Goal: Information Seeking & Learning: Learn about a topic

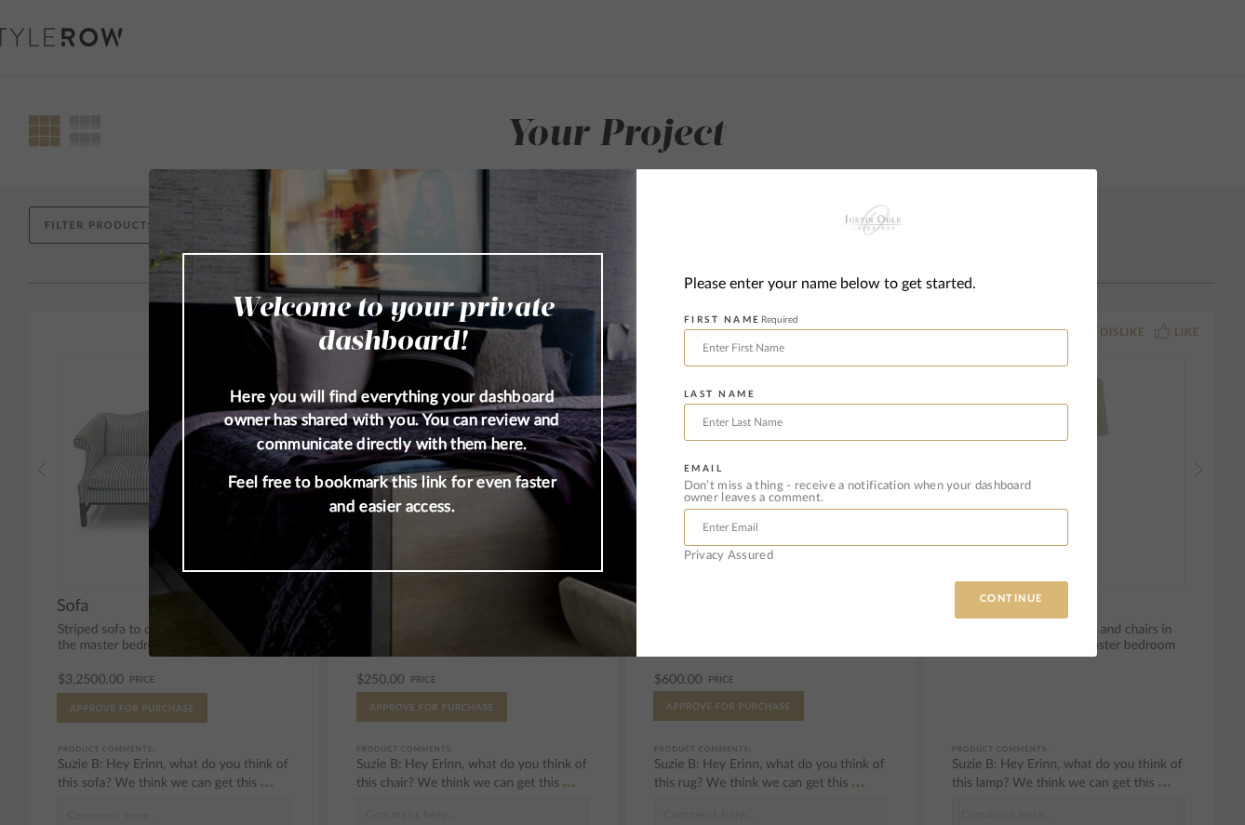
click at [1009, 597] on button "CONTINUE" at bounding box center [1012, 600] width 114 height 37
type input "warrren"
type input "leeds"
click at [902, 452] on form "FIRST NAME Required warrren LAST NAME leeds EMAIL Don’t miss a thing - receive …" at bounding box center [876, 434] width 384 height 255
type input "wleeds@dartcor.com"
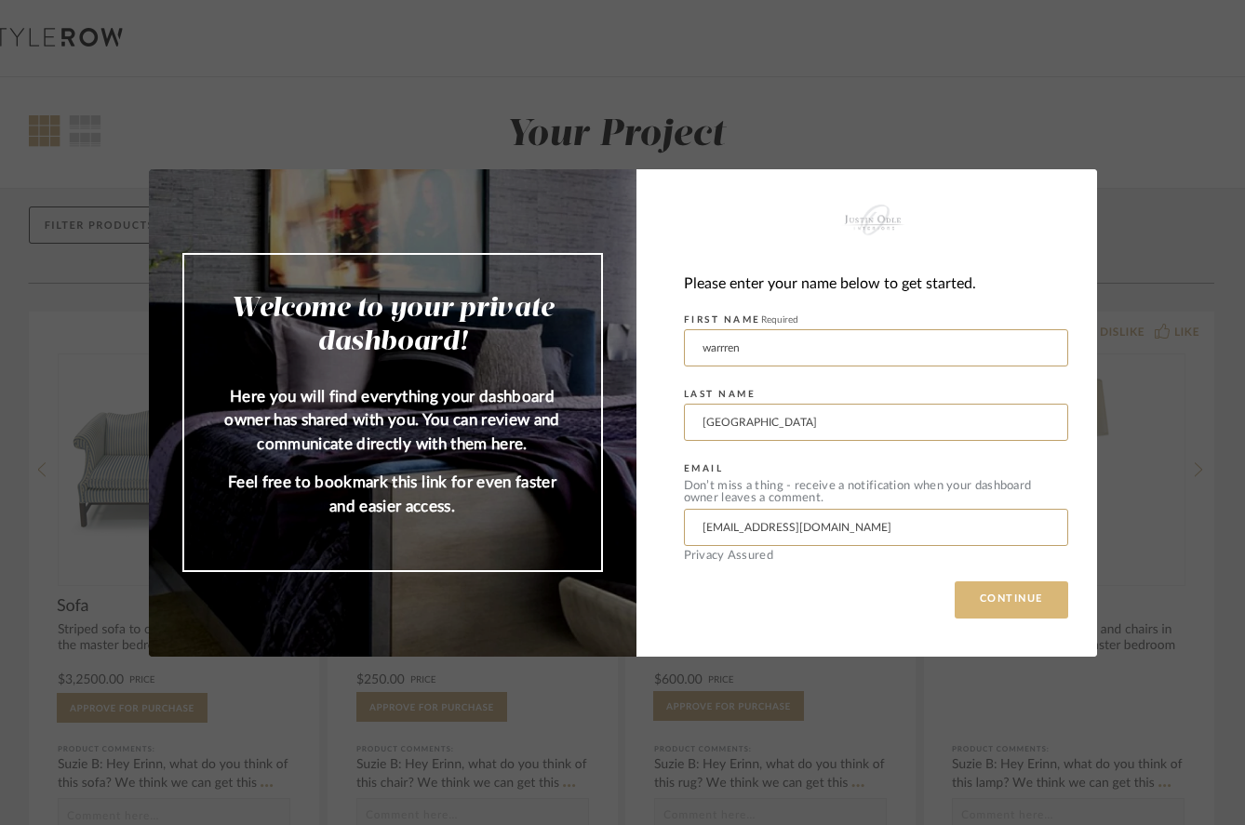
click at [1023, 596] on button "CONTINUE" at bounding box center [1012, 600] width 114 height 37
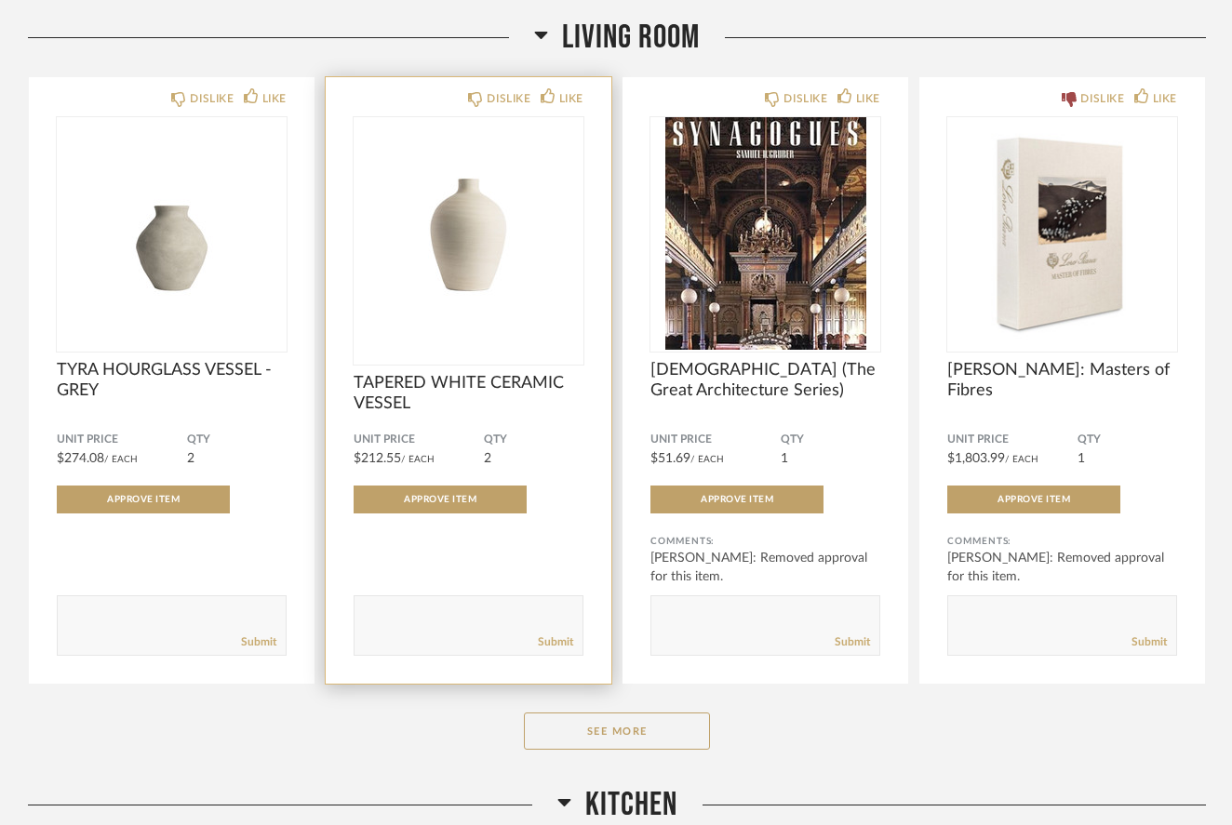
scroll to position [1017, 0]
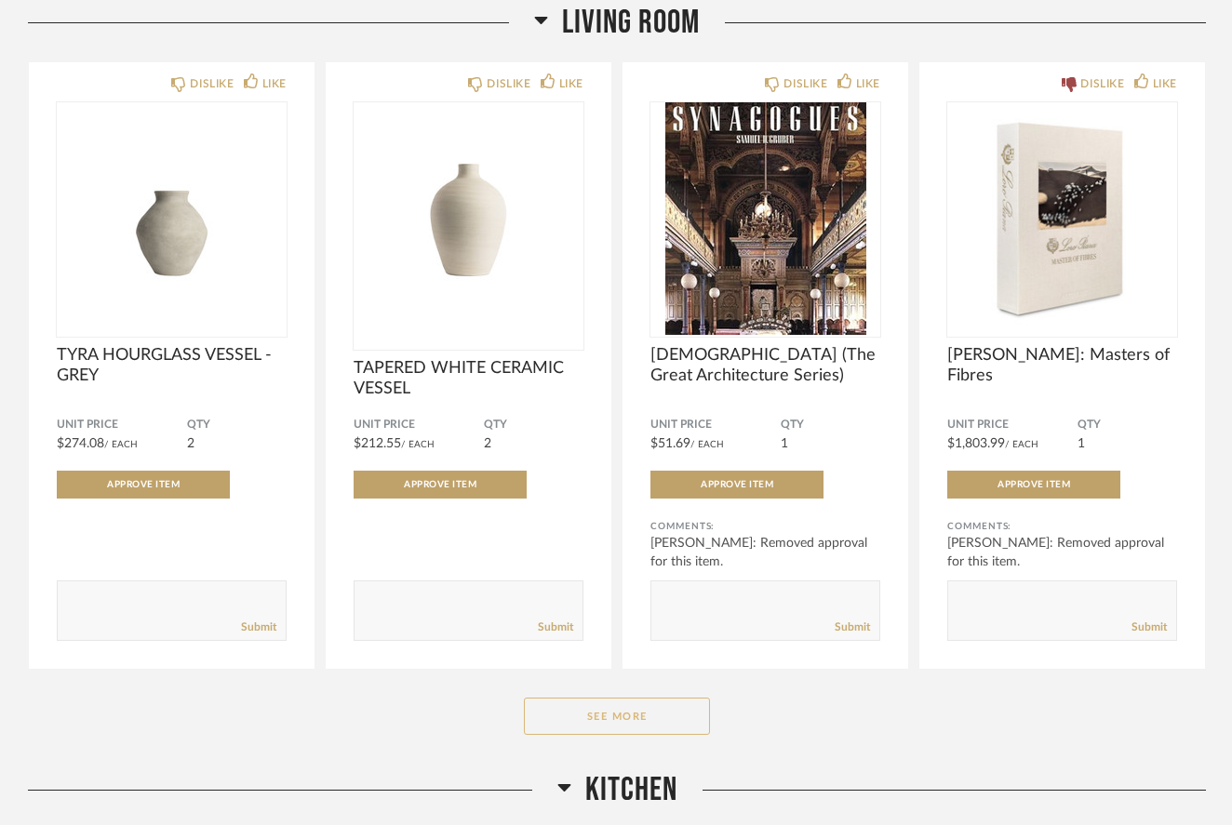
click at [625, 717] on button "See More" at bounding box center [617, 716] width 186 height 37
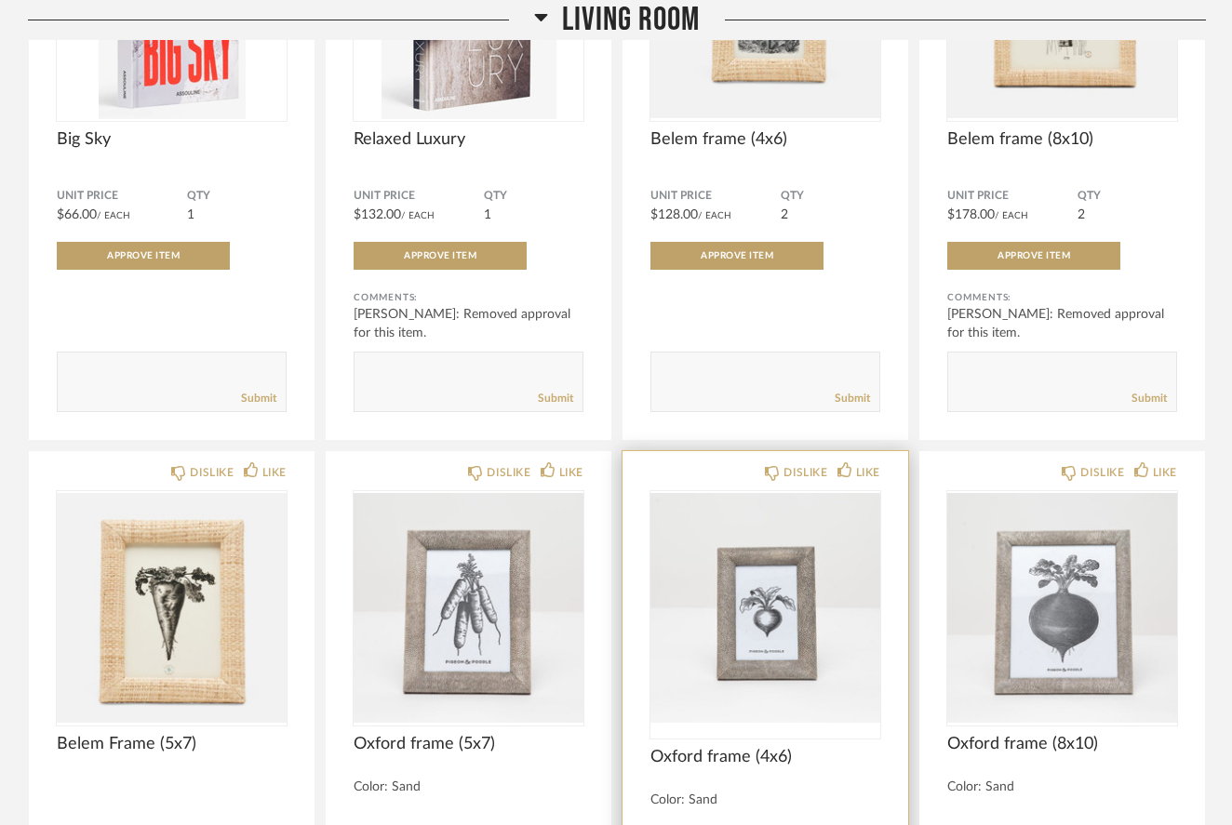
scroll to position [2689, 0]
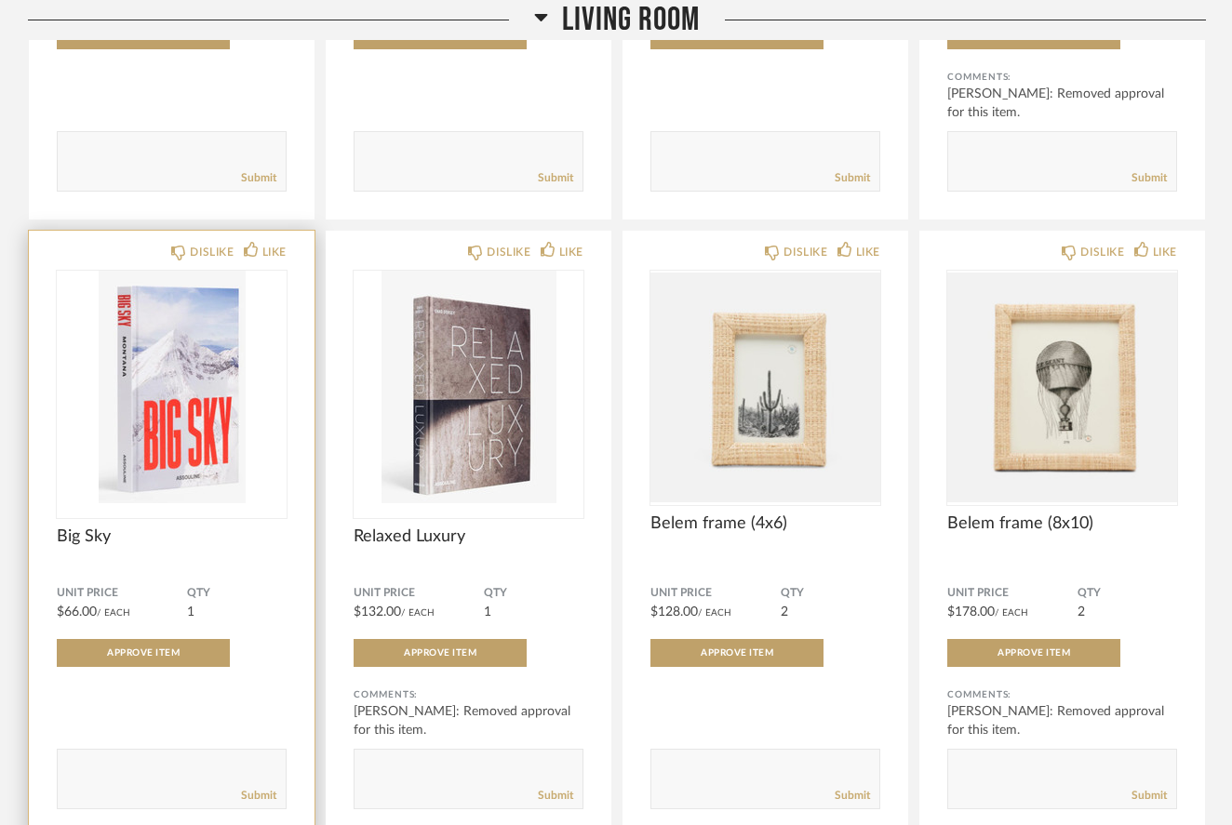
click at [0, 0] on img at bounding box center [0, 0] width 0 height 0
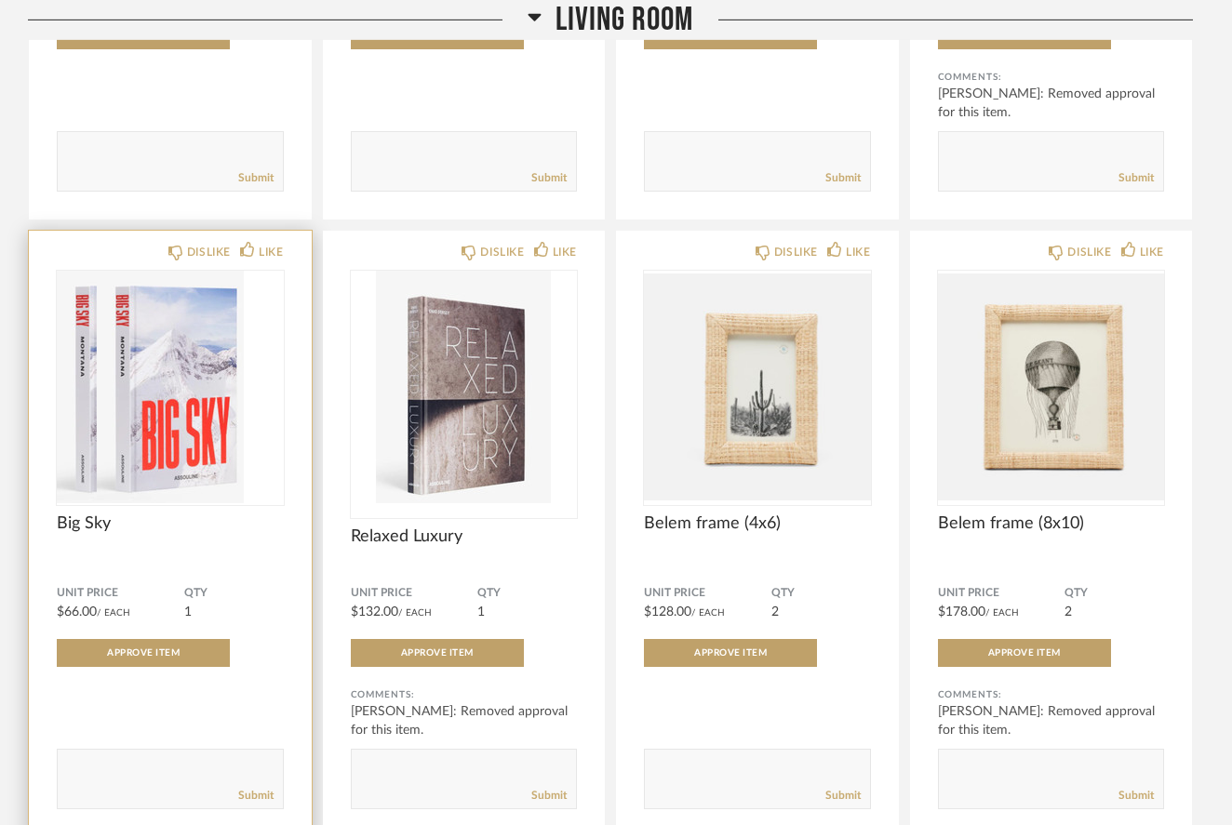
scroll to position [0, 0]
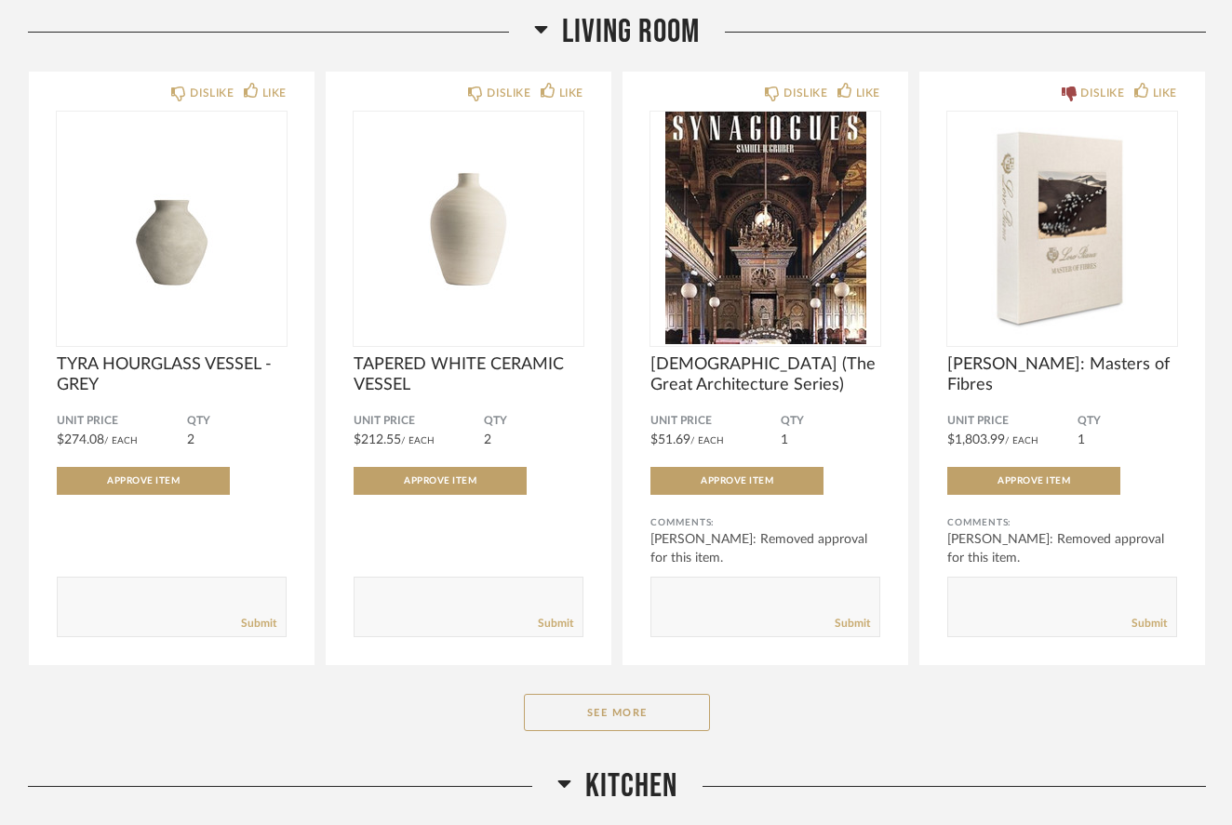
scroll to position [994, 0]
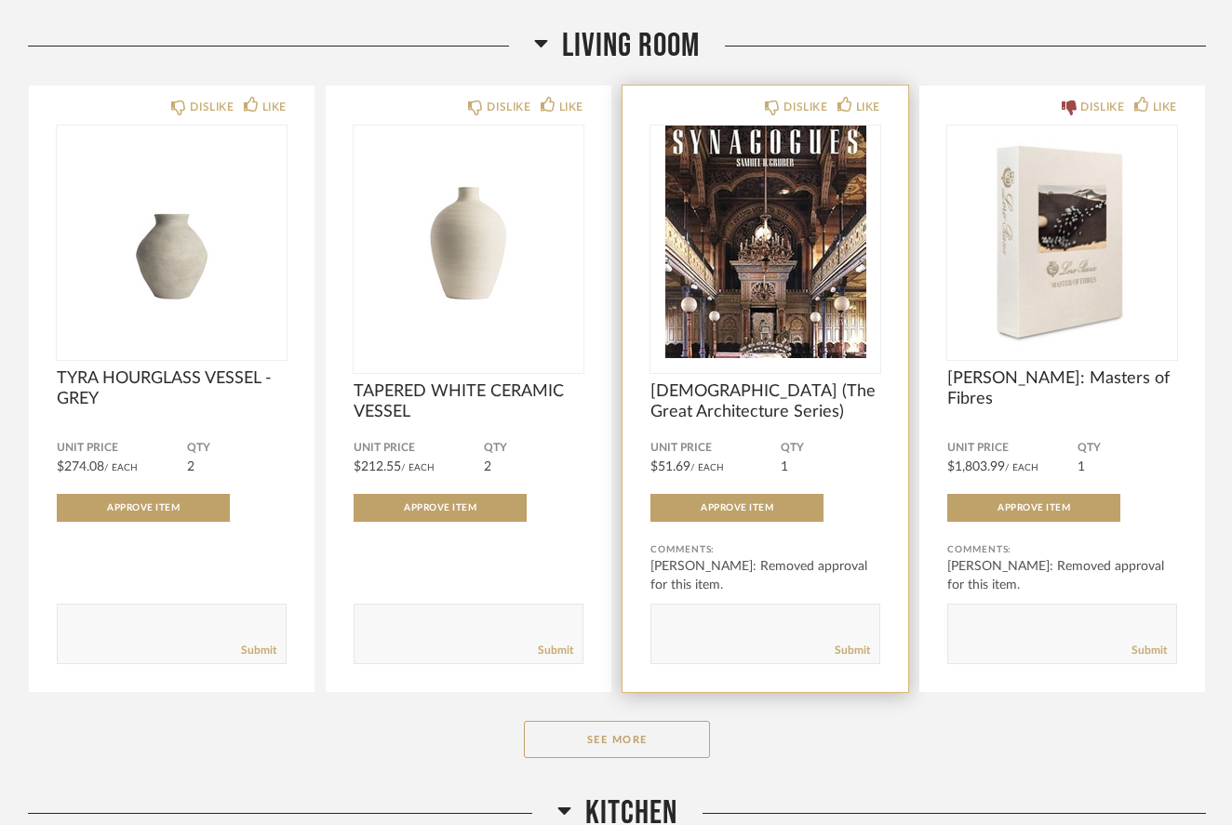
click at [715, 348] on img "0" at bounding box center [765, 242] width 230 height 233
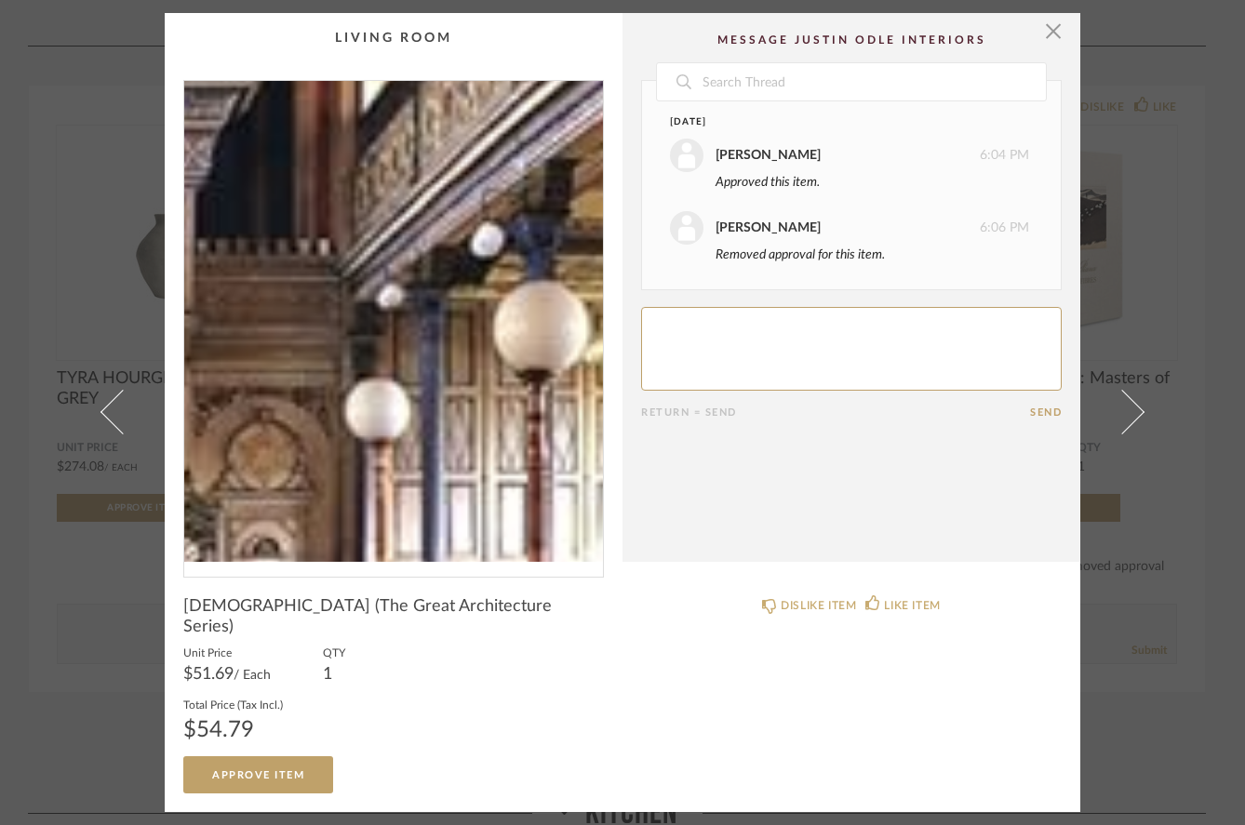
scroll to position [0, 0]
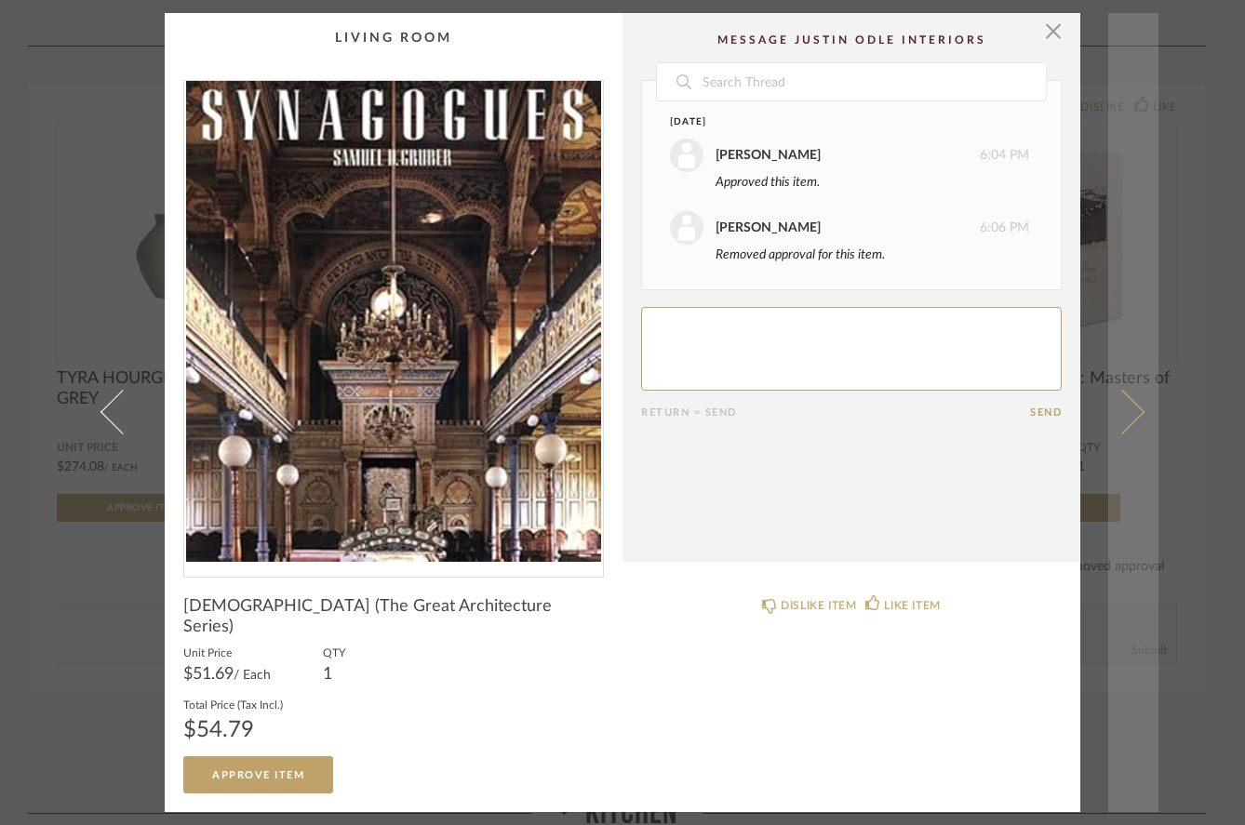
click at [1132, 397] on link at bounding box center [1133, 412] width 50 height 799
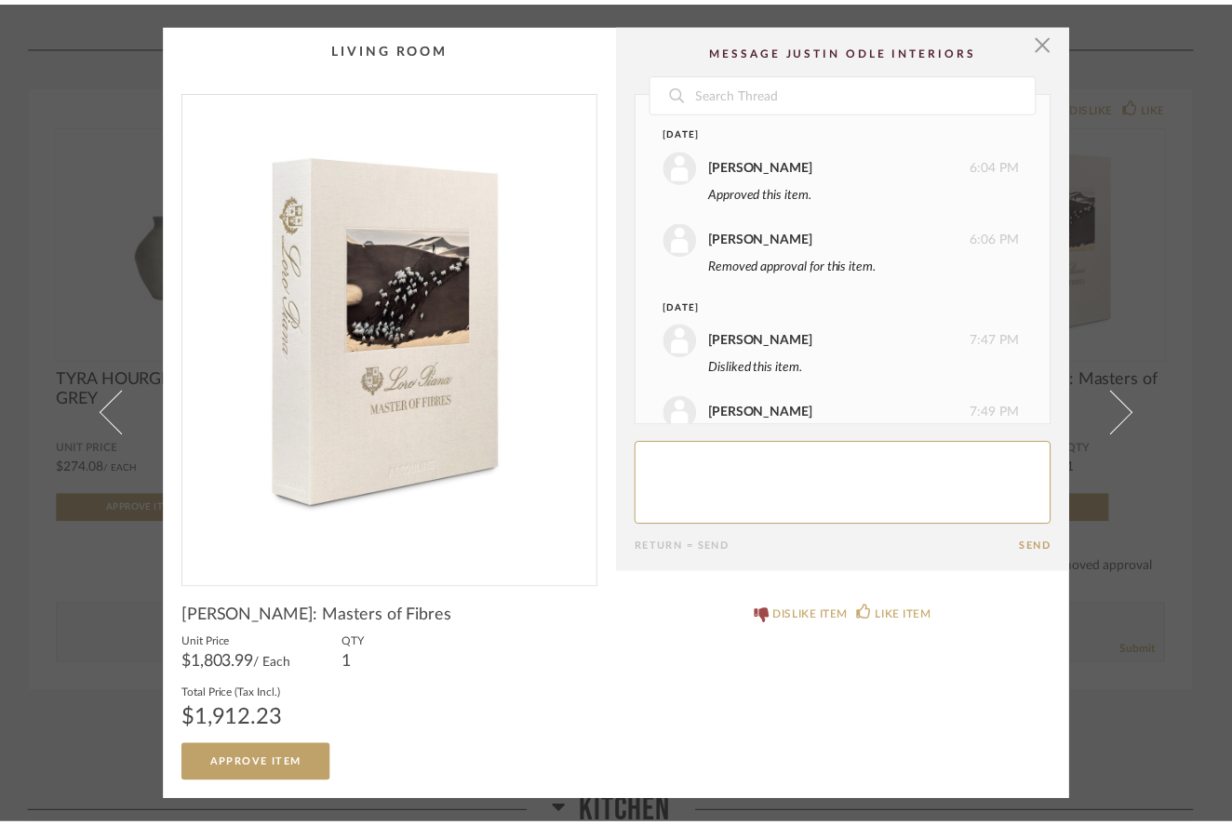
scroll to position [123, 0]
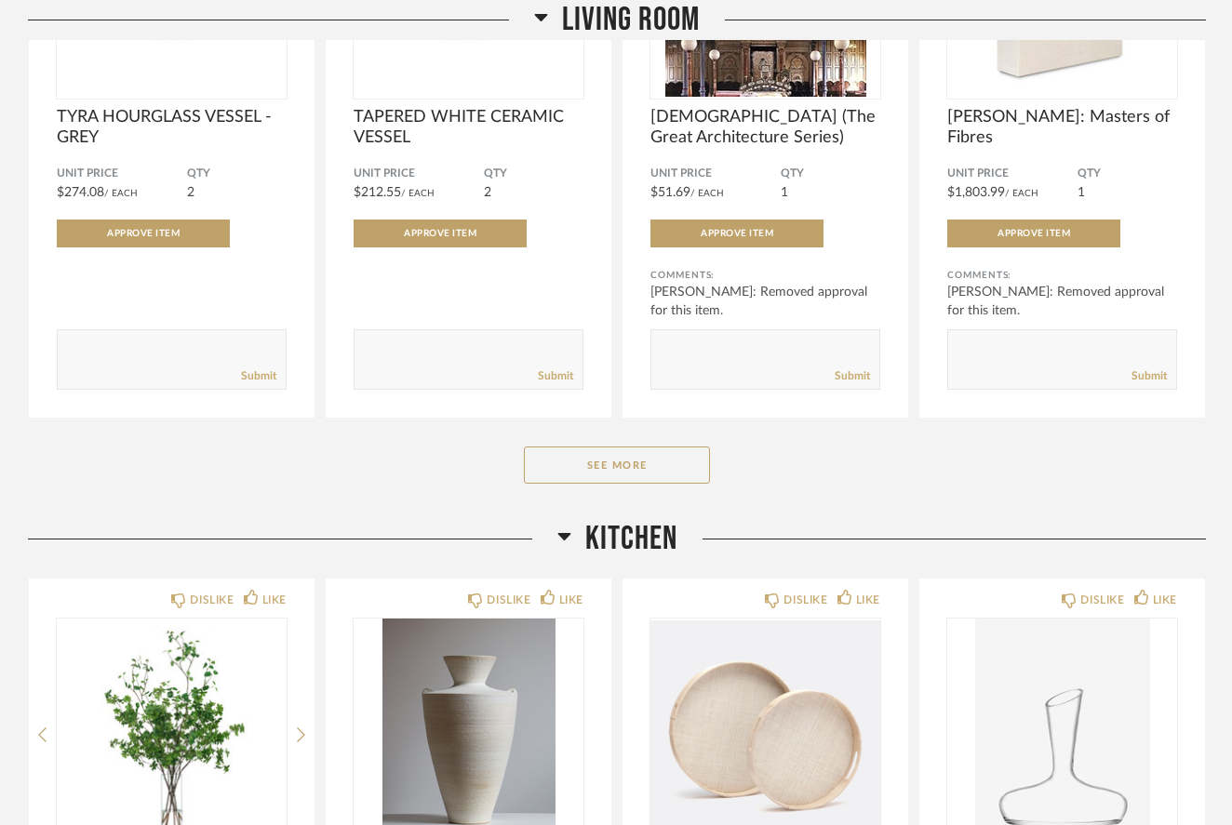
scroll to position [1269, 0]
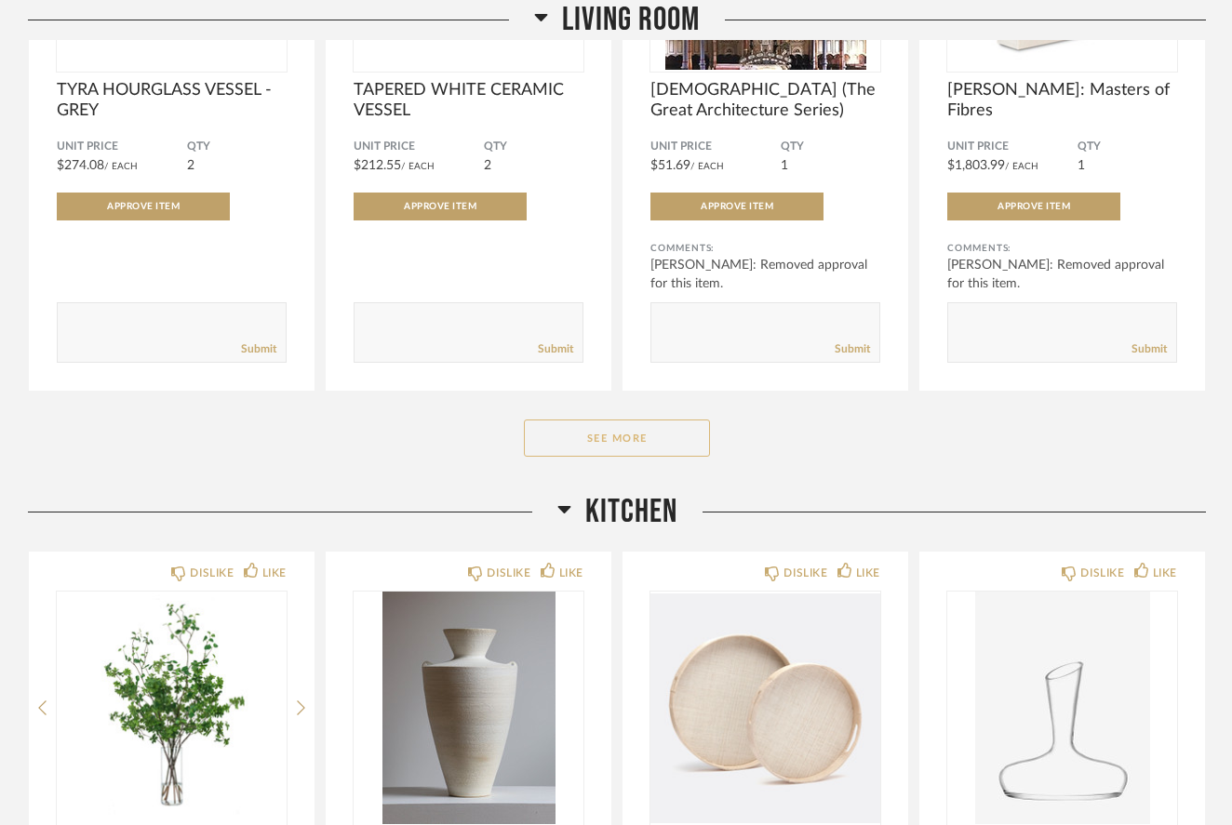
click at [624, 438] on button "See More" at bounding box center [617, 438] width 186 height 37
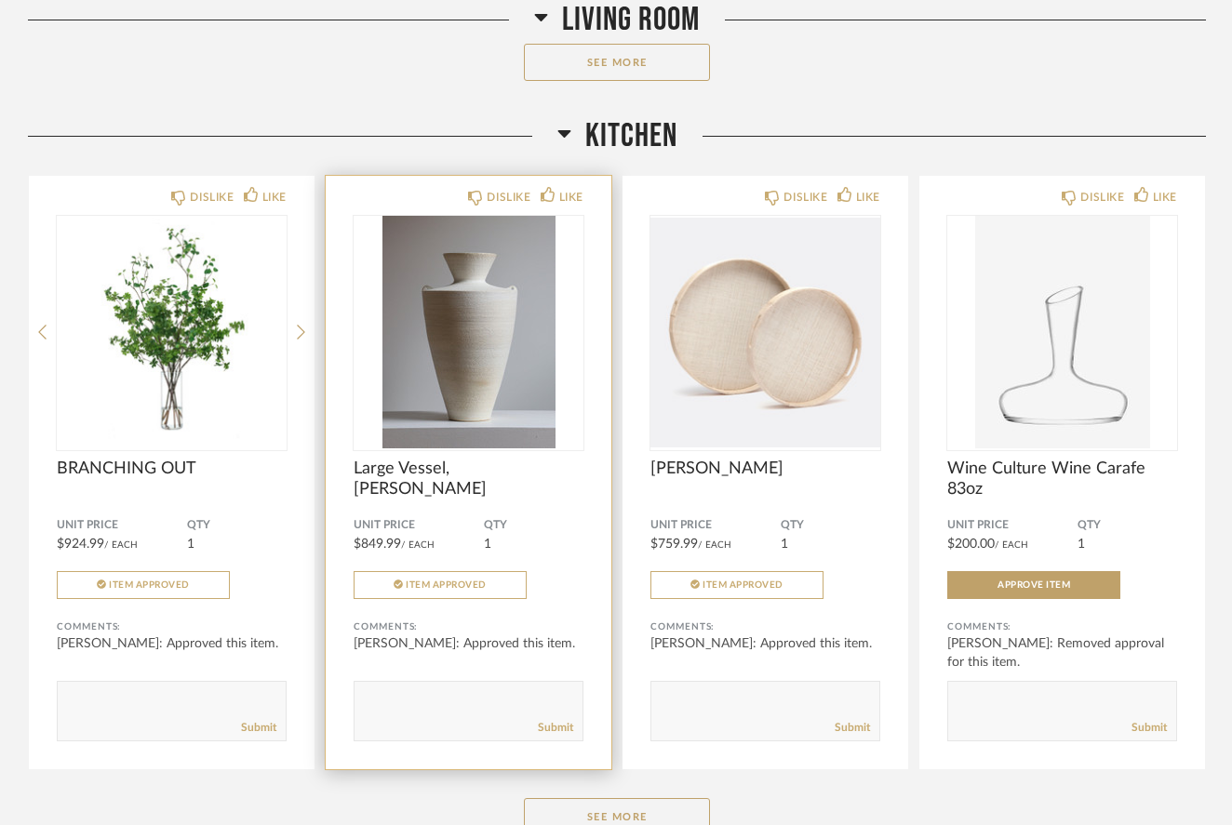
scroll to position [4107, 0]
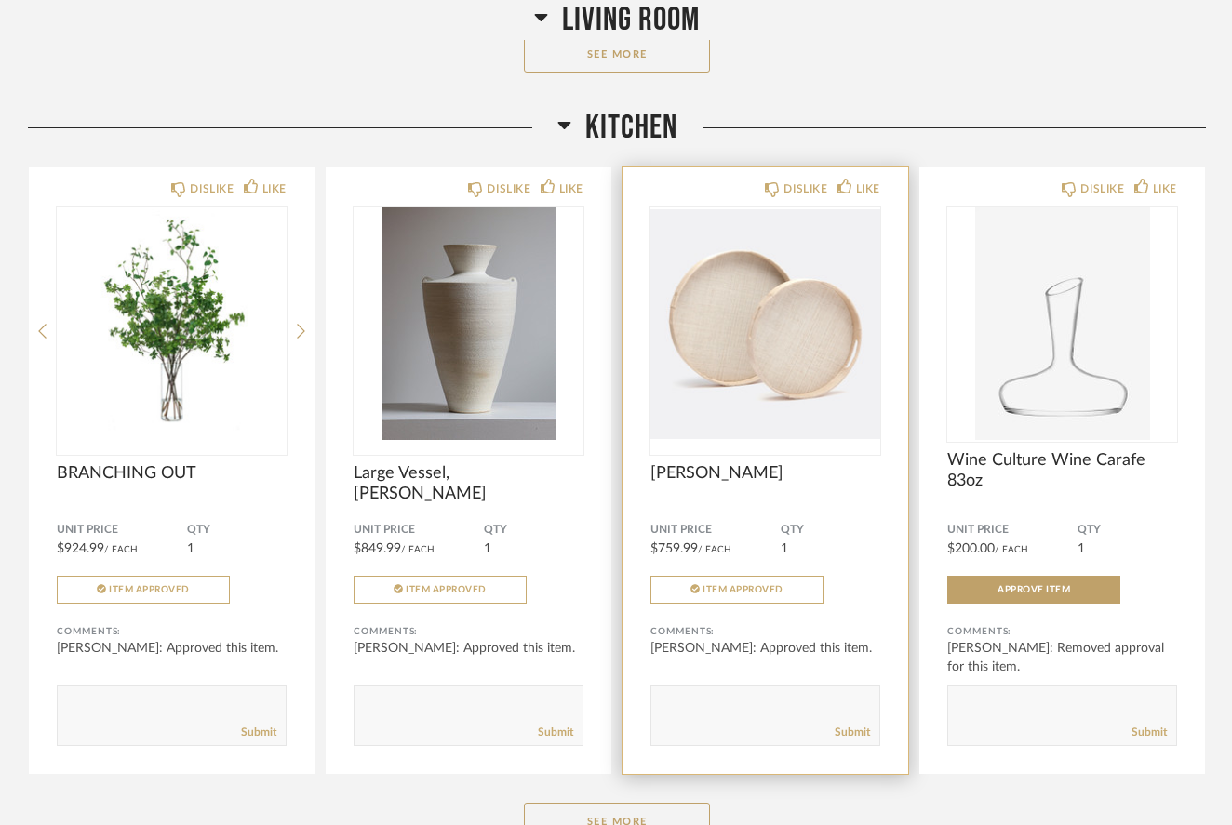
click at [776, 366] on img "0" at bounding box center [765, 324] width 230 height 233
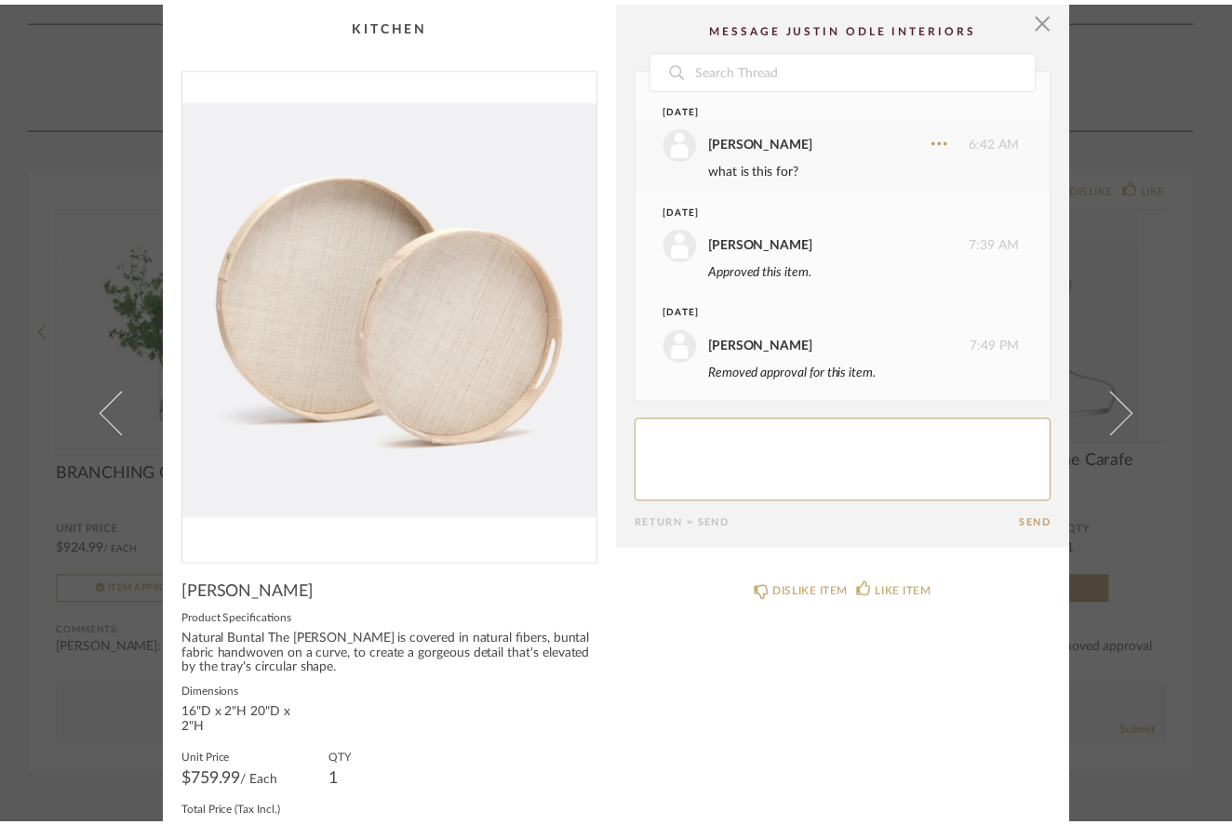
scroll to position [253, 0]
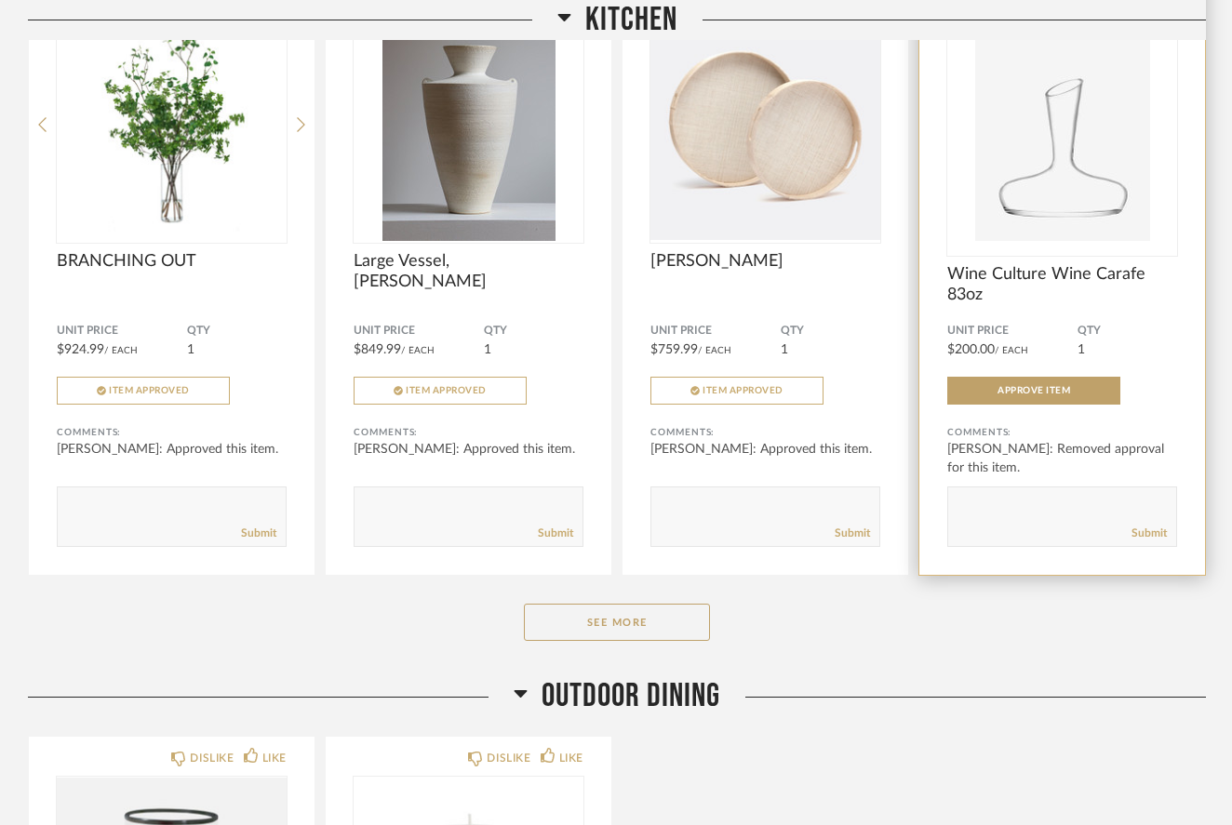
scroll to position [1898, 0]
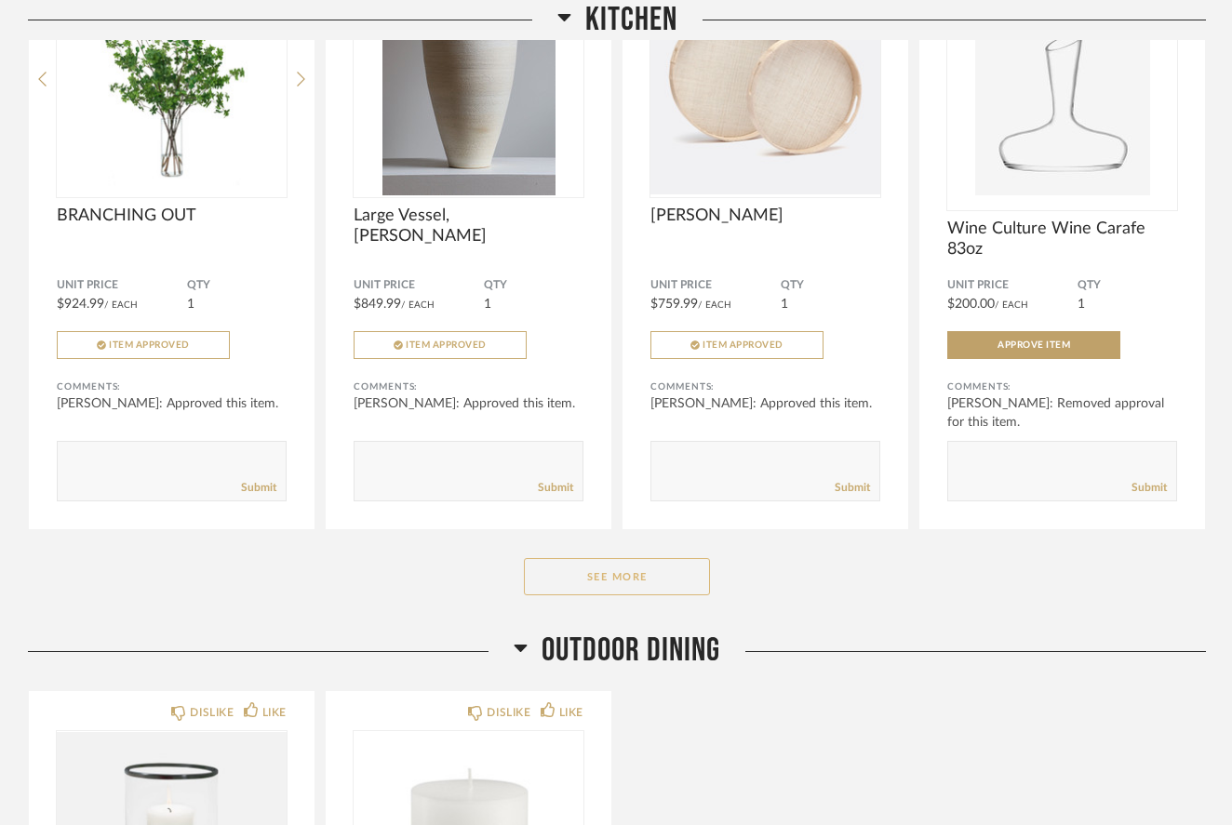
click at [674, 576] on button "See More" at bounding box center [617, 576] width 186 height 37
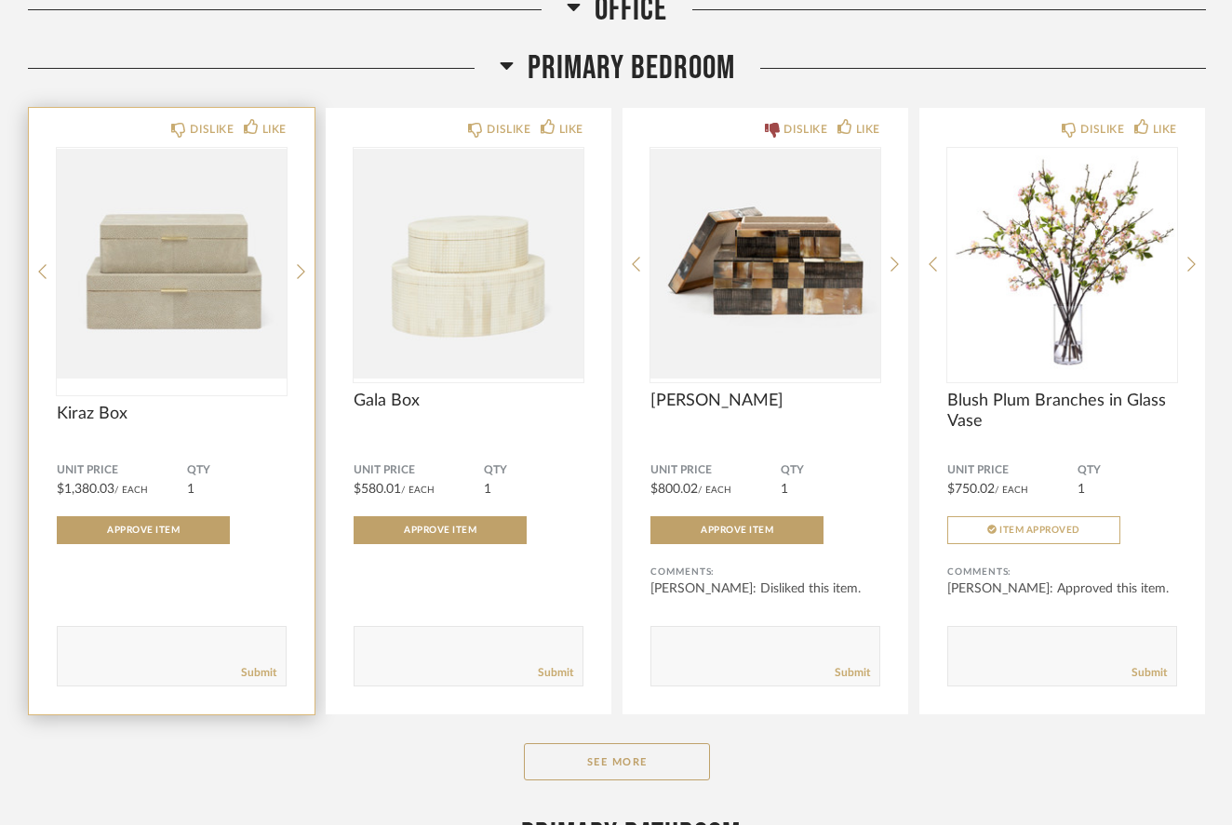
scroll to position [4579, 0]
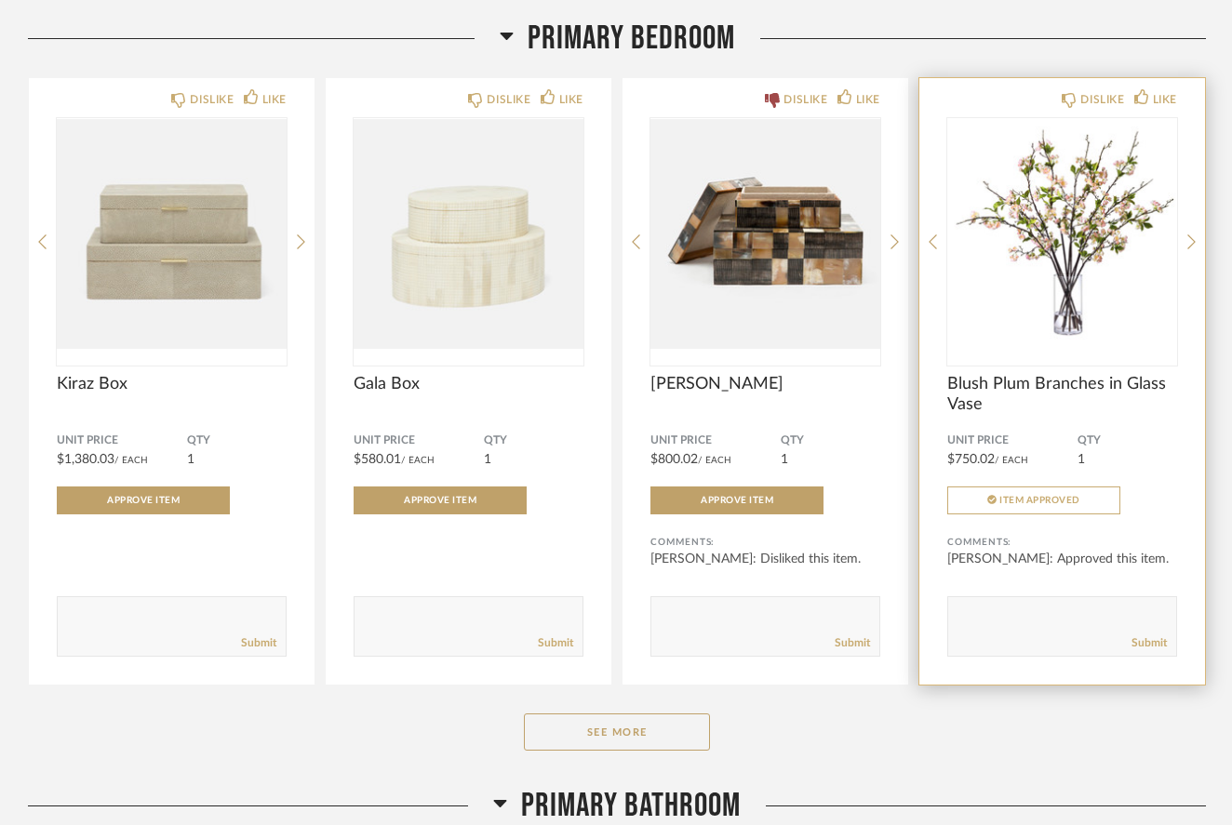
click at [1069, 244] on img "0" at bounding box center [1062, 234] width 230 height 233
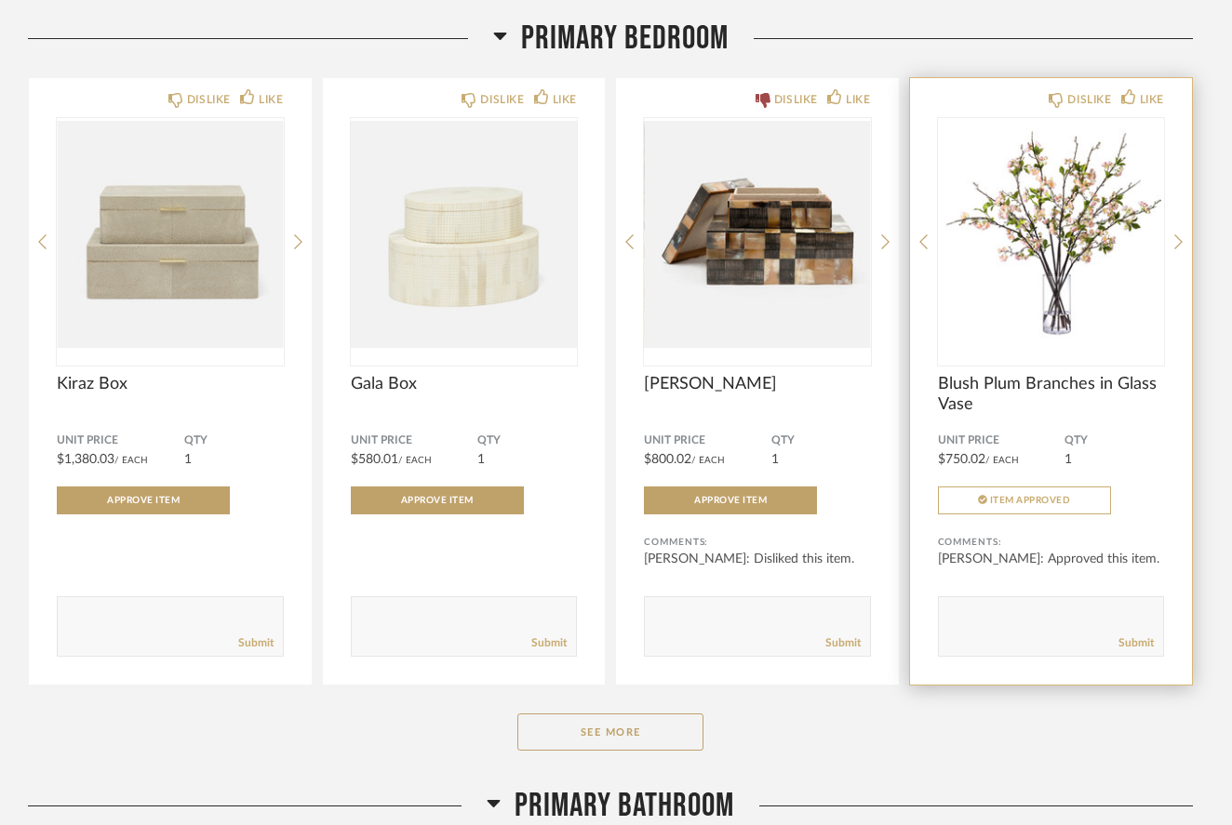
scroll to position [0, 0]
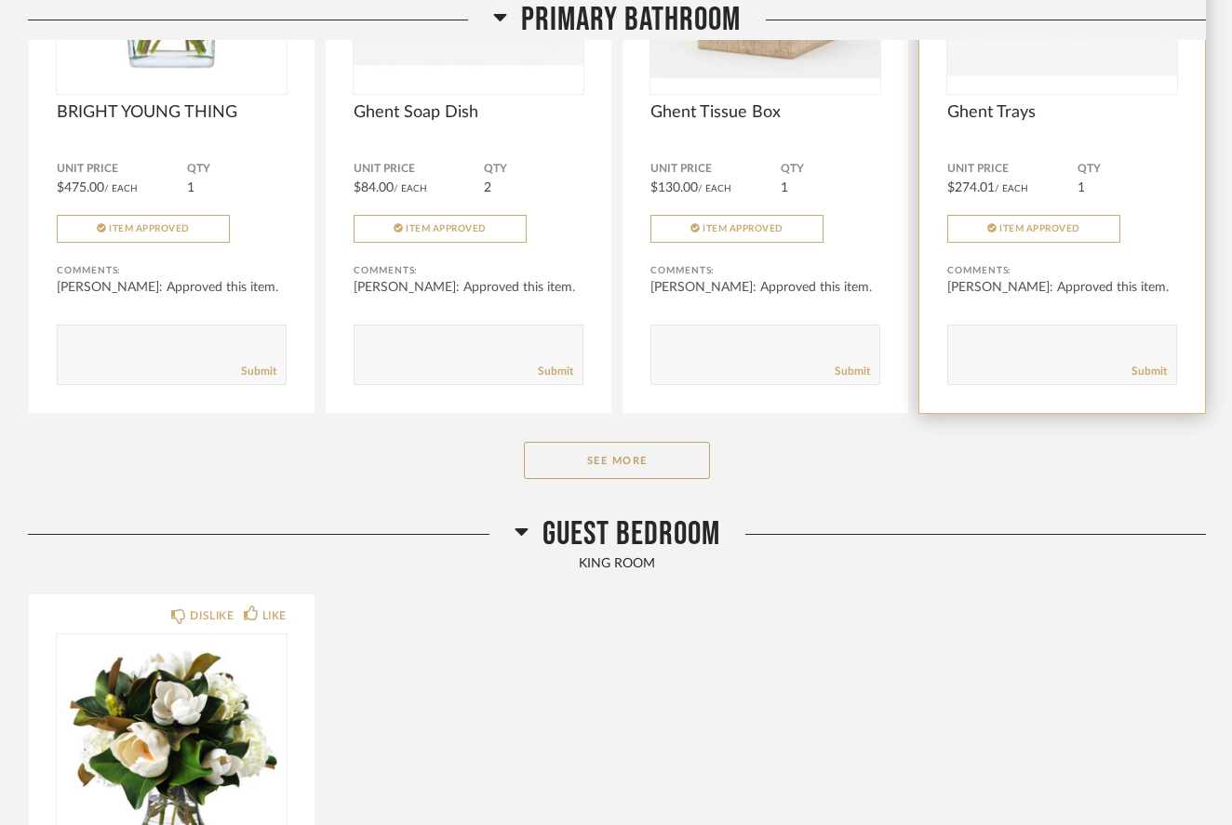
scroll to position [4987, 0]
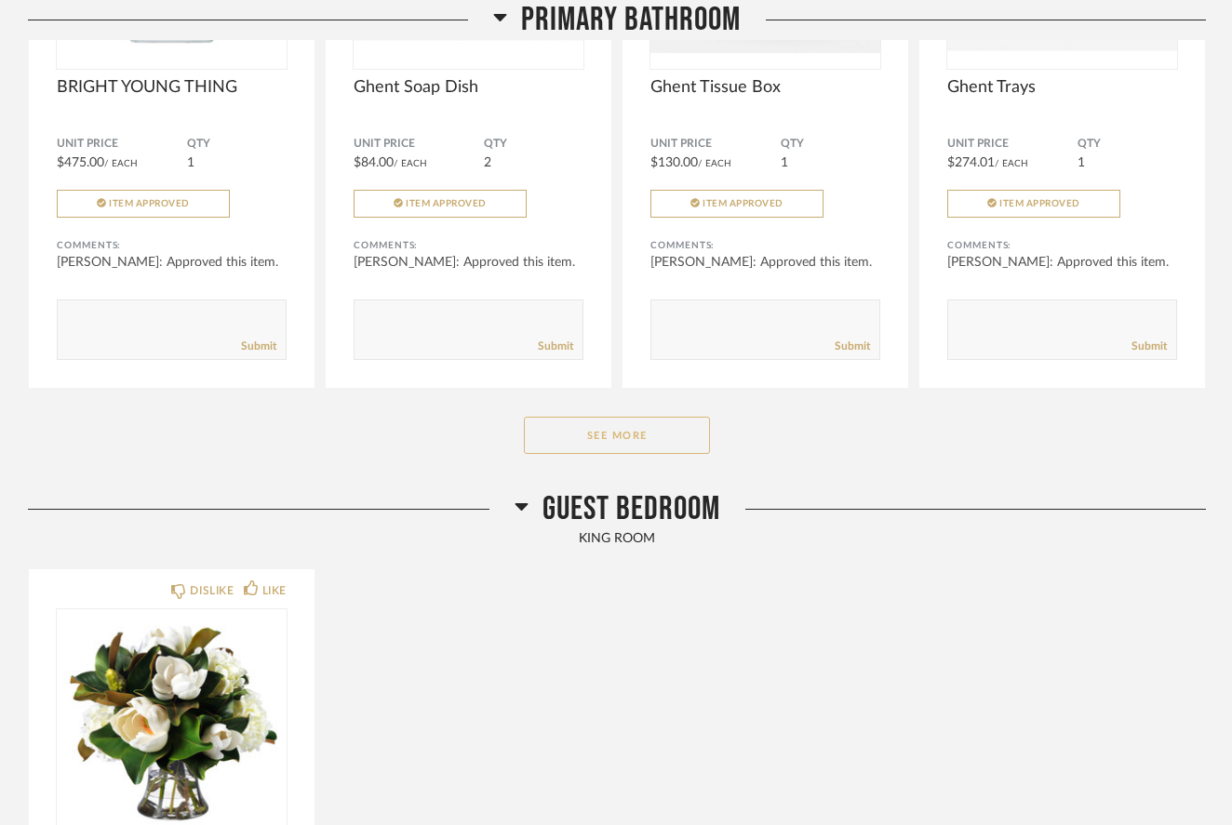
click at [643, 449] on button "See More" at bounding box center [617, 435] width 186 height 37
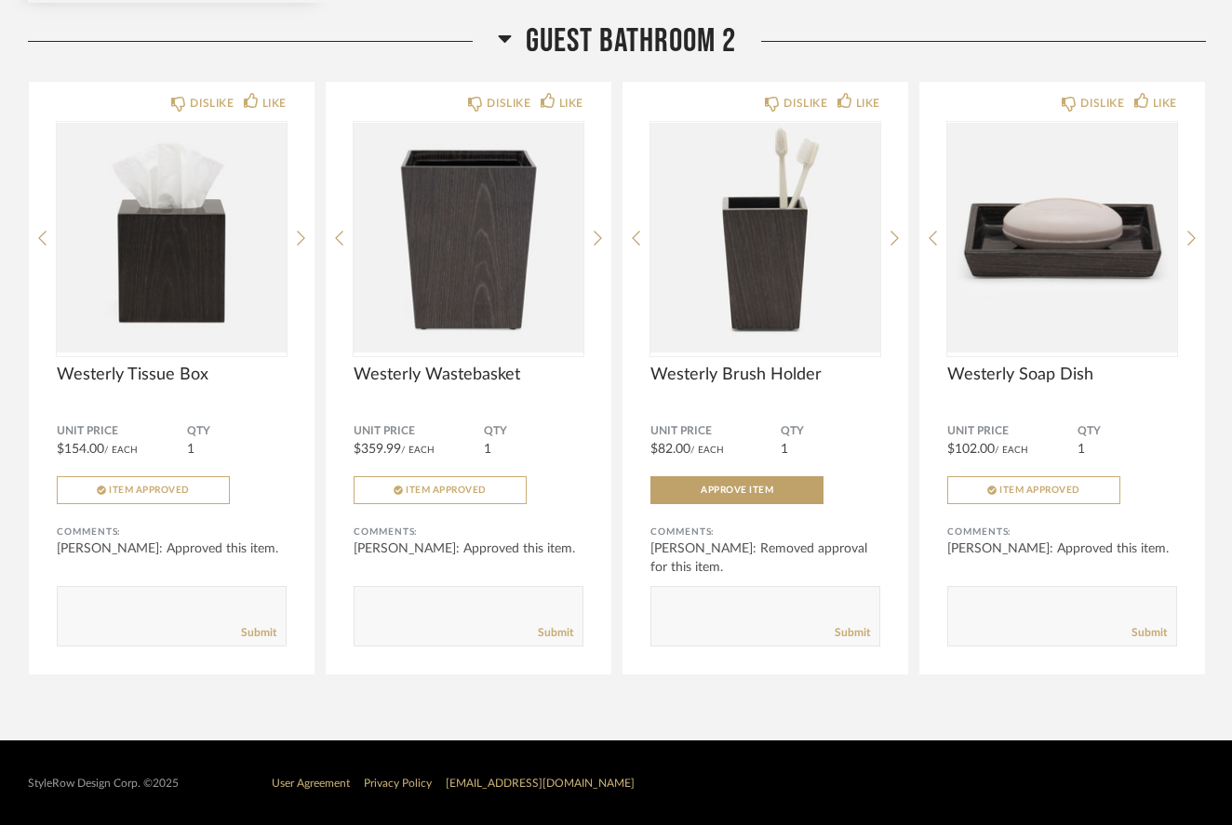
scroll to position [8186, 0]
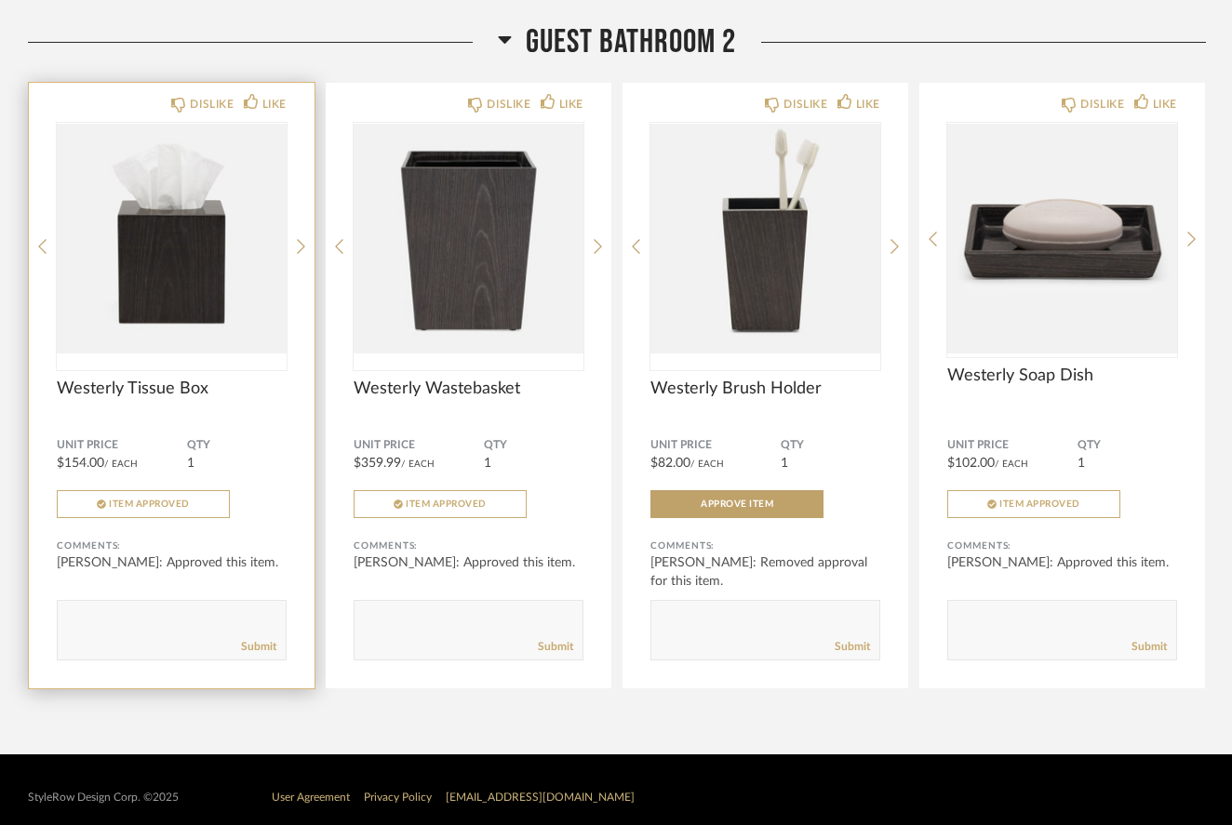
click at [233, 256] on img "0" at bounding box center [172, 239] width 230 height 233
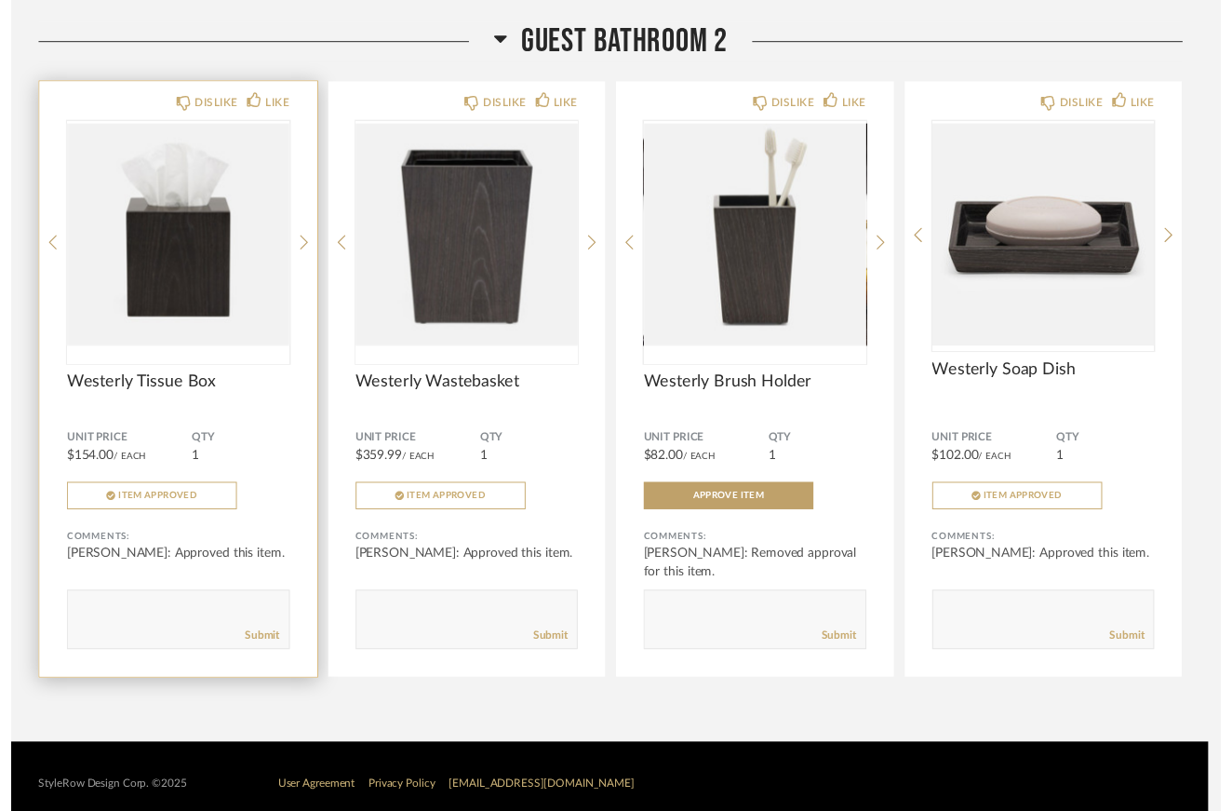
scroll to position [0, 0]
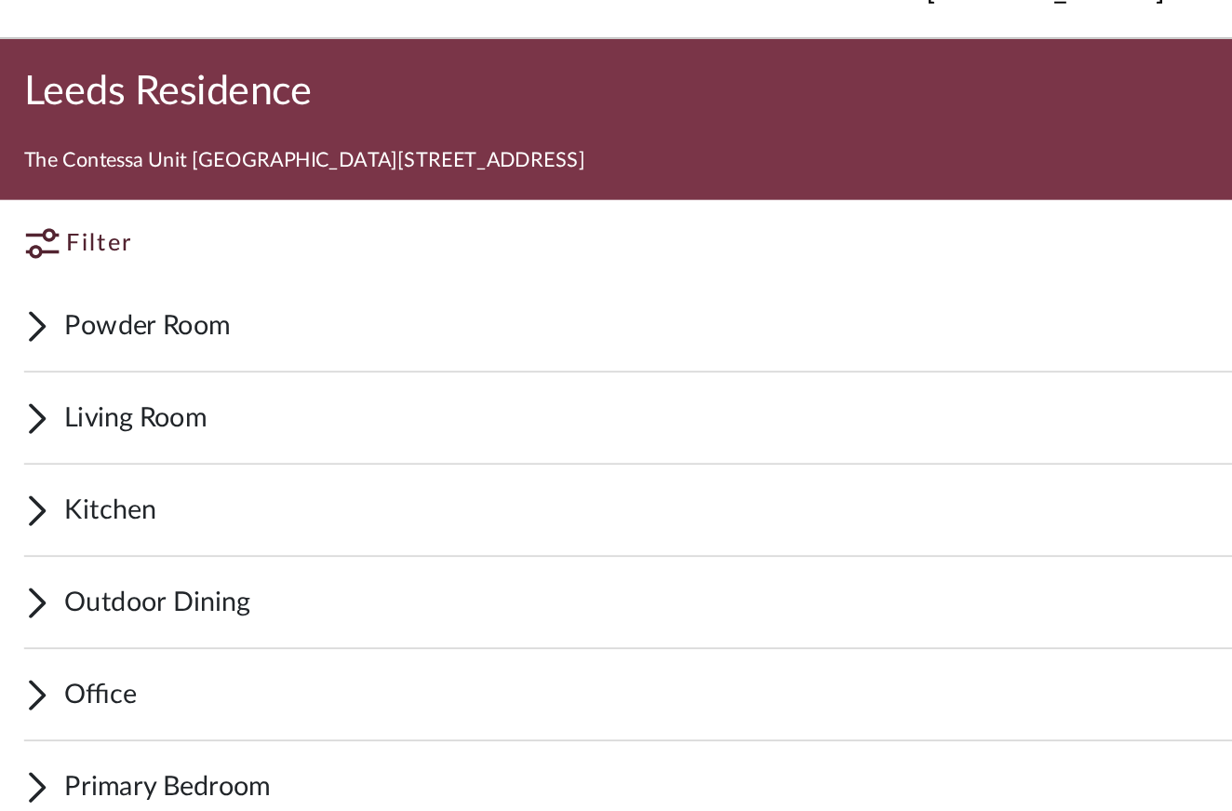
click at [57, 302] on span "Kitchen" at bounding box center [627, 313] width 1180 height 22
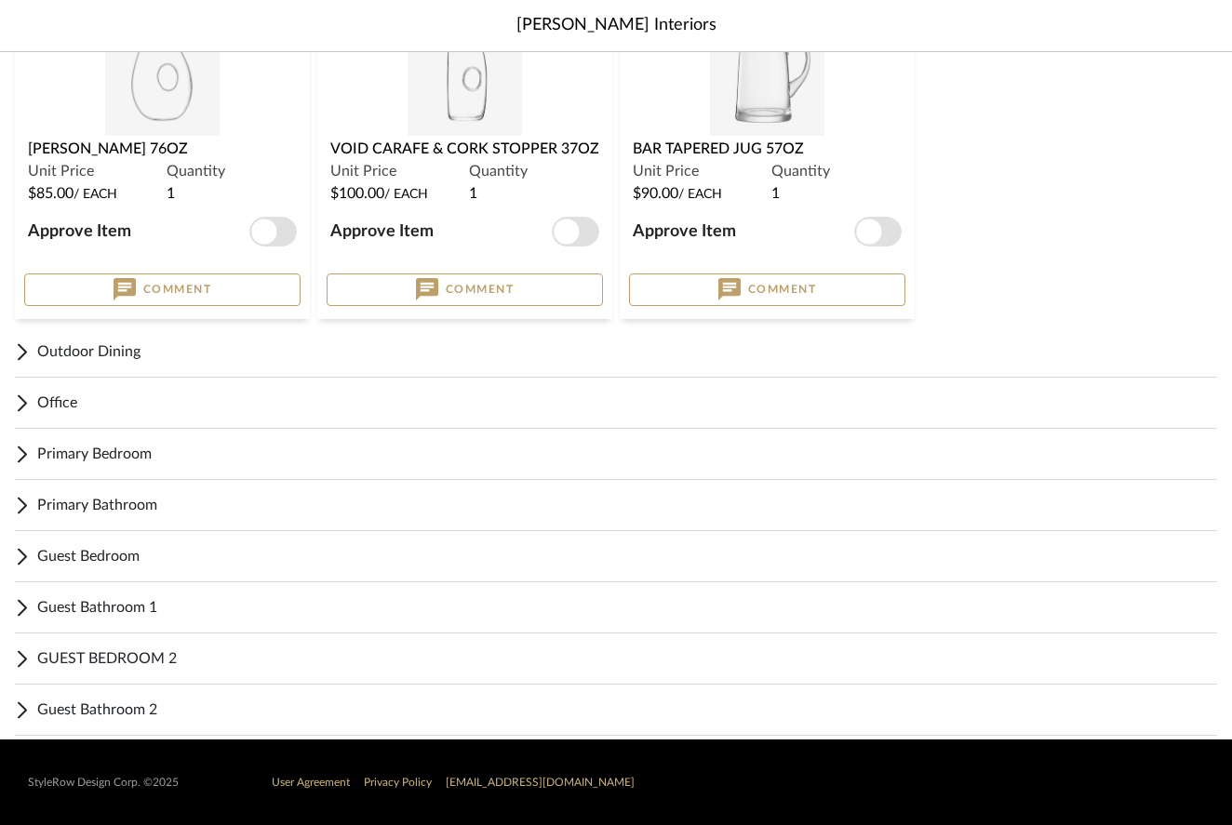
scroll to position [793, 0]
click at [118, 658] on span "GUEST BEDROOM 2" at bounding box center [627, 659] width 1180 height 22
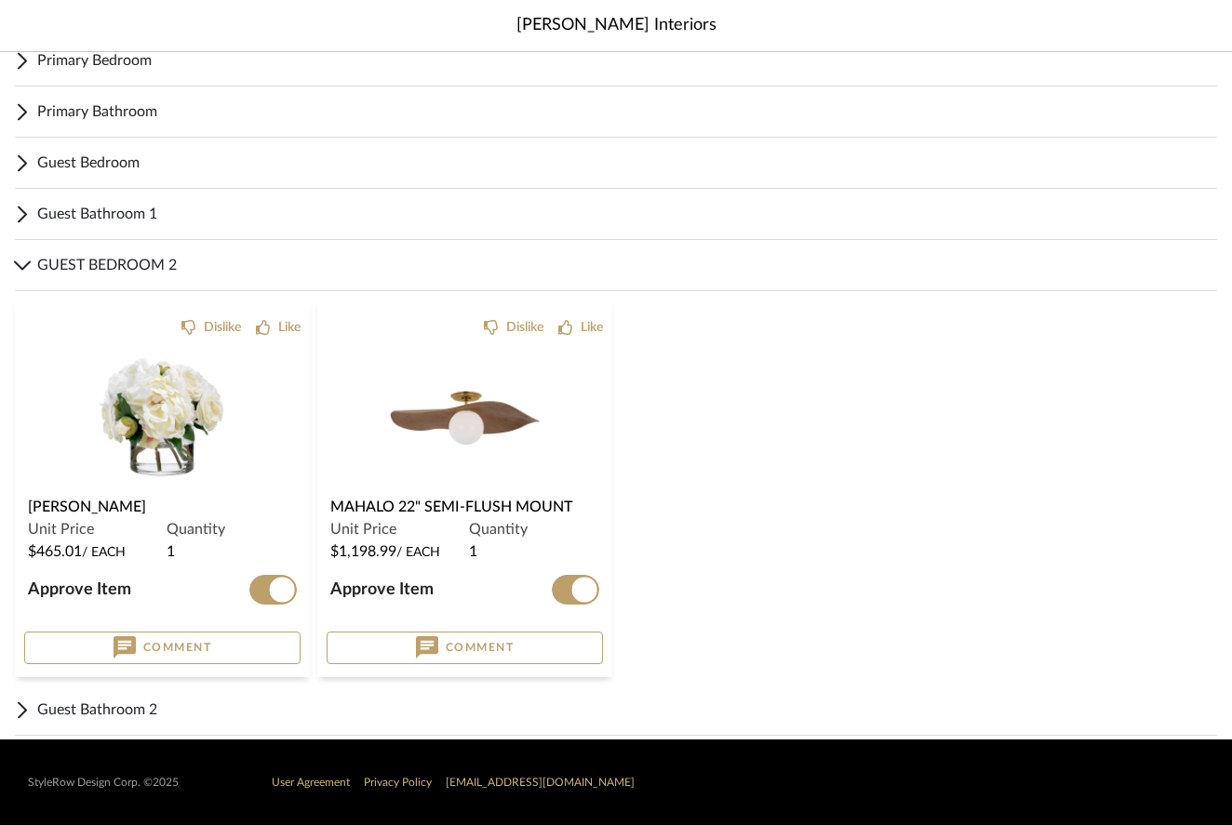
scroll to position [1187, 0]
click at [136, 266] on span "GUEST BEDROOM 2" at bounding box center [627, 265] width 1180 height 22
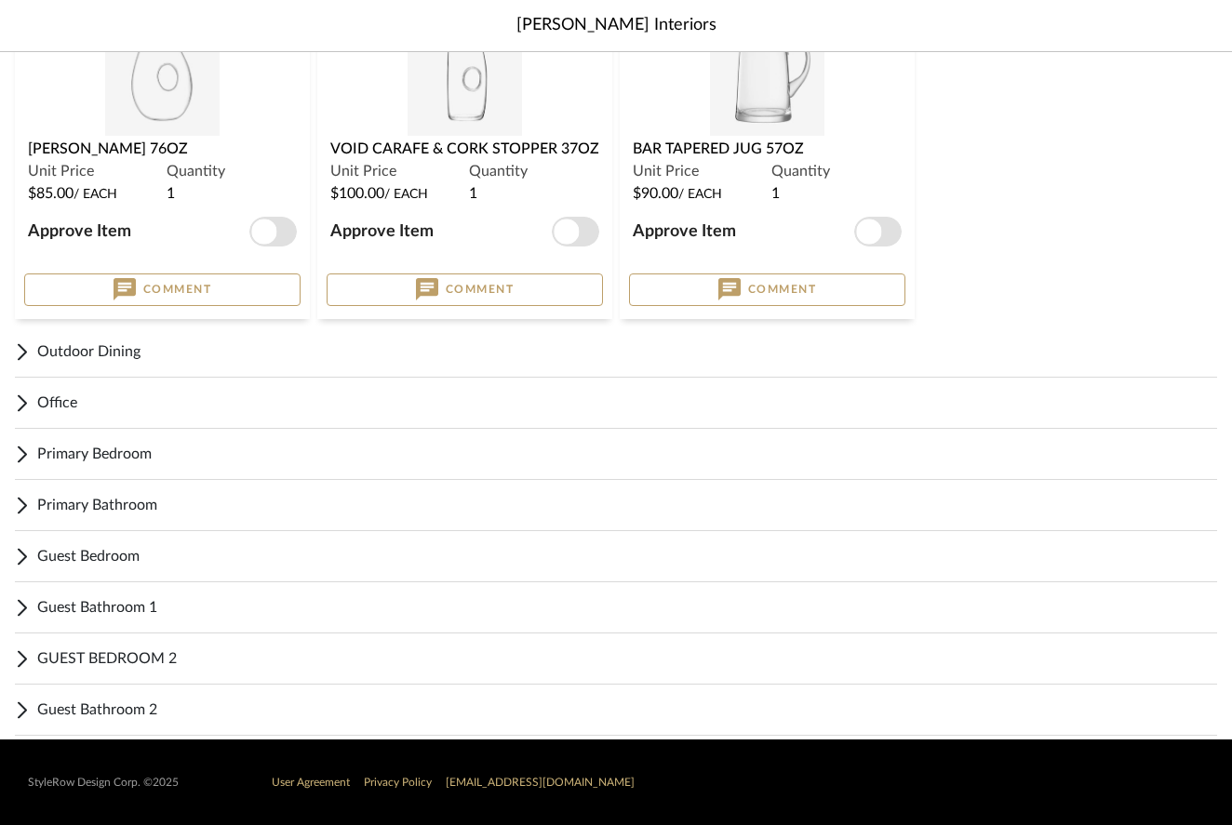
scroll to position [793, 0]
click at [133, 352] on span "Outdoor Dining" at bounding box center [627, 352] width 1180 height 22
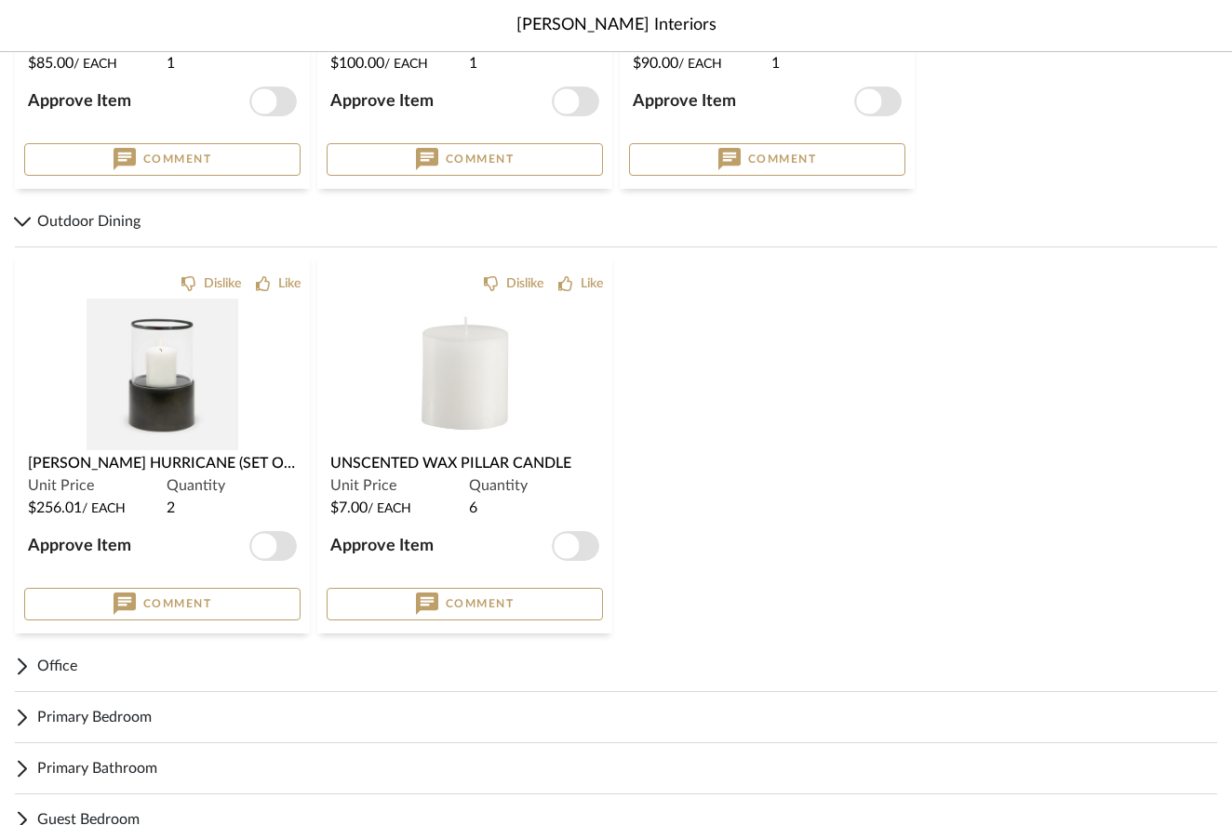
scroll to position [935, 0]
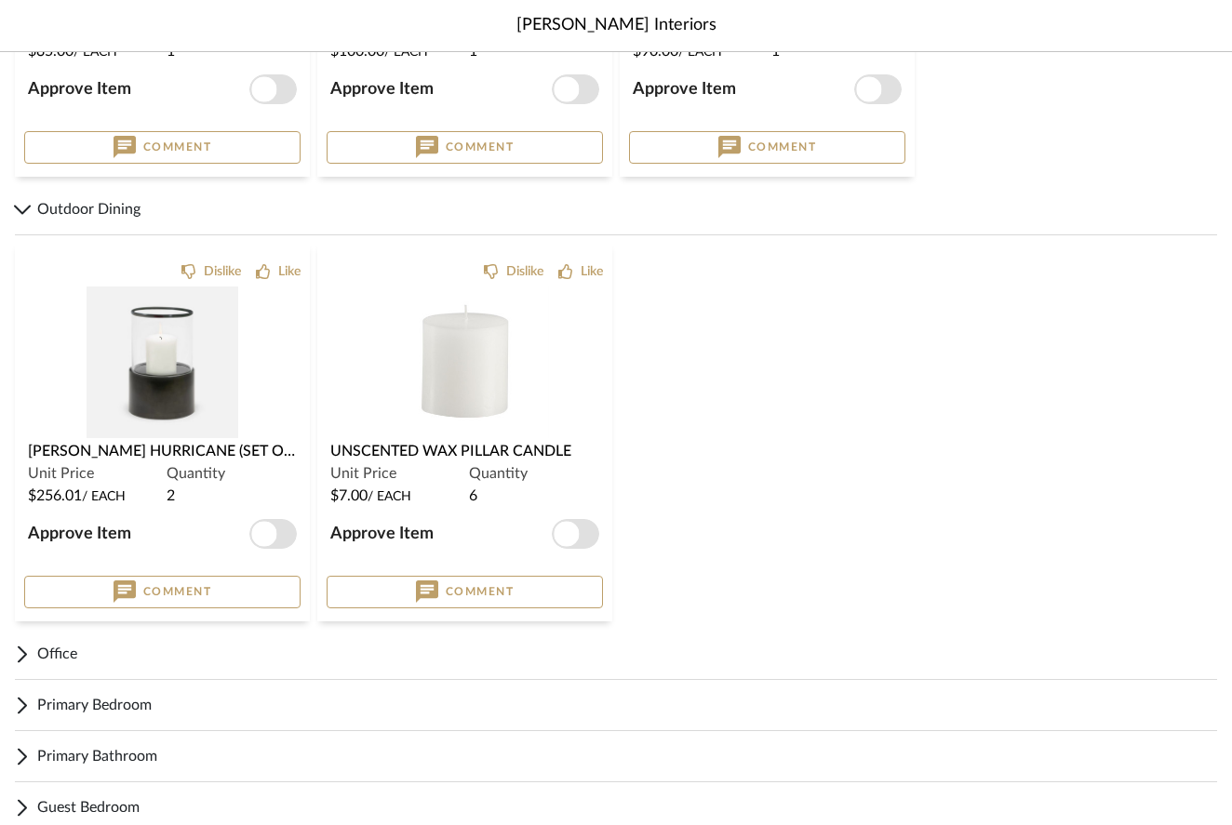
click at [128, 703] on span "Primary Bedroom" at bounding box center [627, 705] width 1180 height 22
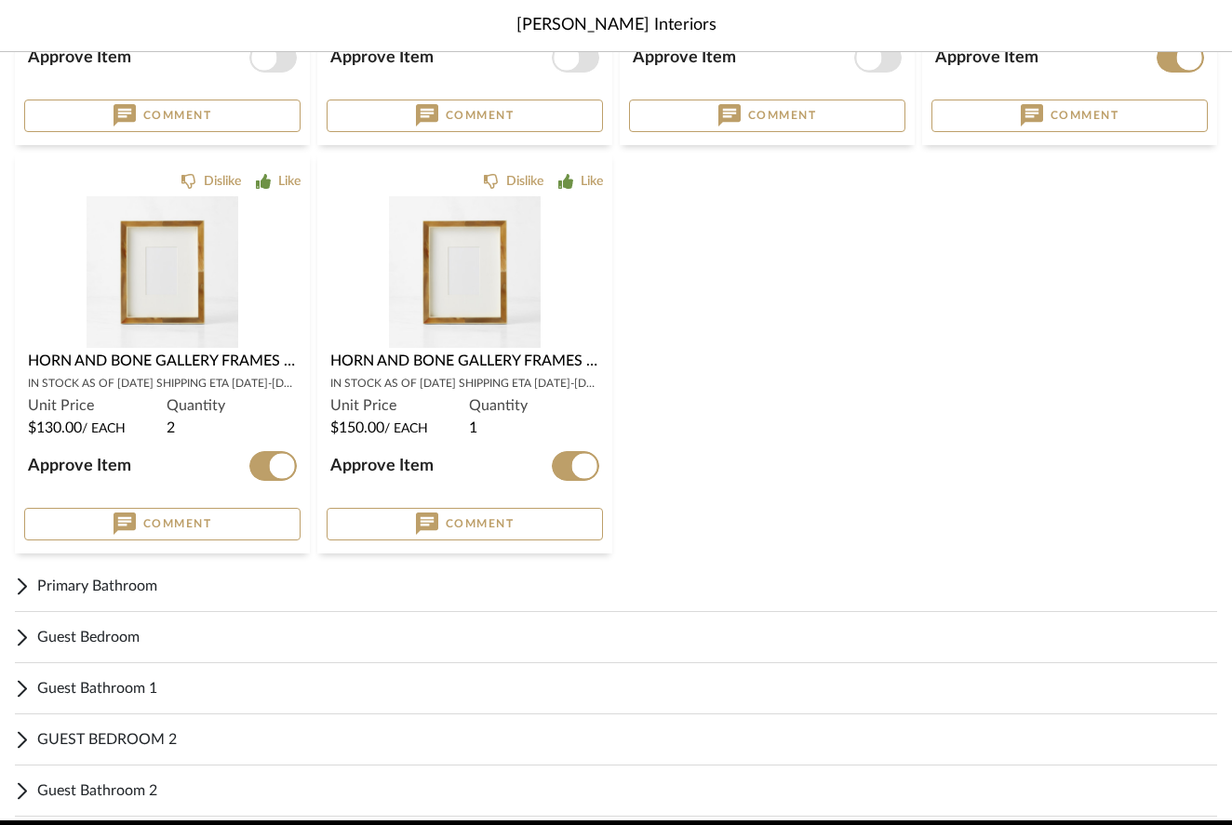
scroll to position [1910, 0]
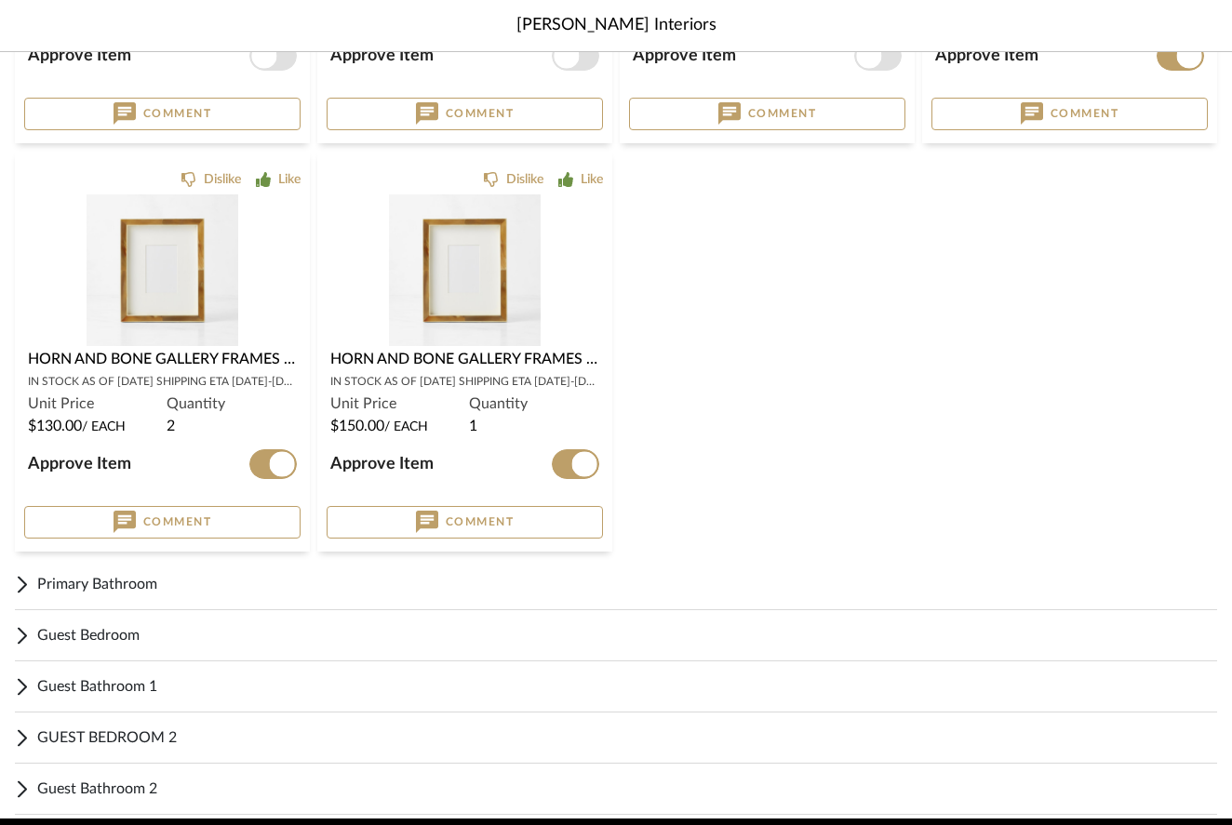
click at [463, 284] on img "0" at bounding box center [465, 270] width 152 height 152
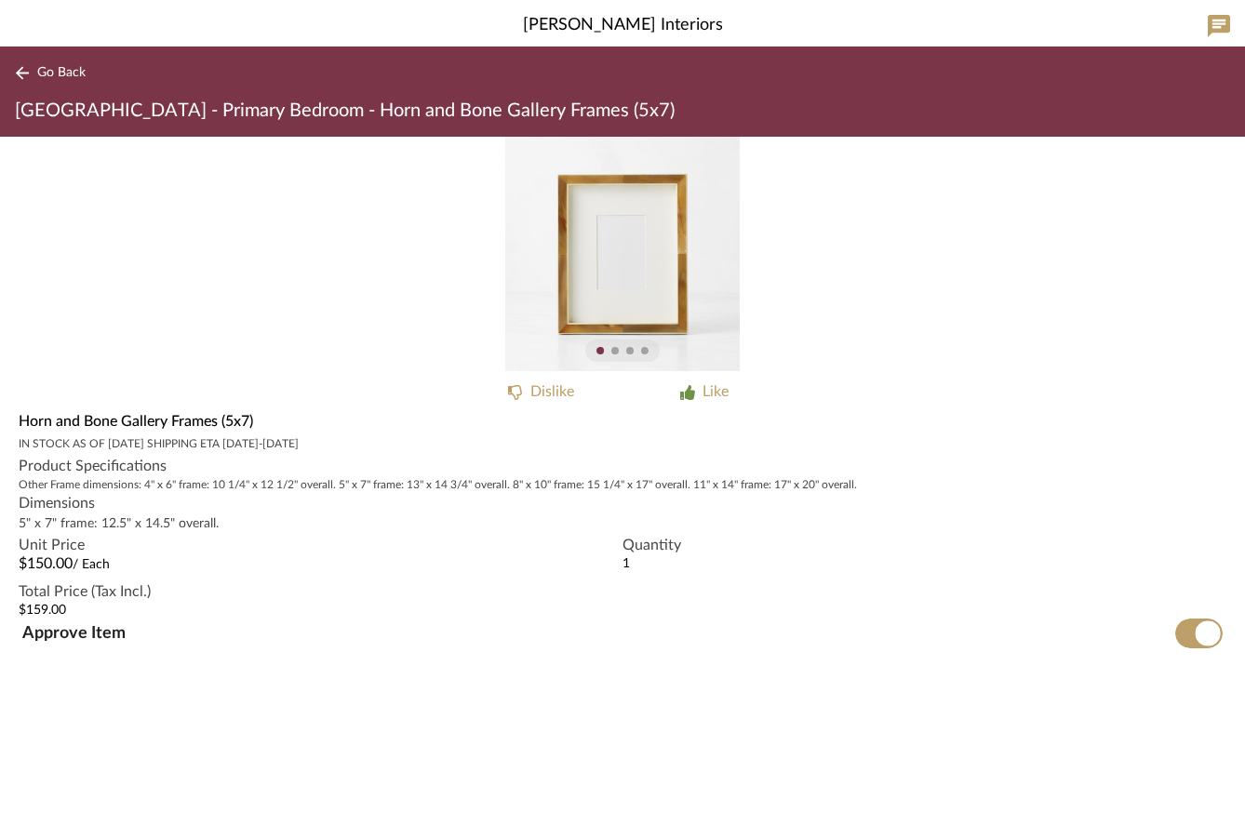
click at [51, 75] on span "Go Back" at bounding box center [61, 73] width 48 height 16
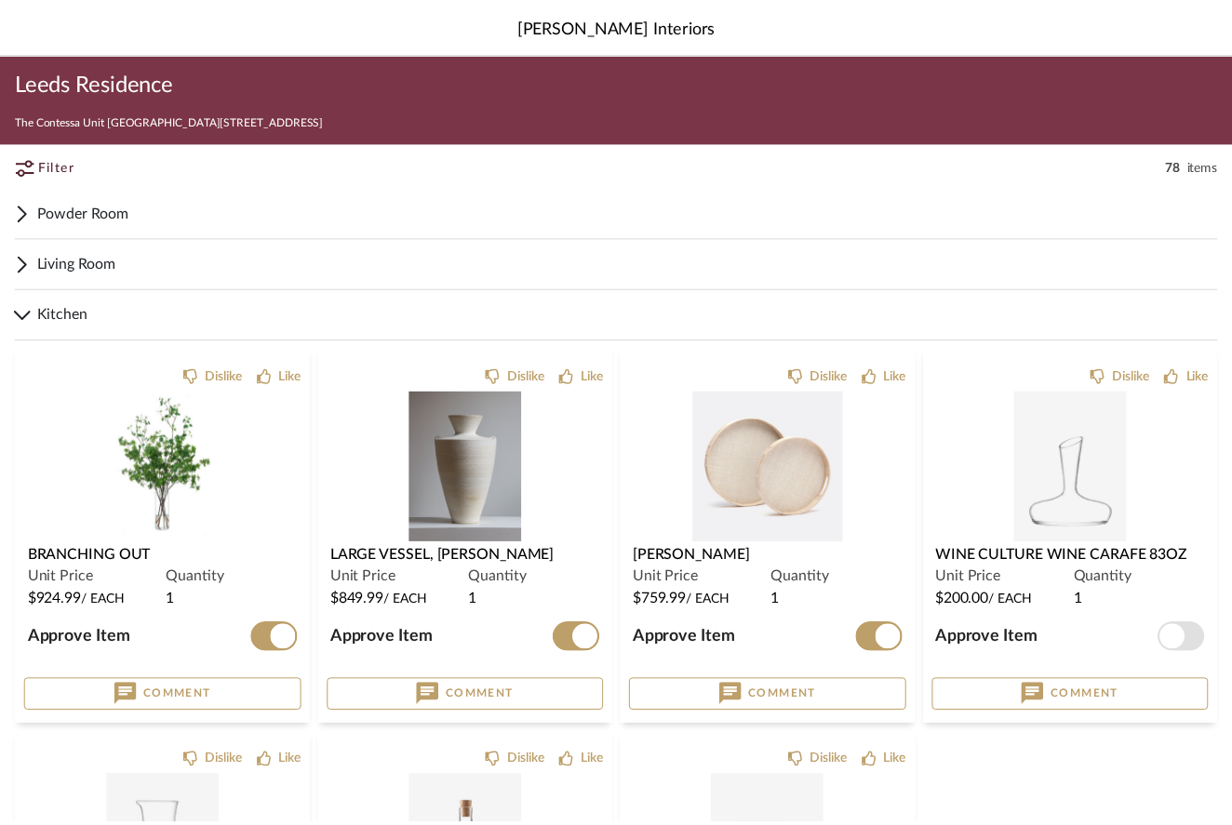
scroll to position [1910, 0]
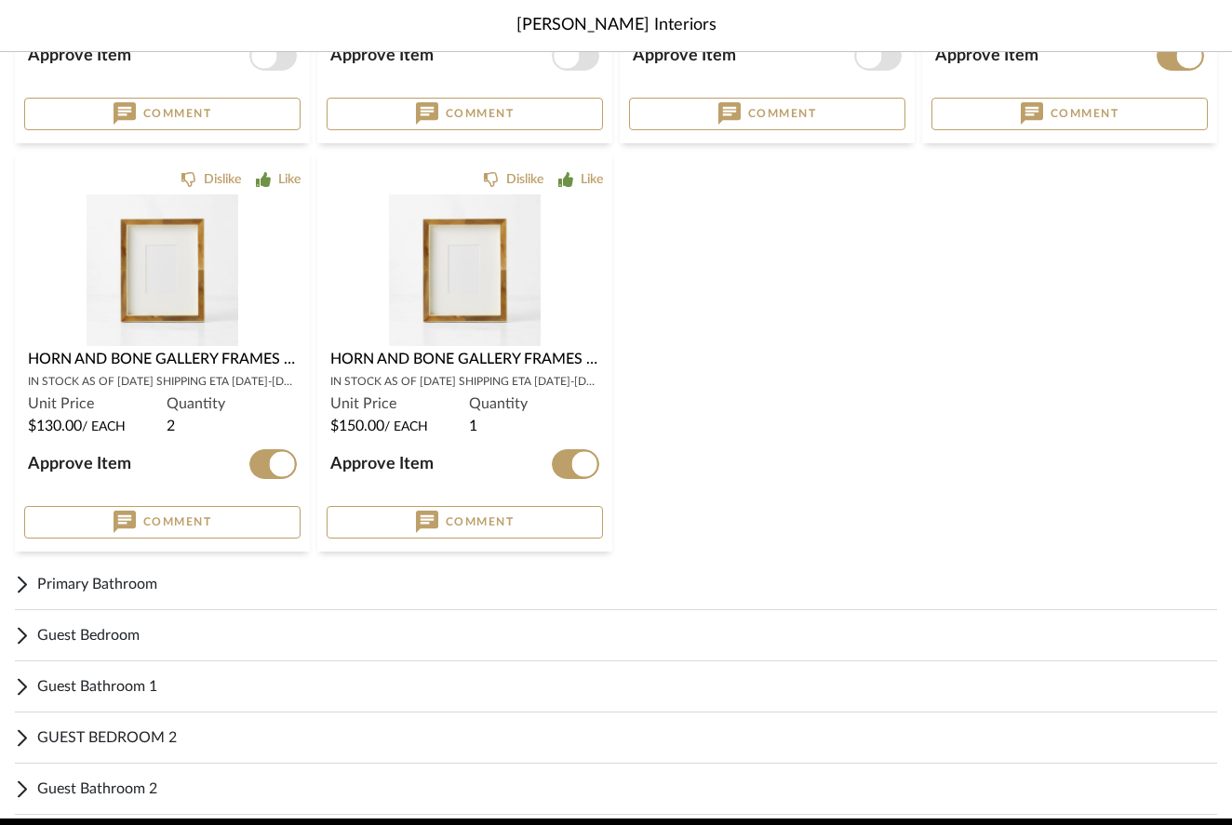
click at [162, 274] on img "0" at bounding box center [163, 270] width 152 height 152
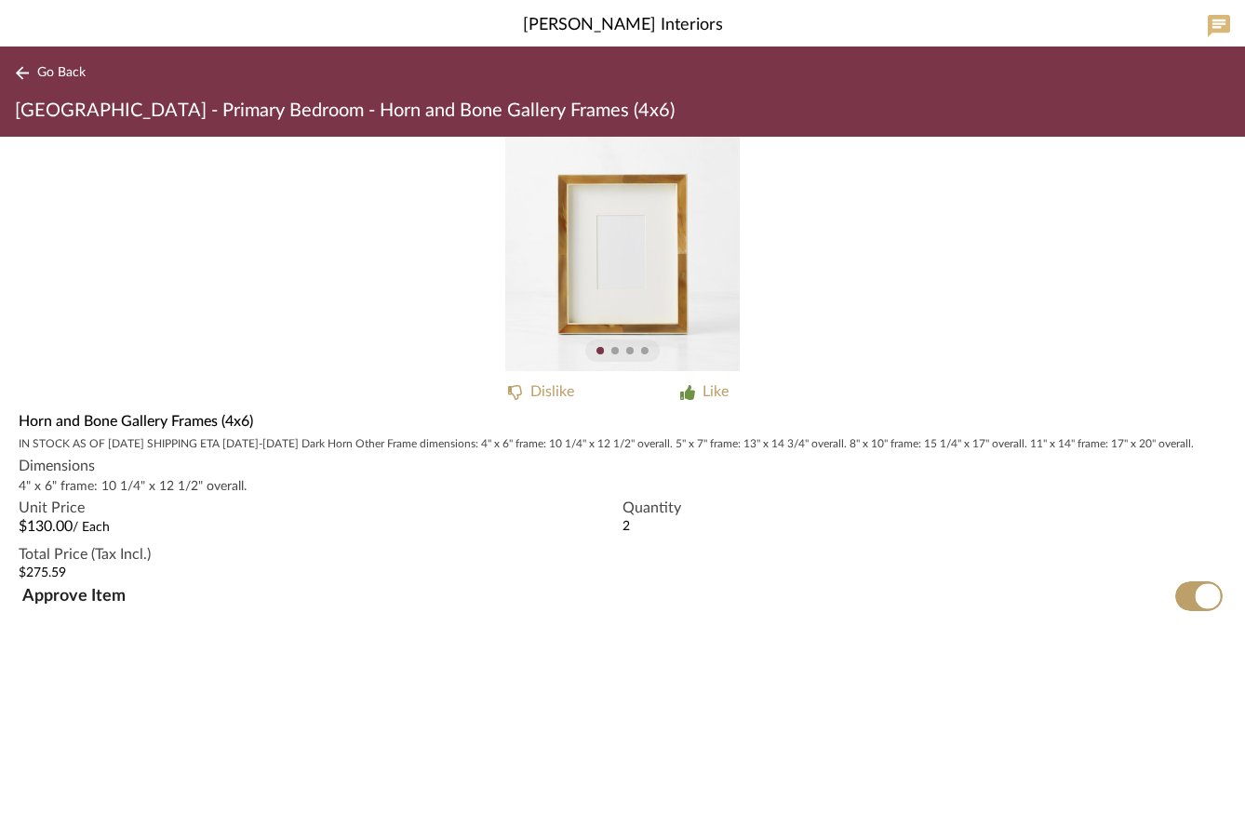
click at [1221, 24] on icon at bounding box center [1219, 26] width 22 height 22
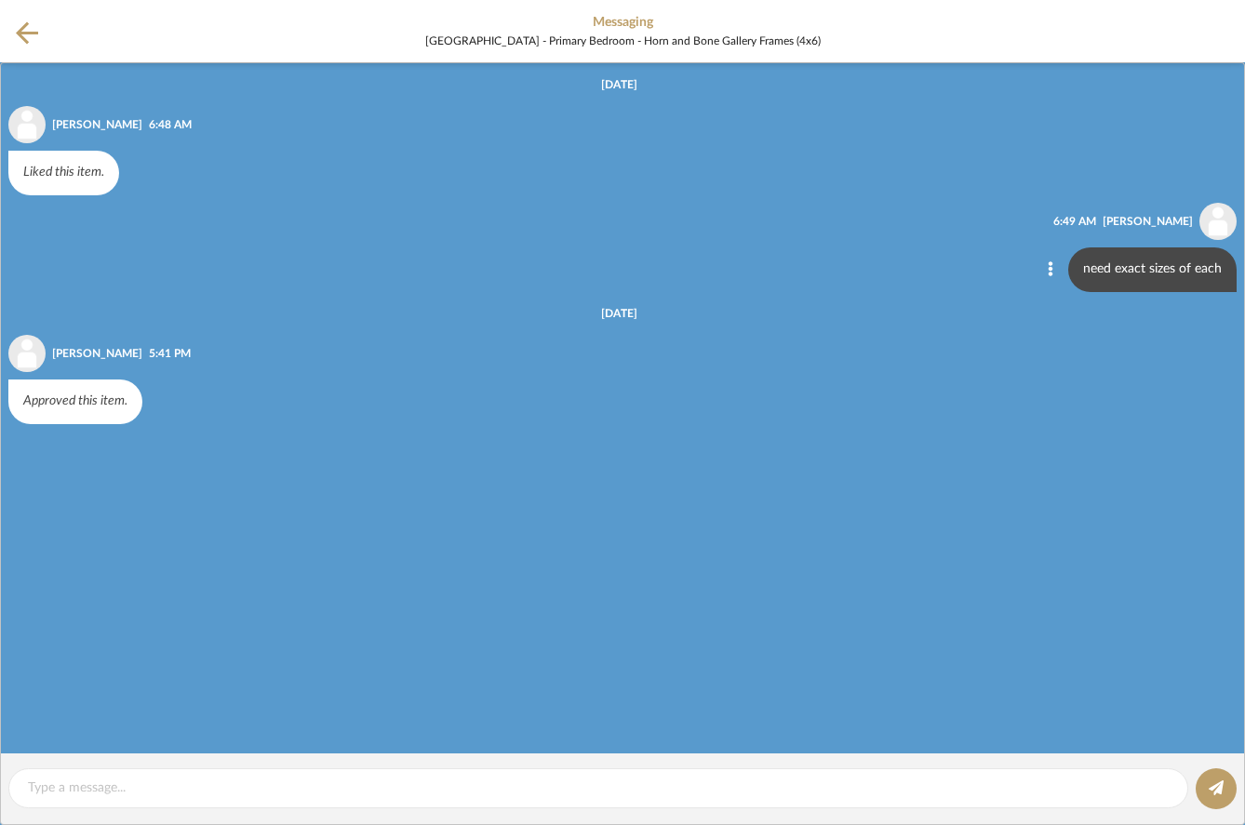
click at [25, 30] on icon at bounding box center [27, 32] width 22 height 23
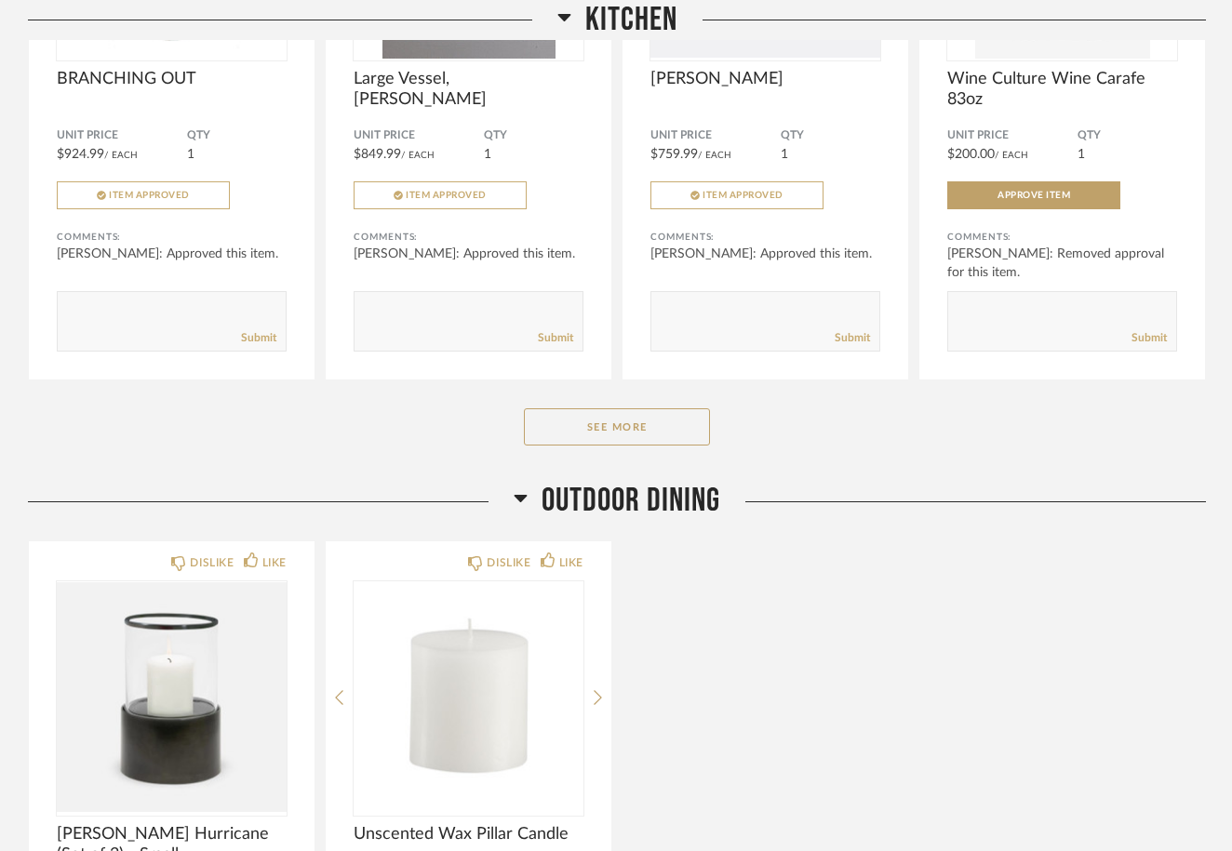
scroll to position [2126, 0]
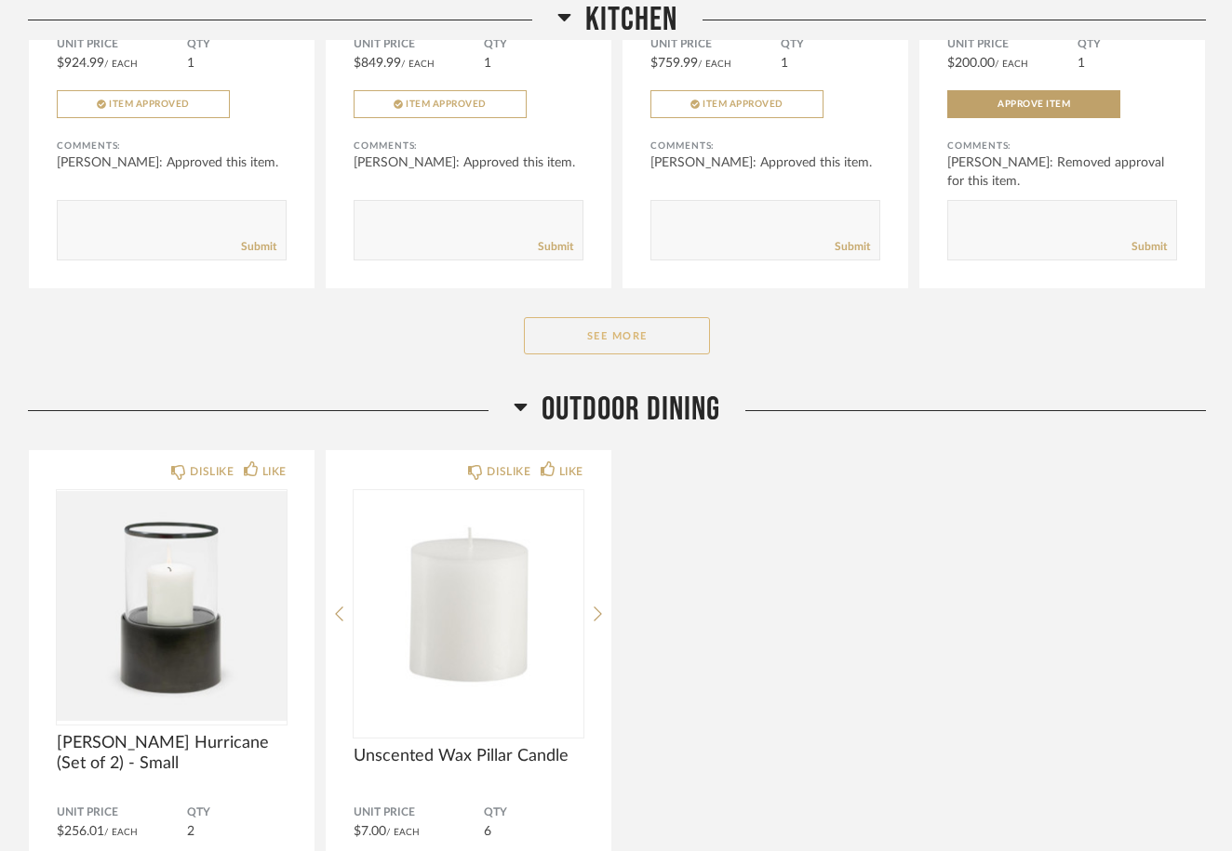
click at [607, 339] on button "See More" at bounding box center [617, 335] width 186 height 37
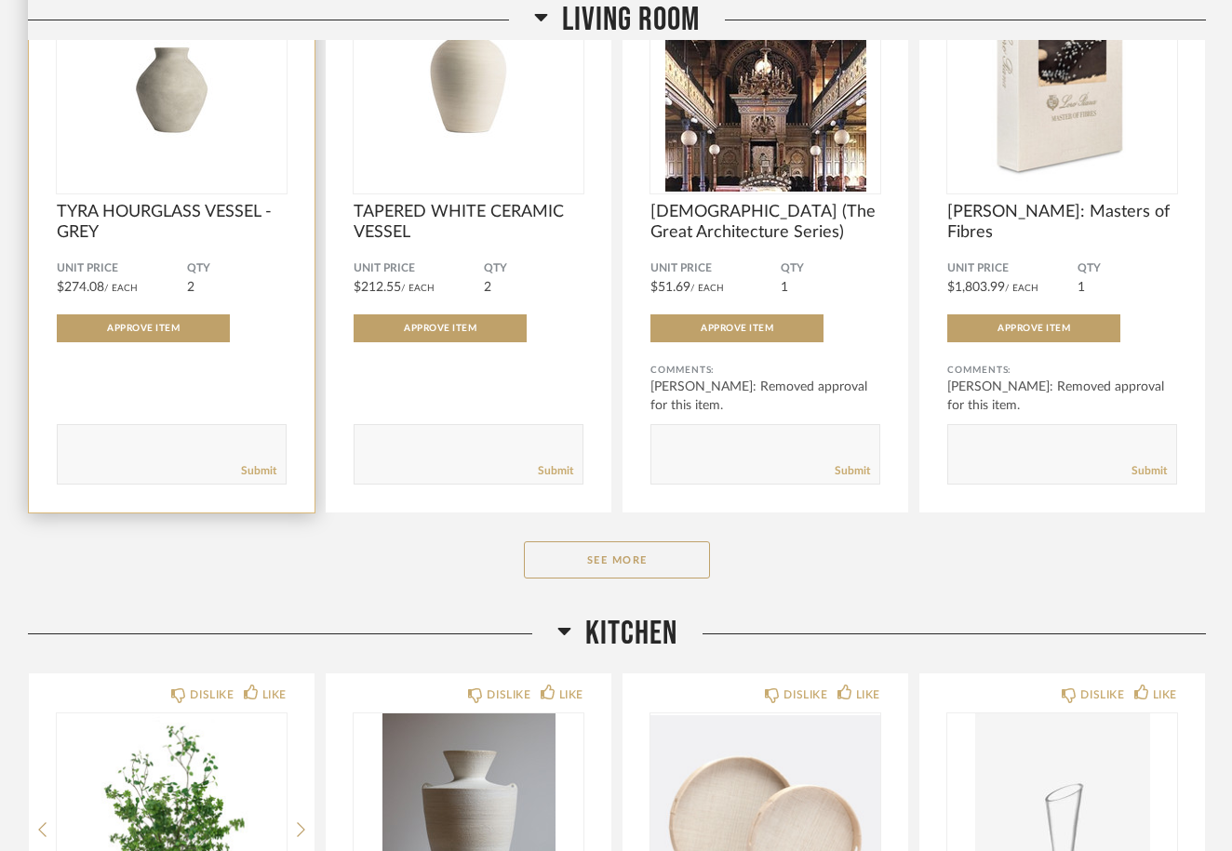
scroll to position [1240, 0]
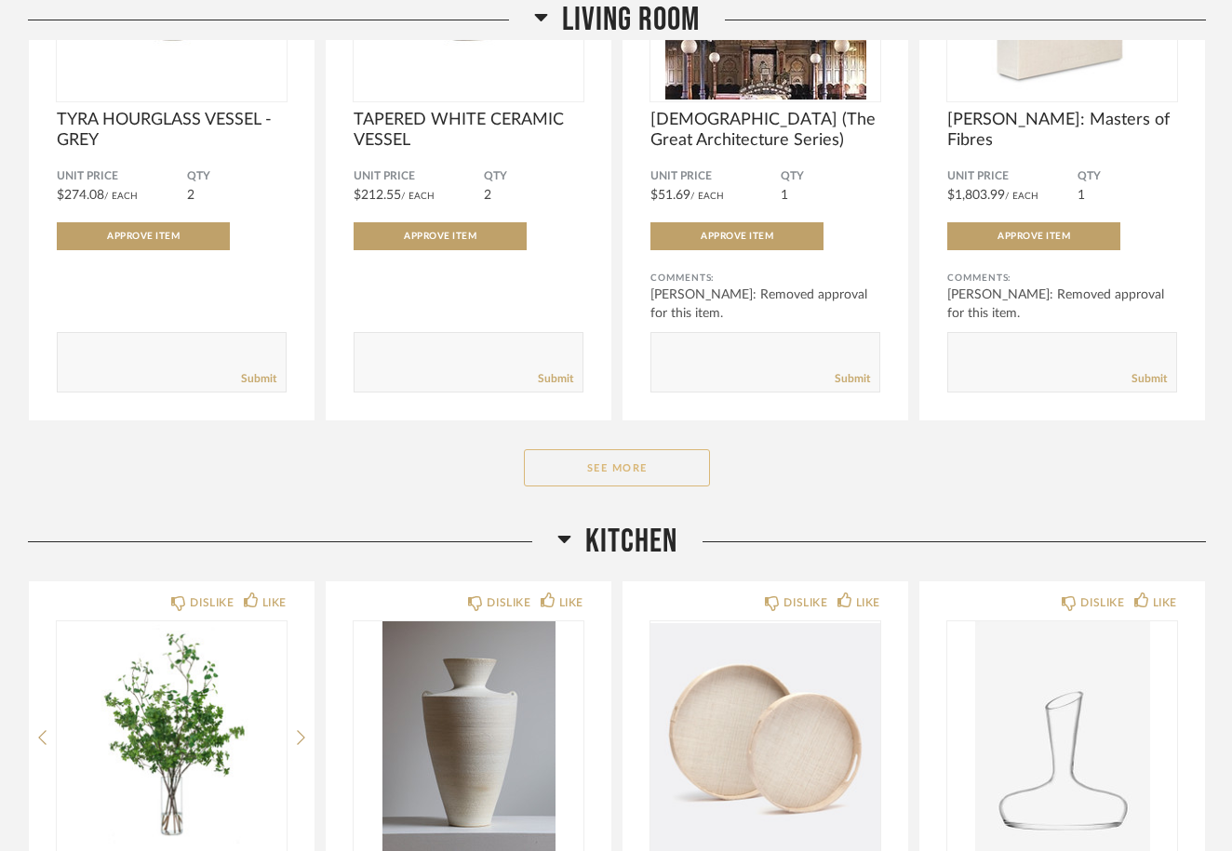
click at [630, 470] on button "See More" at bounding box center [617, 467] width 186 height 37
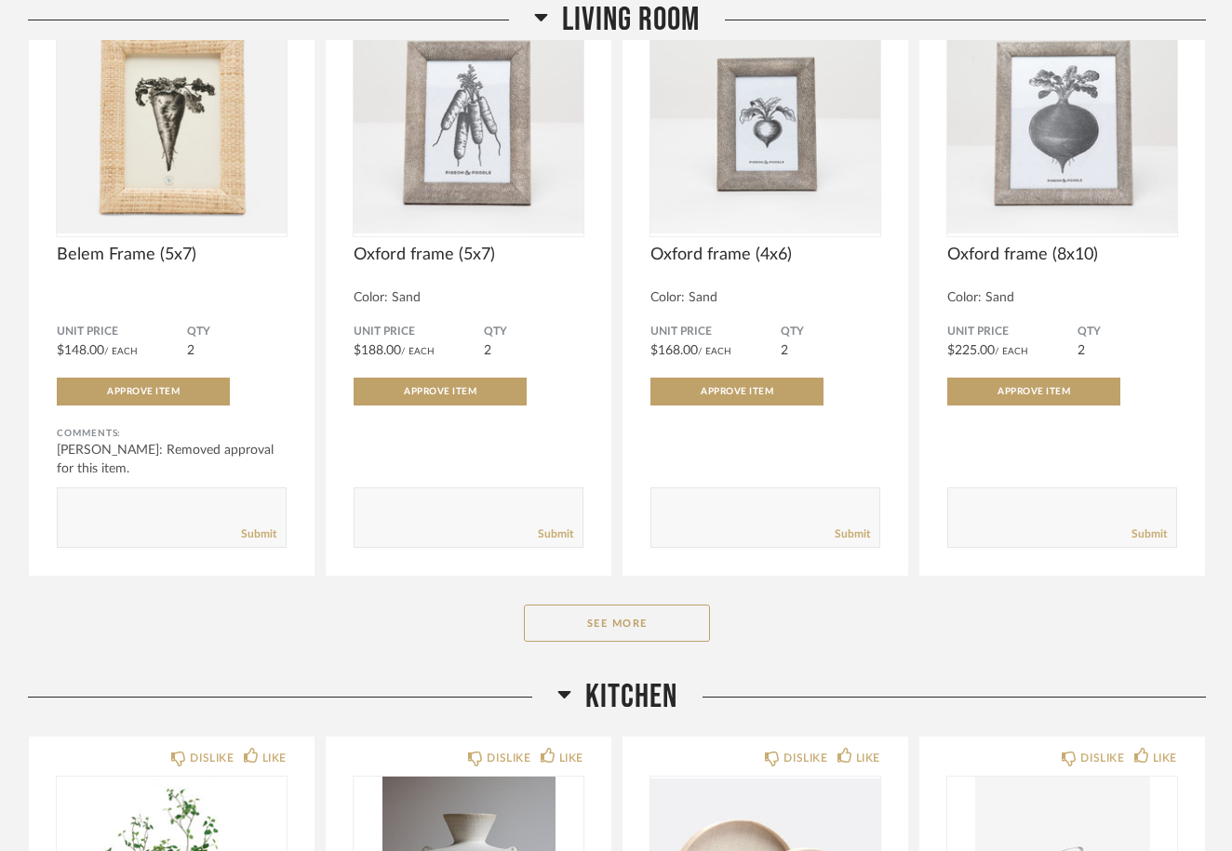
scroll to position [3634, 0]
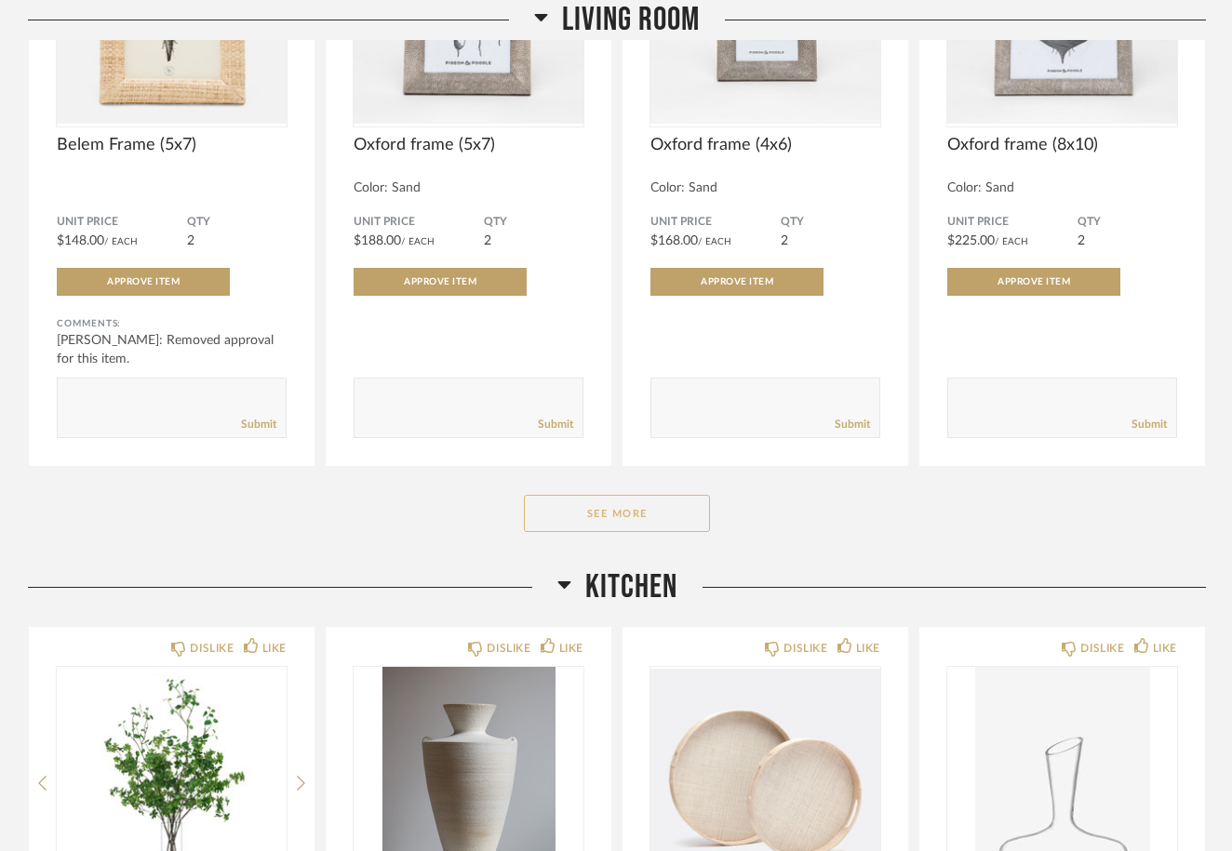
click at [619, 519] on button "See More" at bounding box center [617, 513] width 186 height 37
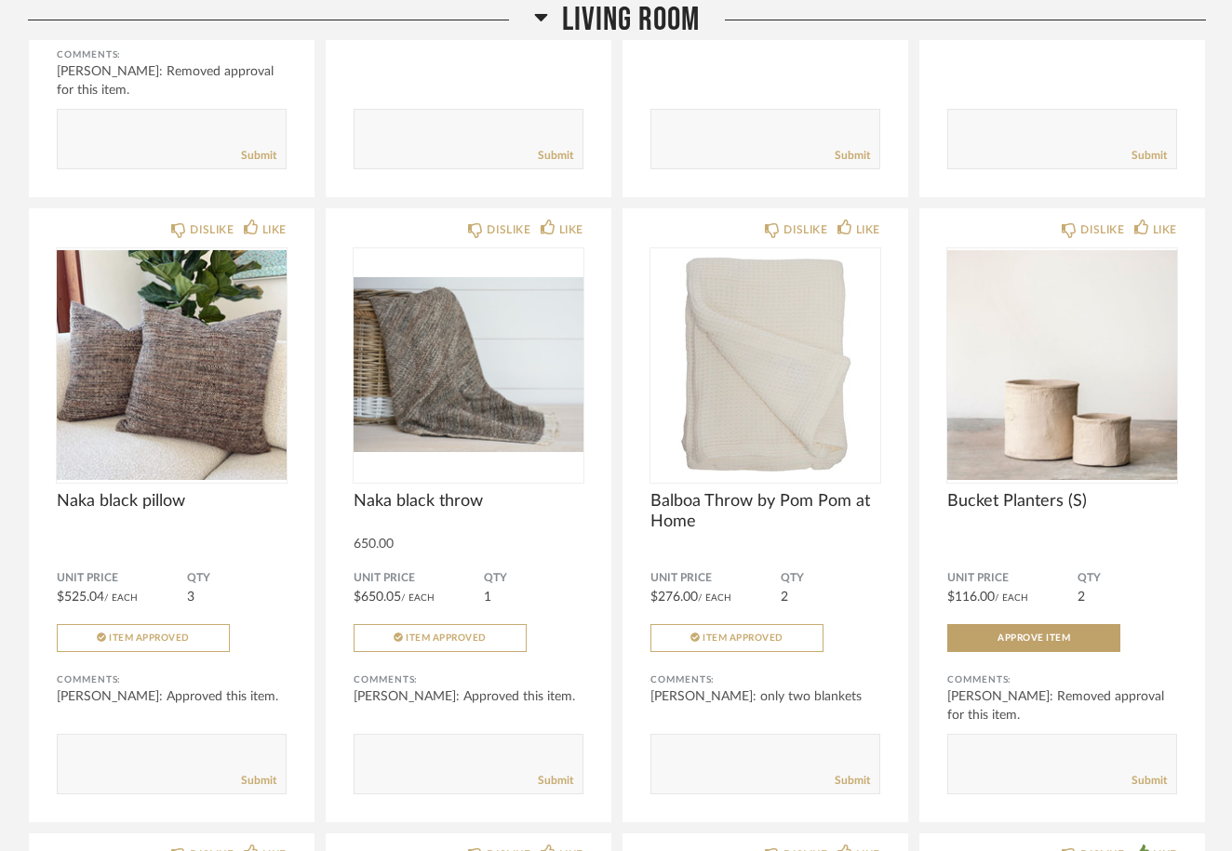
scroll to position [3905, 0]
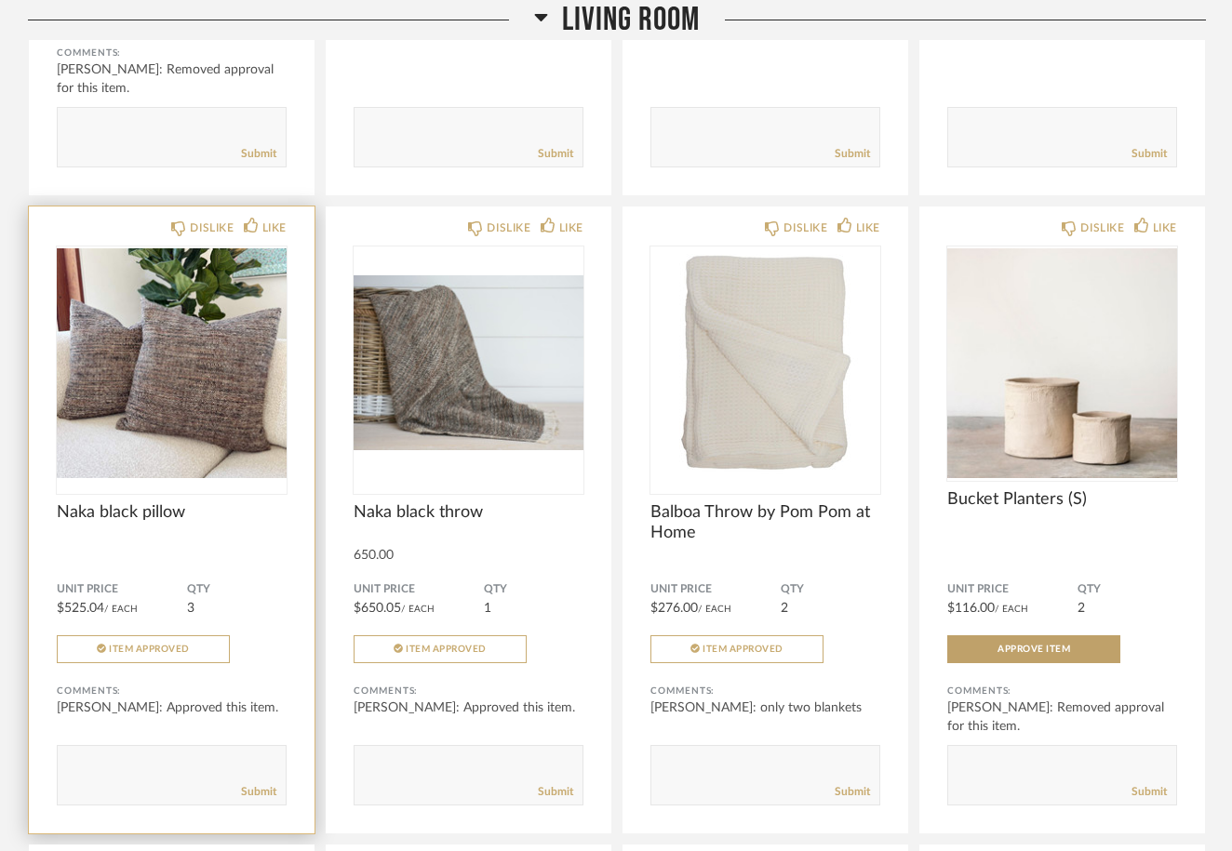
click at [175, 414] on img "0" at bounding box center [172, 363] width 230 height 233
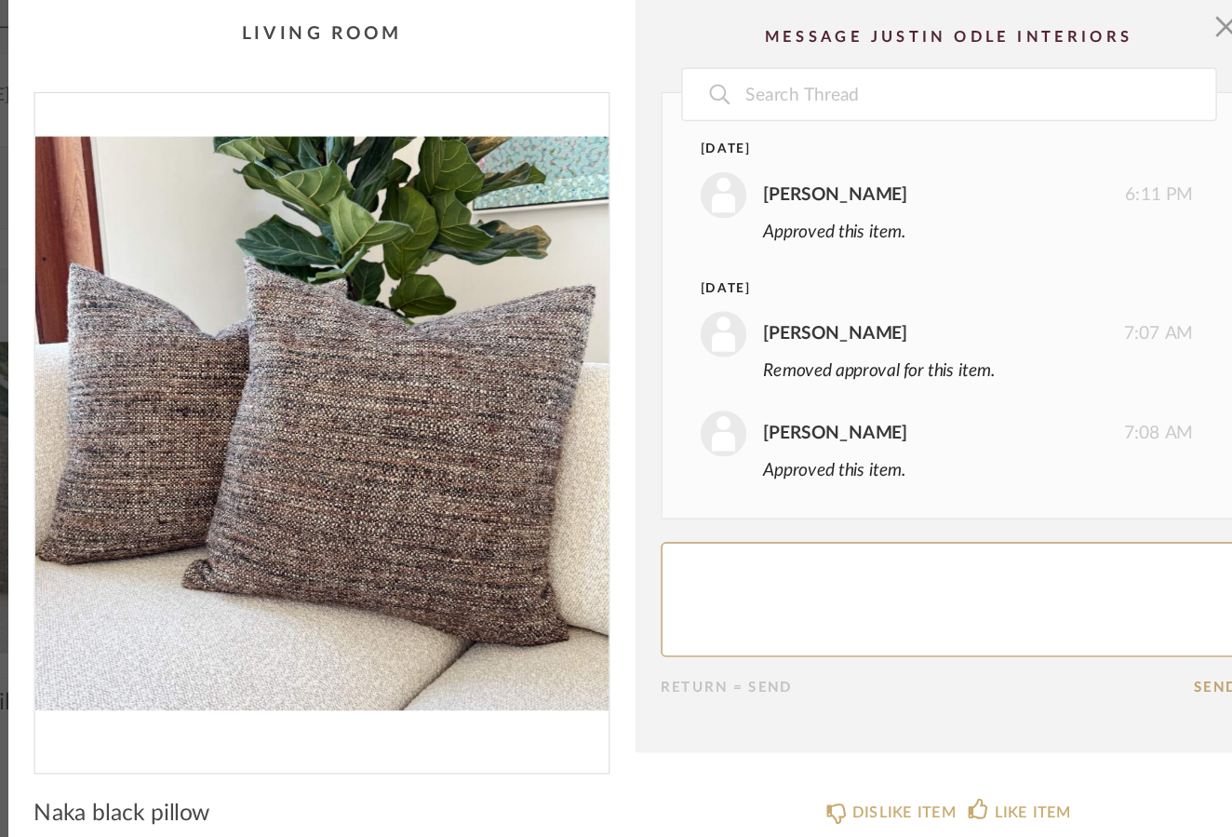
scroll to position [0, 0]
click at [1028, 17] on span "button" at bounding box center [1046, 18] width 37 height 37
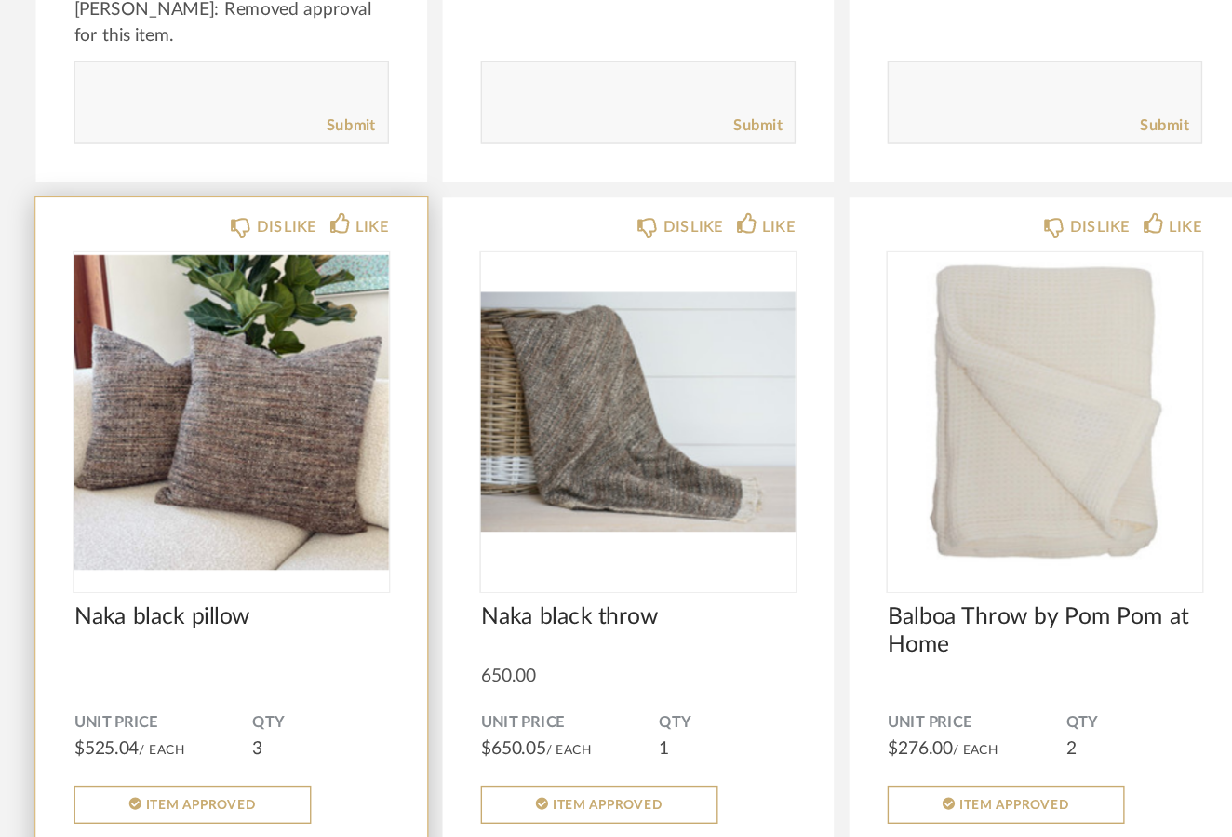
scroll to position [3745, 0]
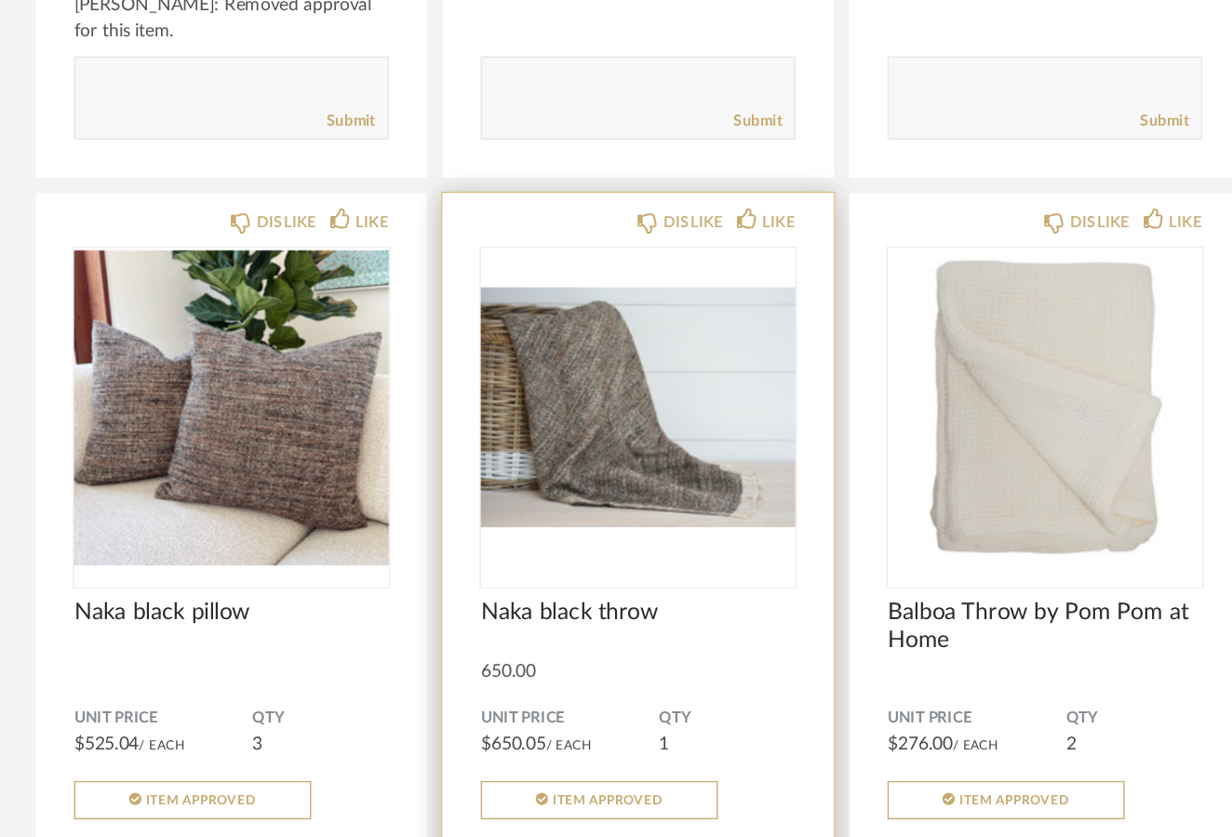
click at [464, 407] on img "0" at bounding box center [469, 523] width 230 height 233
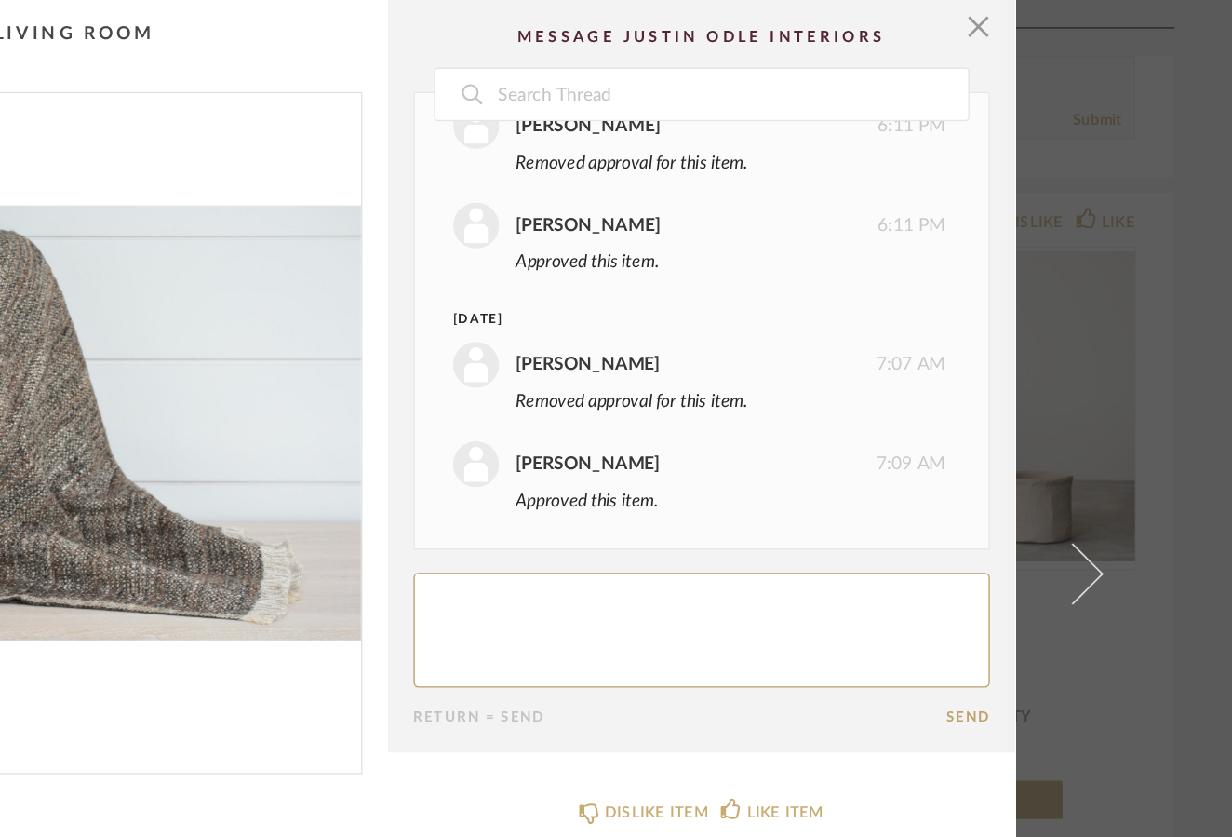
scroll to position [0, 0]
click at [1028, 20] on span "button" at bounding box center [1046, 18] width 37 height 37
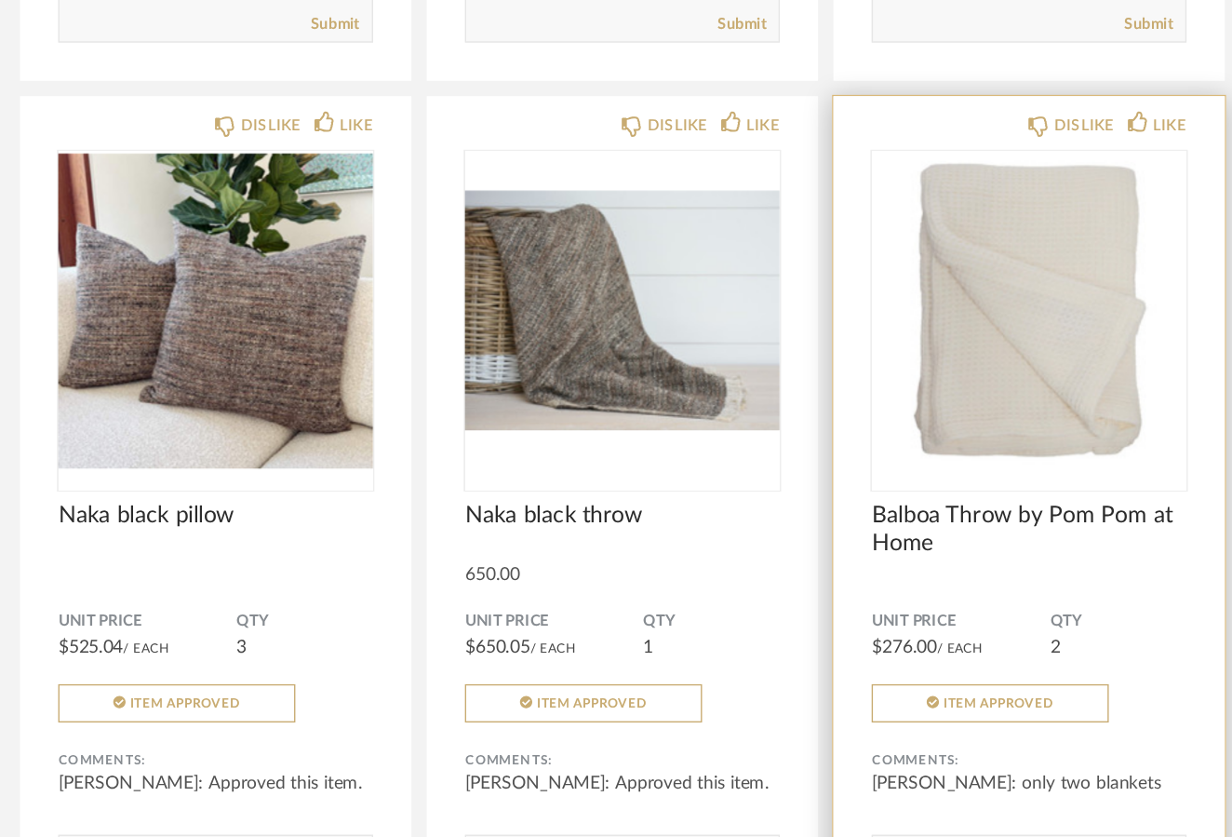
scroll to position [3818, 0]
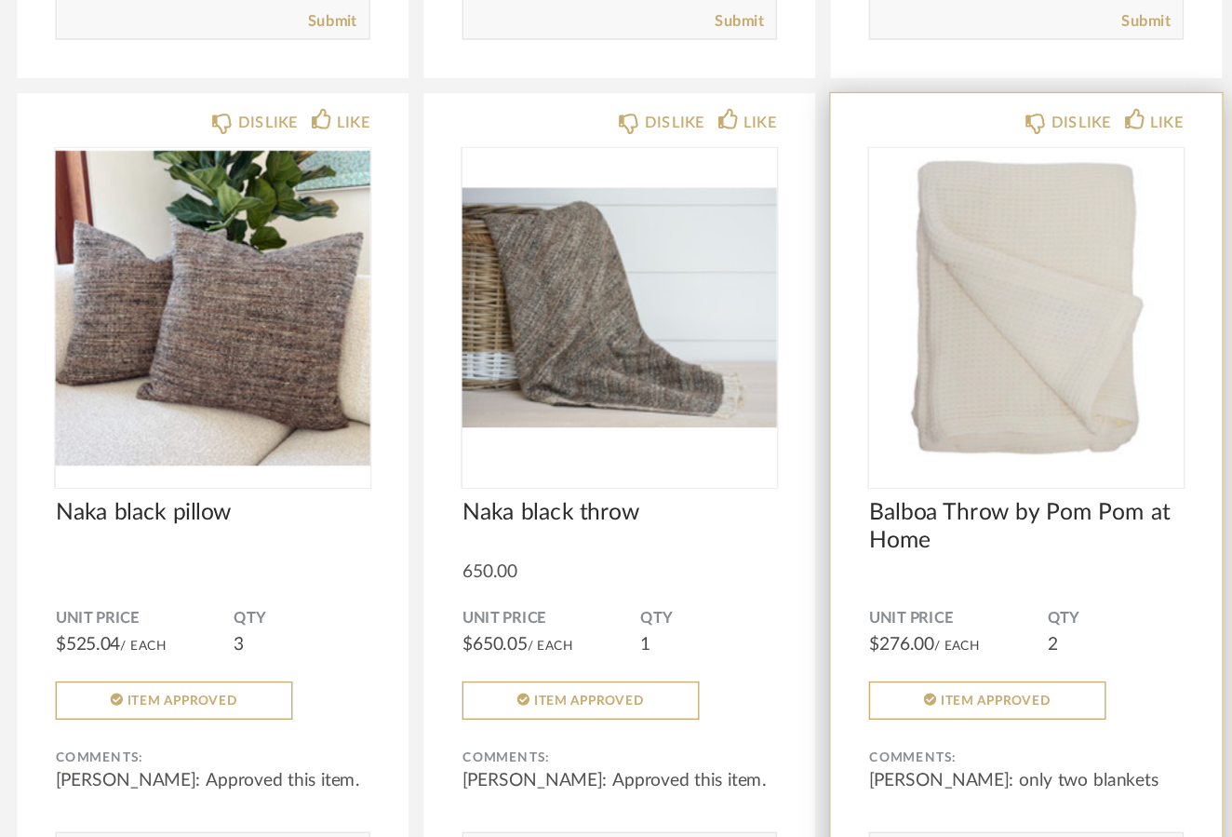
click at [761, 333] on img "0" at bounding box center [765, 449] width 230 height 233
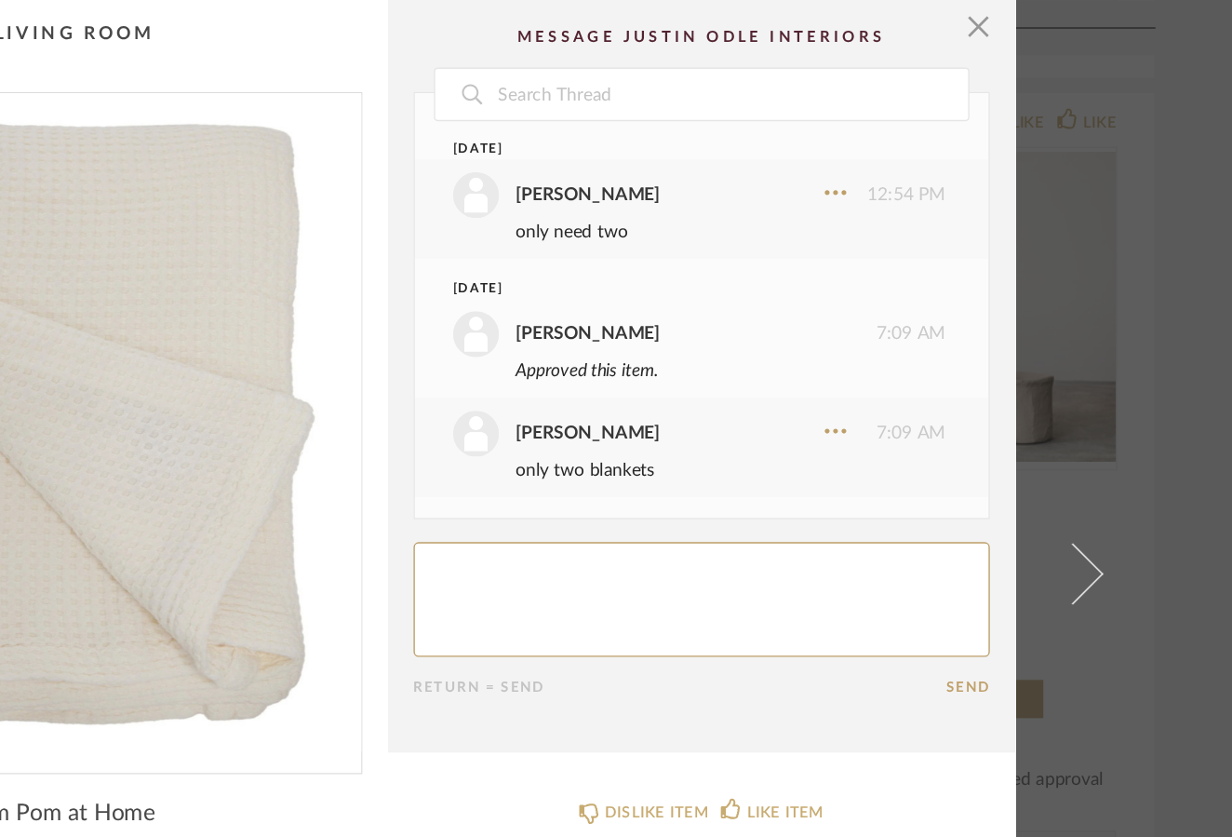
scroll to position [0, 0]
click at [1028, 17] on span "button" at bounding box center [1046, 18] width 37 height 37
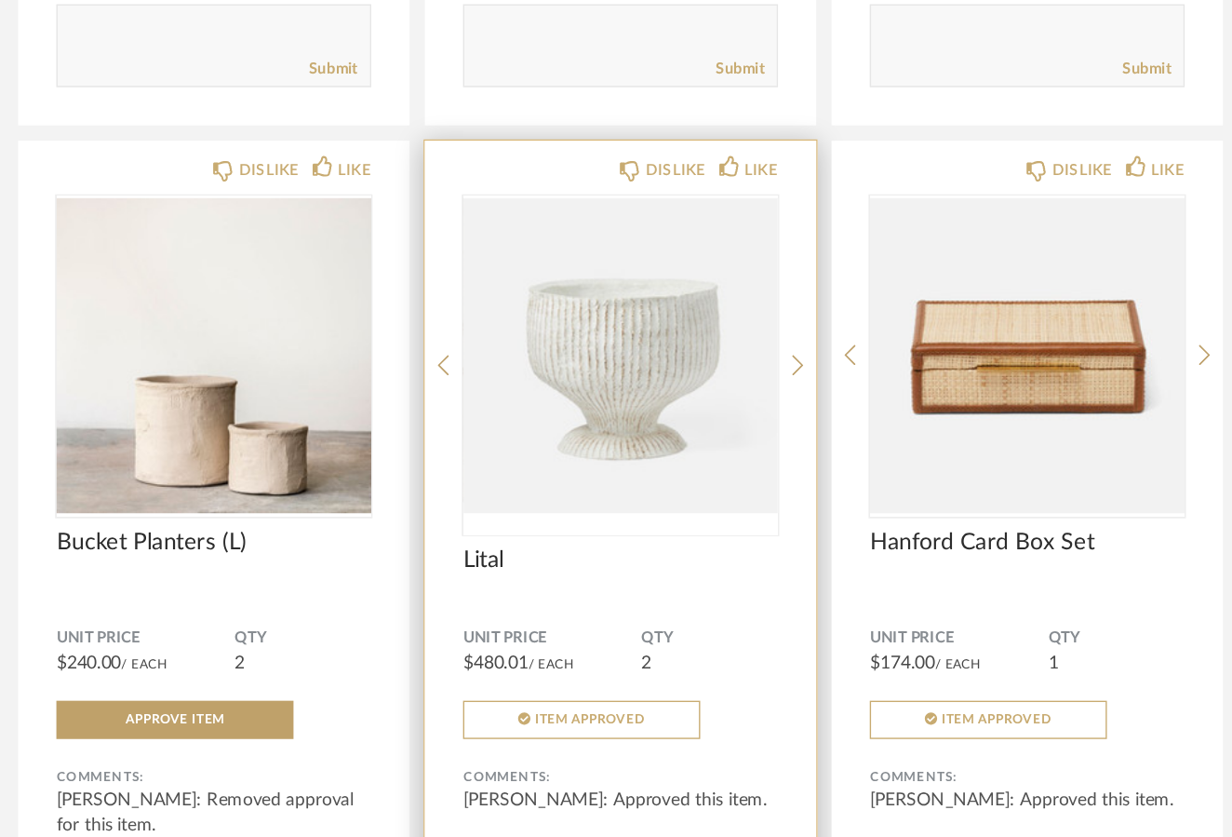
scroll to position [4425, 0]
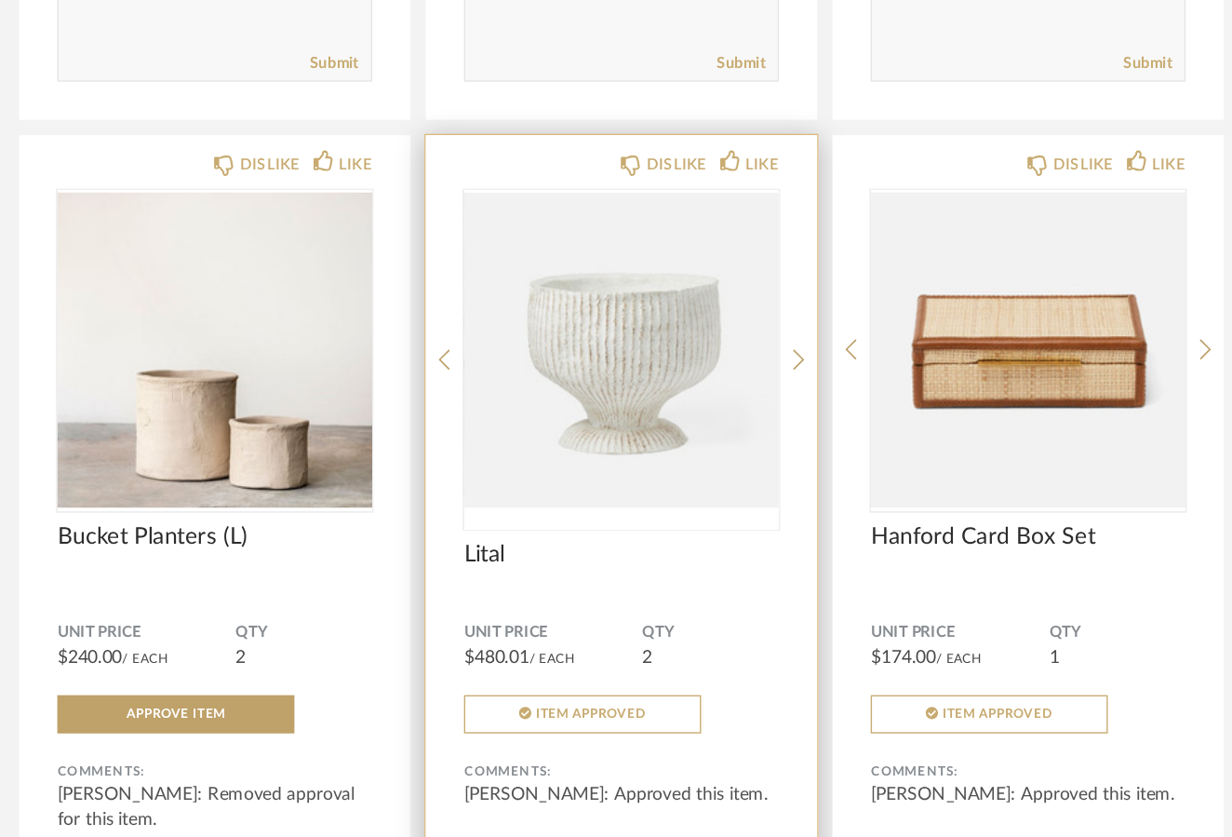
click at [491, 365] on img "0" at bounding box center [469, 481] width 230 height 233
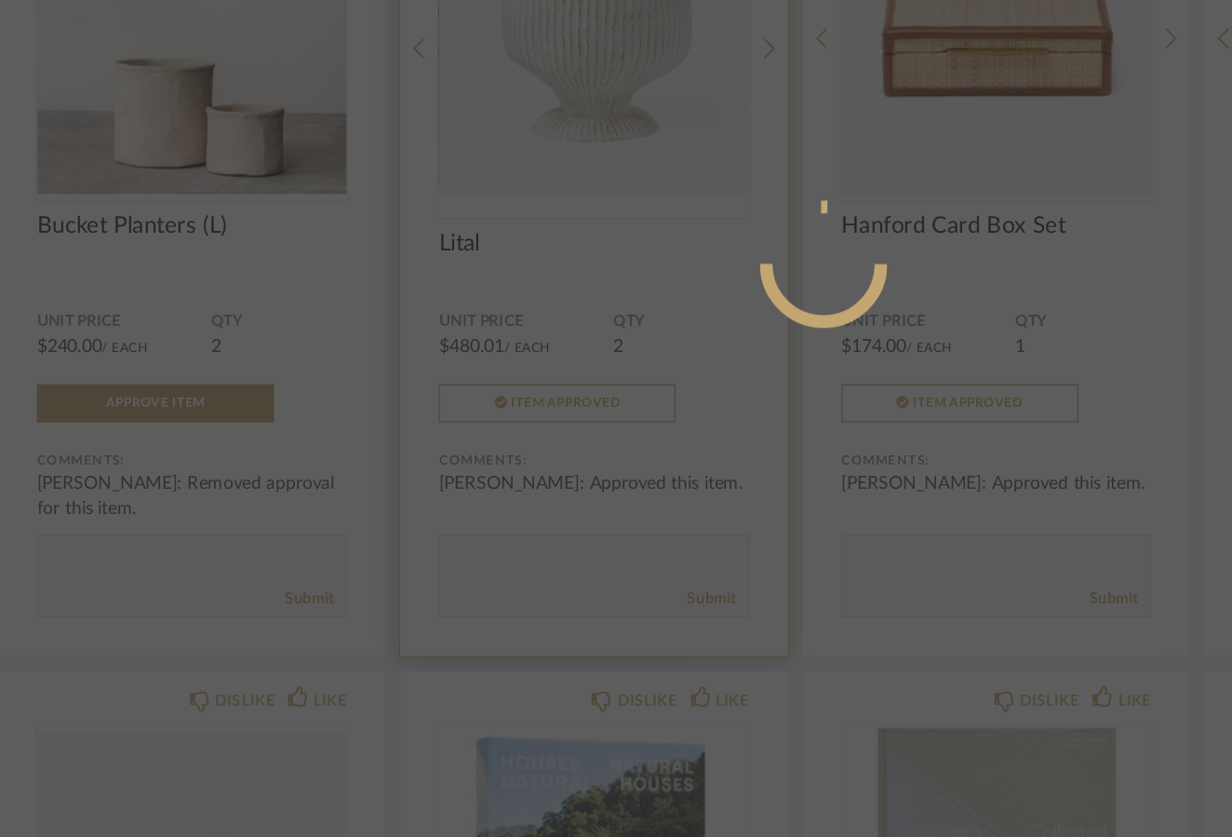
scroll to position [0, 0]
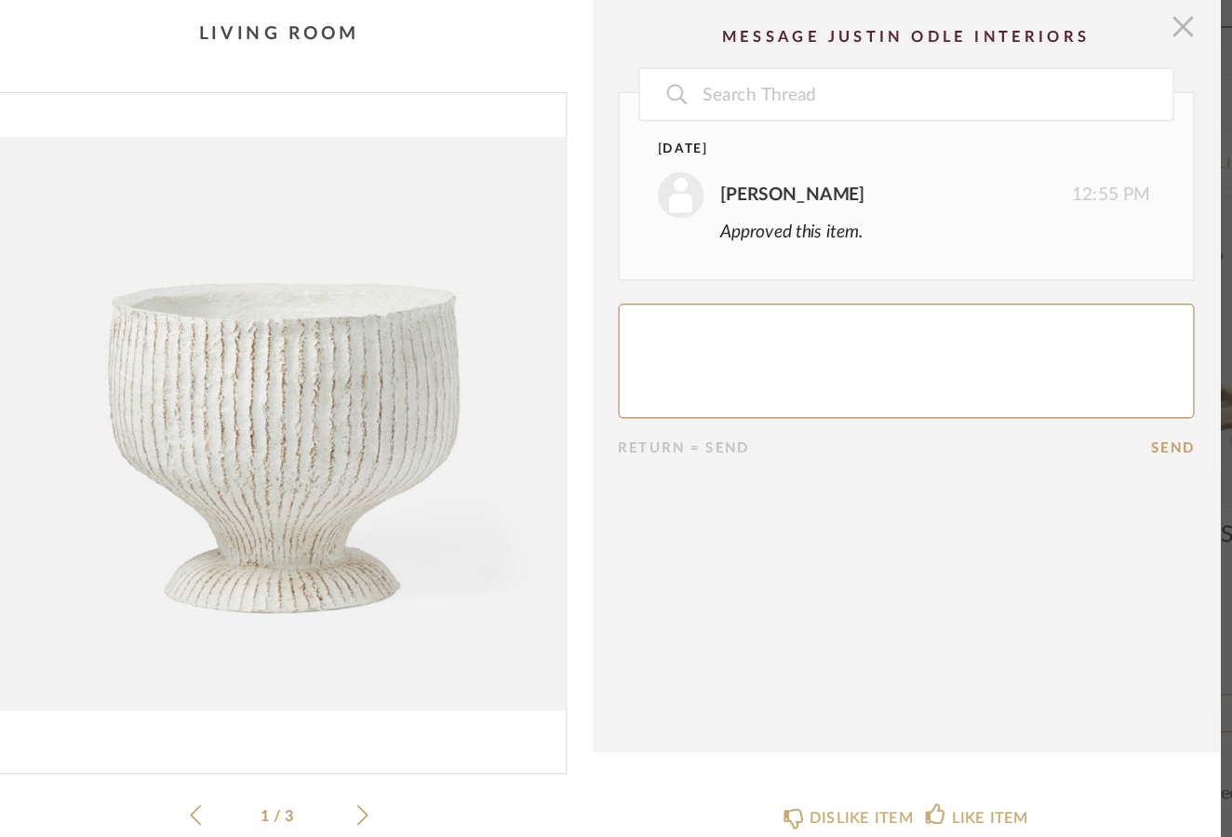
click at [1028, 20] on span "button" at bounding box center [1046, 18] width 37 height 37
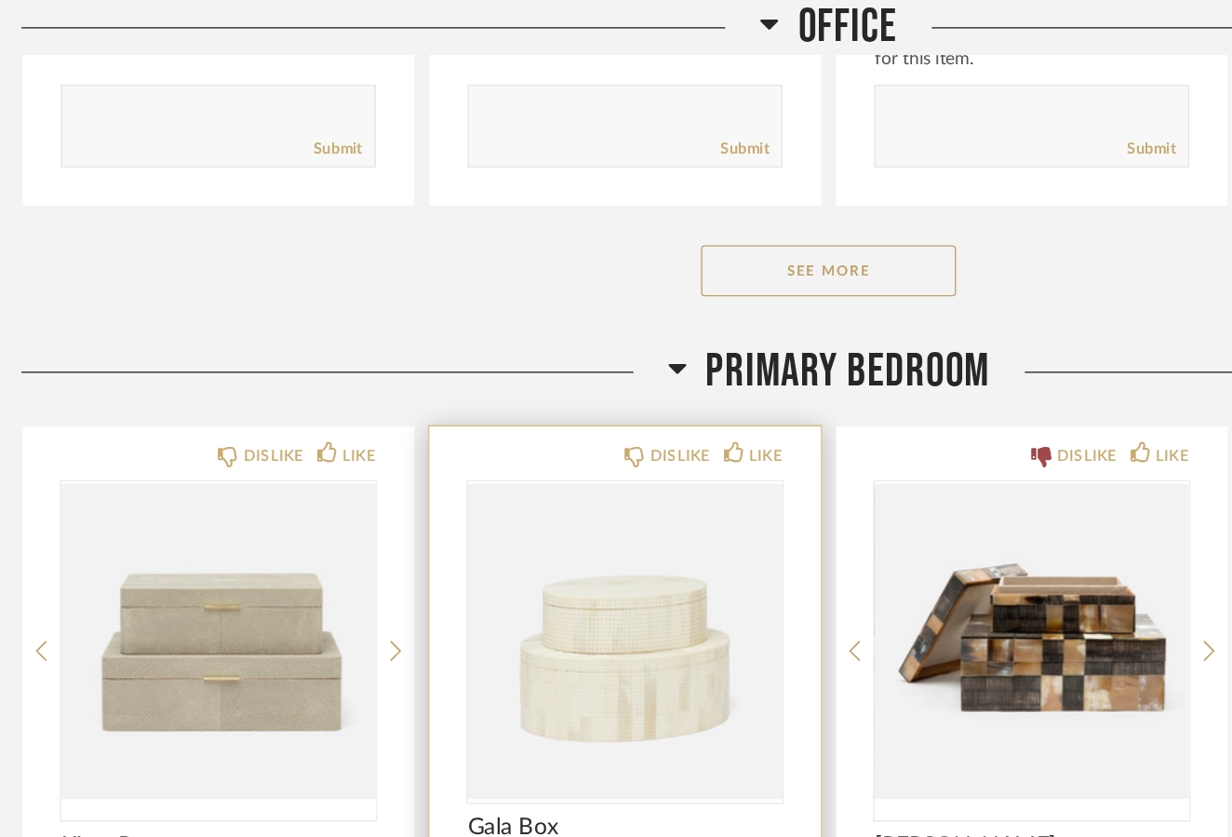
scroll to position [9289, 0]
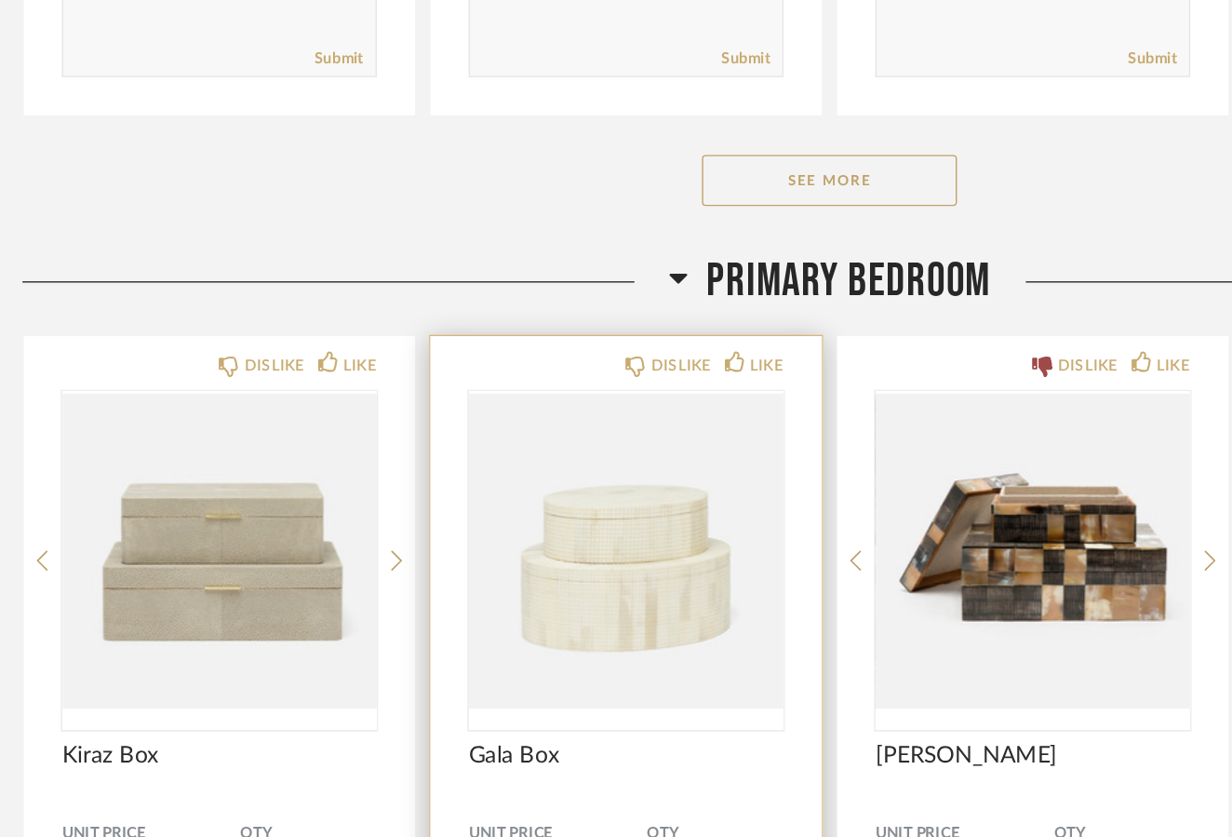
click at [483, 424] on img "0" at bounding box center [469, 469] width 230 height 233
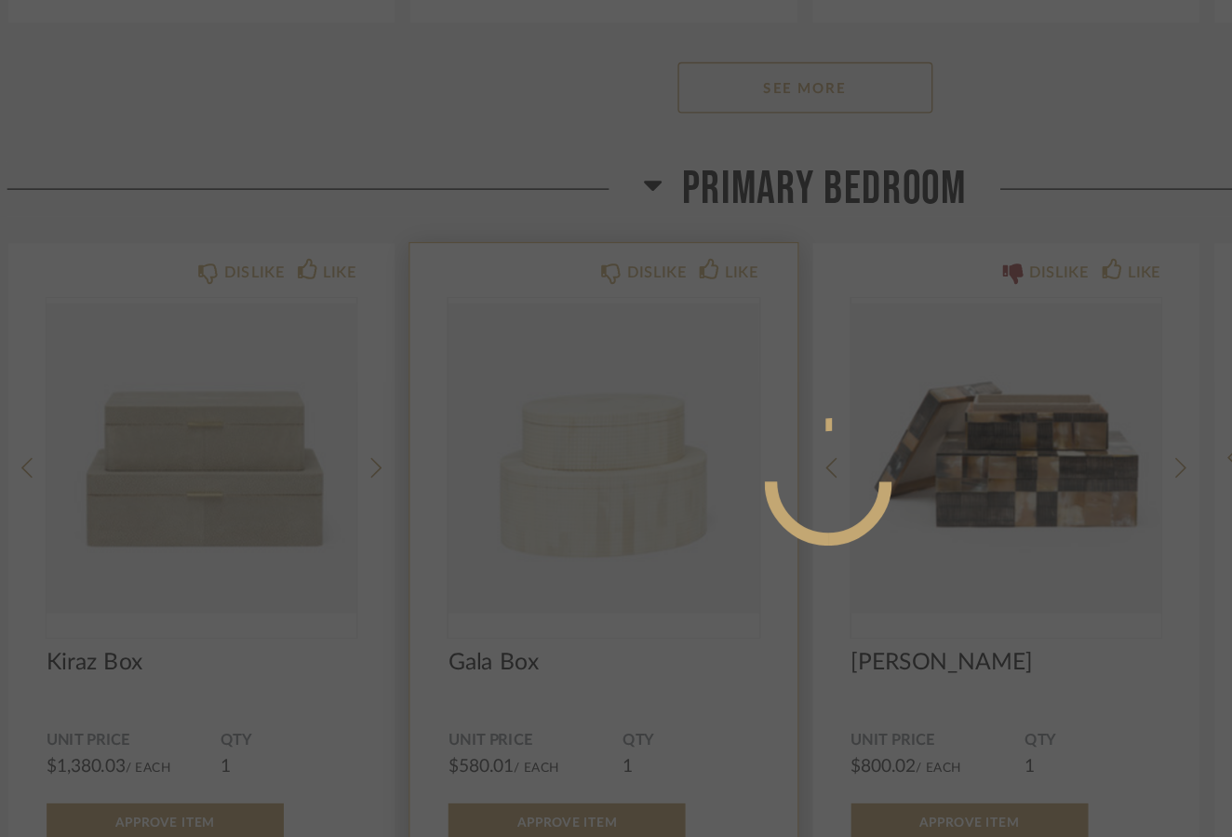
scroll to position [0, 0]
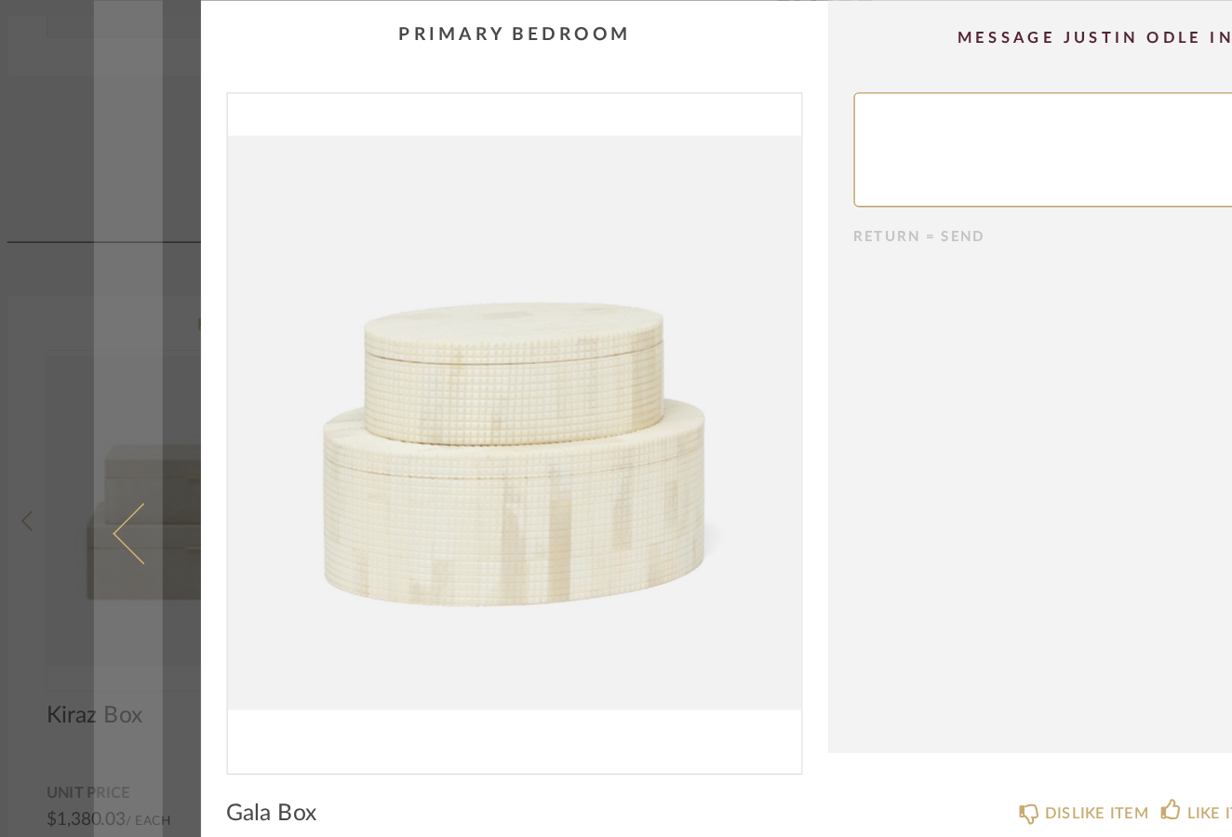
click at [94, 396] on span at bounding box center [116, 418] width 45 height 45
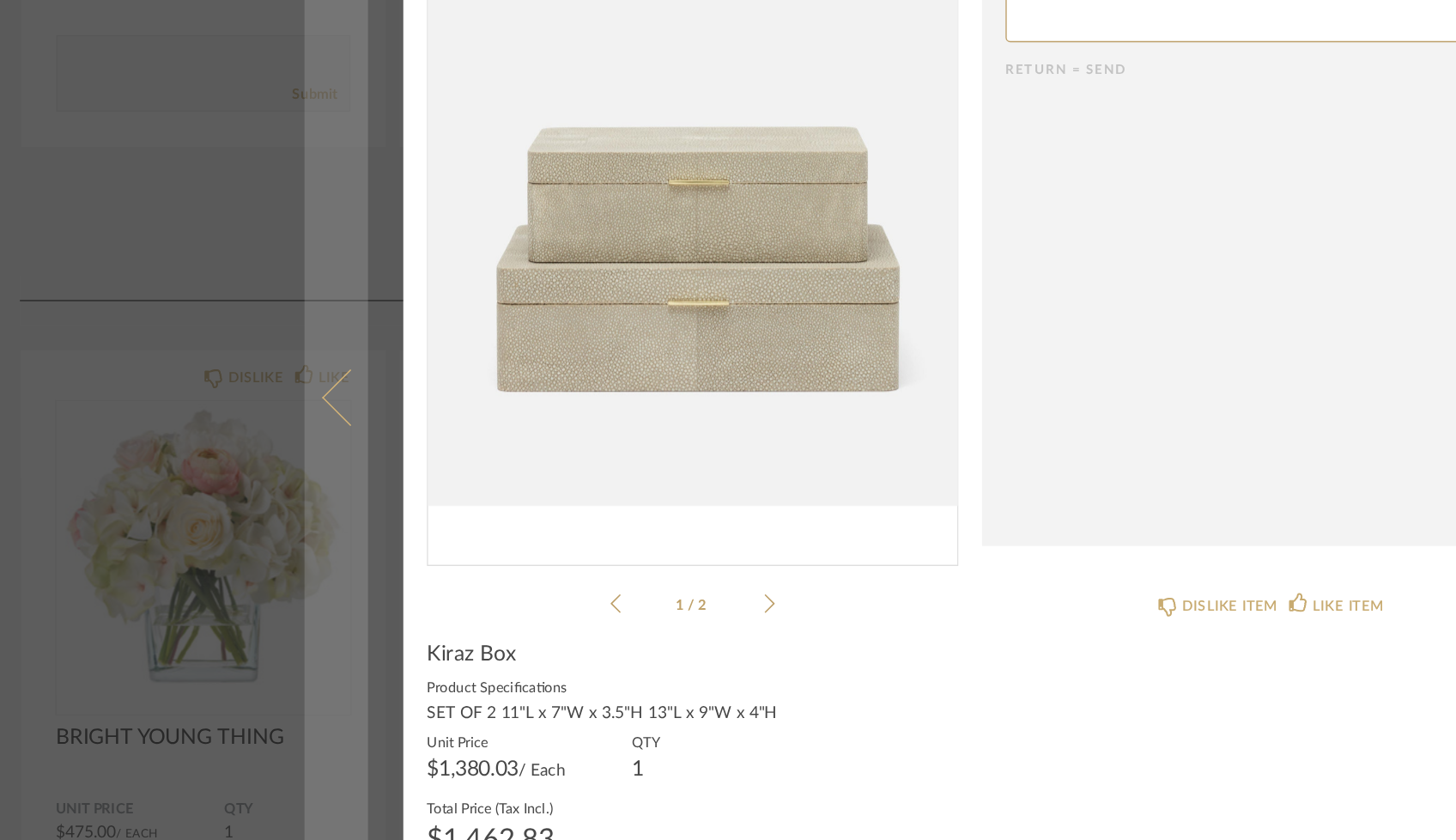
click at [236, 279] on link at bounding box center [257, 420] width 46 height 798
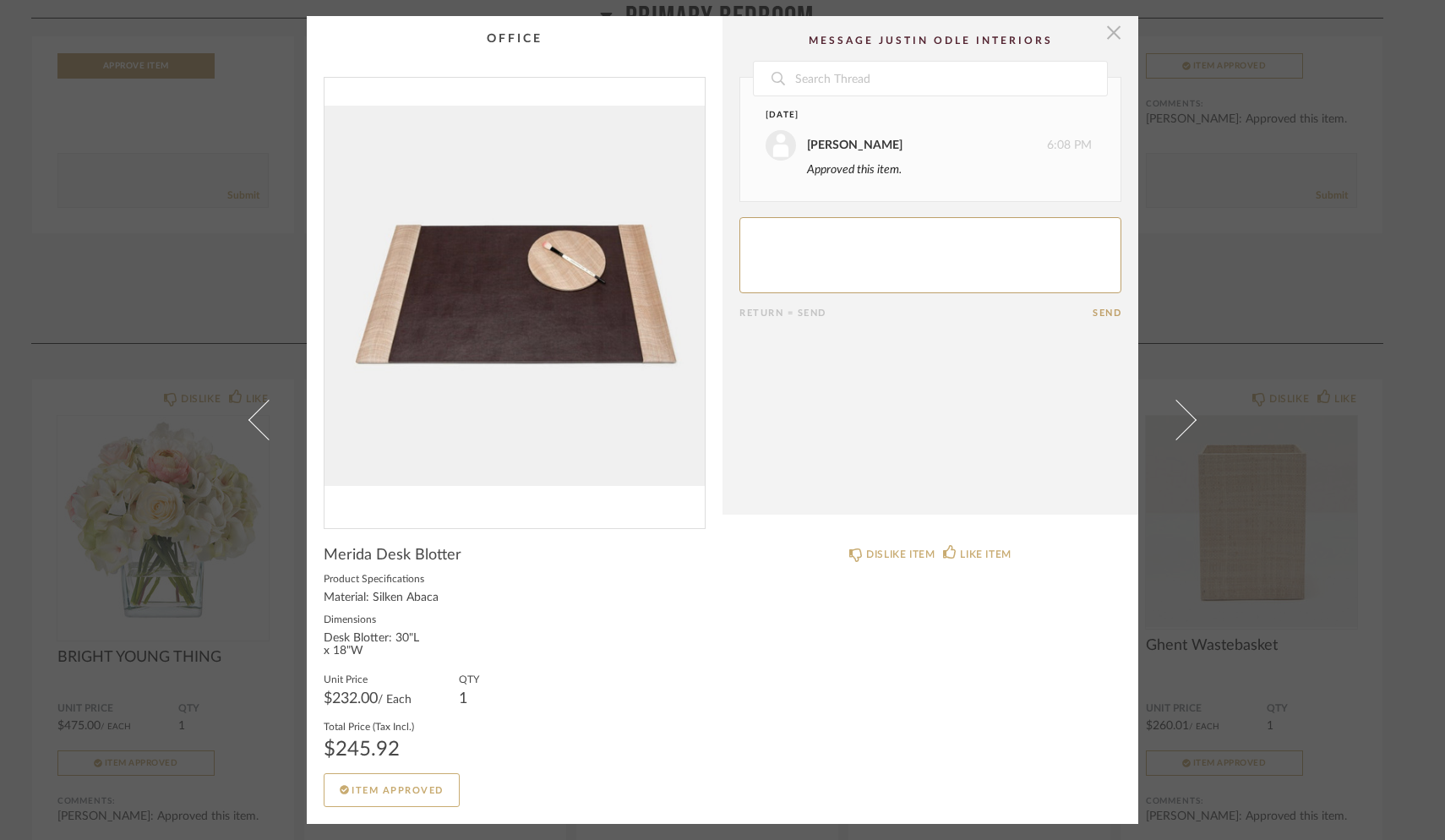
click at [1109, 40] on span "button" at bounding box center [1113, 33] width 34 height 34
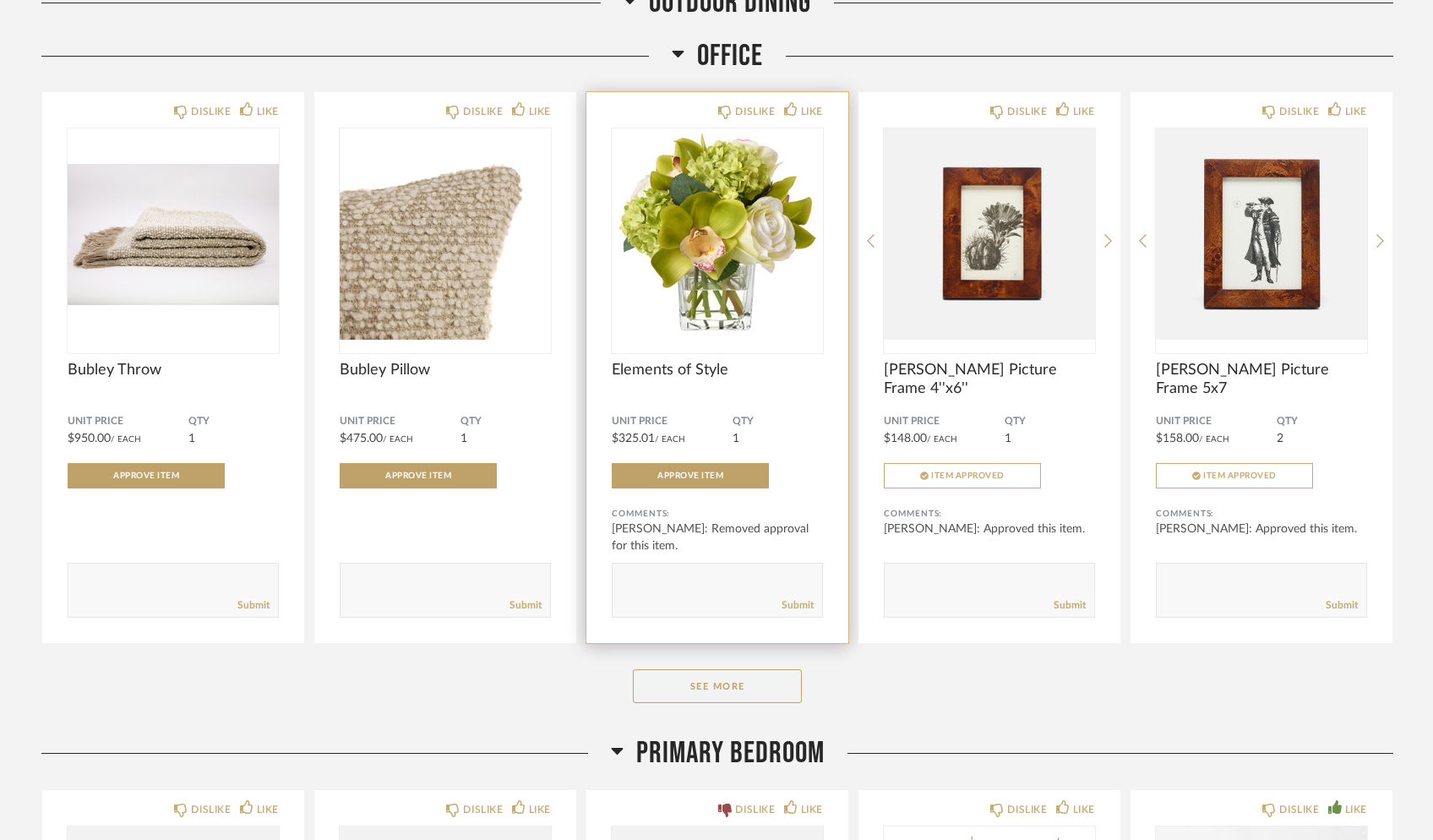
scroll to position [7371, 0]
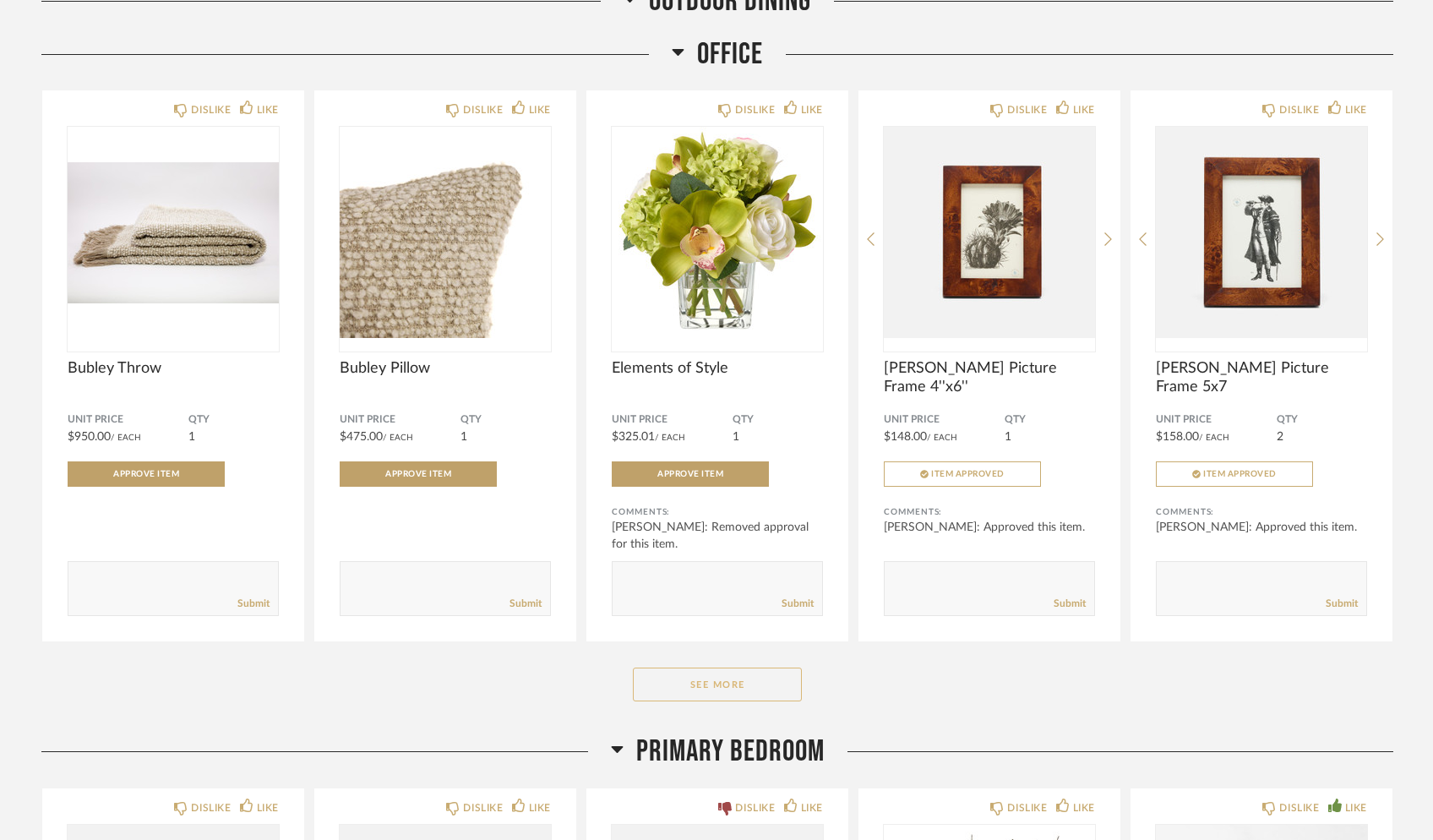
click at [701, 683] on button "See More" at bounding box center [717, 684] width 169 height 34
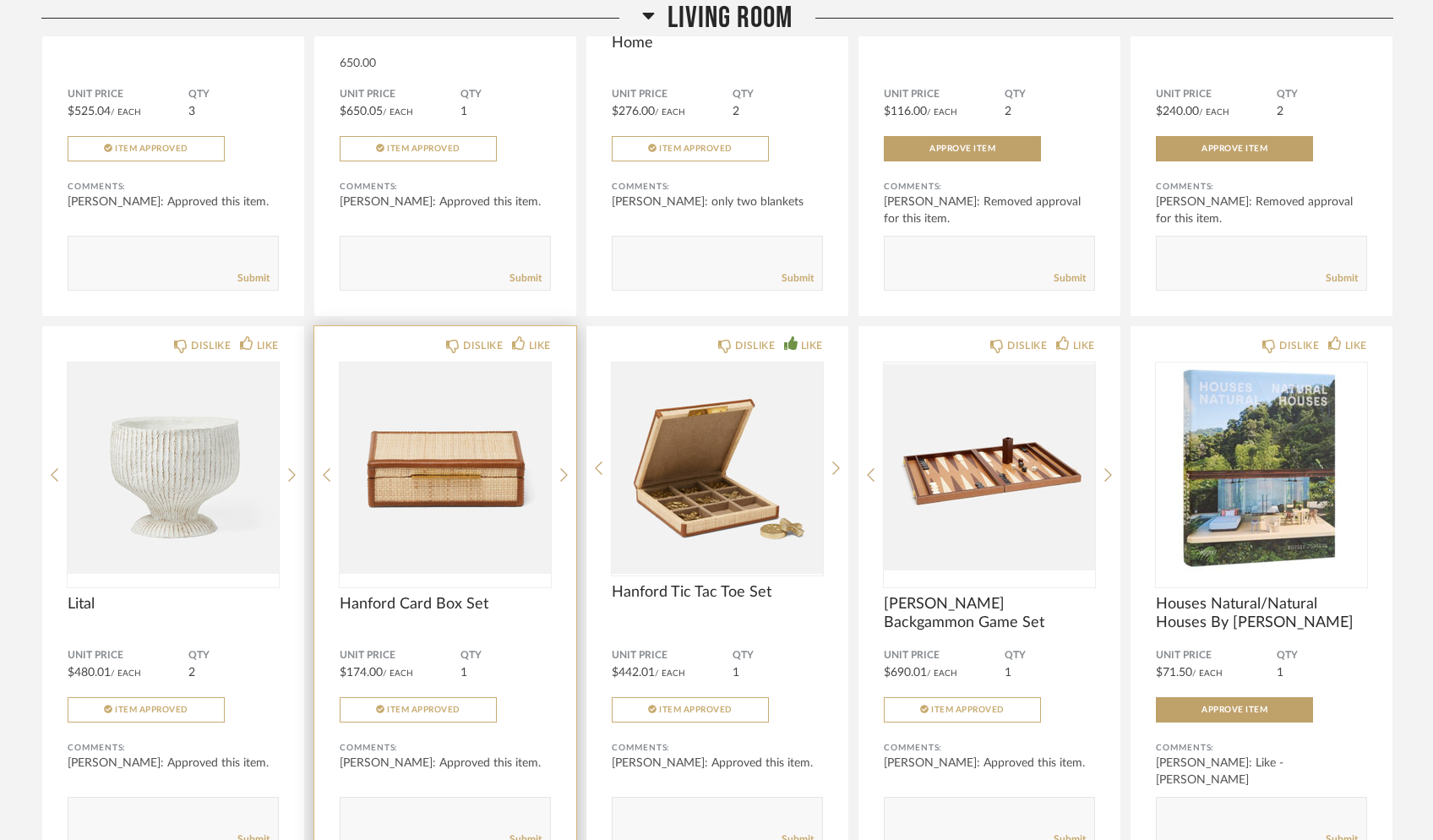
scroll to position [3436, 0]
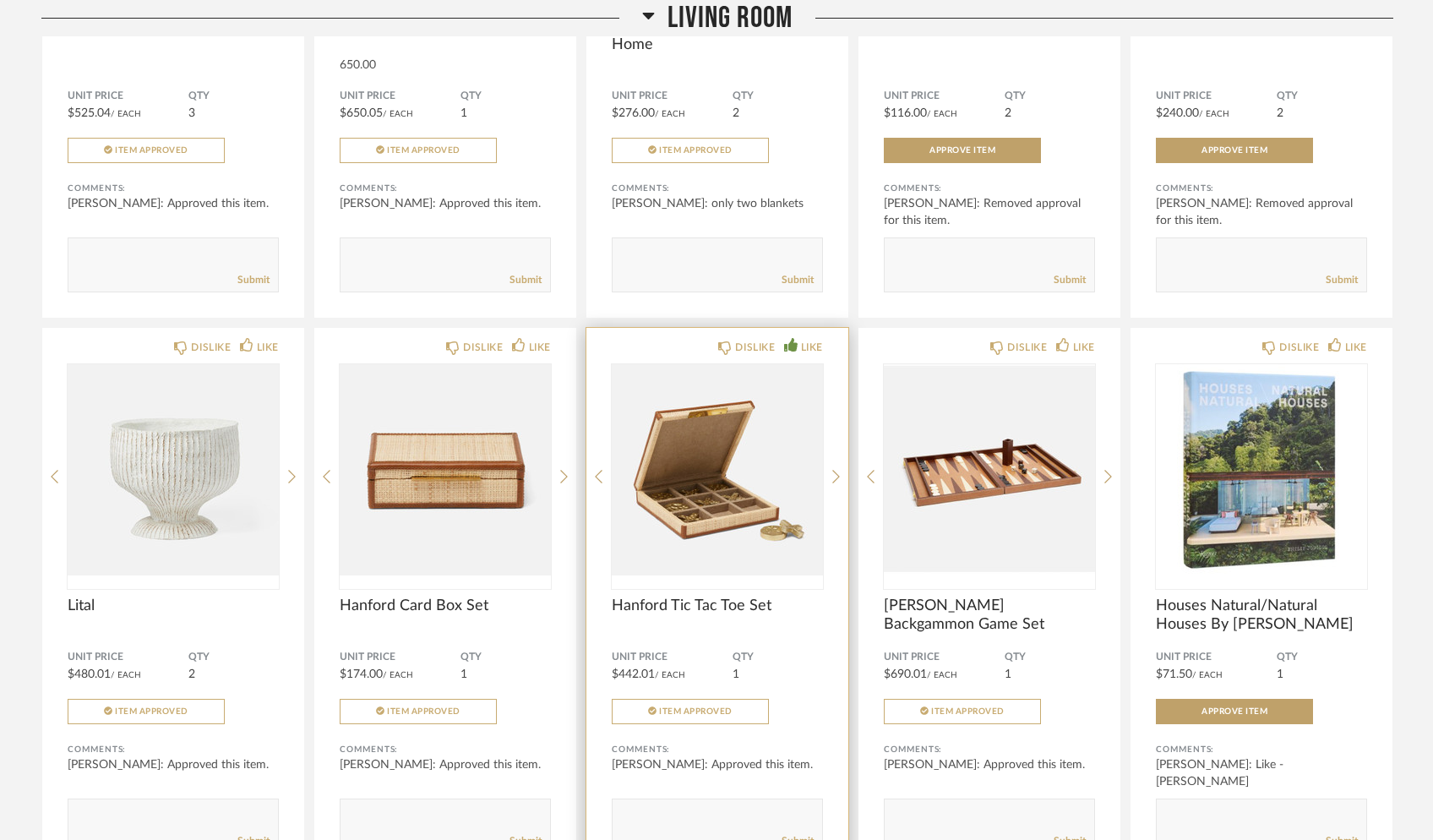
click at [684, 535] on img "0" at bounding box center [717, 469] width 212 height 212
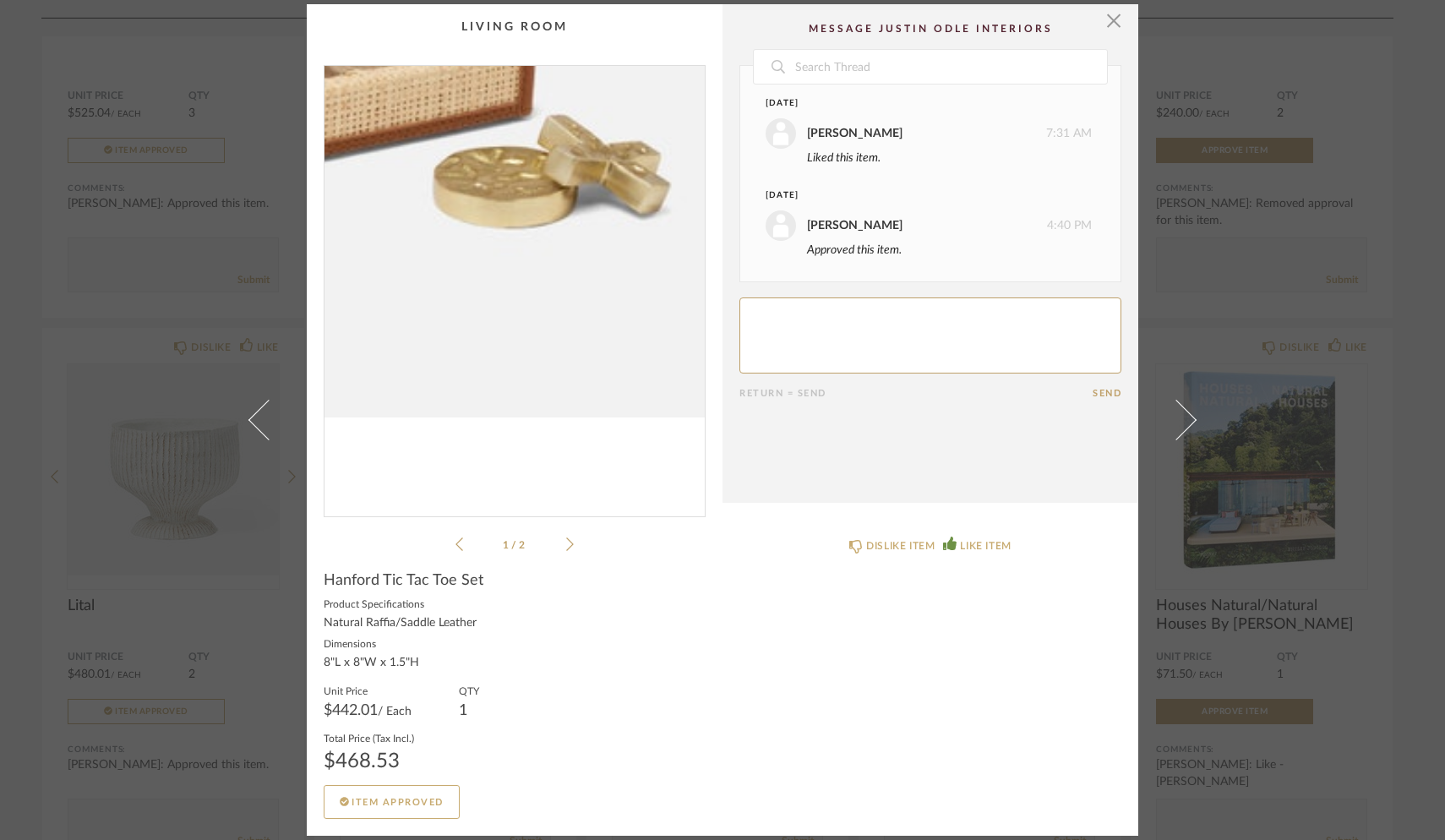
scroll to position [0, 0]
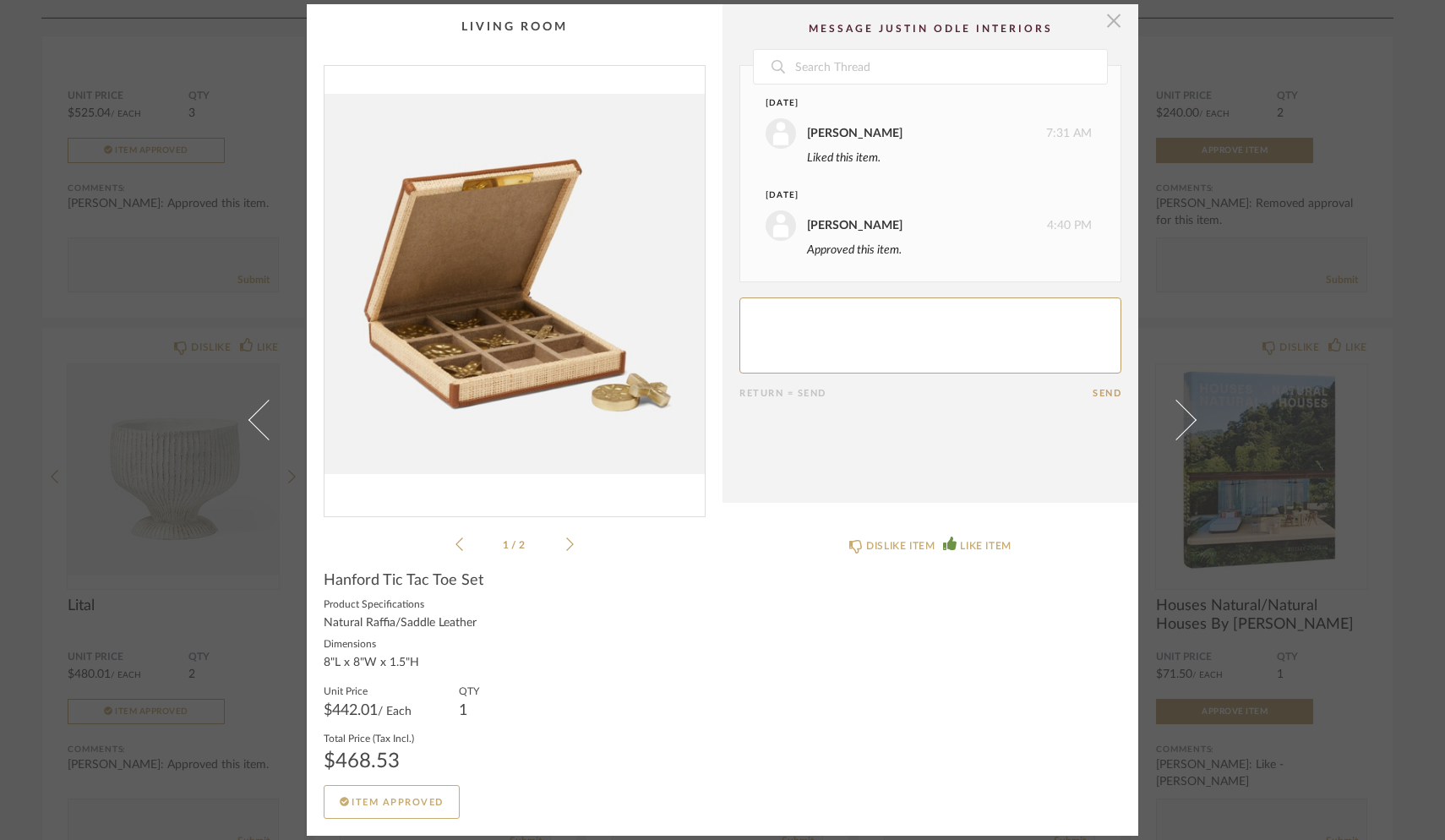
click at [1109, 18] on span "button" at bounding box center [1113, 21] width 34 height 34
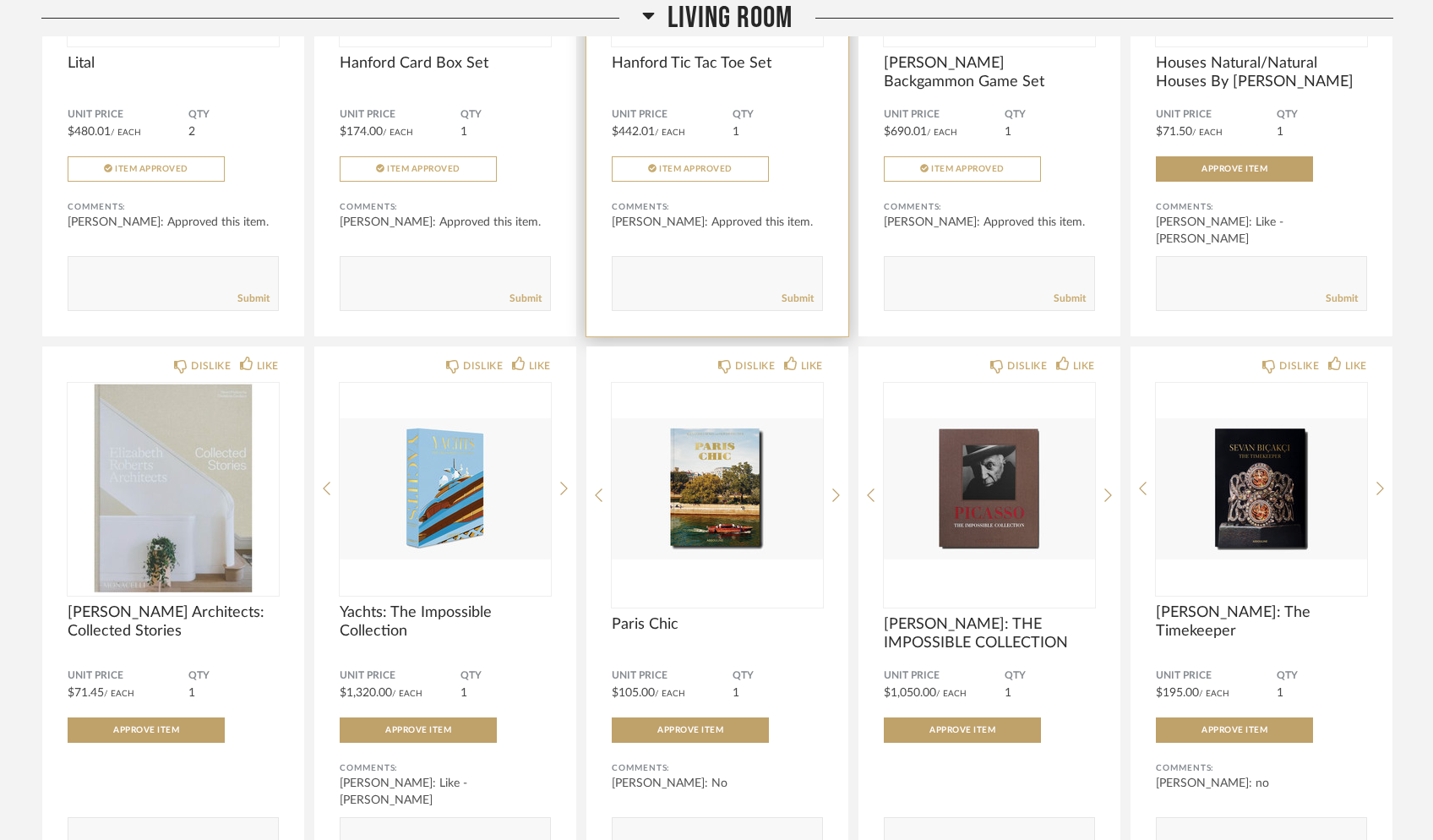
scroll to position [3979, 0]
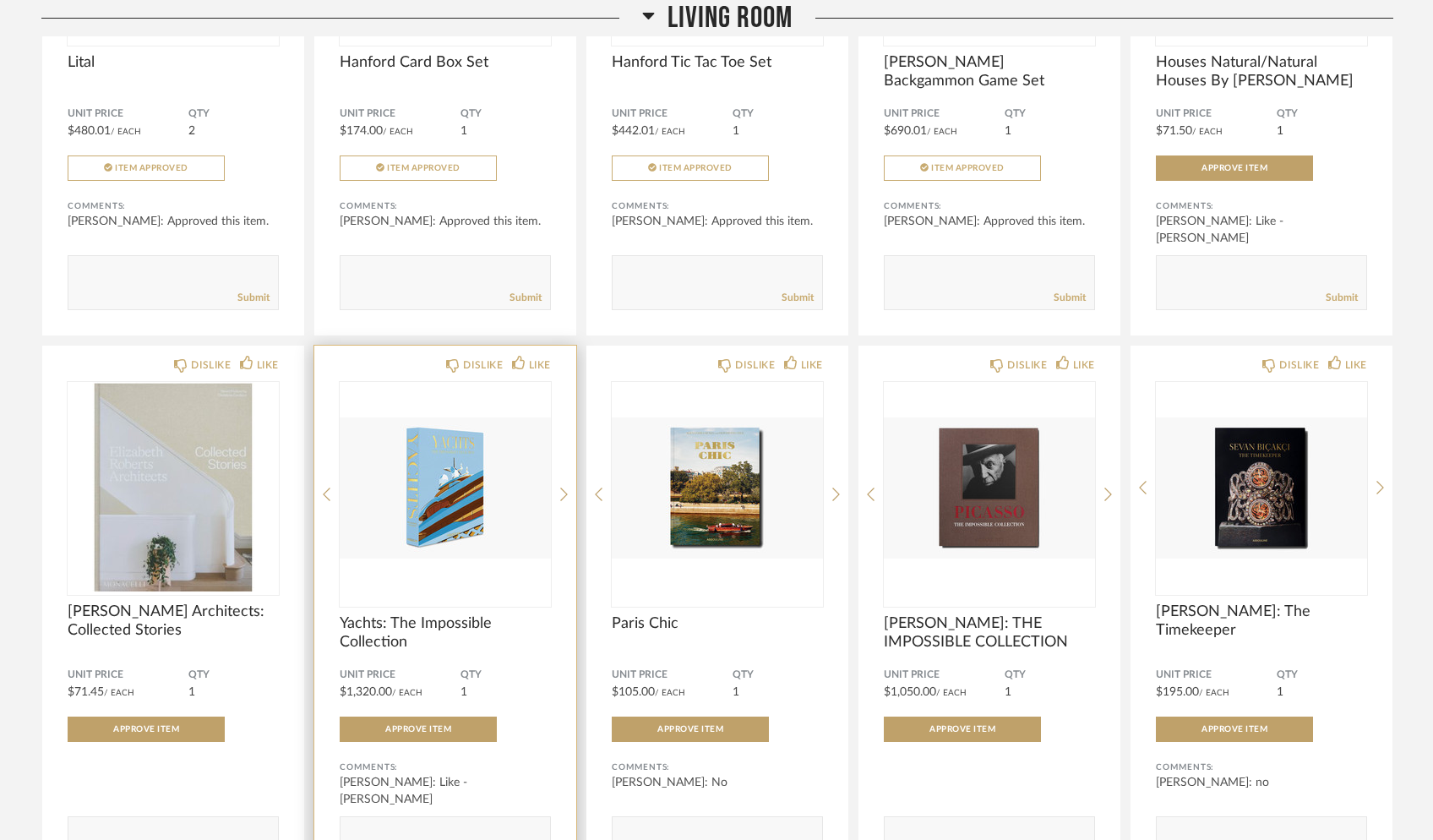
click at [460, 489] on img "0" at bounding box center [445, 488] width 212 height 212
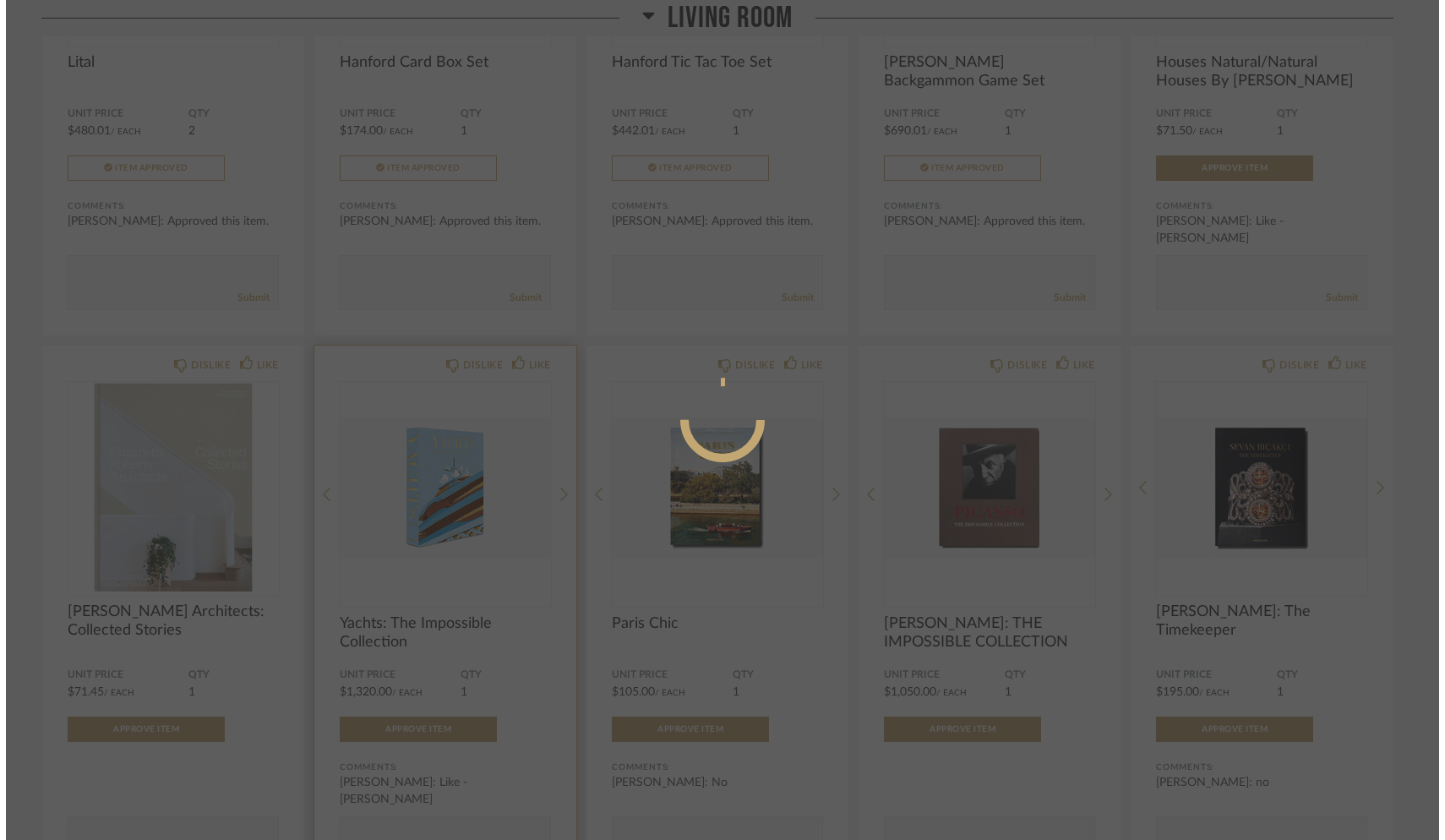
scroll to position [0, 0]
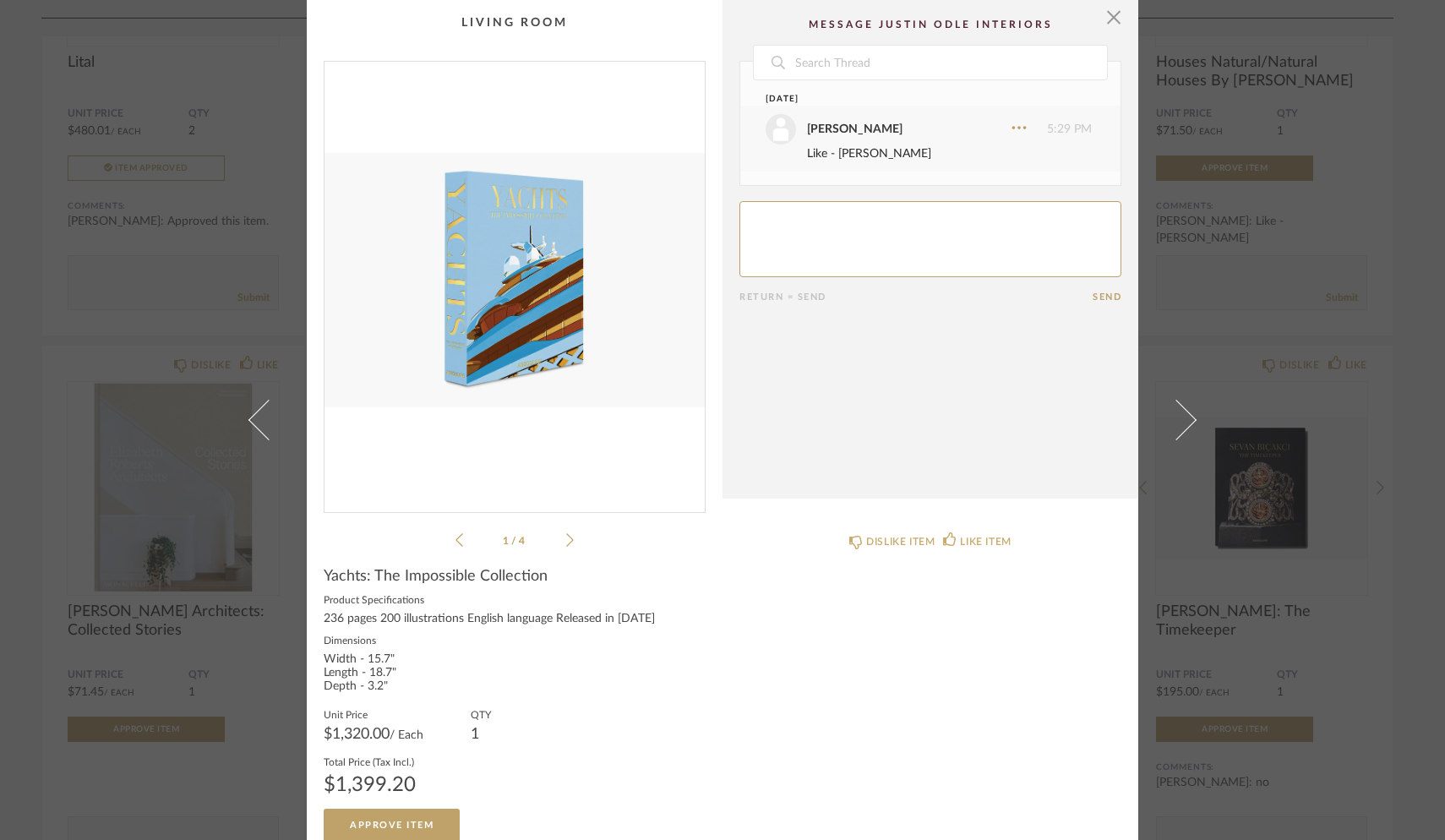
click at [476, 334] on img "0" at bounding box center [514, 280] width 381 height 437
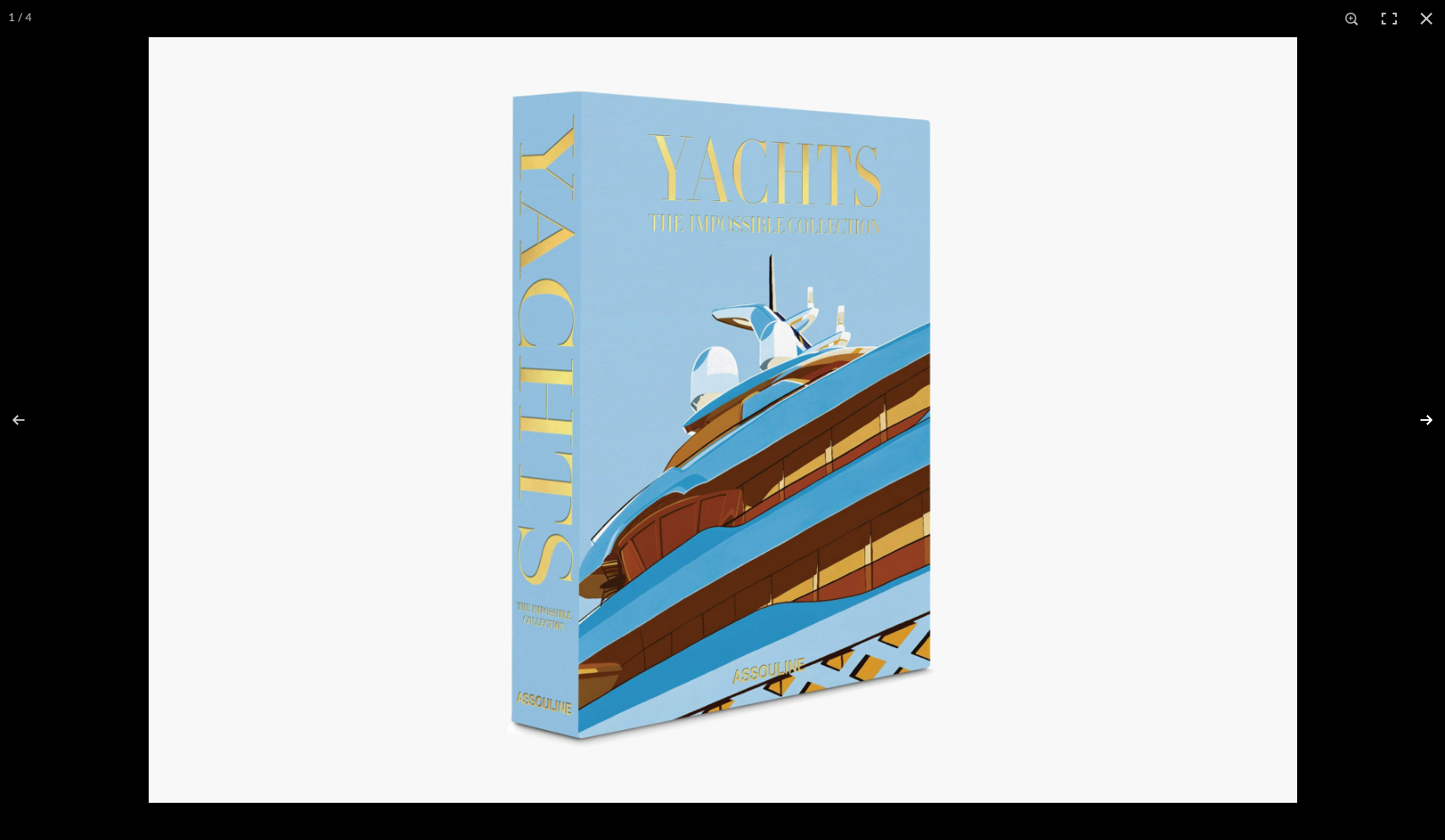
click at [1130, 420] on button at bounding box center [1415, 420] width 59 height 84
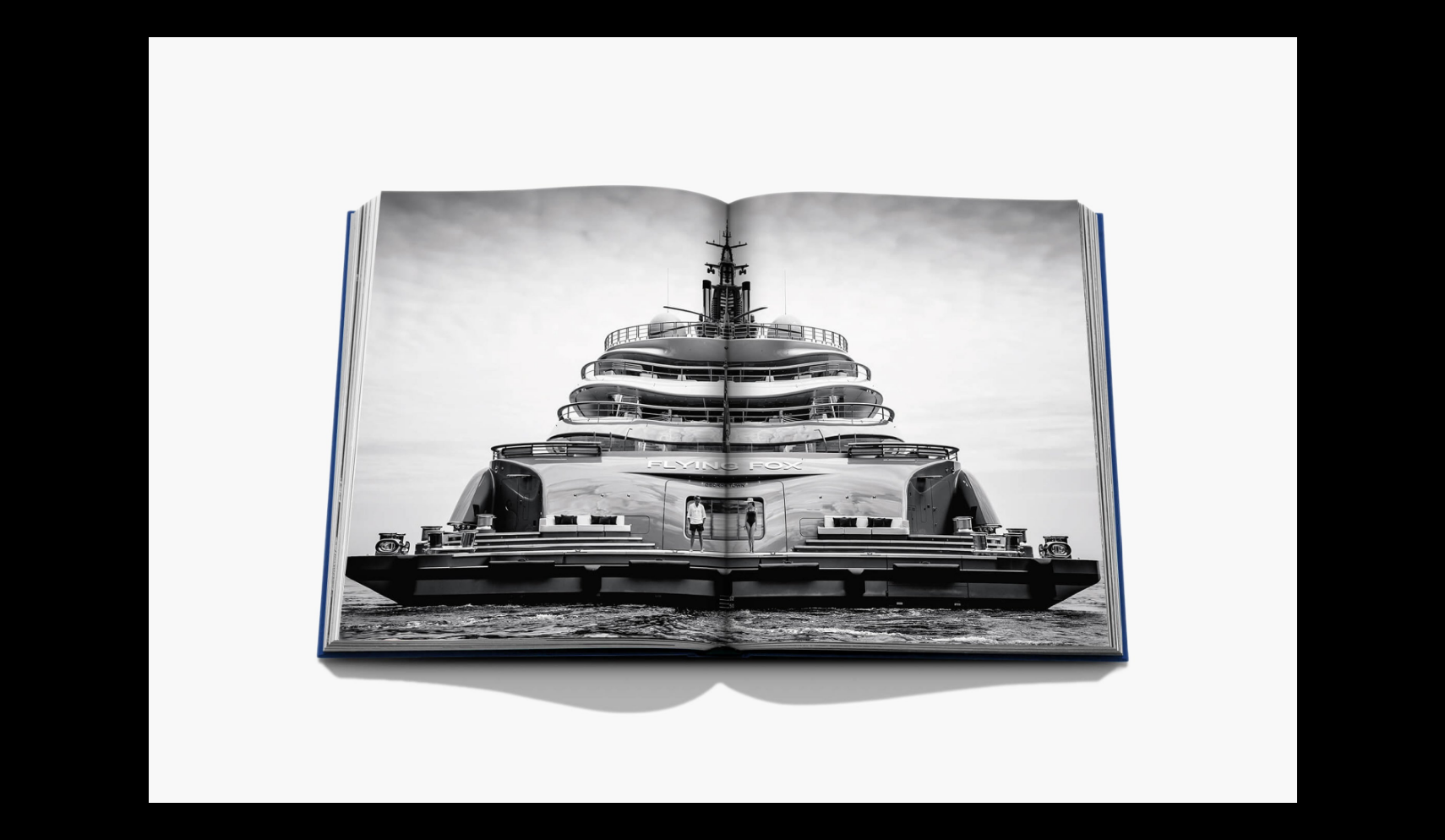
click at [1130, 420] on button at bounding box center [1415, 420] width 59 height 84
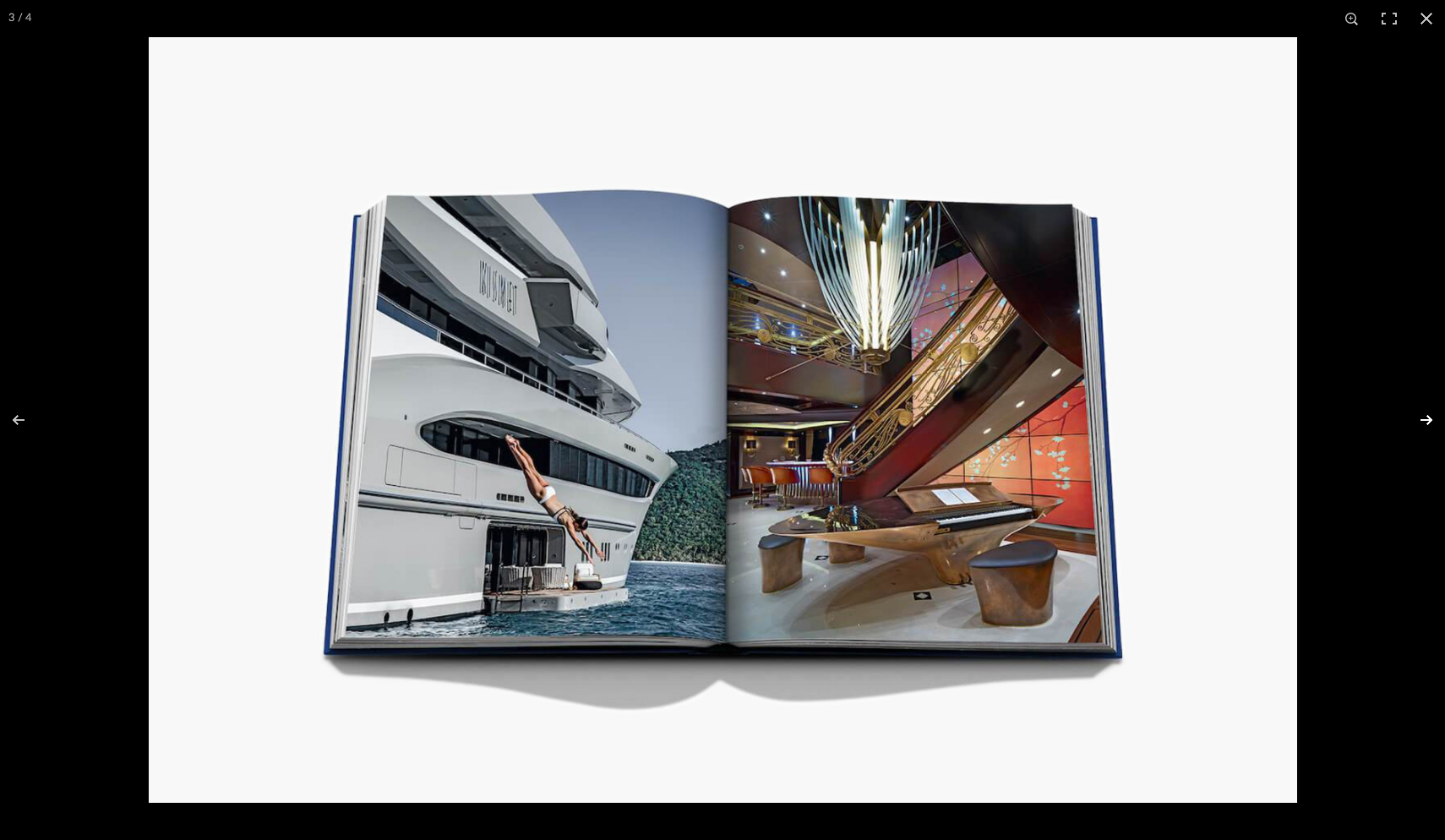
click at [1130, 421] on button at bounding box center [1415, 420] width 59 height 84
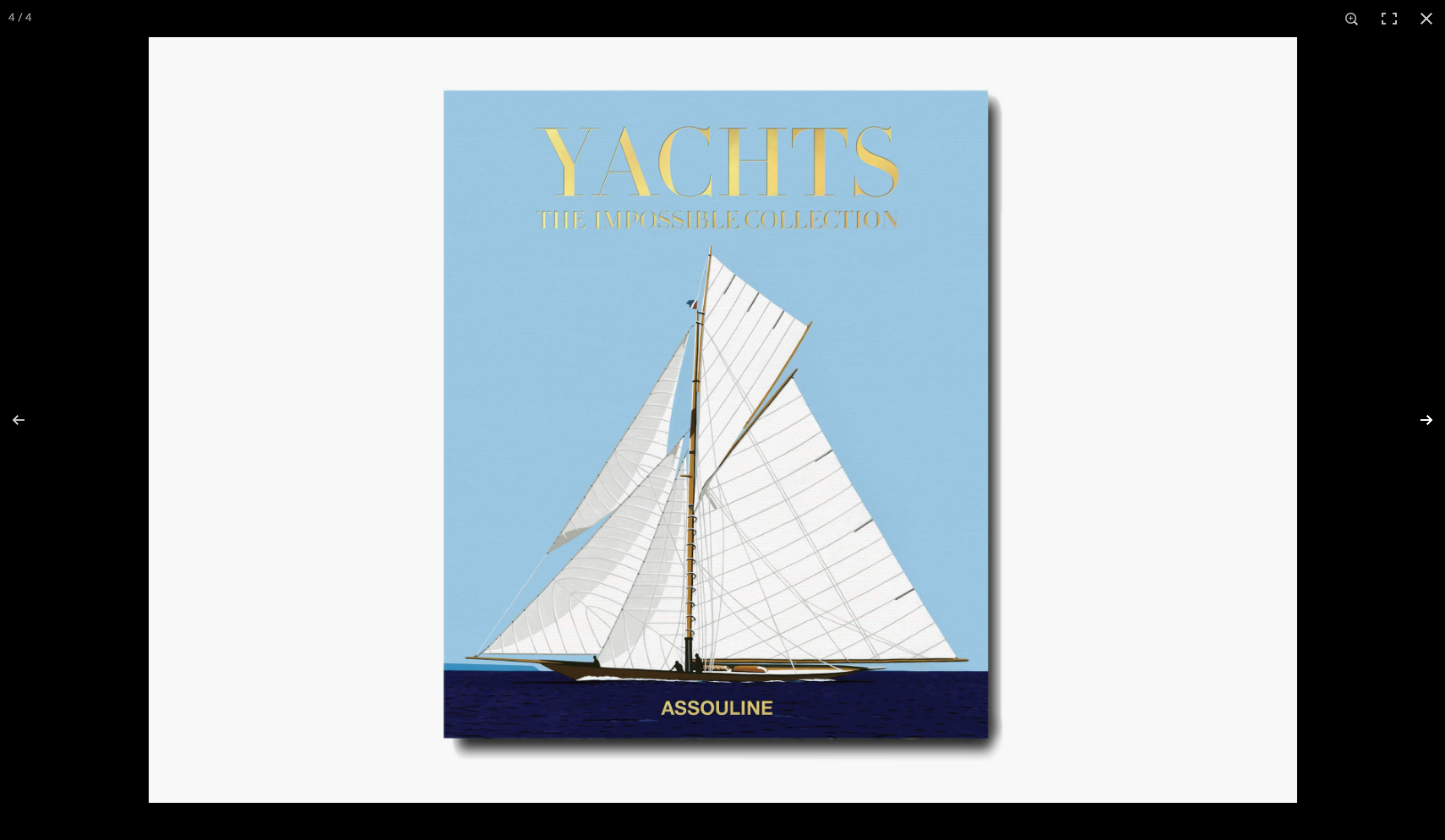
click at [1130, 421] on button at bounding box center [1415, 420] width 59 height 84
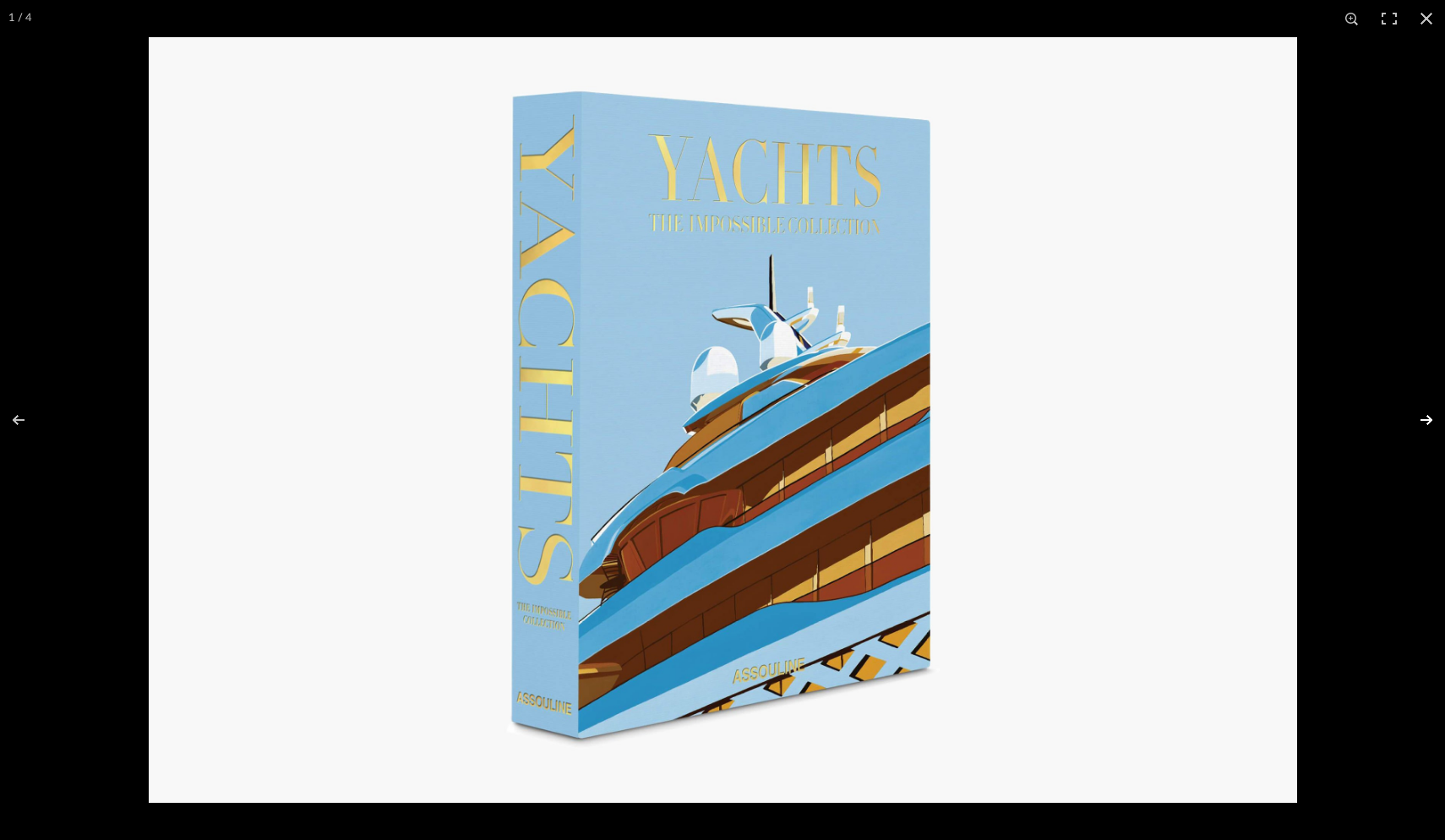
click at [1130, 421] on button at bounding box center [1415, 420] width 59 height 84
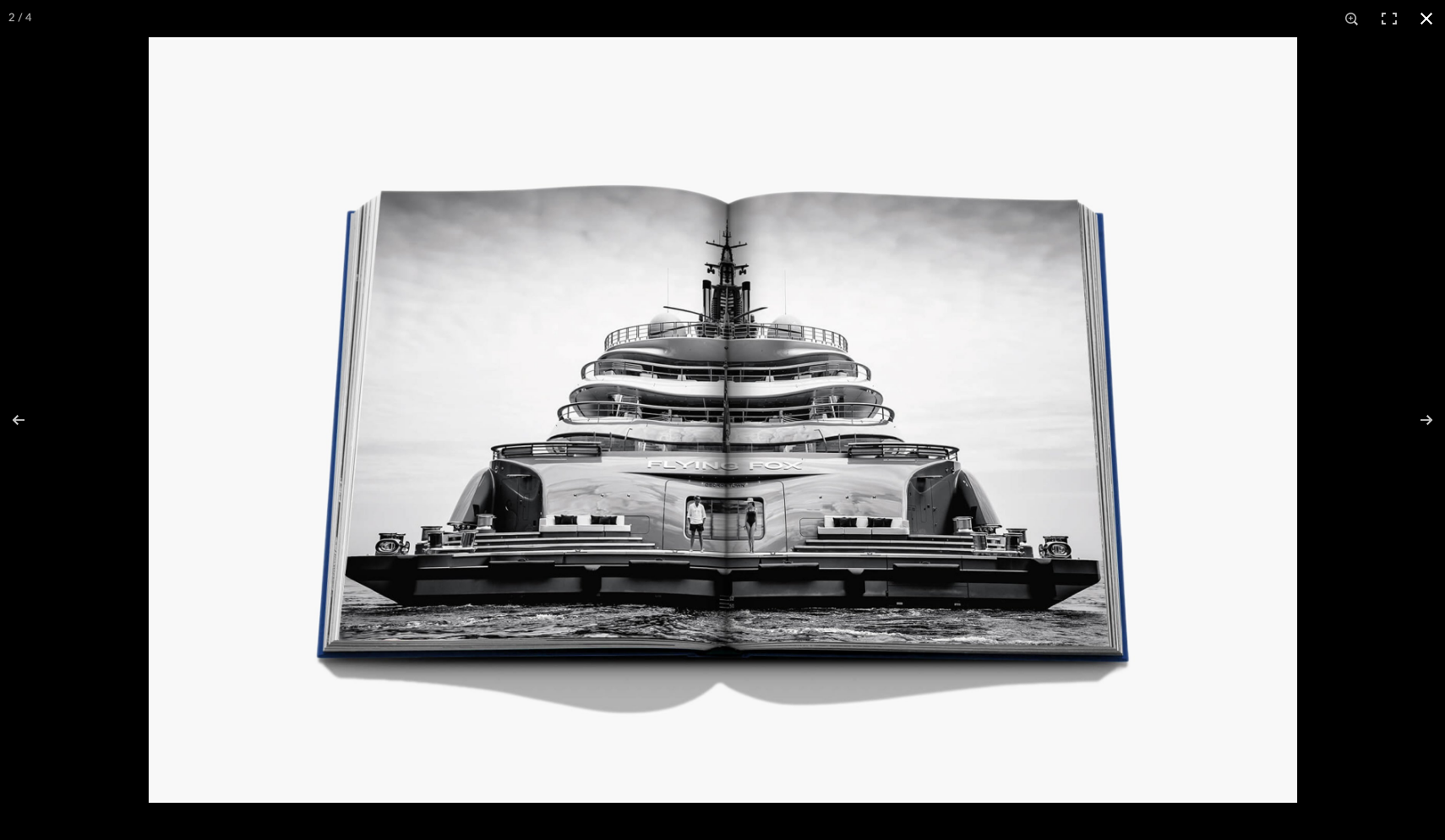
click at [1130, 13] on button at bounding box center [1426, 18] width 37 height 37
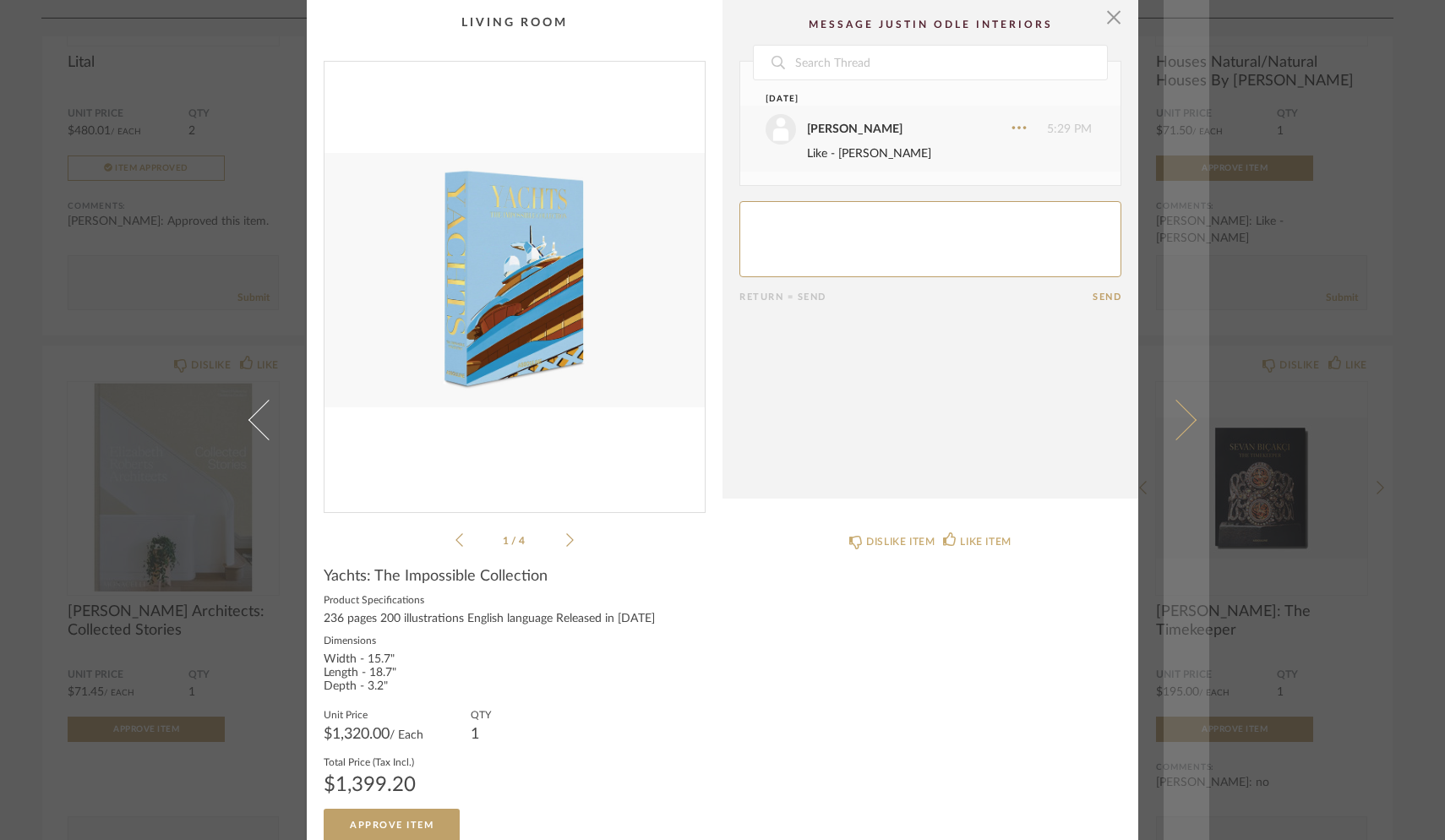
click at [1130, 430] on link at bounding box center [1186, 420] width 45 height 840
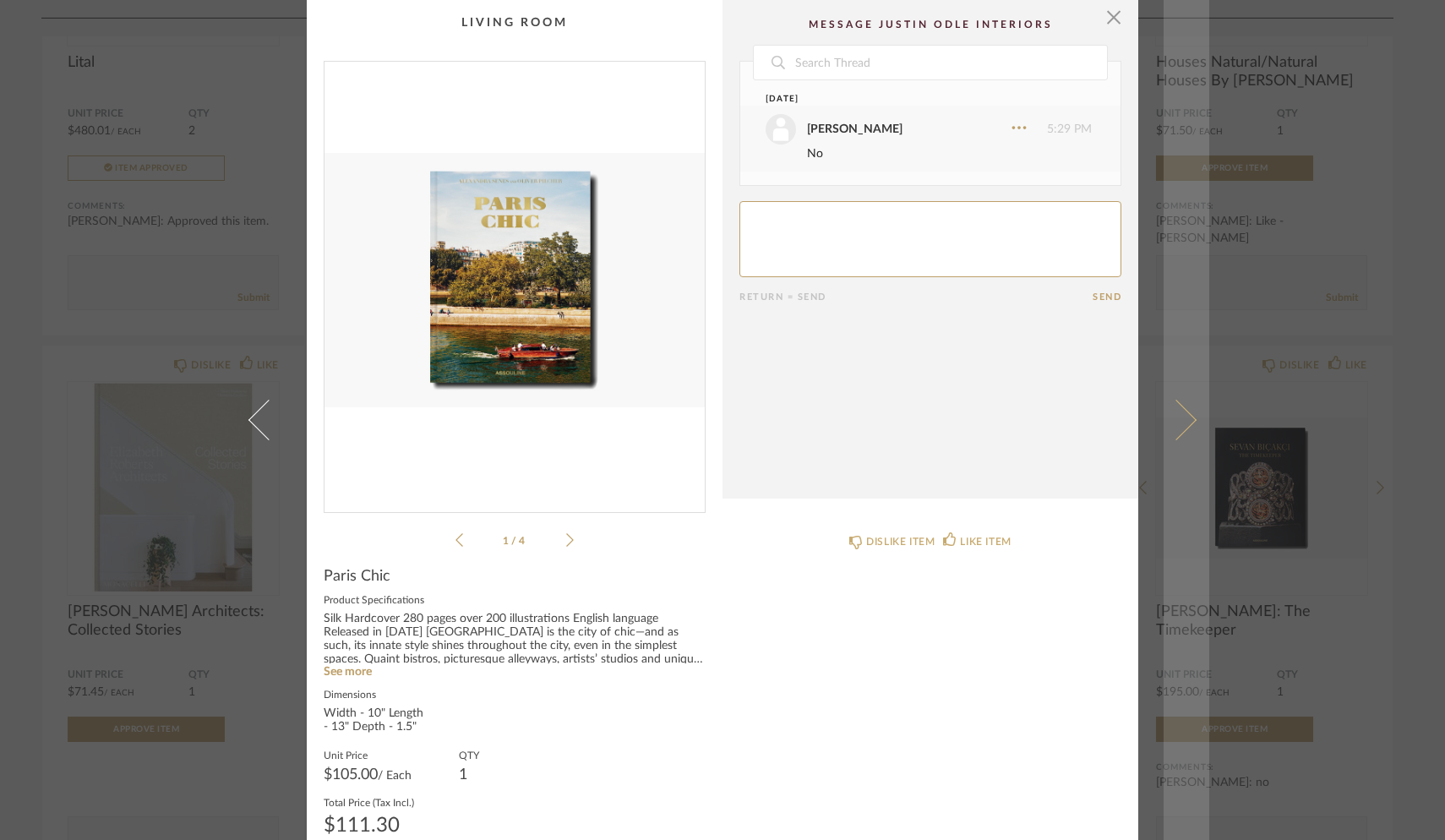
click at [1130, 404] on link at bounding box center [1186, 420] width 45 height 840
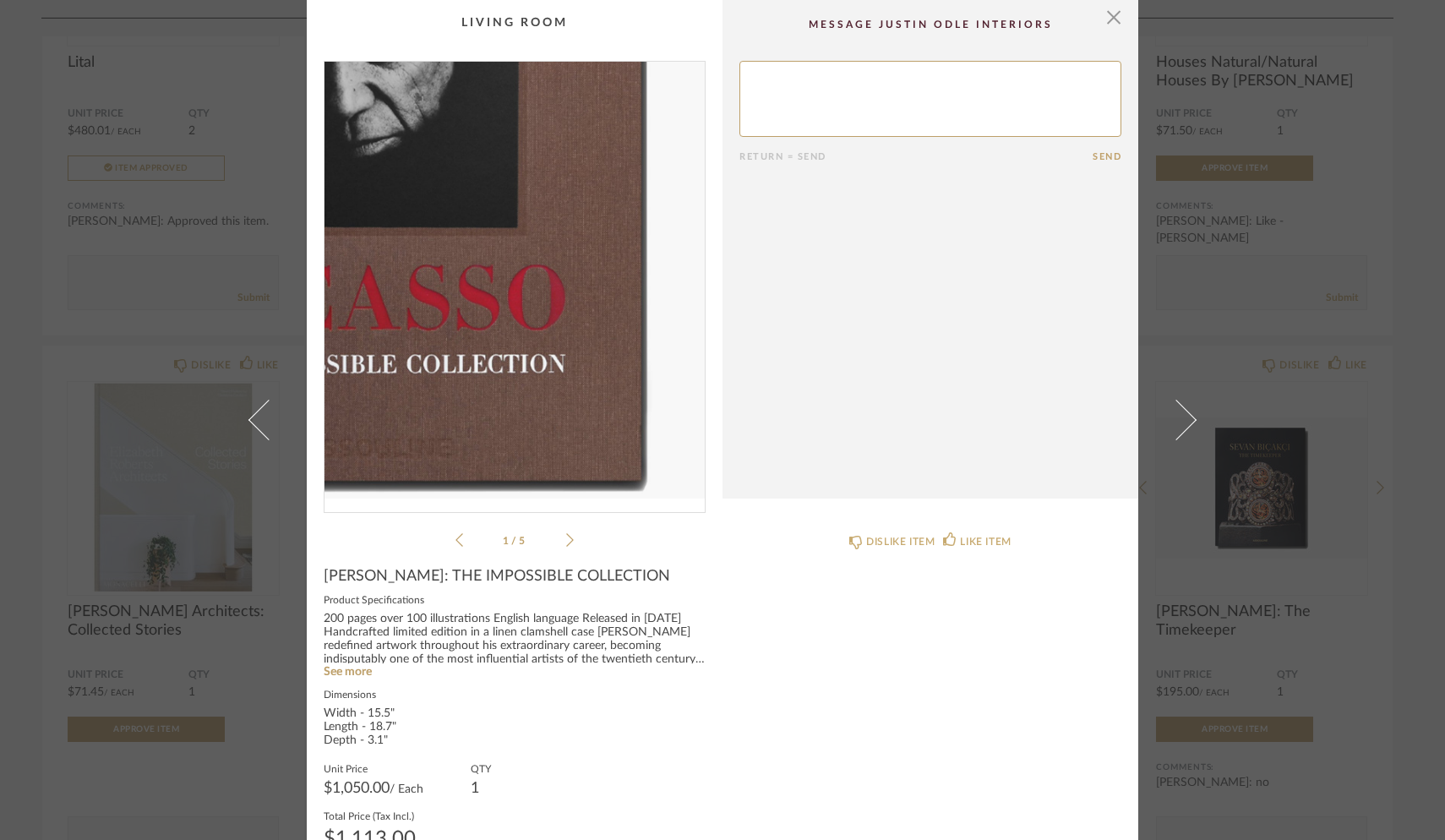
click at [554, 318] on img "0" at bounding box center [514, 280] width 381 height 437
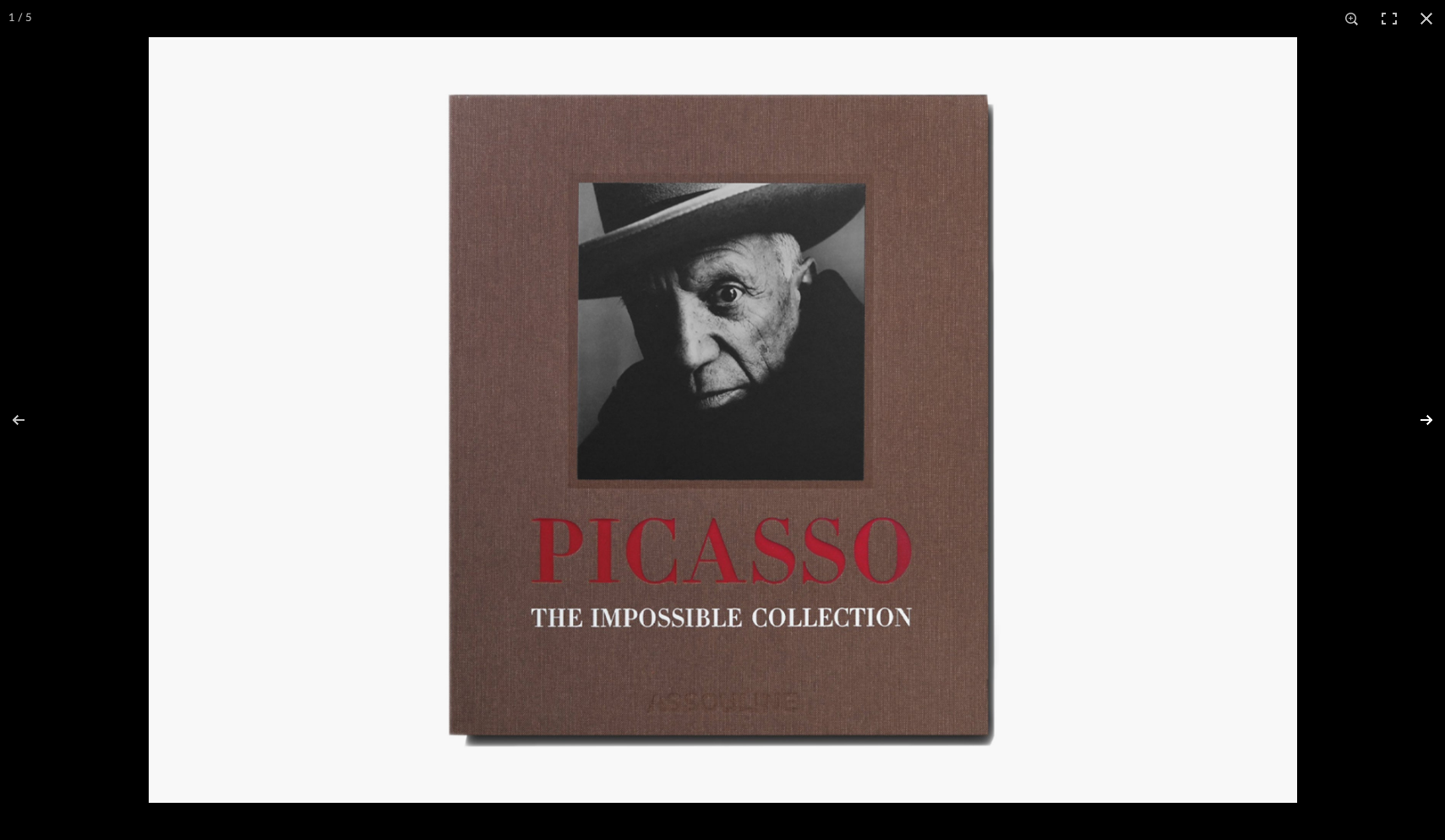
click at [1130, 421] on button at bounding box center [1415, 420] width 59 height 84
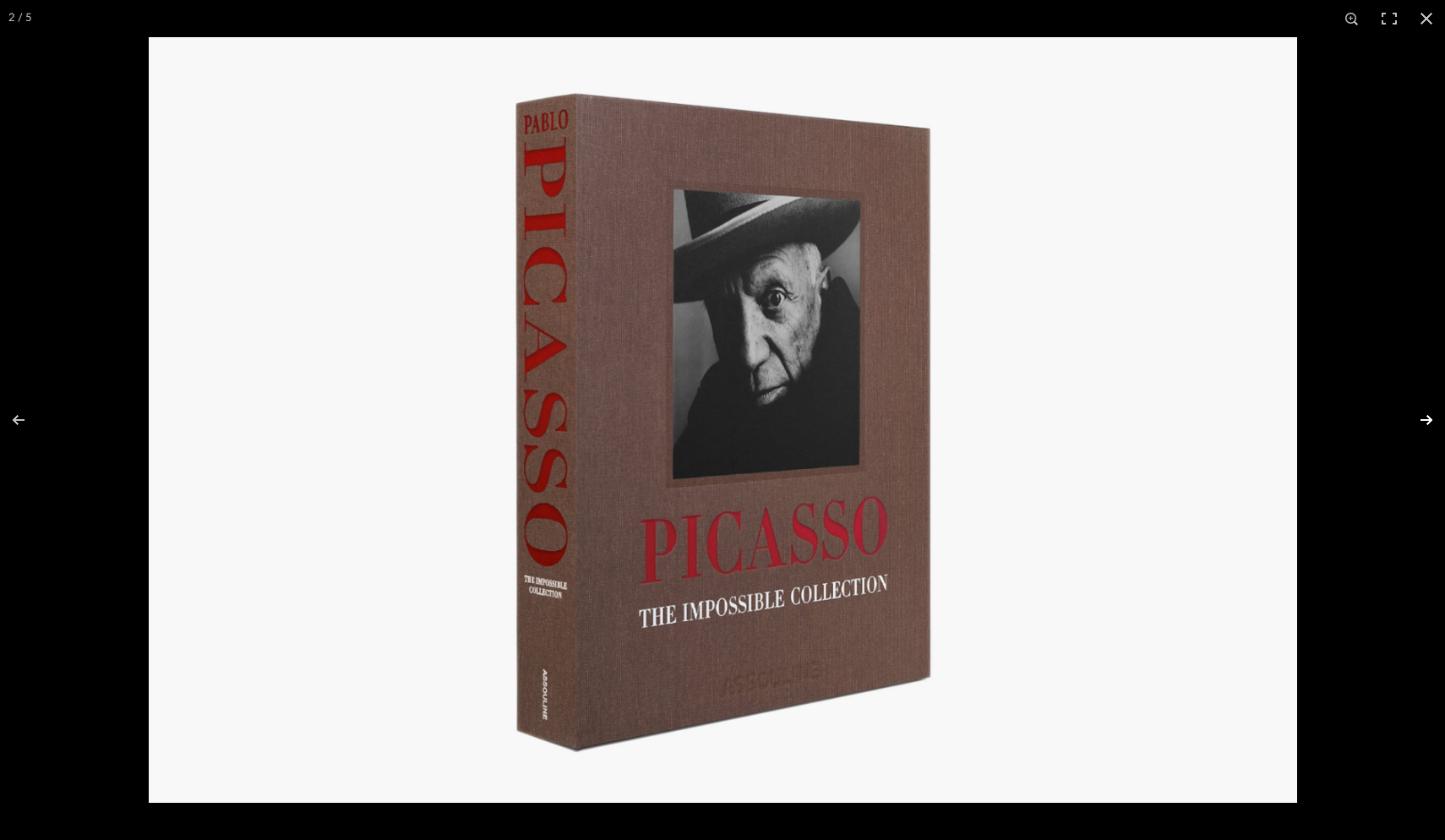
click at [1130, 421] on button at bounding box center [1415, 420] width 59 height 84
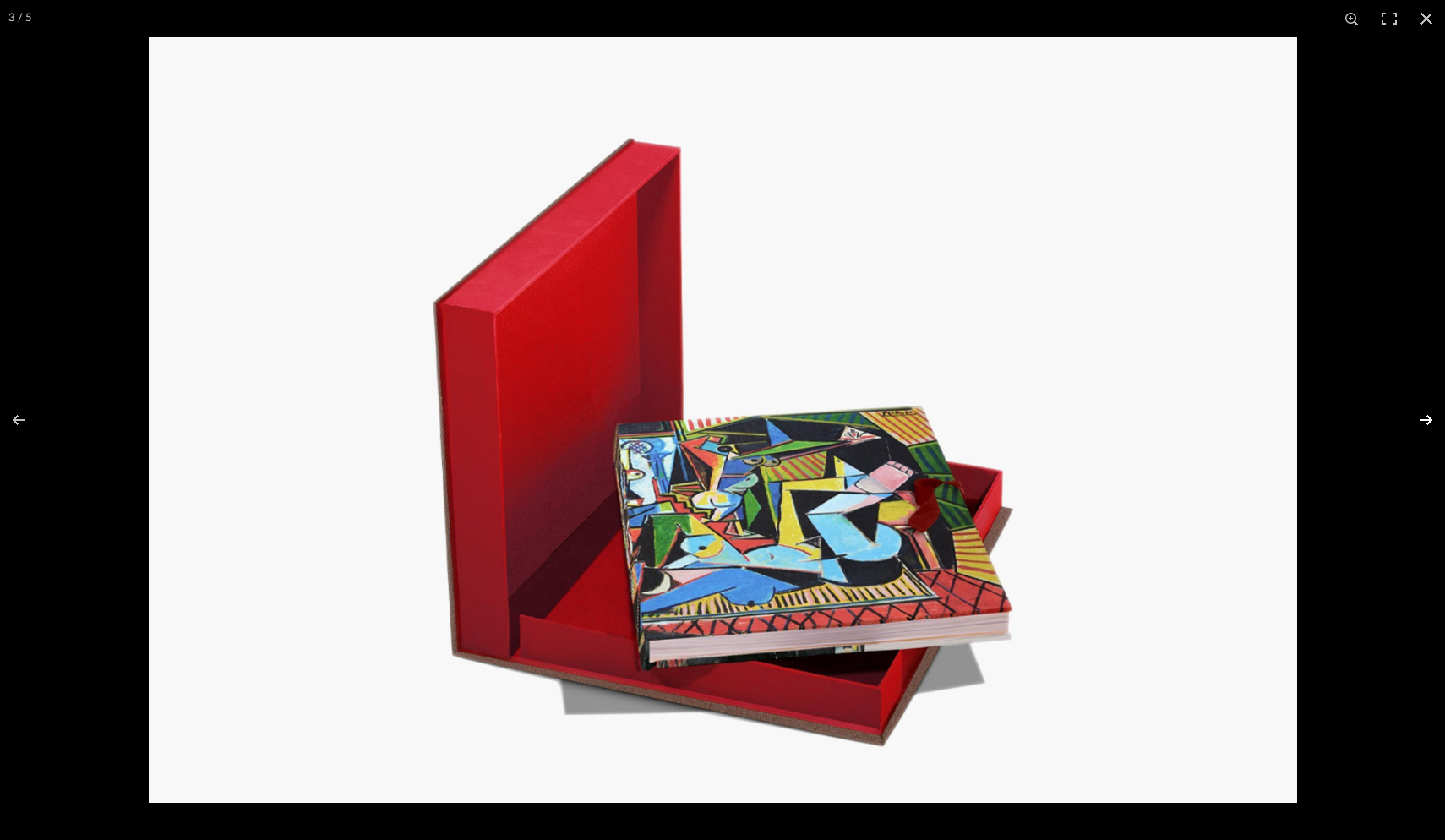
click at [1130, 421] on button at bounding box center [1415, 420] width 59 height 84
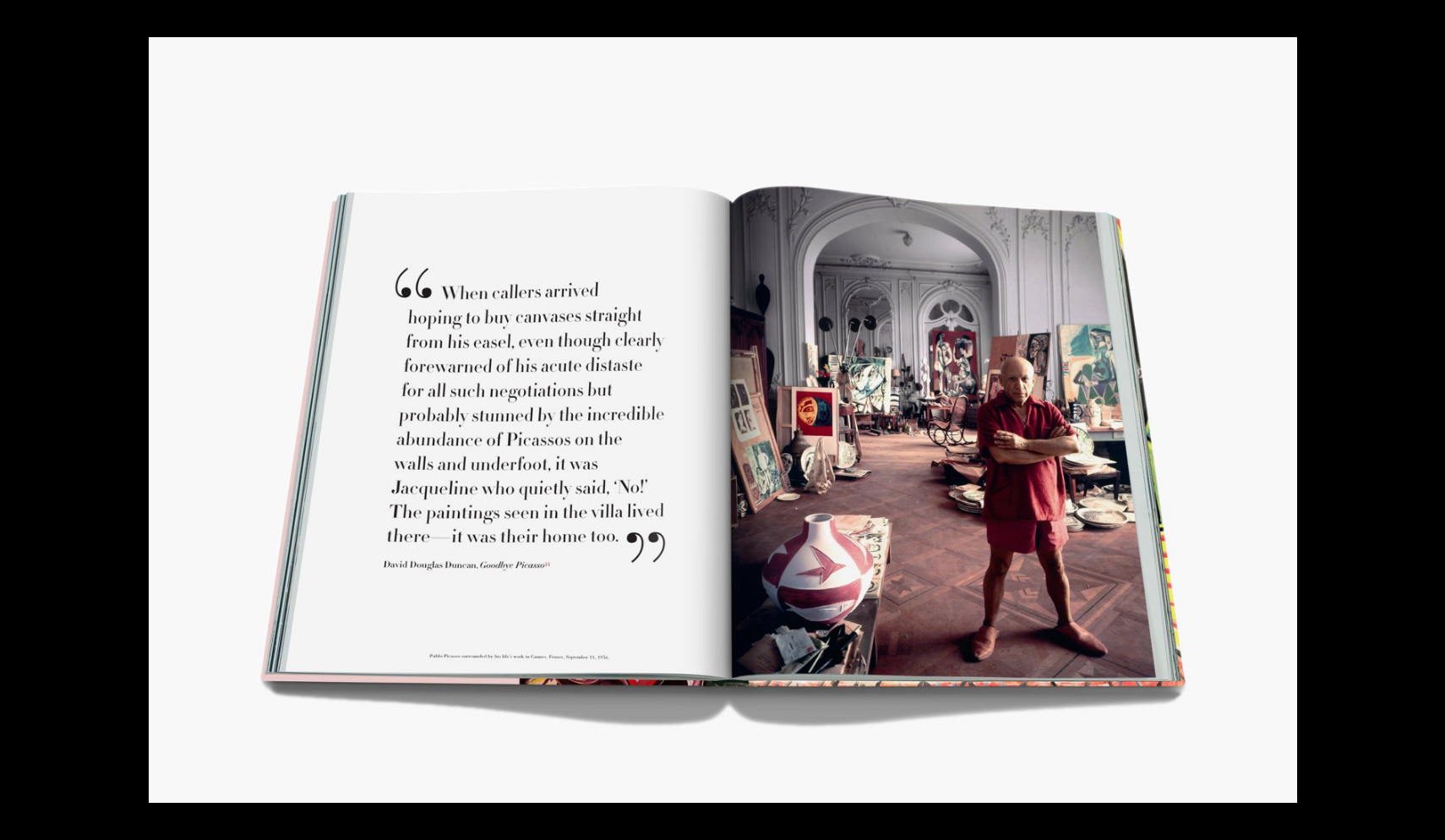
click at [1130, 421] on button at bounding box center [1415, 420] width 59 height 84
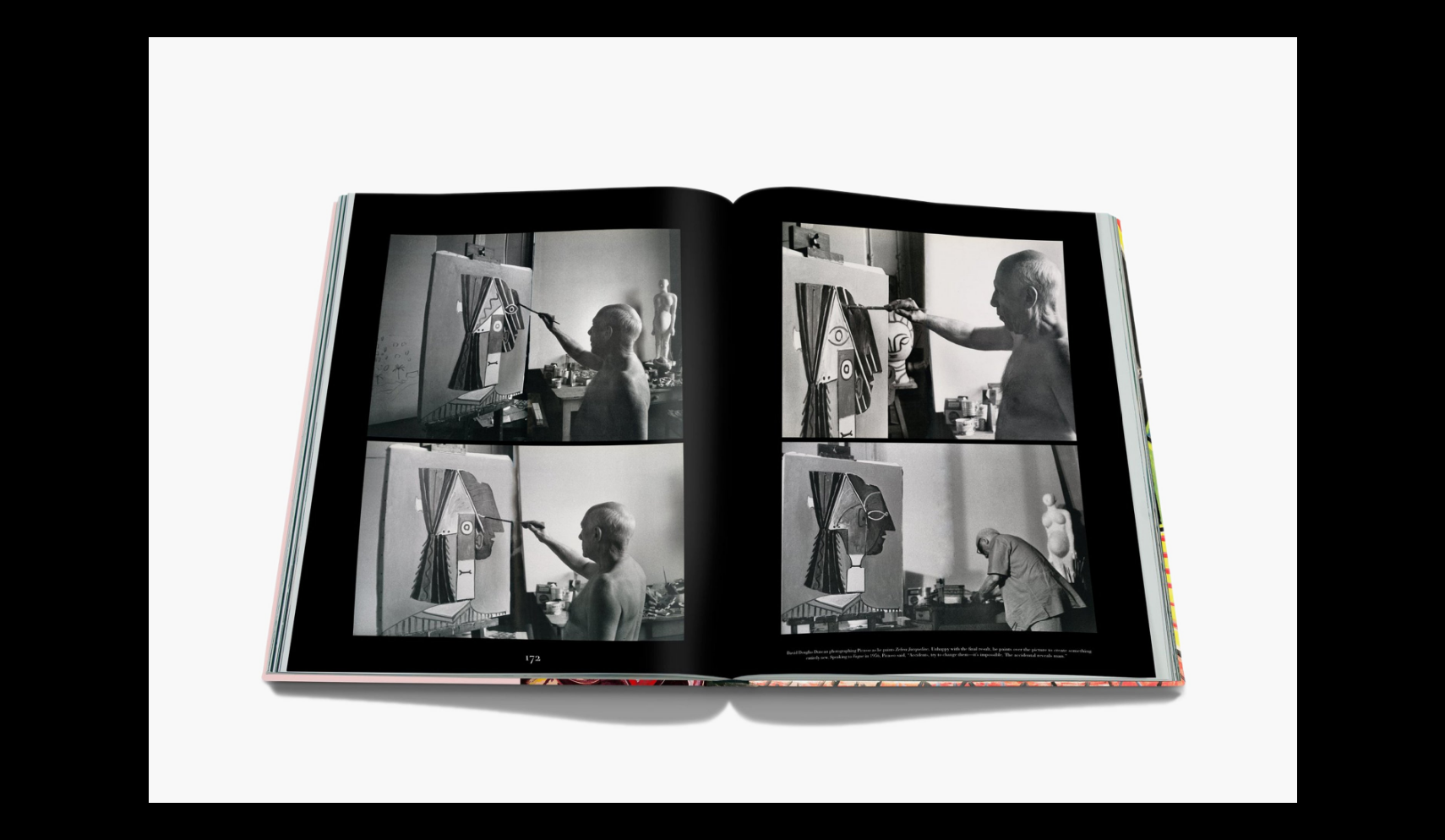
click at [1130, 421] on button at bounding box center [1415, 420] width 59 height 84
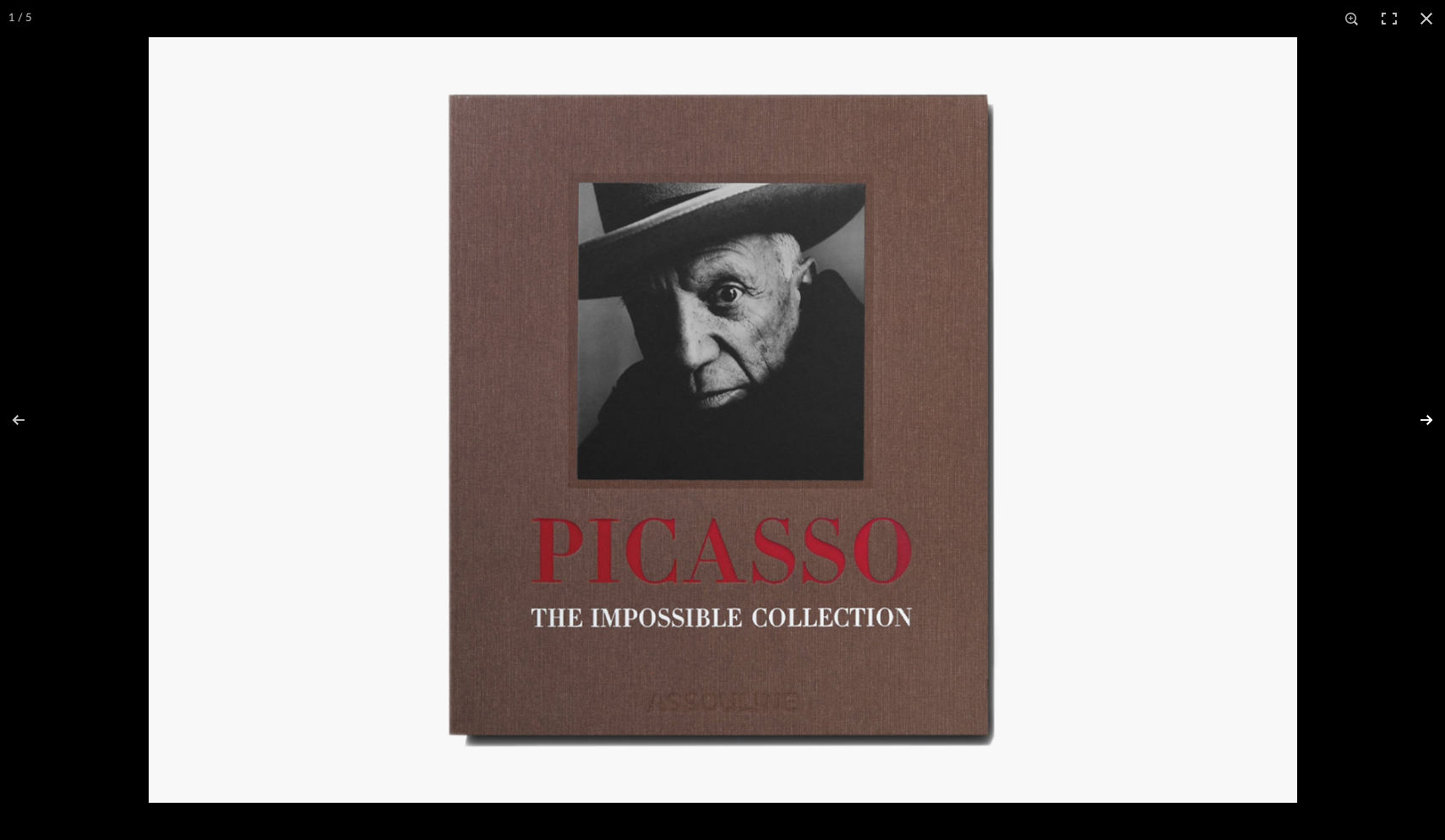
click at [1130, 421] on button at bounding box center [1415, 420] width 59 height 84
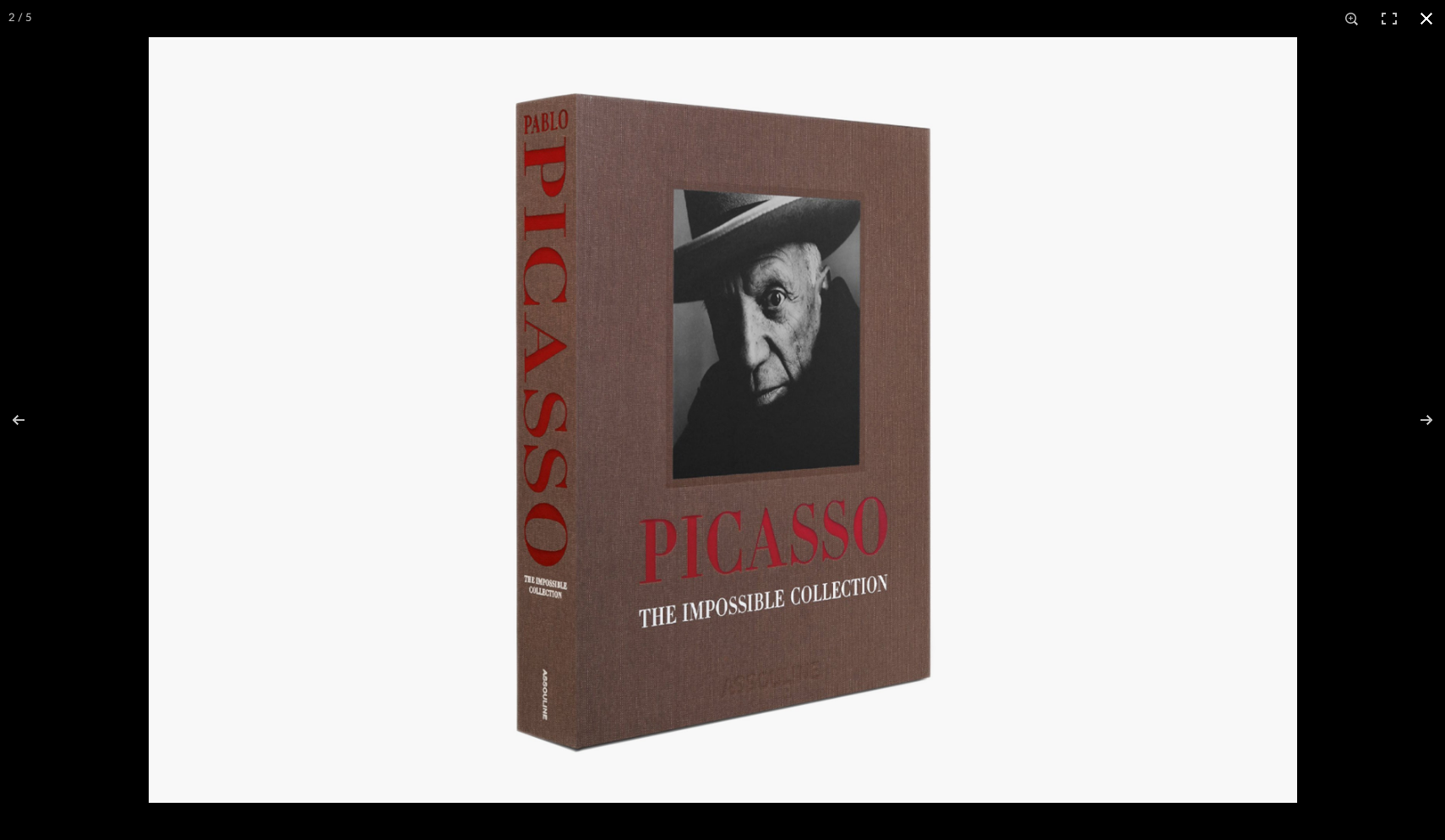
click at [1130, 18] on button at bounding box center [1426, 18] width 37 height 37
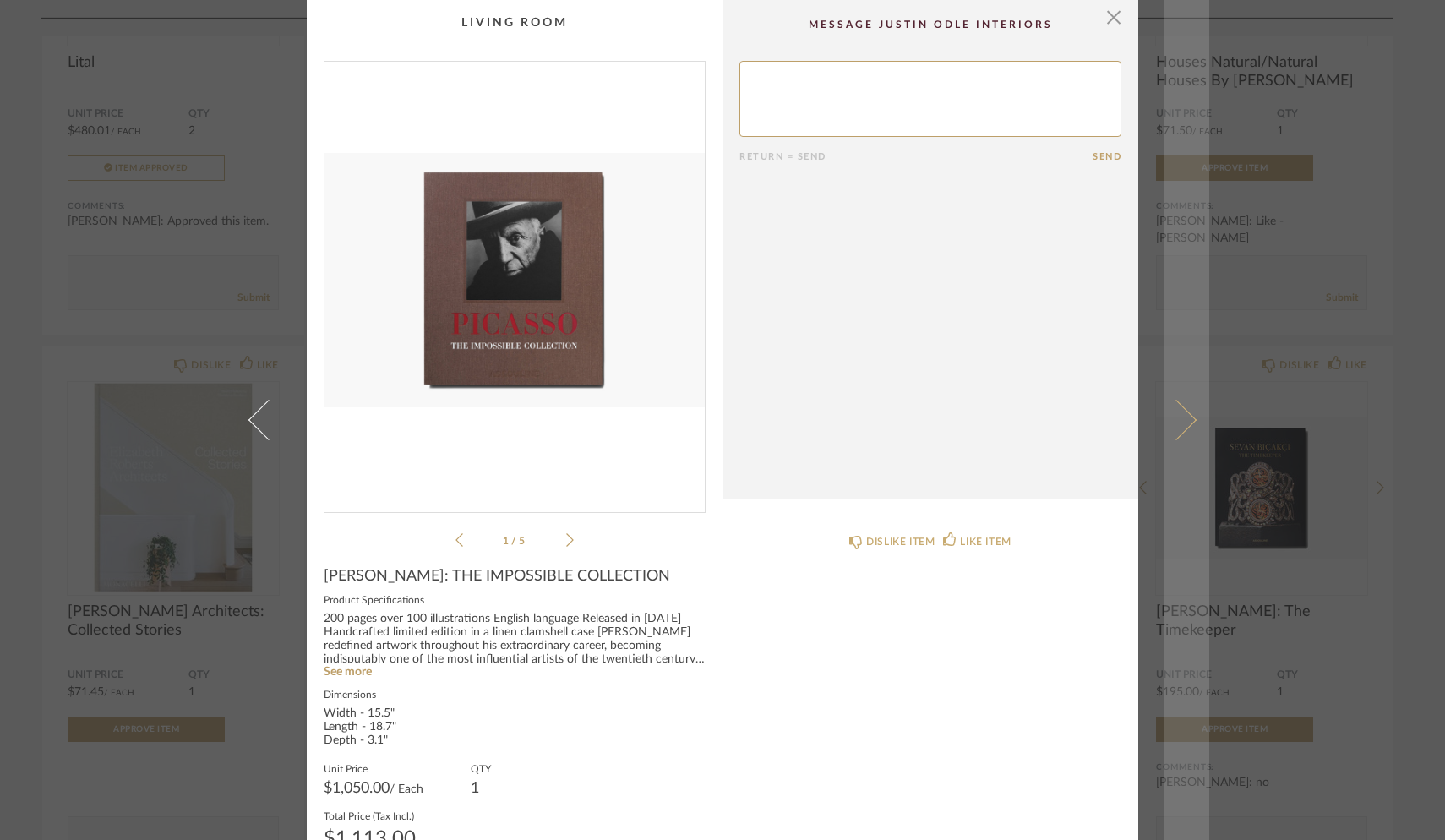
click at [1130, 420] on span at bounding box center [1176, 420] width 41 height 41
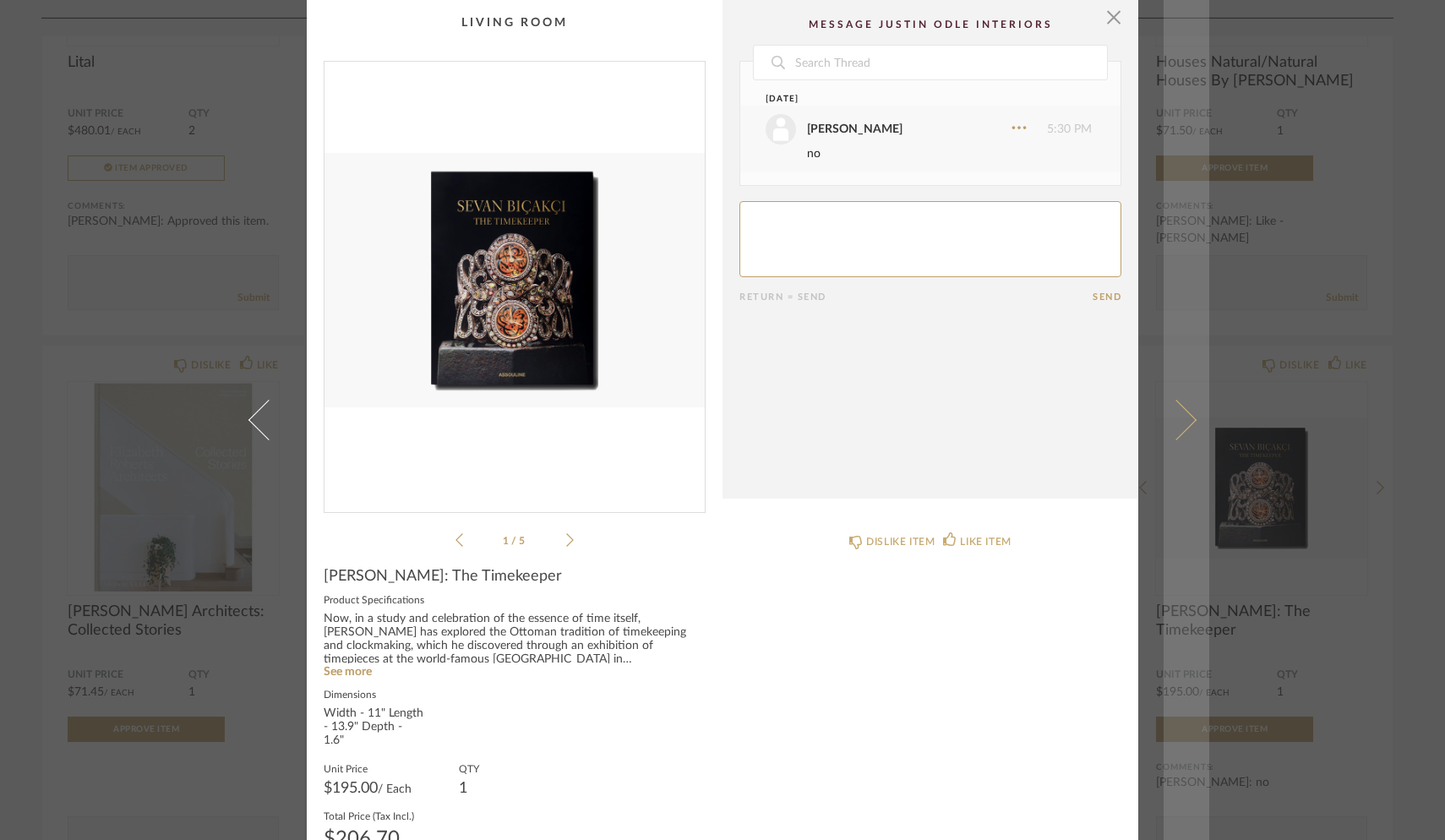
click at [1130, 412] on span at bounding box center [1176, 420] width 41 height 41
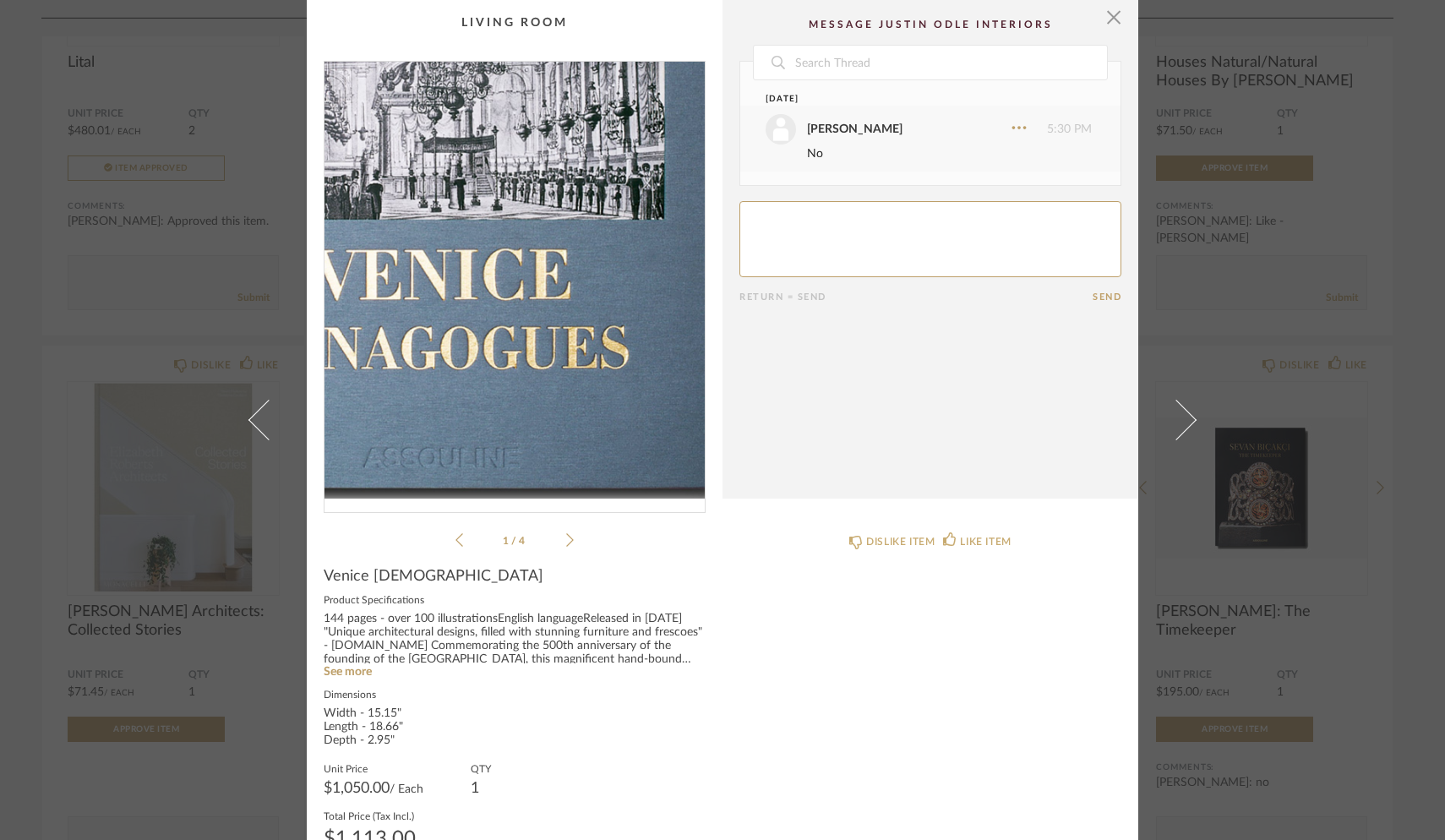
click at [530, 316] on img "0" at bounding box center [514, 280] width 381 height 437
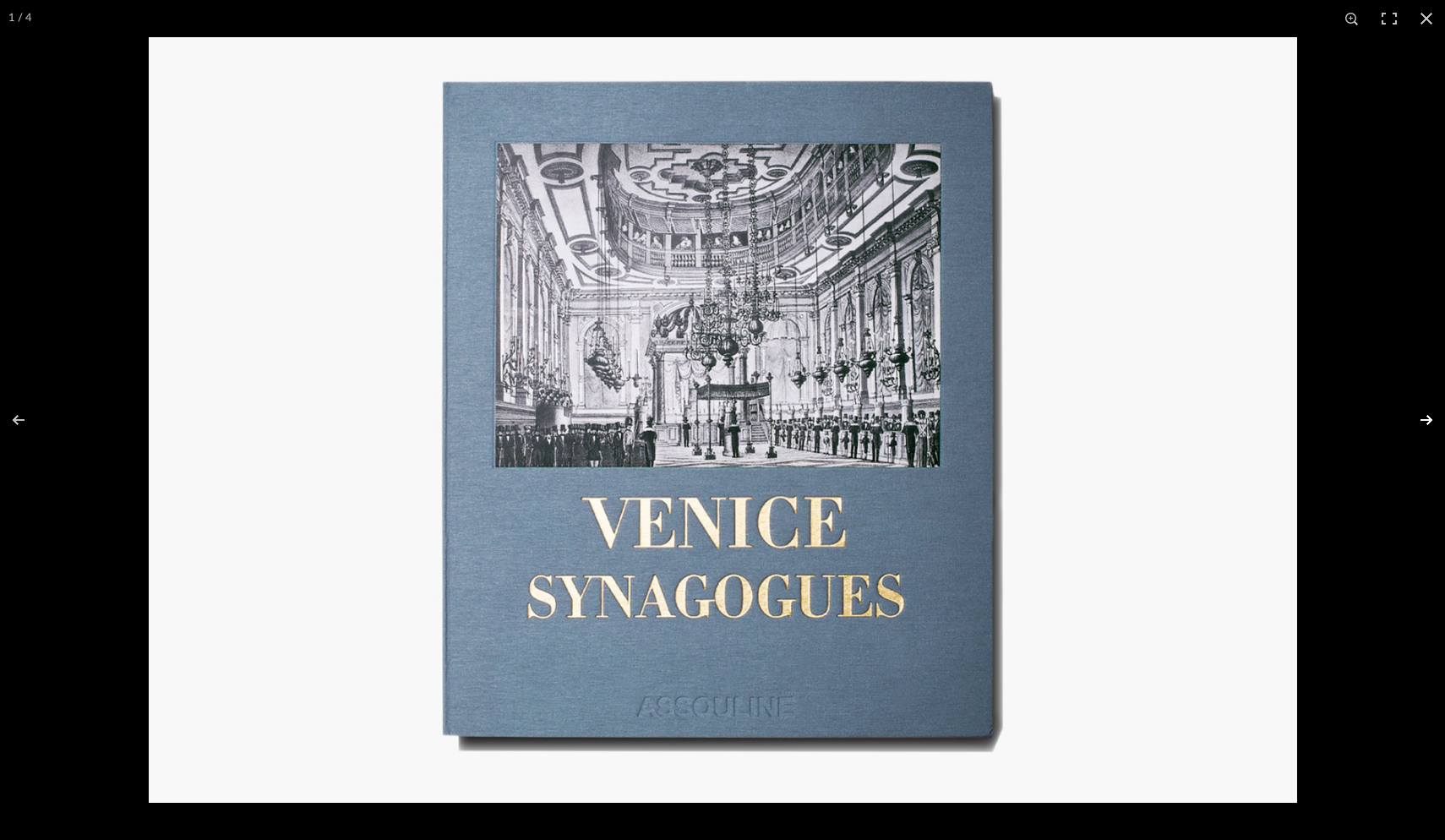
click at [1130, 422] on button at bounding box center [1415, 420] width 59 height 84
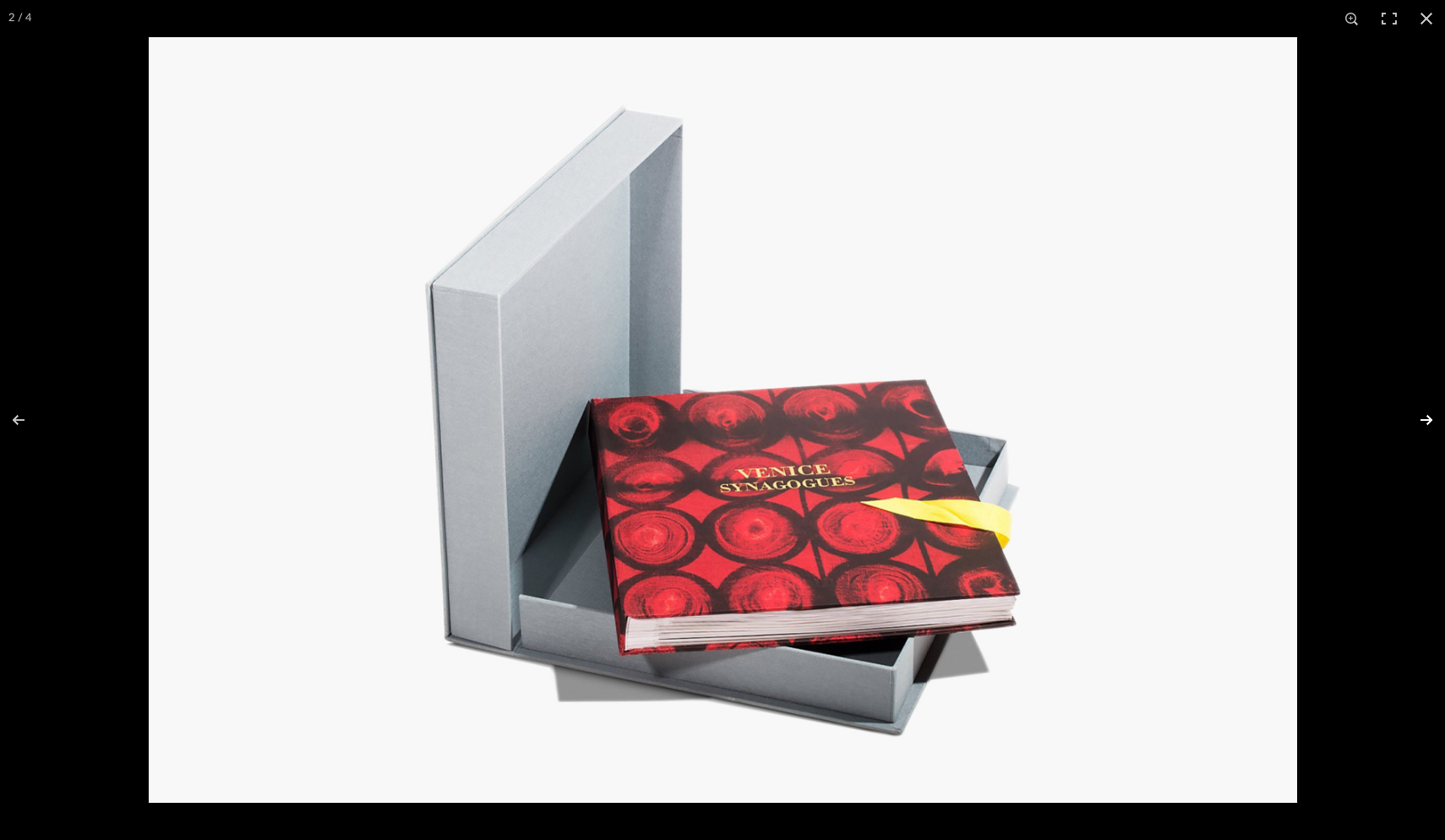
click at [1130, 422] on button at bounding box center [1415, 420] width 59 height 84
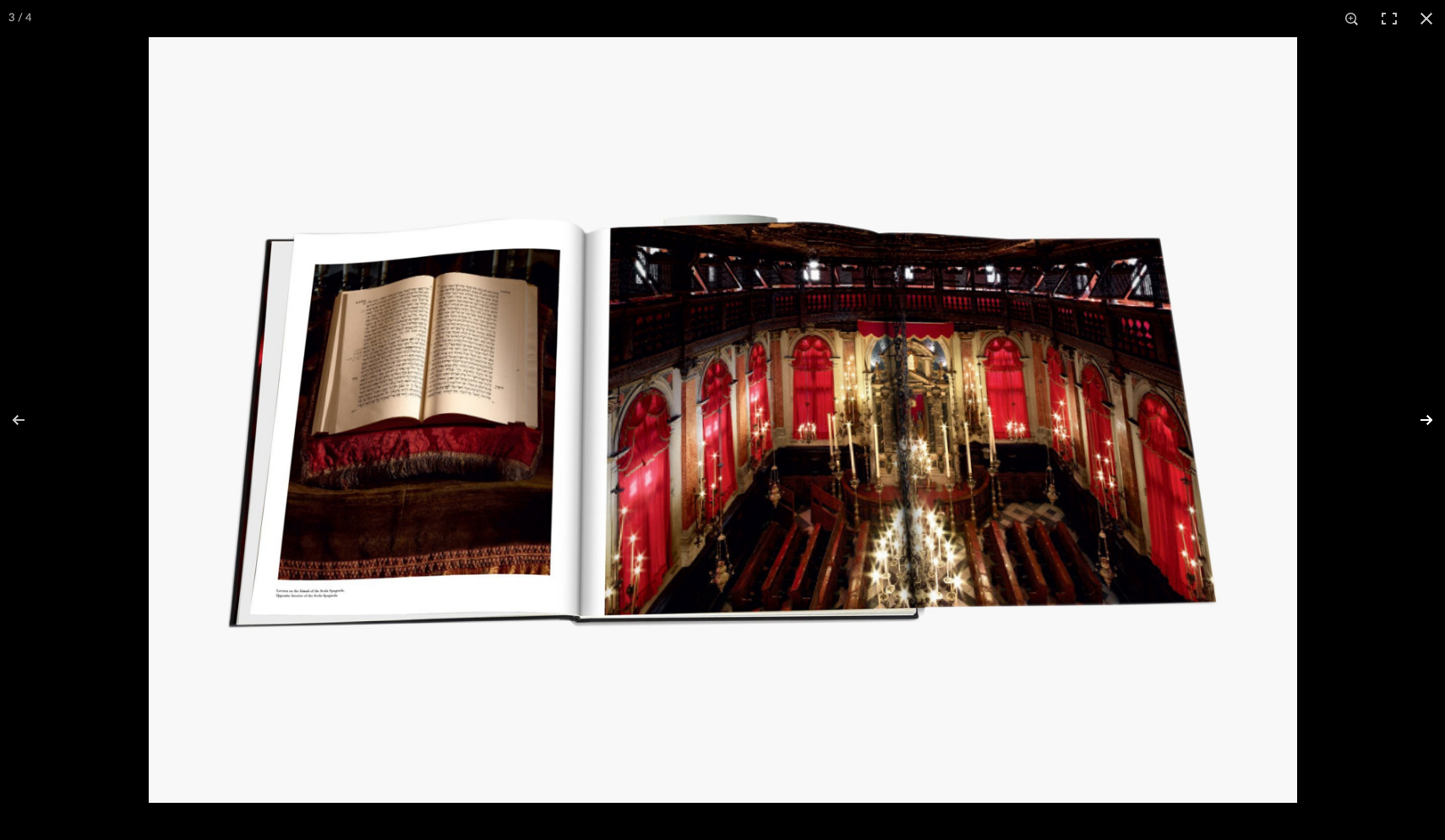
click at [1130, 422] on button at bounding box center [1415, 420] width 59 height 84
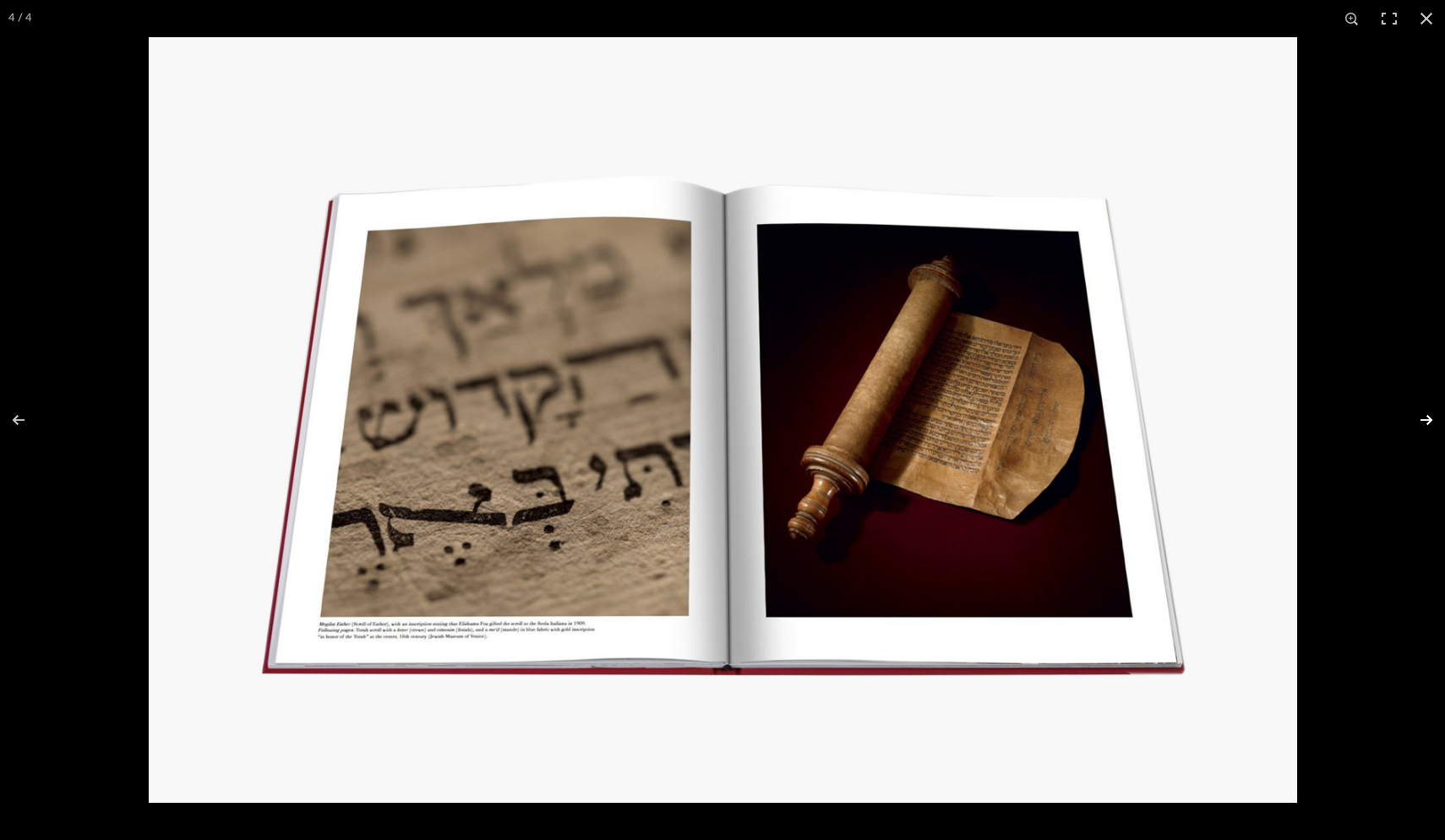
click at [1130, 422] on button at bounding box center [1415, 420] width 59 height 84
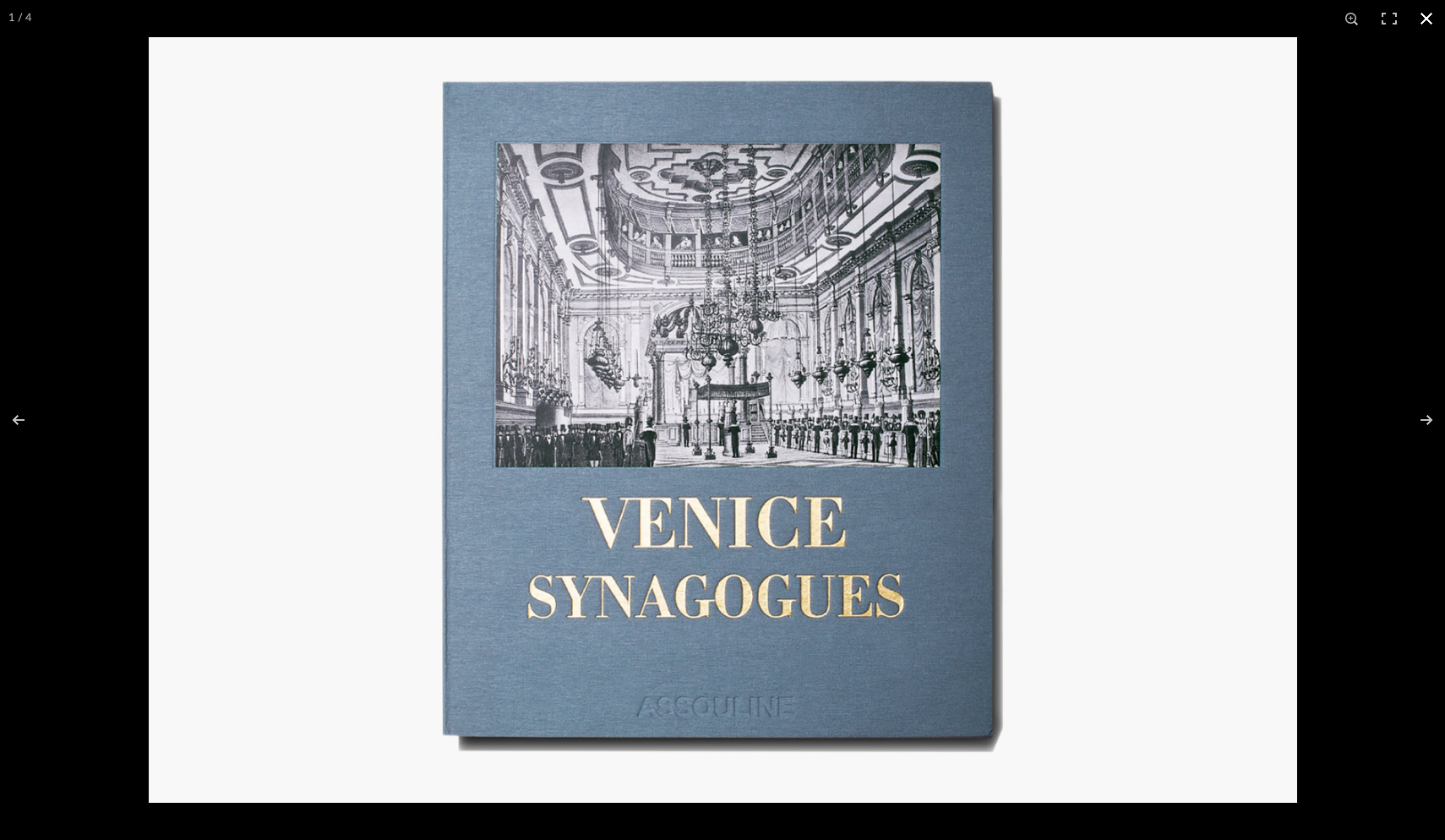
click at [1130, 19] on button at bounding box center [1426, 18] width 37 height 37
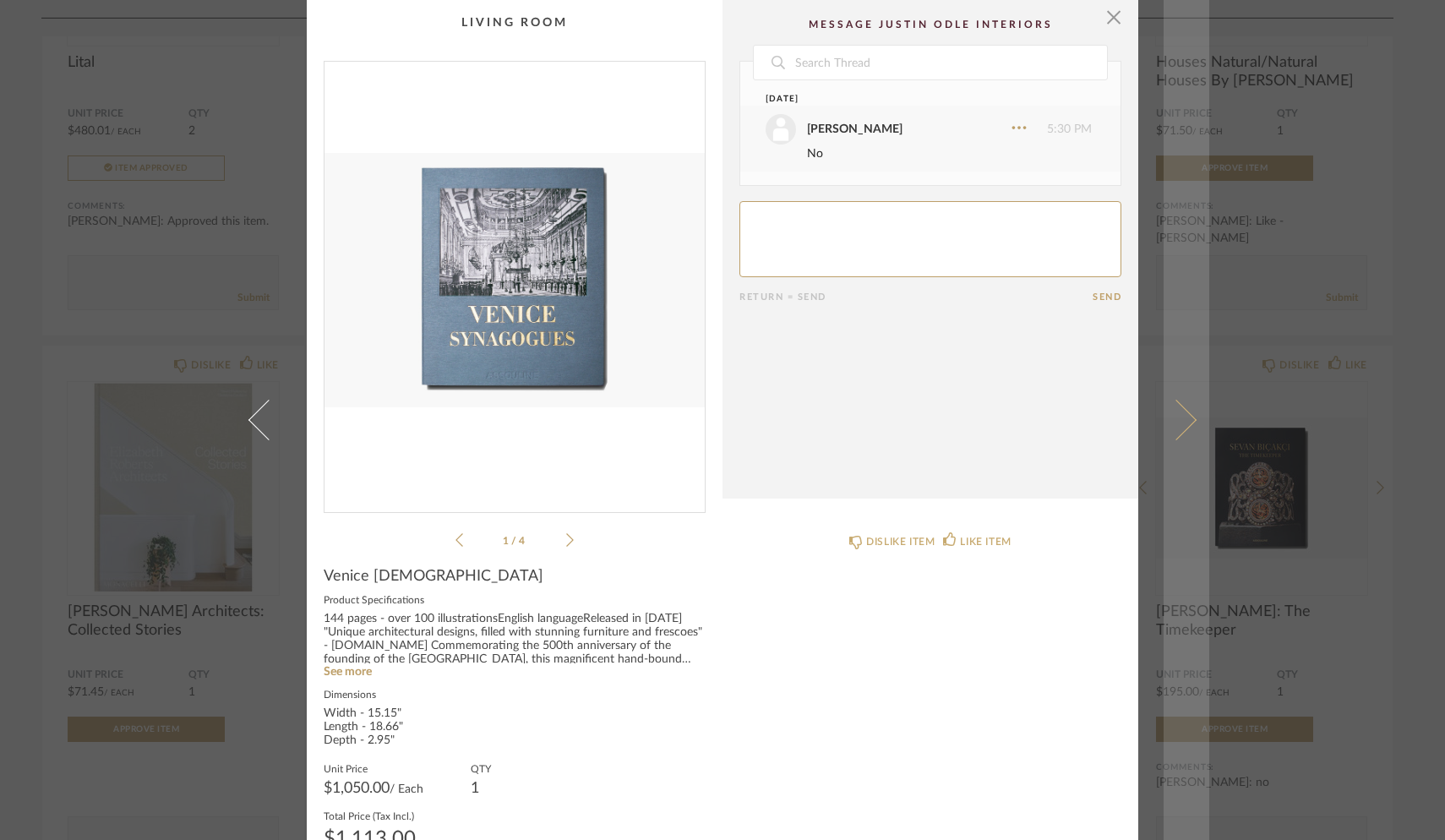
click at [1130, 414] on span at bounding box center [1176, 420] width 41 height 41
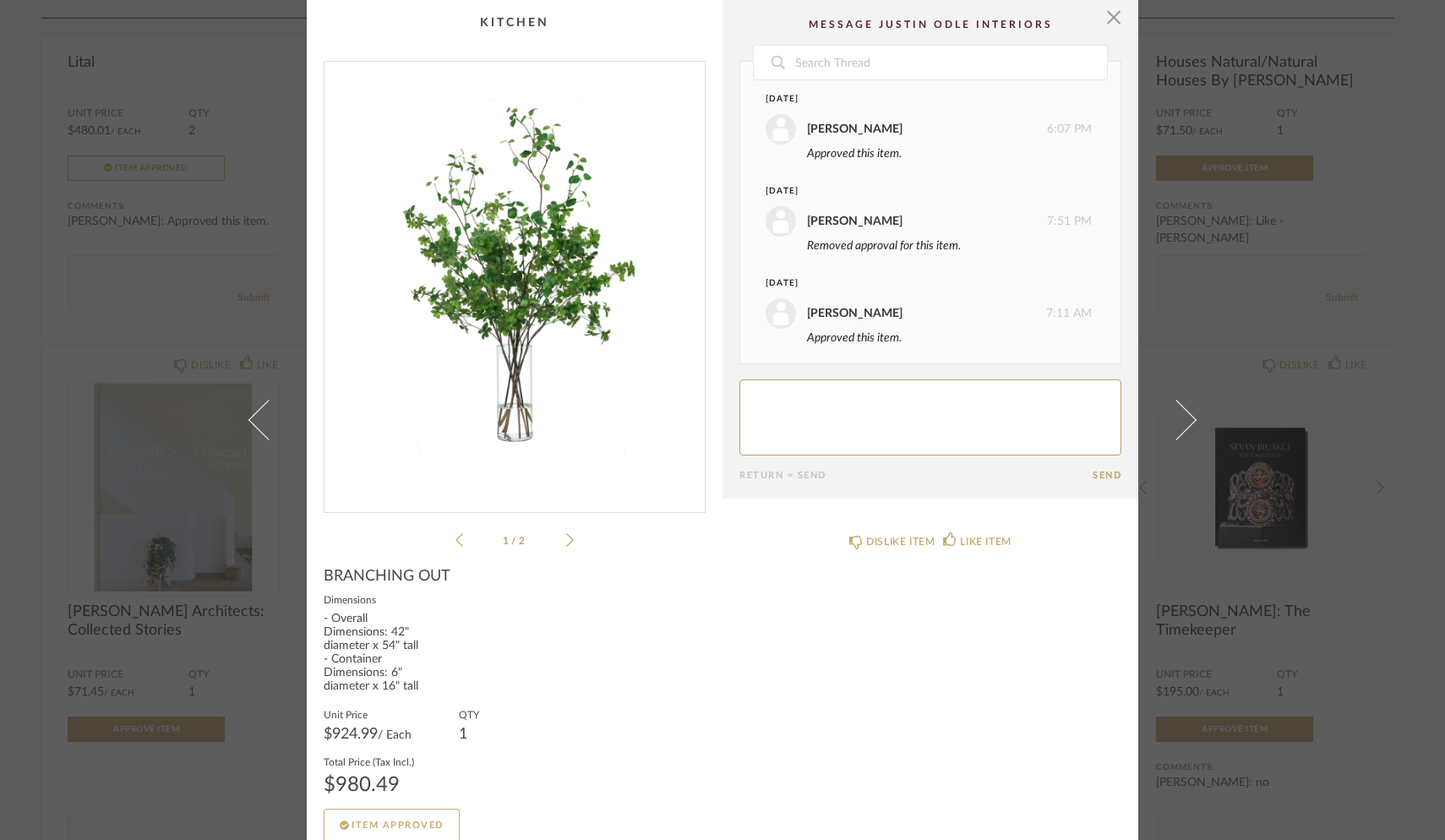
scroll to position [6, 0]
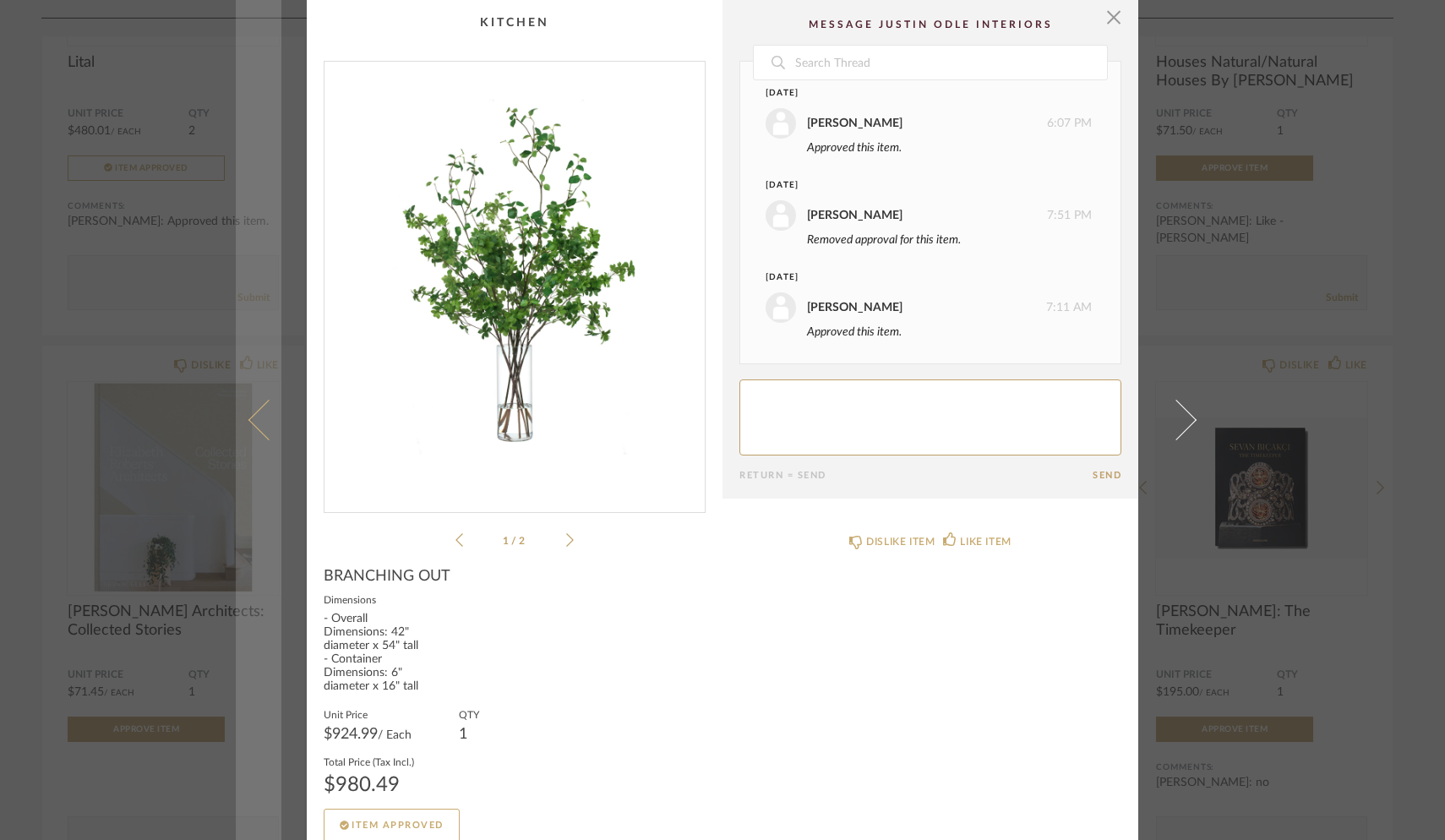
click at [256, 411] on span at bounding box center [269, 420] width 41 height 41
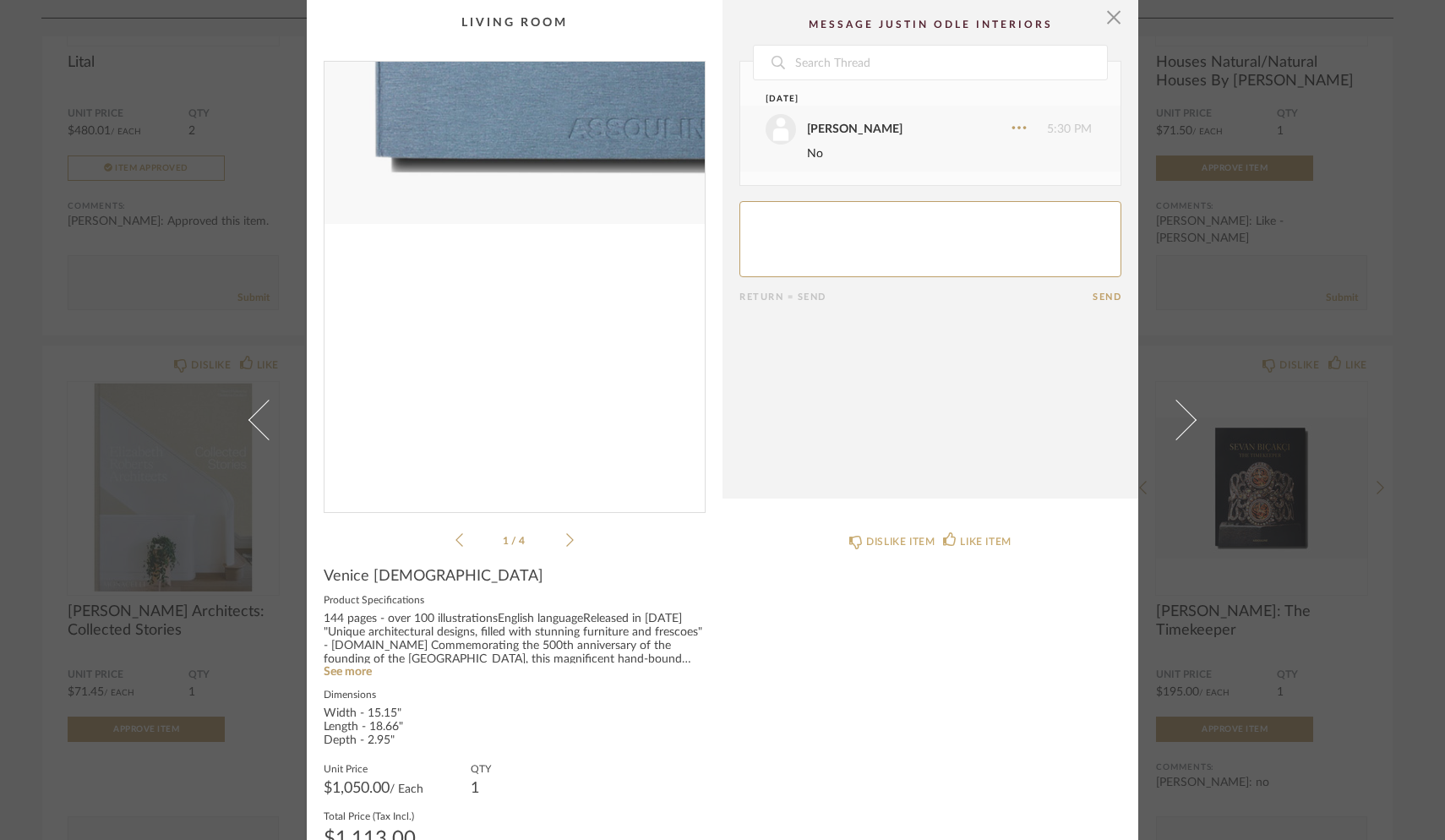
scroll to position [0, 0]
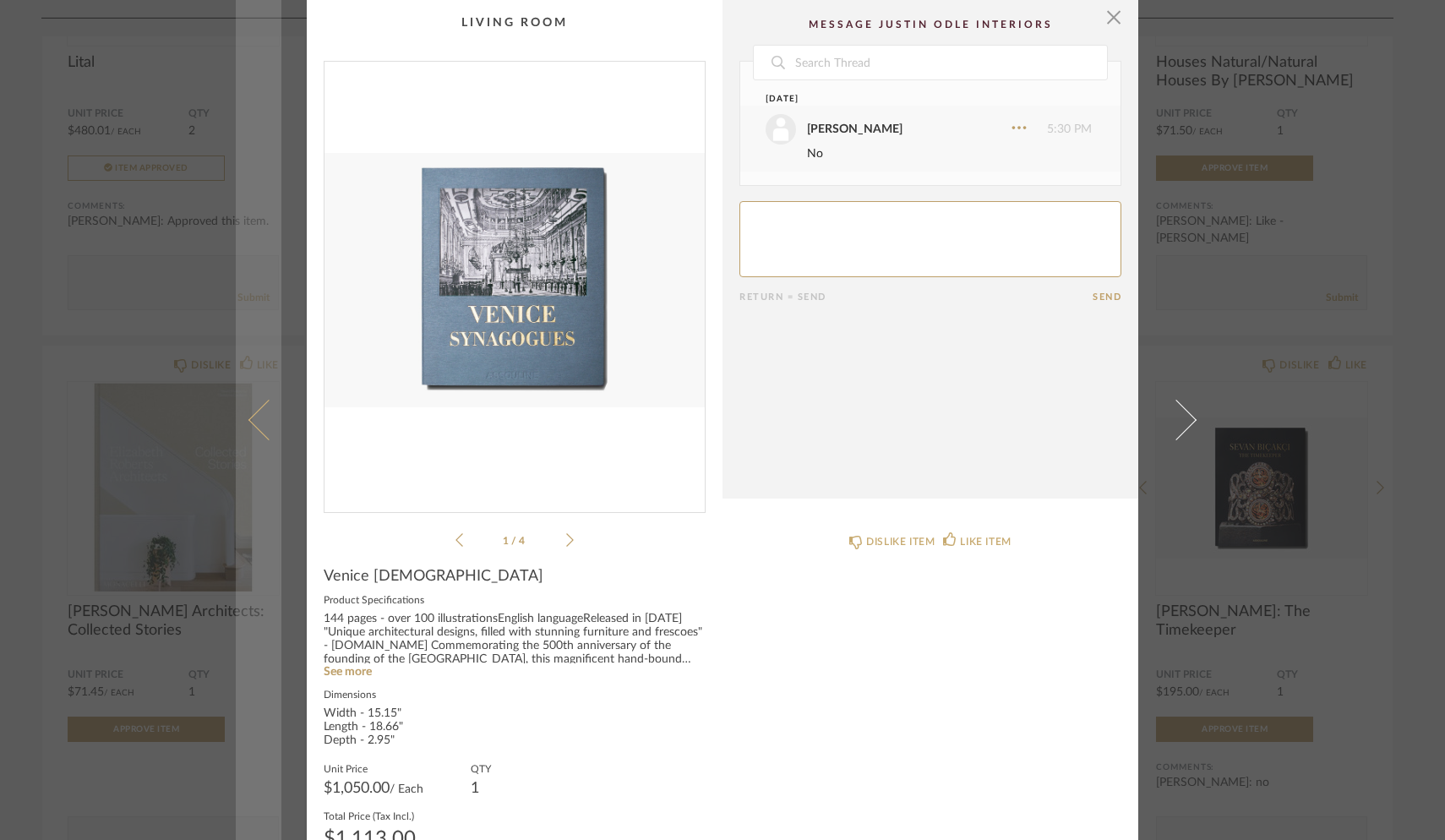
click at [250, 424] on span at bounding box center [269, 420] width 41 height 41
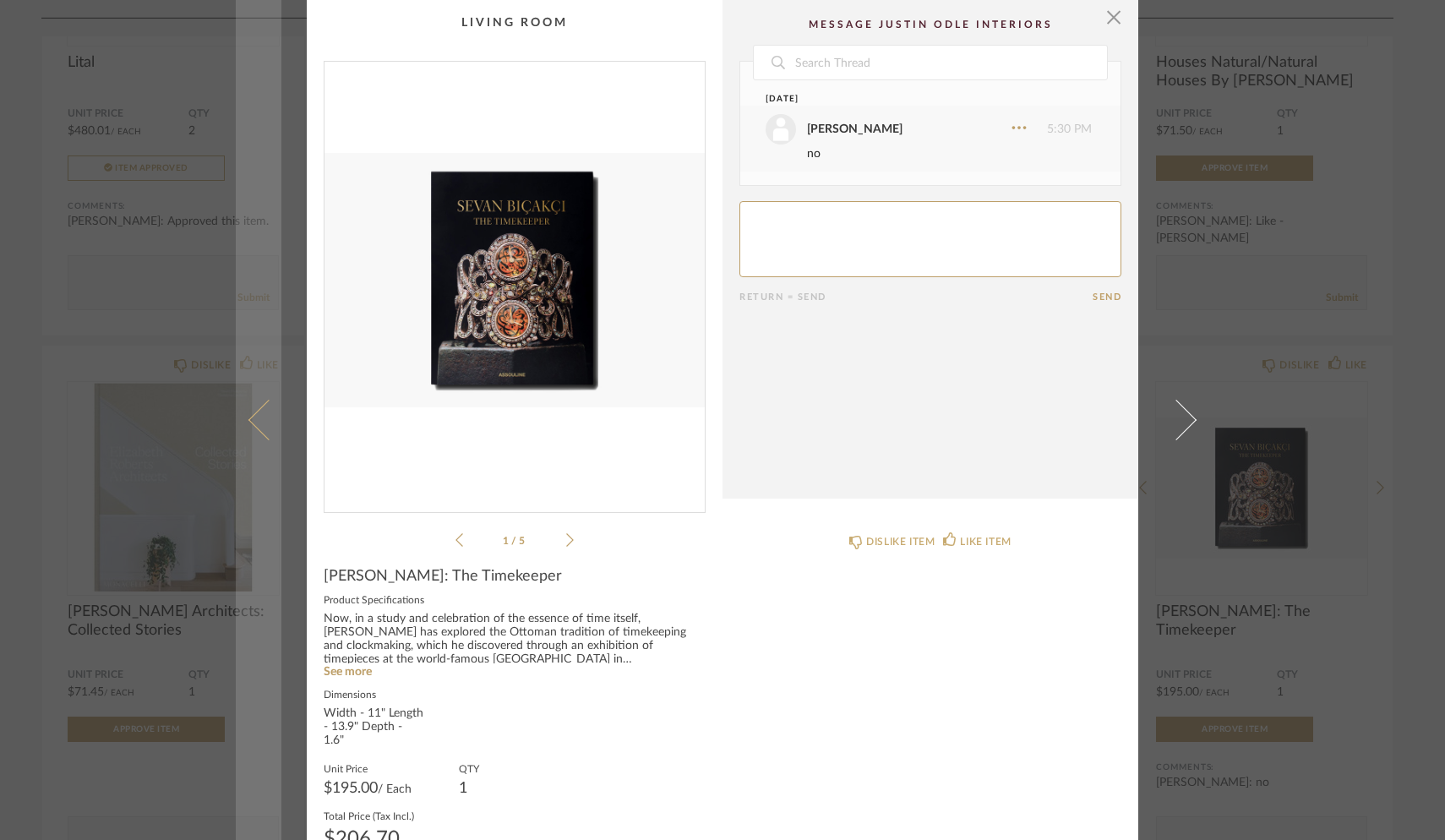
click at [257, 423] on span at bounding box center [269, 420] width 41 height 41
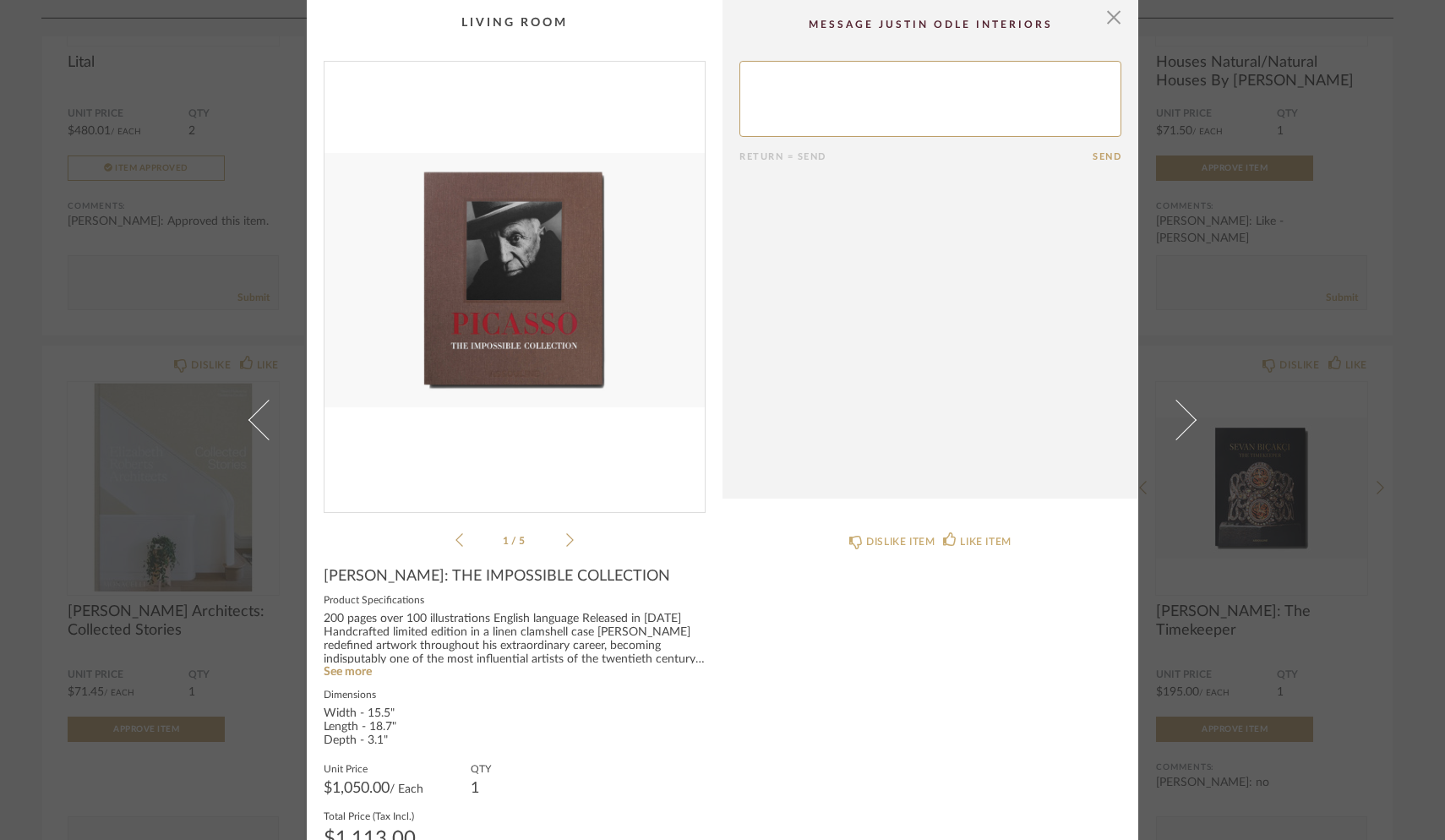
click at [257, 423] on span at bounding box center [269, 420] width 41 height 41
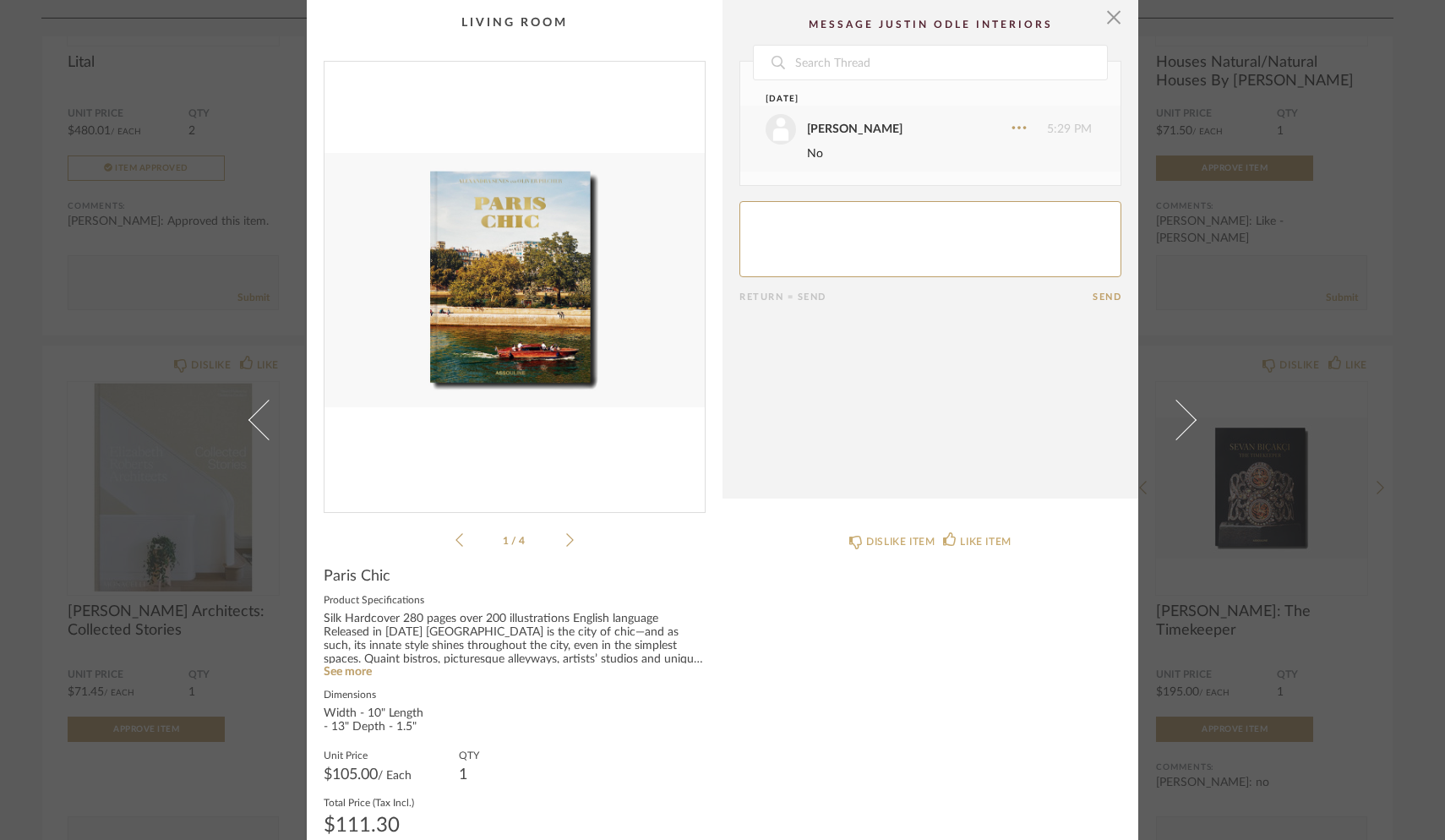
click at [257, 423] on span at bounding box center [269, 420] width 41 height 41
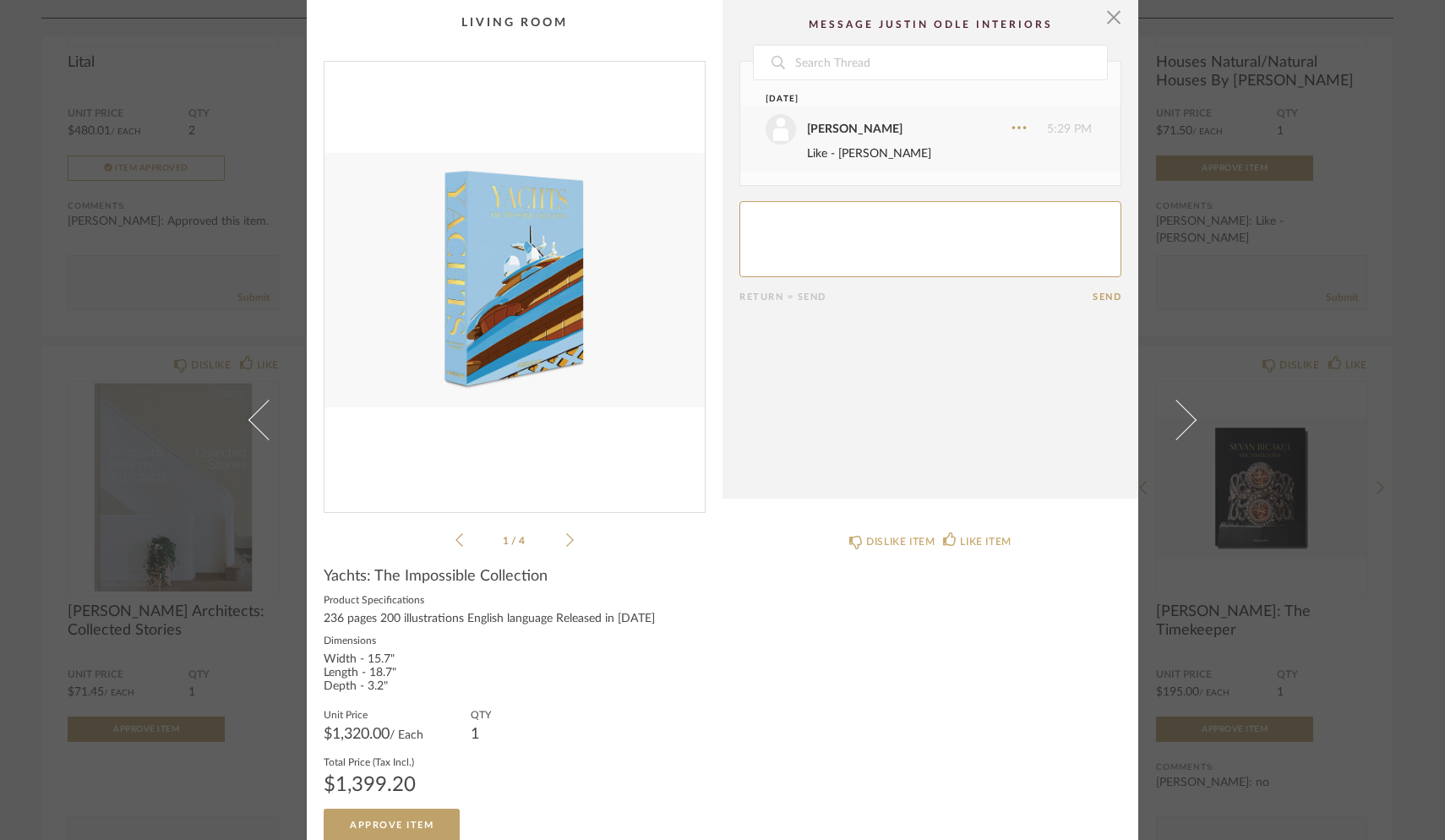
click at [257, 423] on span at bounding box center [269, 420] width 41 height 41
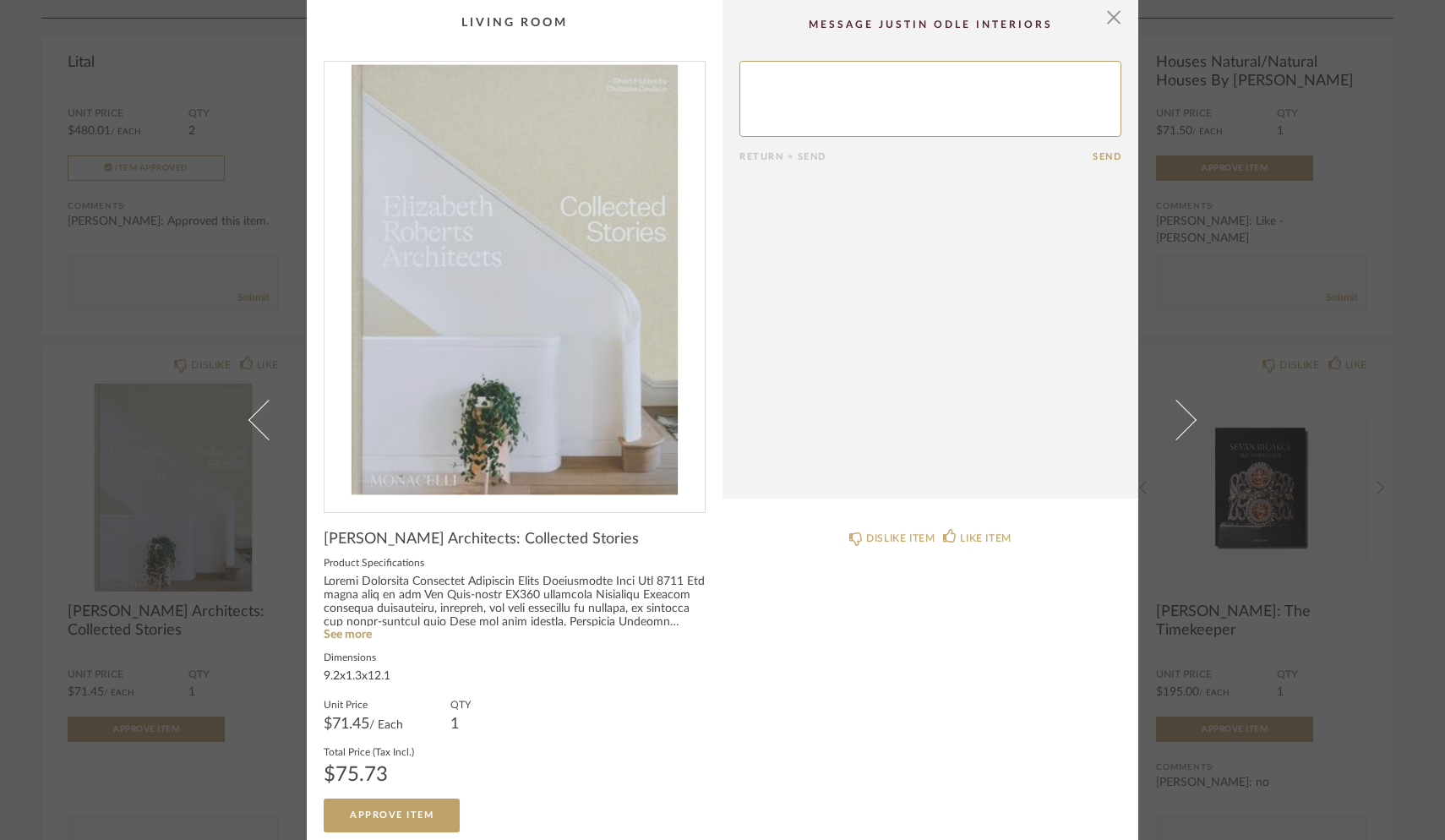
click at [257, 423] on span at bounding box center [269, 420] width 41 height 41
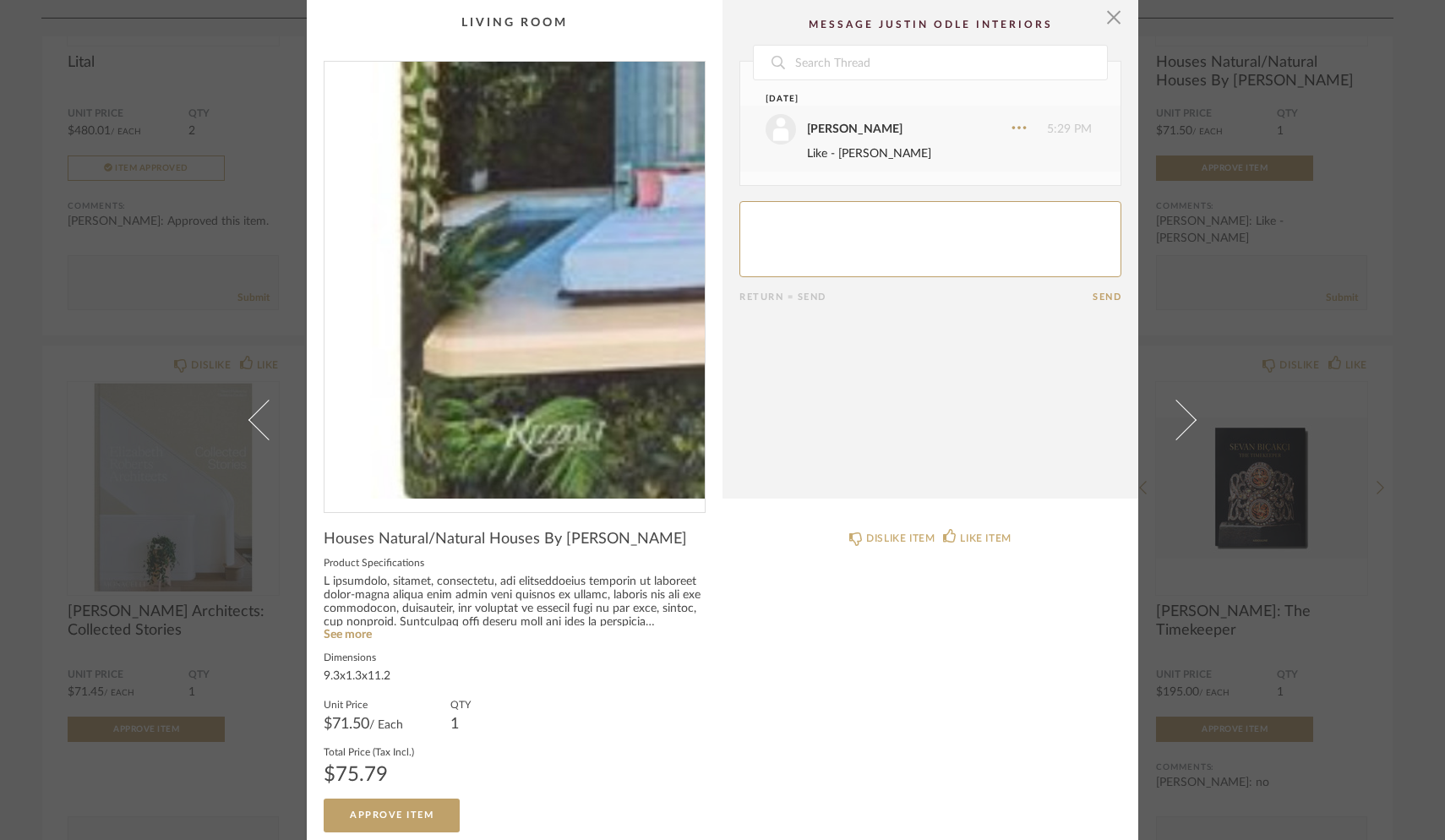
click at [384, 403] on img "0" at bounding box center [514, 280] width 381 height 437
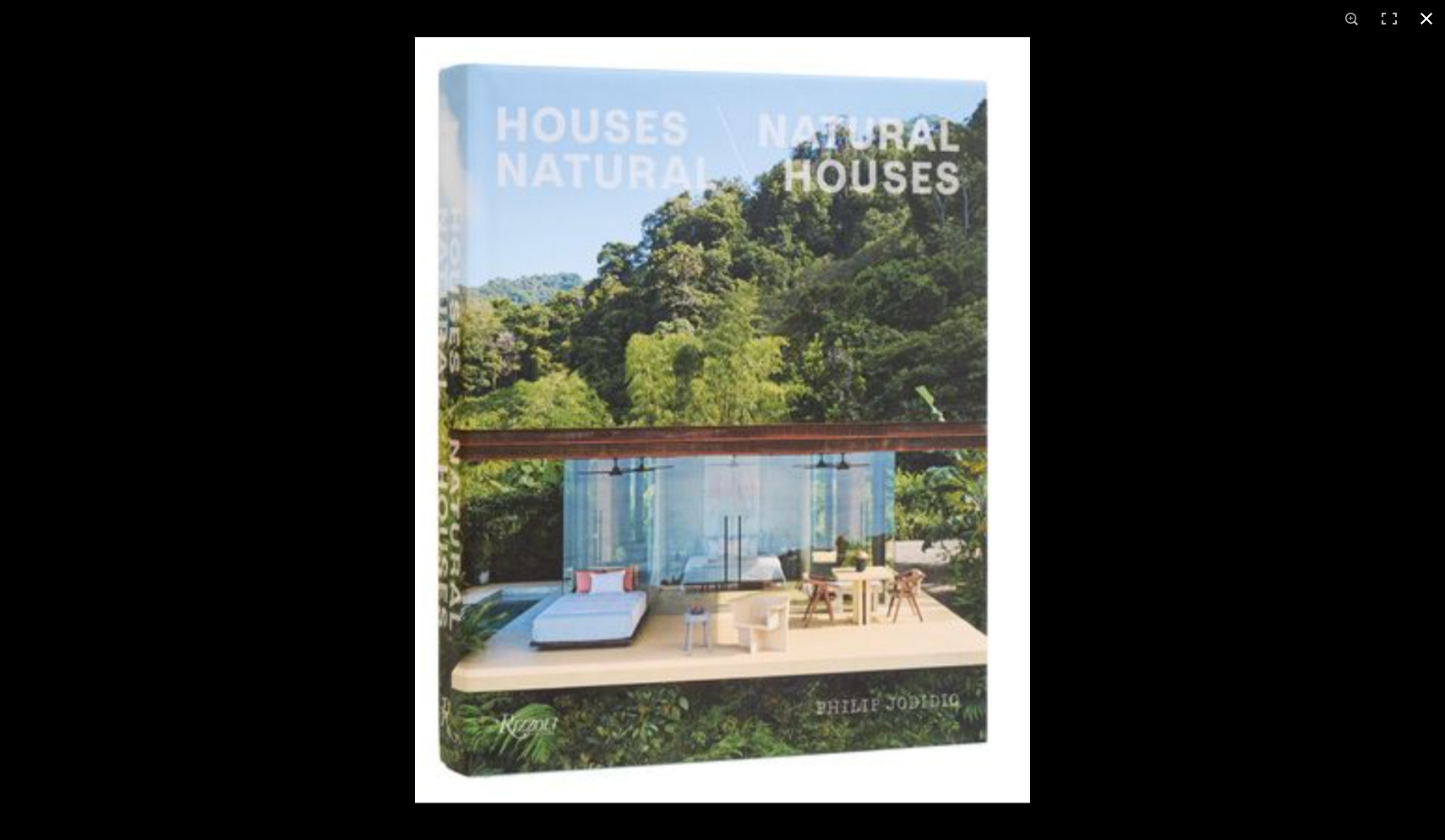
click at [292, 360] on div at bounding box center [722, 420] width 1445 height 840
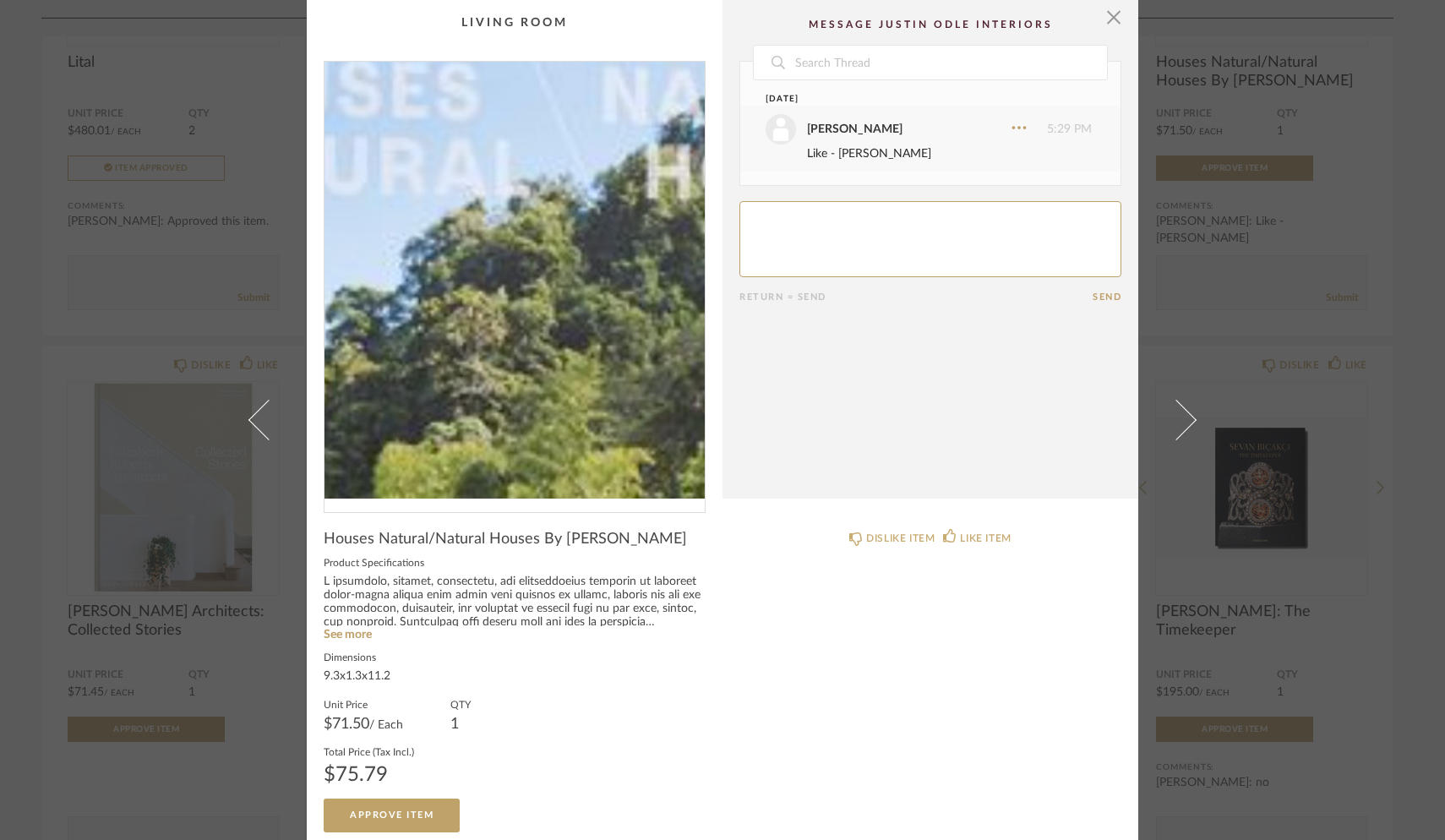
click at [500, 176] on img "0" at bounding box center [514, 280] width 381 height 437
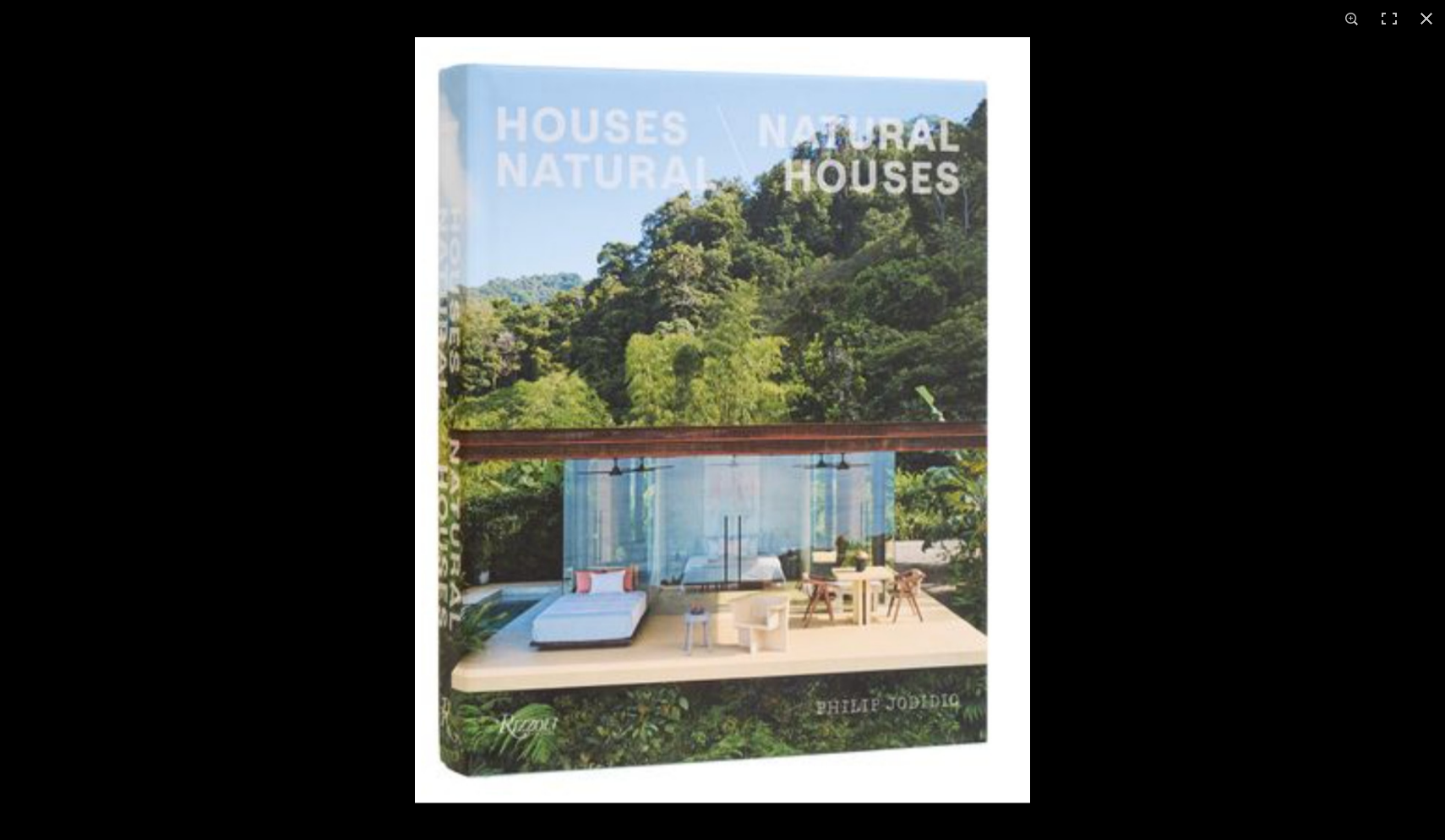
click at [500, 176] on img at bounding box center [722, 420] width 615 height 766
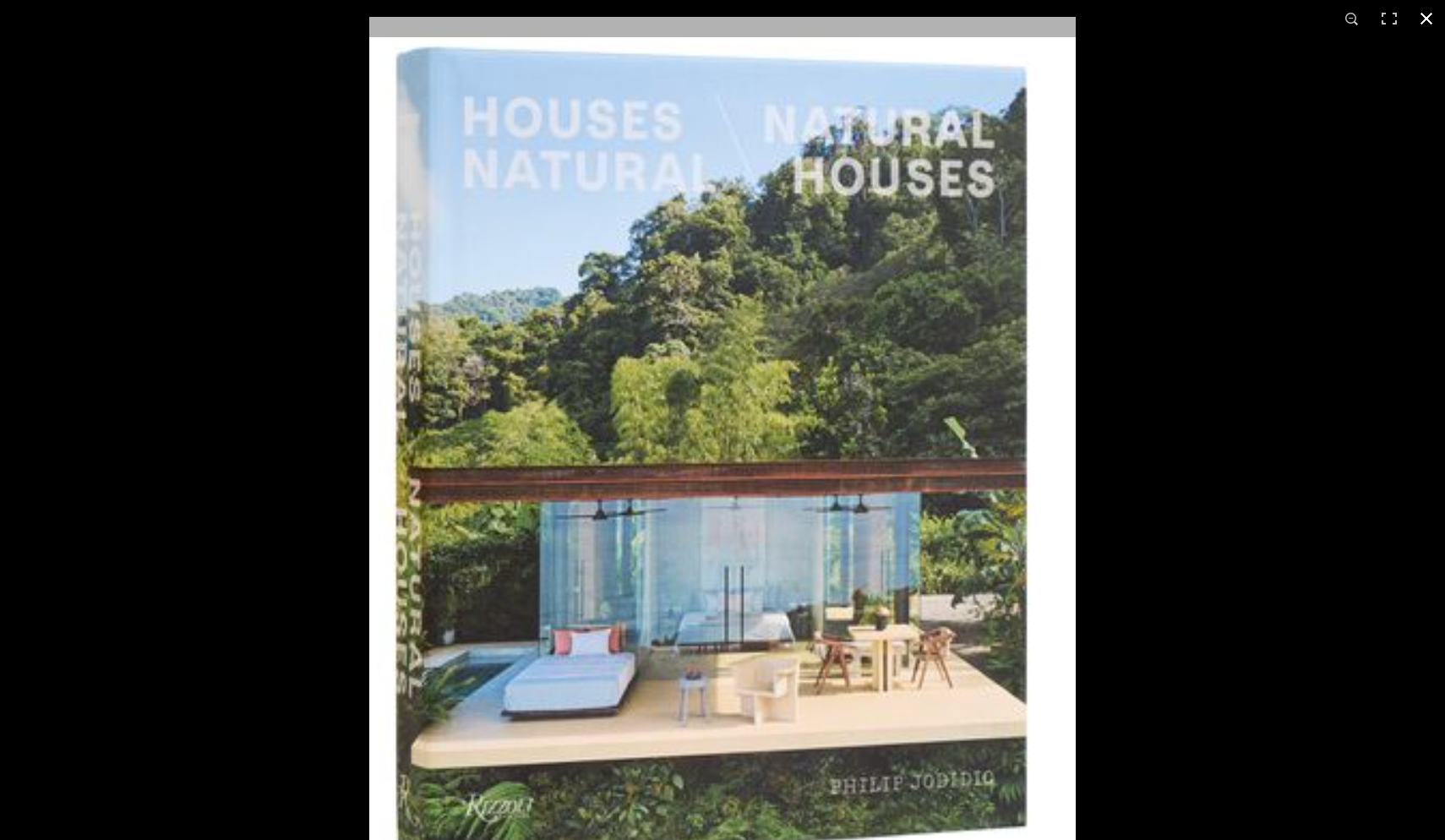
click at [262, 374] on div at bounding box center [722, 420] width 1445 height 840
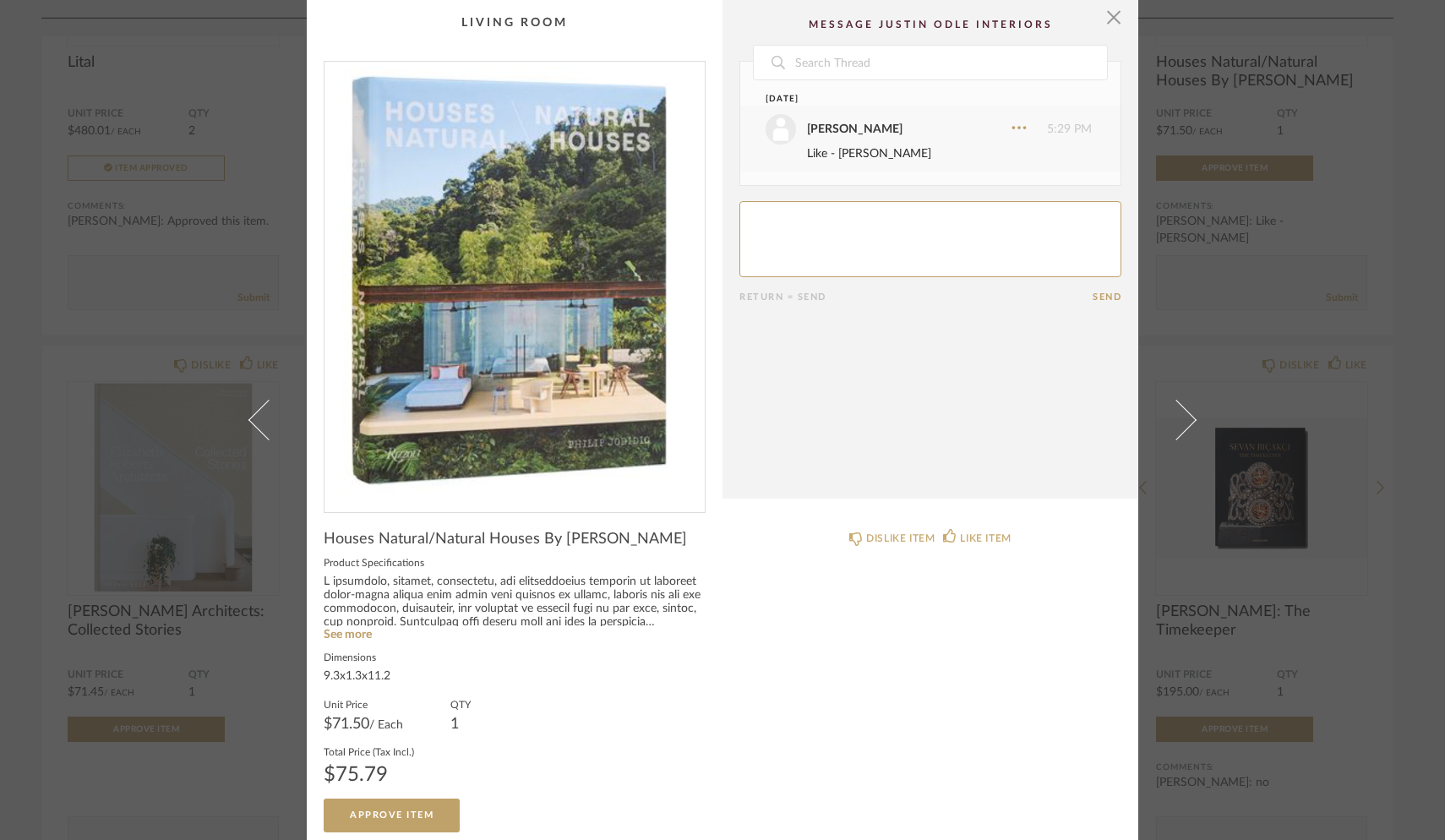
click at [469, 459] on img "0" at bounding box center [514, 280] width 381 height 437
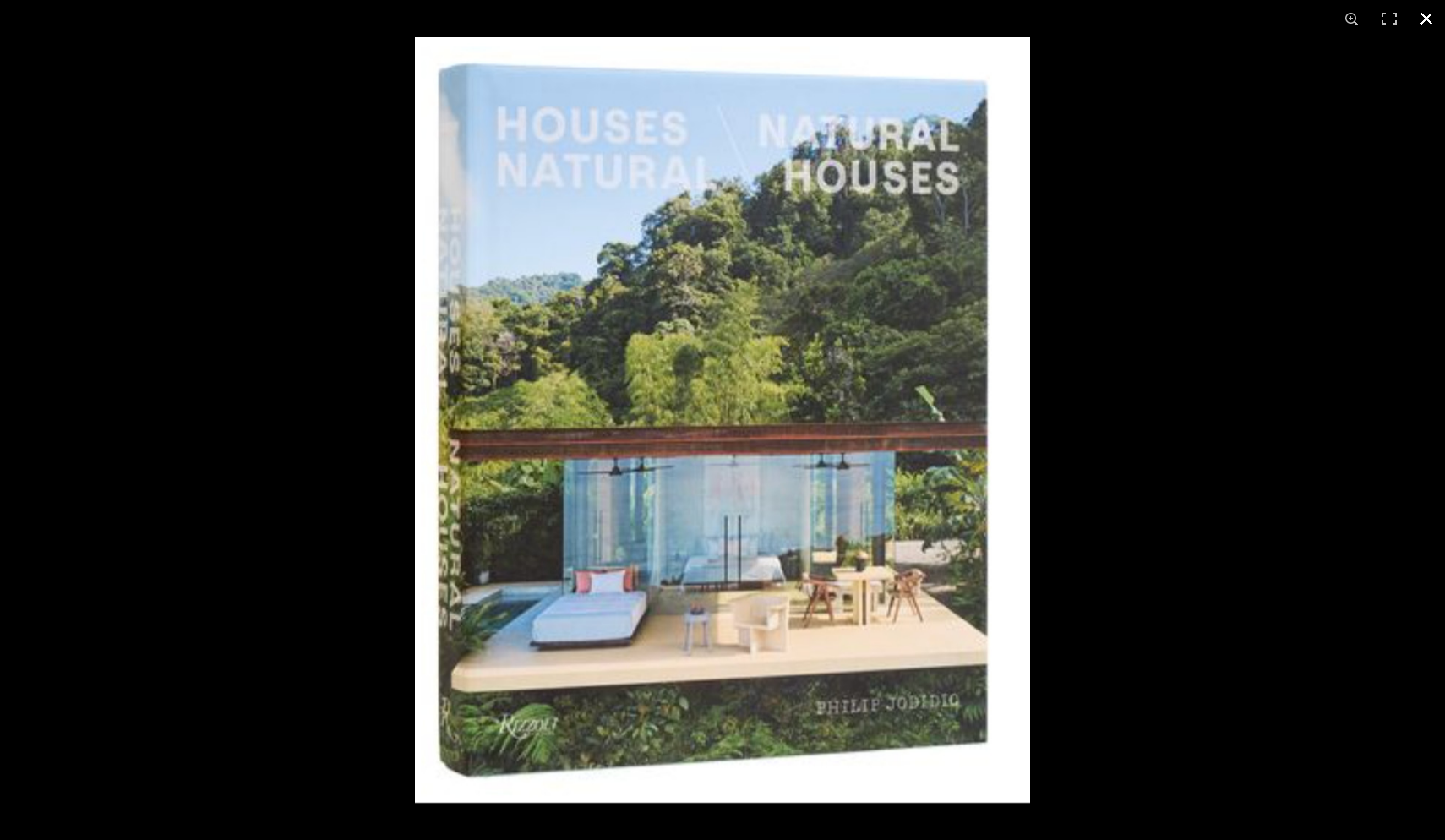
click at [1130, 17] on button at bounding box center [1426, 18] width 37 height 37
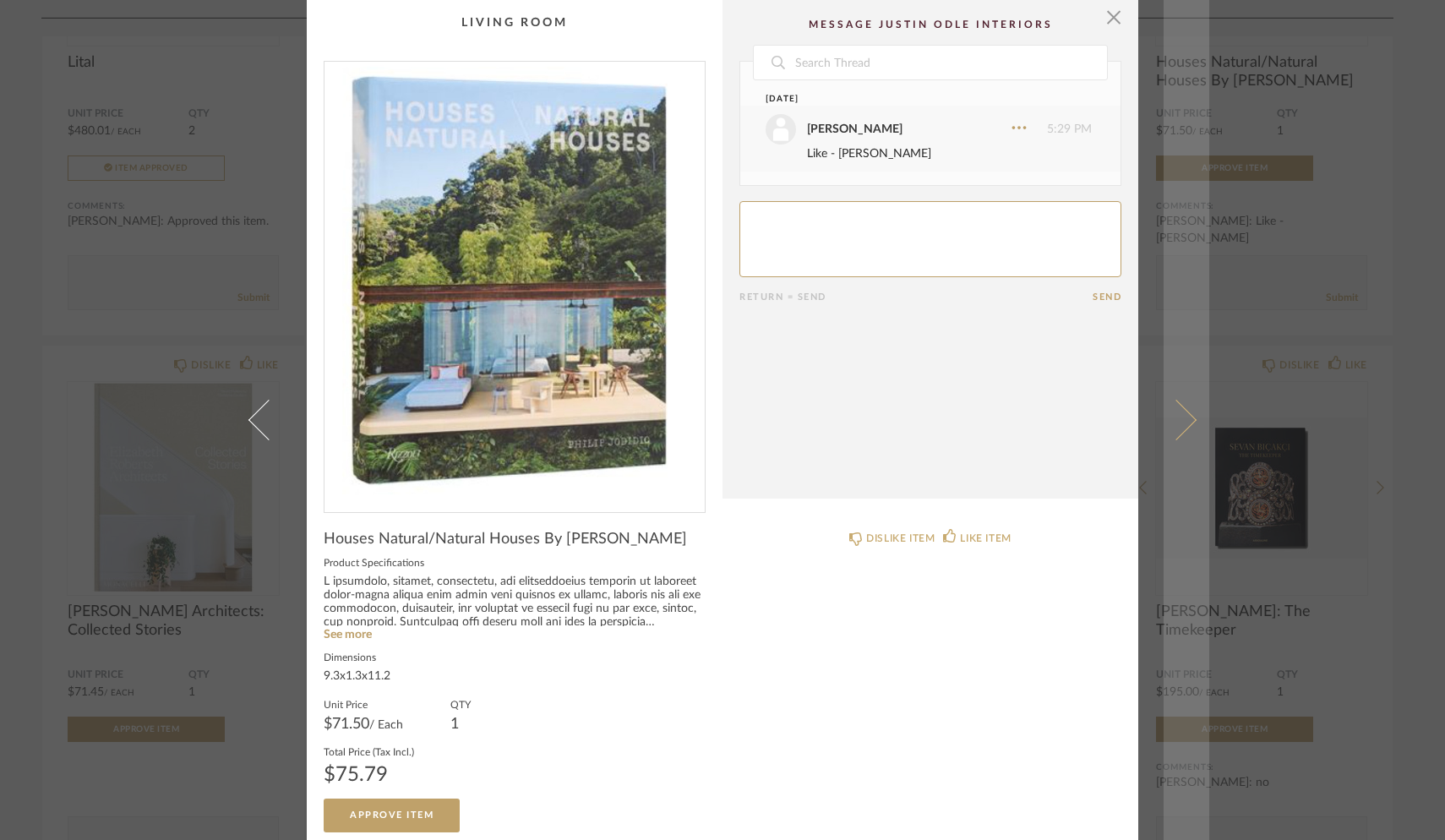
click at [1130, 420] on span at bounding box center [1176, 420] width 41 height 41
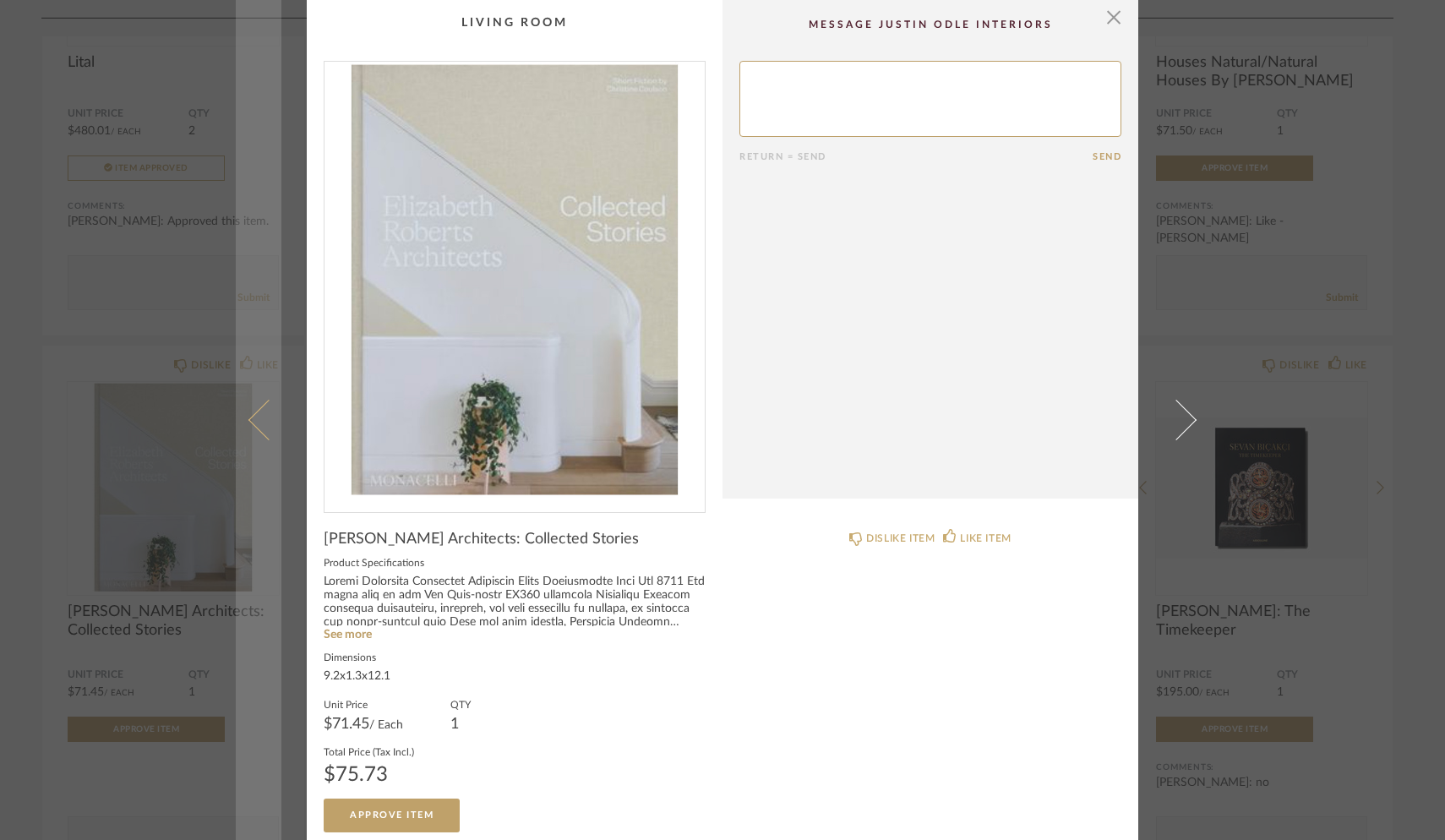
click at [249, 428] on link at bounding box center [259, 420] width 45 height 840
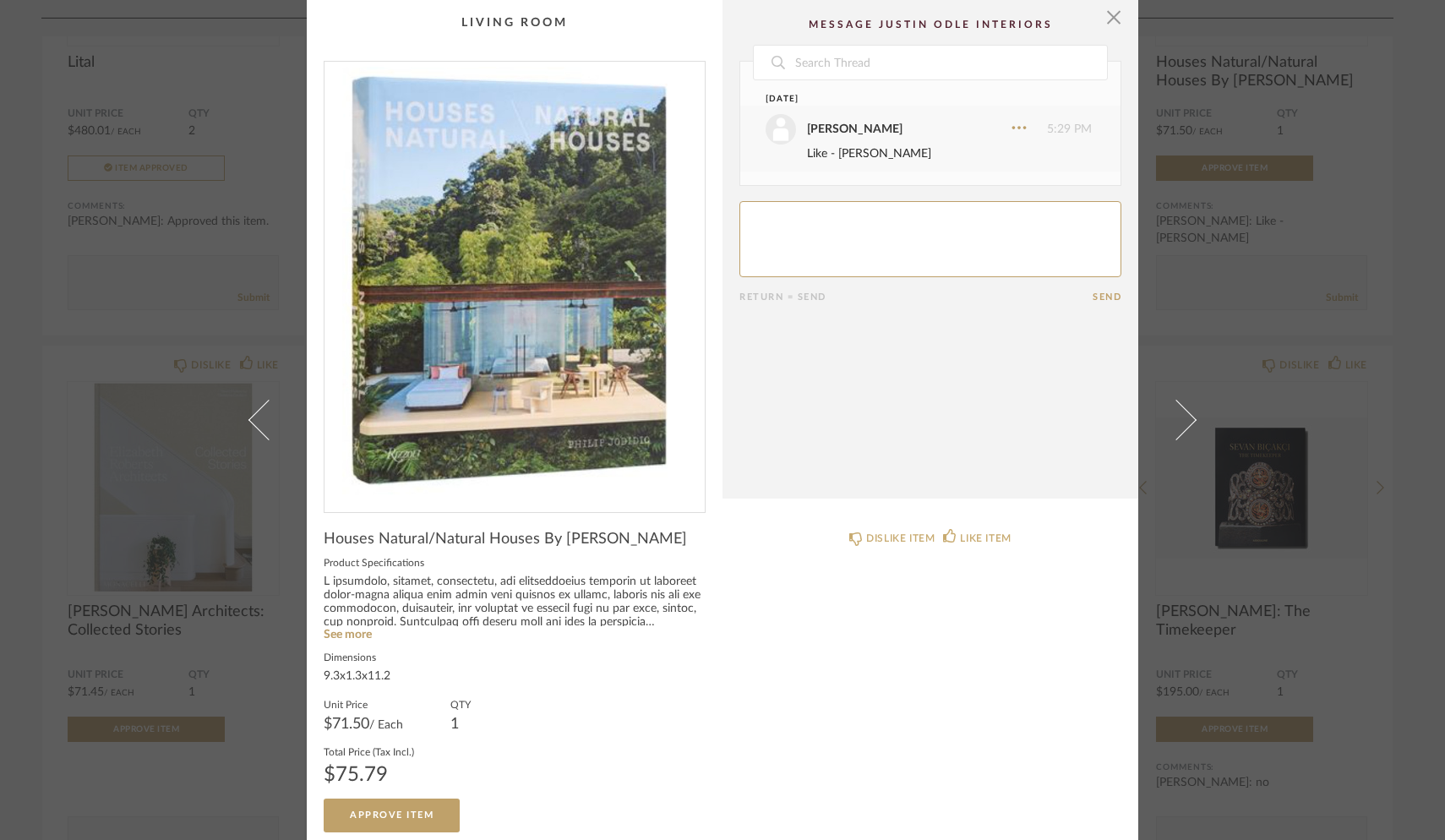
click at [249, 428] on link at bounding box center [259, 420] width 45 height 840
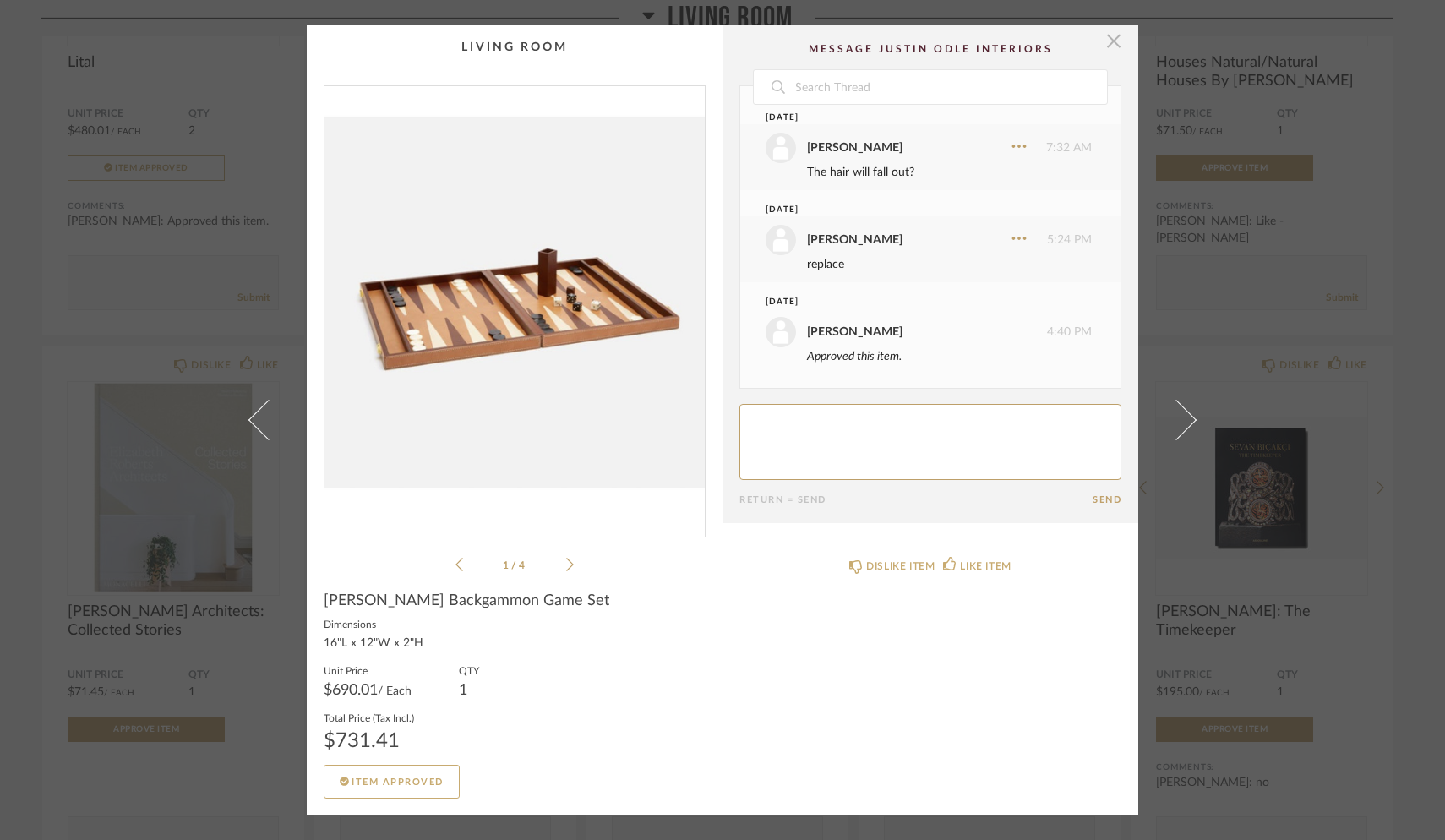
click at [1105, 46] on span "button" at bounding box center [1113, 41] width 34 height 34
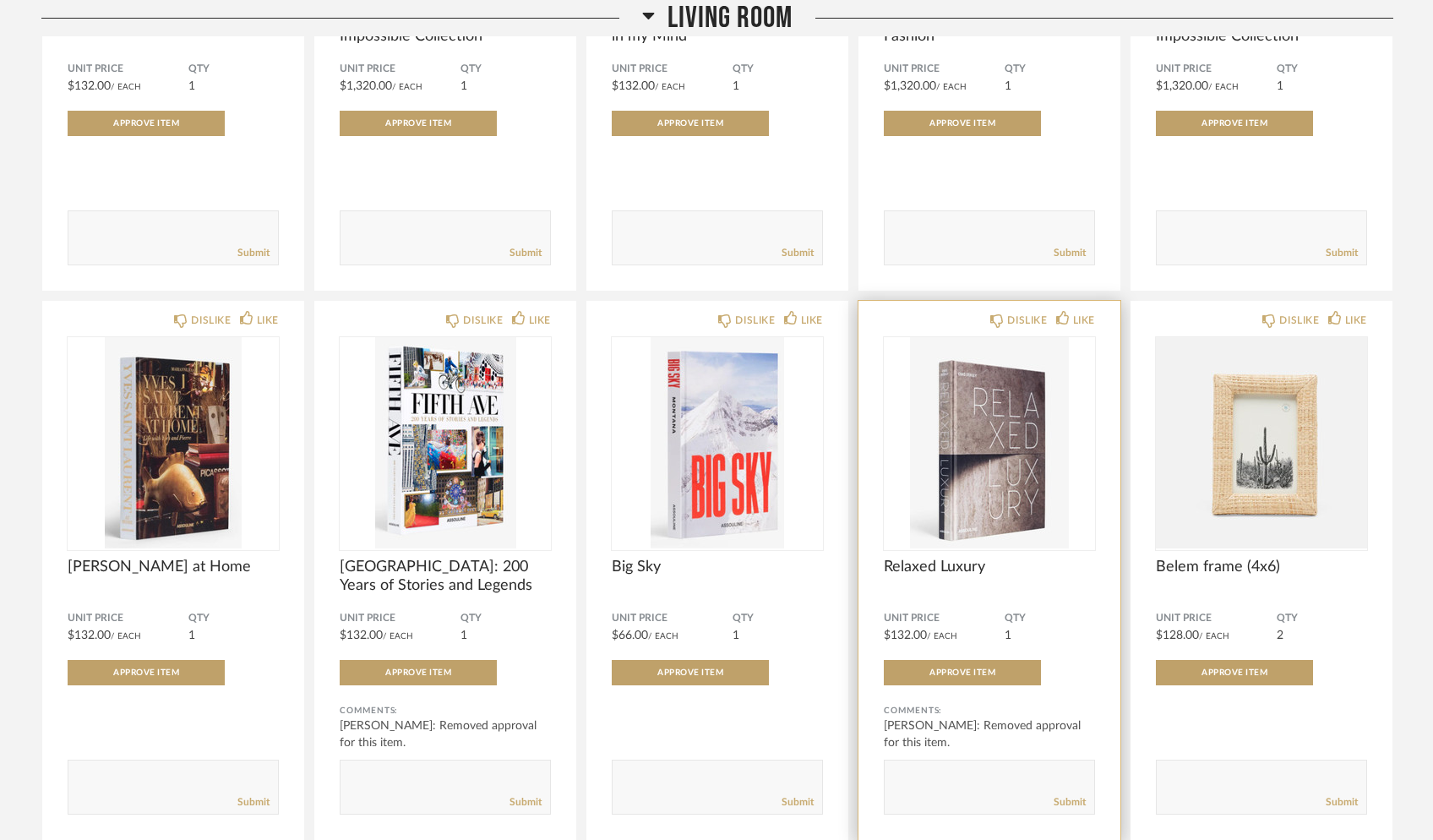
scroll to position [1764, 0]
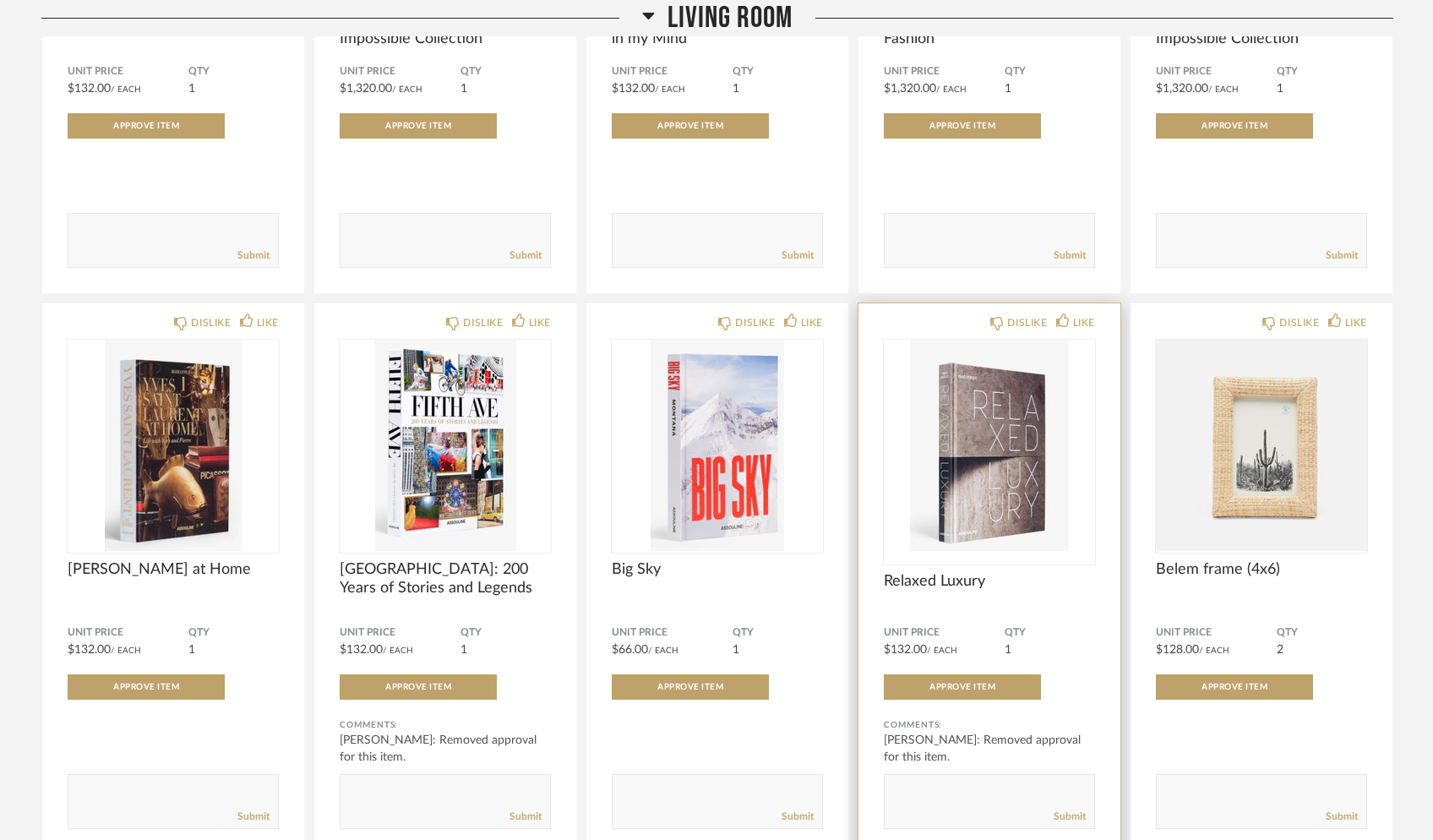
click at [980, 477] on img "0" at bounding box center [989, 445] width 212 height 212
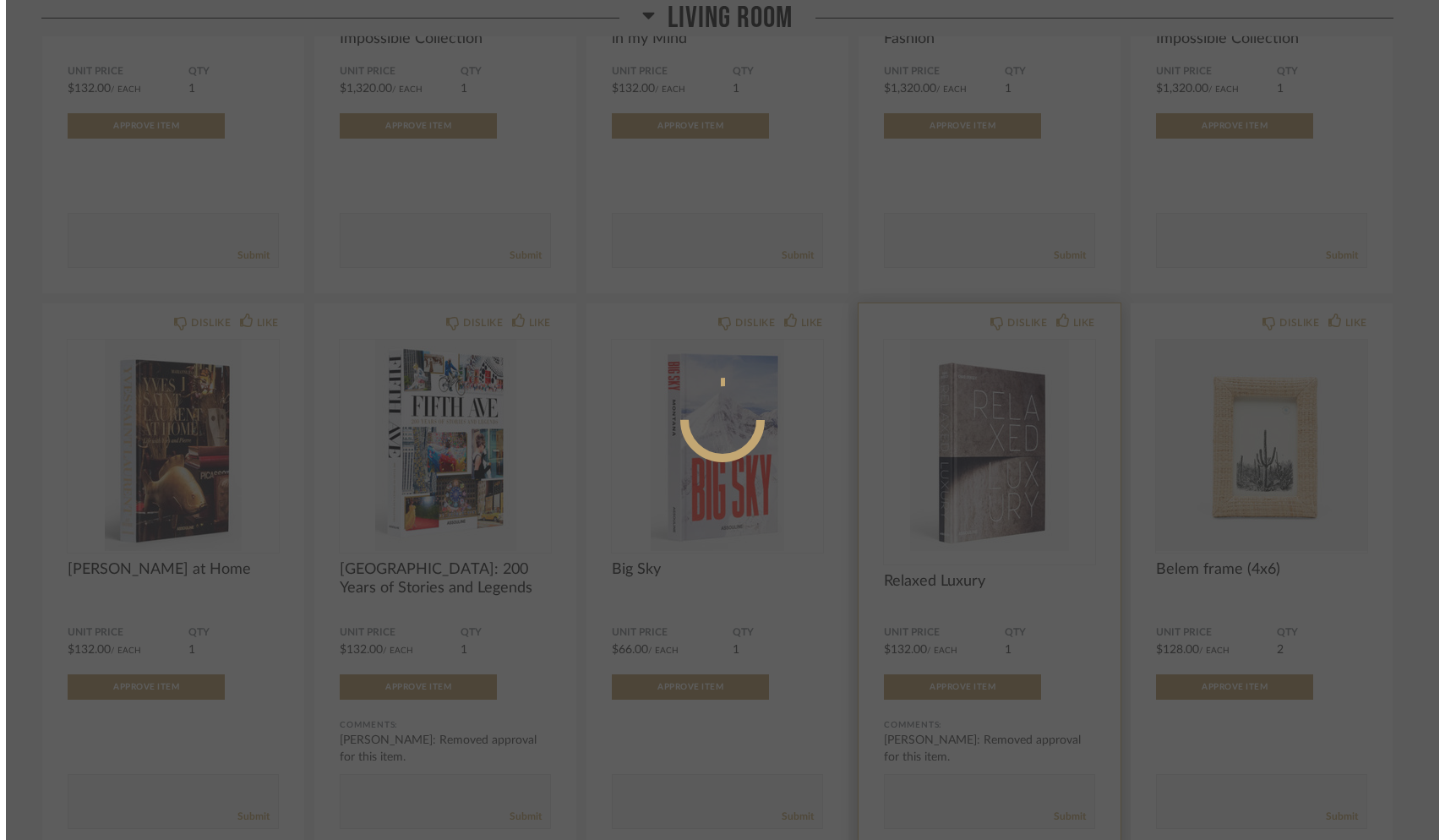
scroll to position [0, 0]
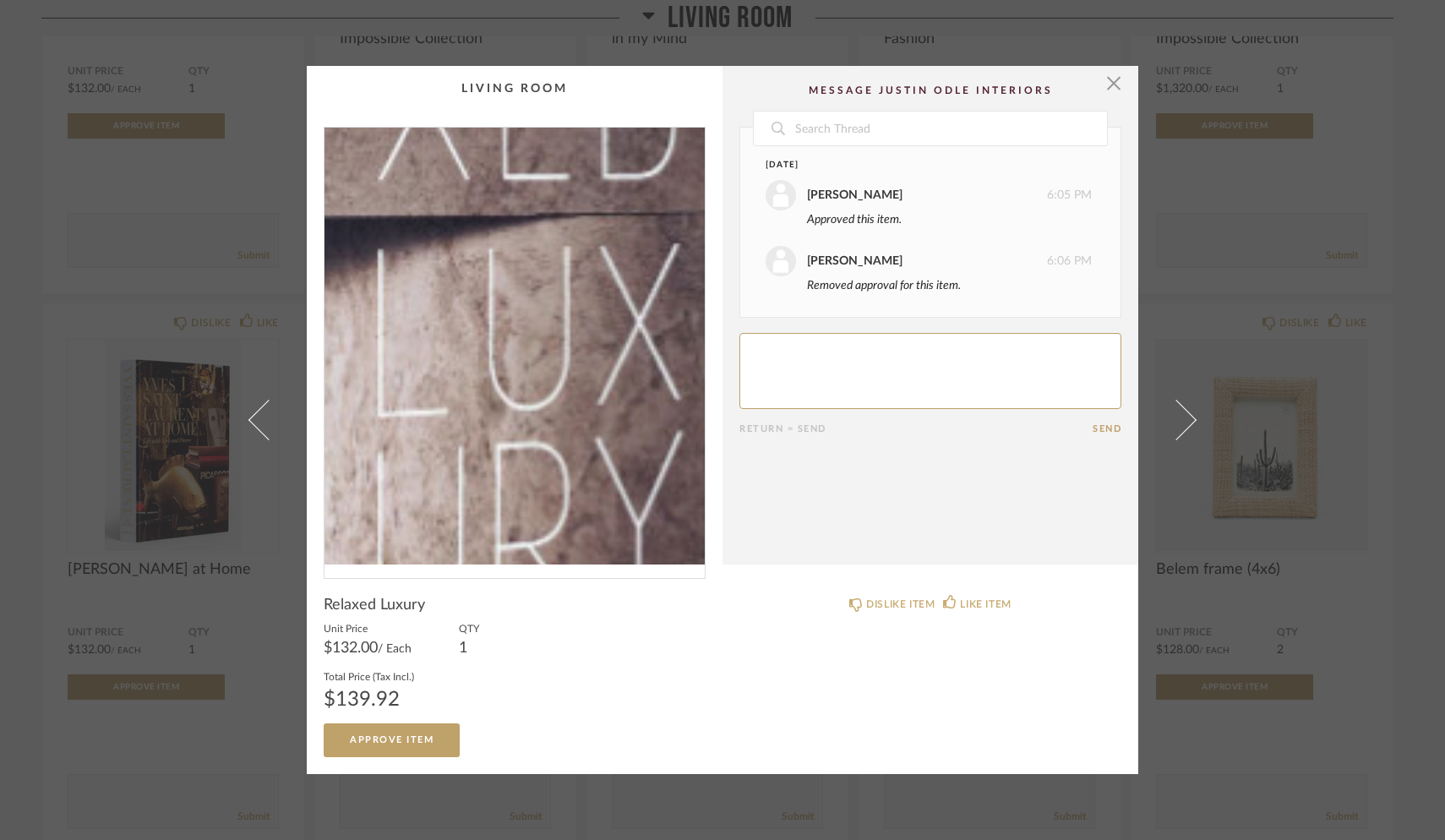
click at [554, 413] on img "0" at bounding box center [514, 346] width 381 height 437
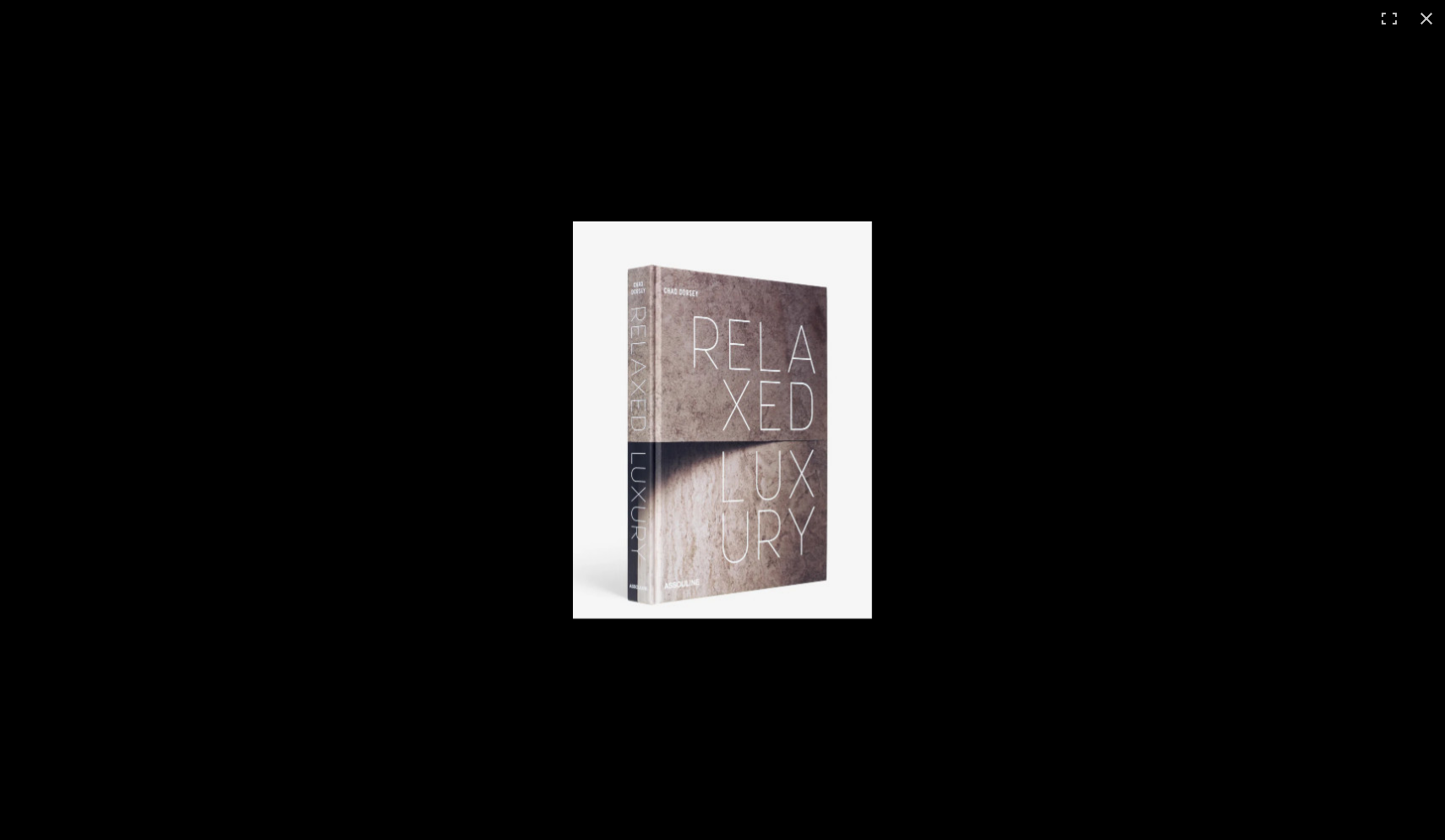
click at [710, 440] on img at bounding box center [722, 420] width 299 height 397
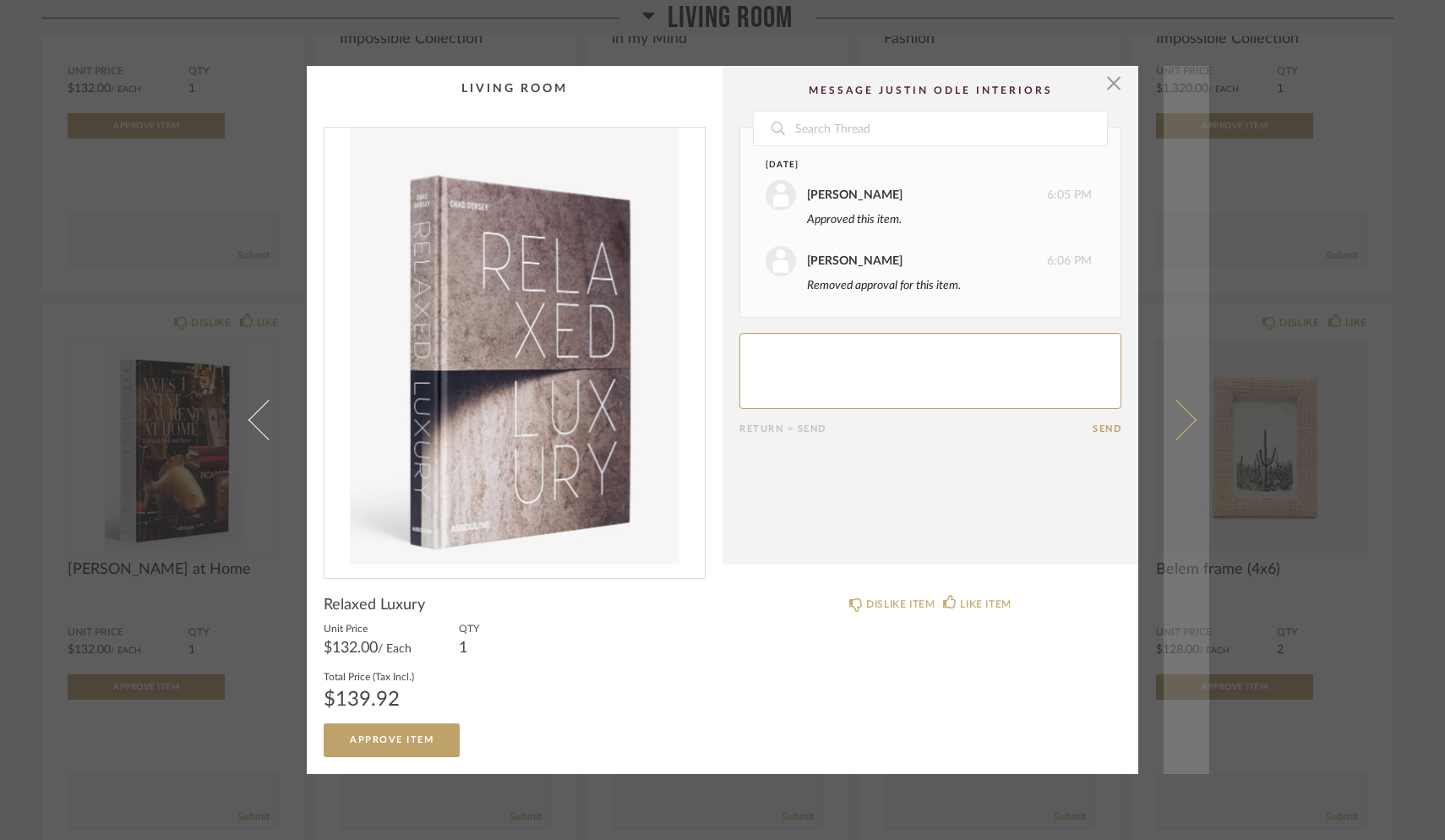
click at [1130, 410] on link at bounding box center [1186, 420] width 45 height 707
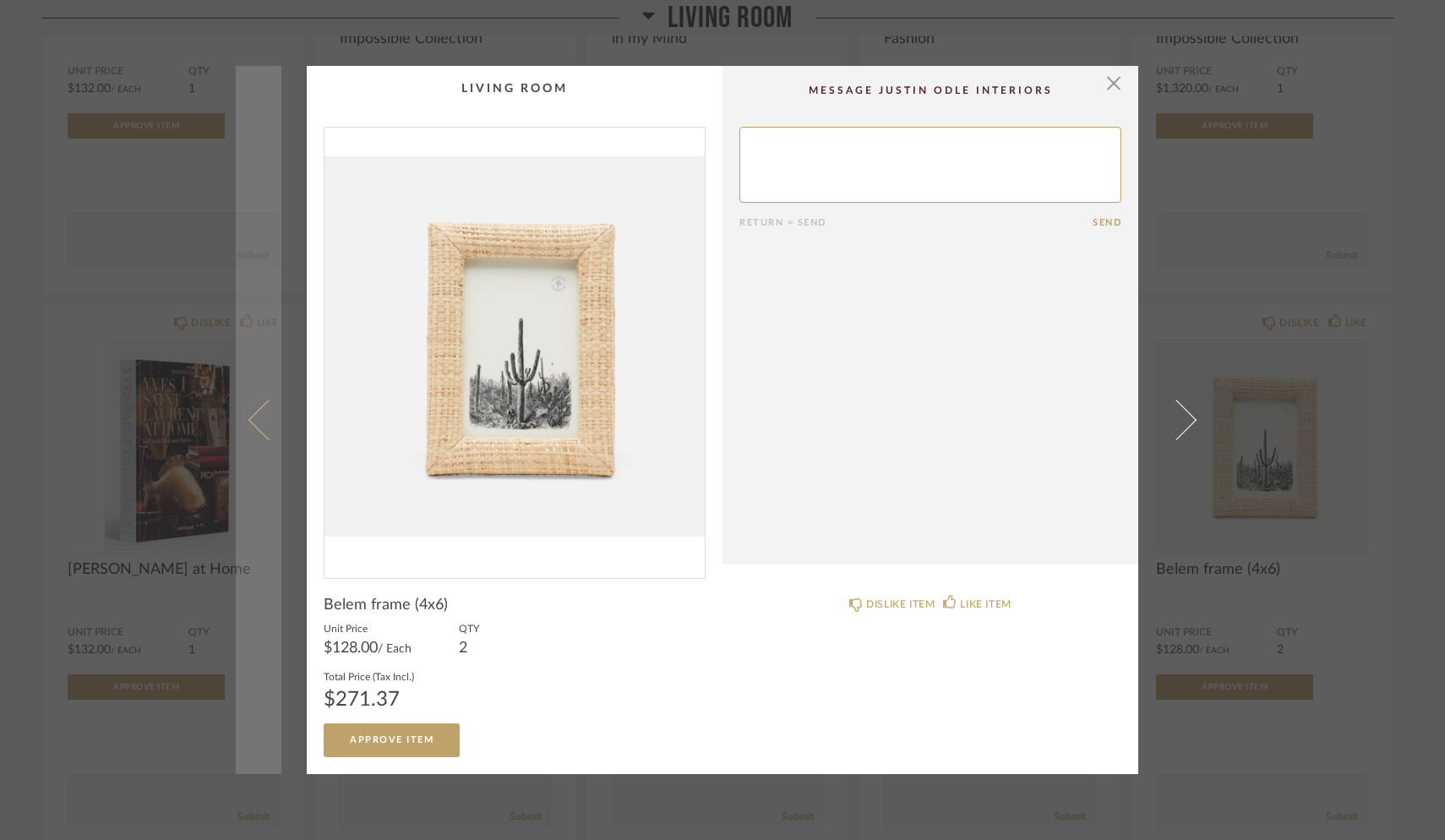
click at [258, 420] on span at bounding box center [269, 420] width 41 height 41
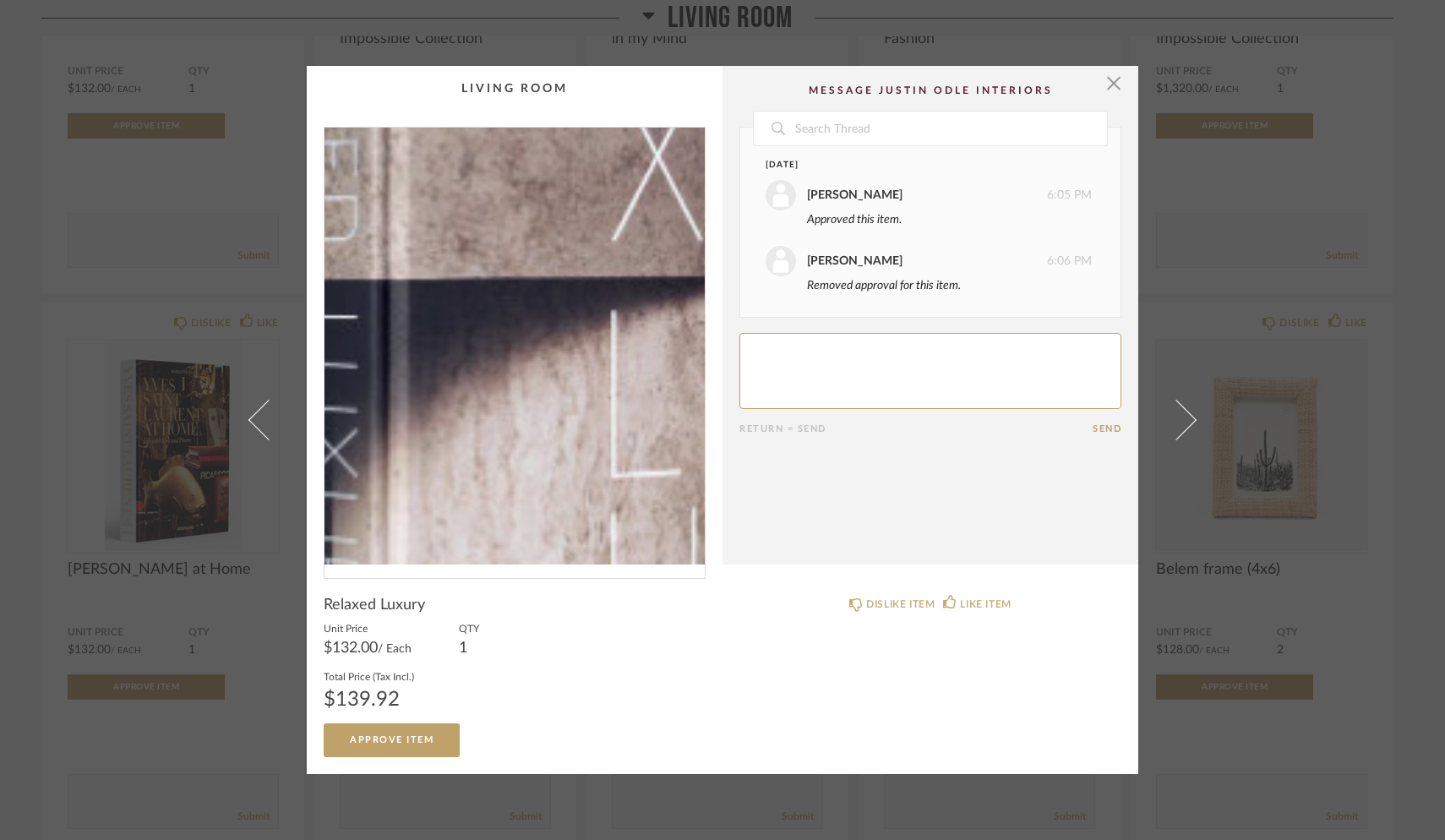
click at [477, 393] on img "0" at bounding box center [514, 346] width 381 height 437
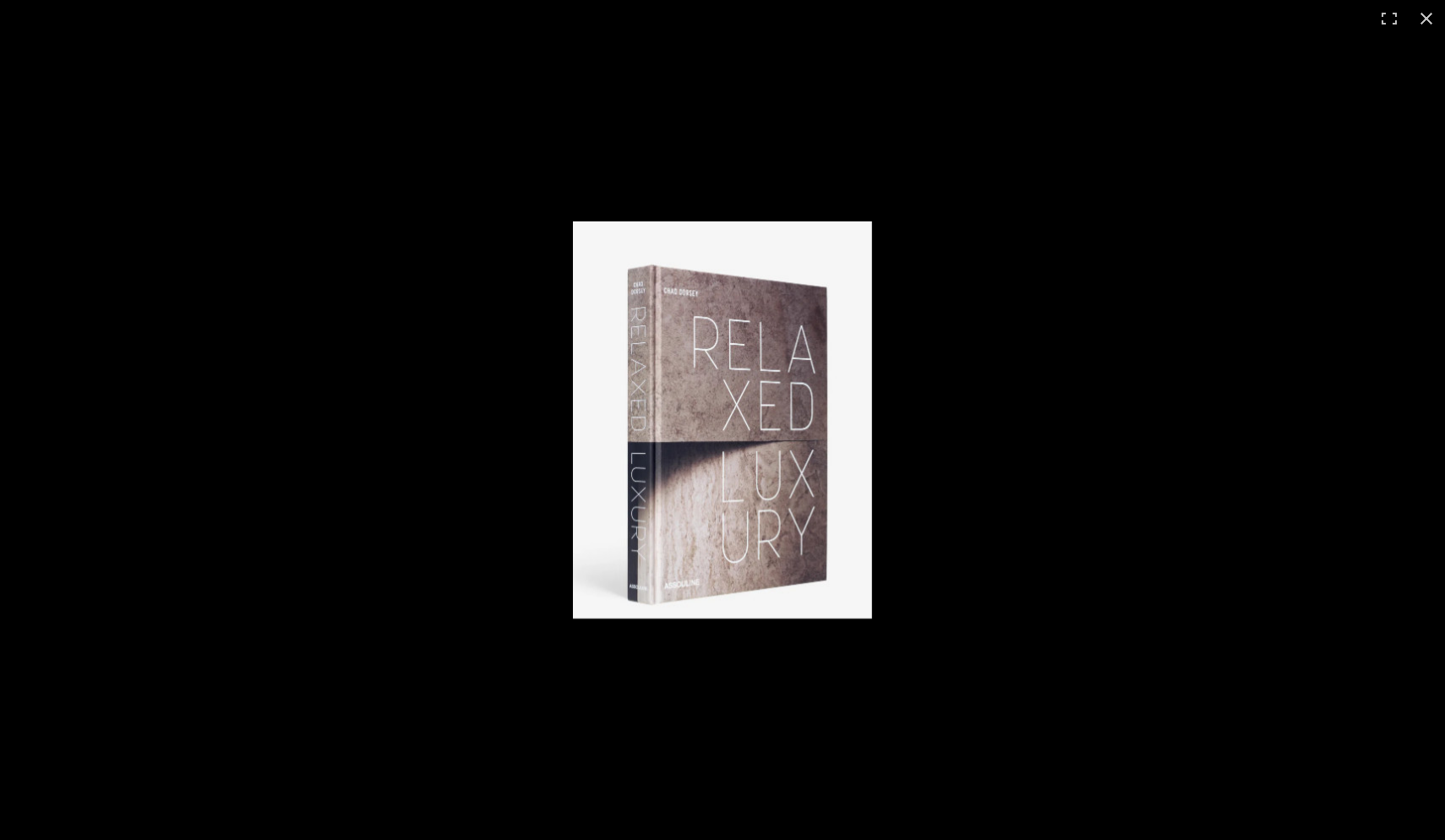
click at [691, 439] on img at bounding box center [722, 420] width 299 height 397
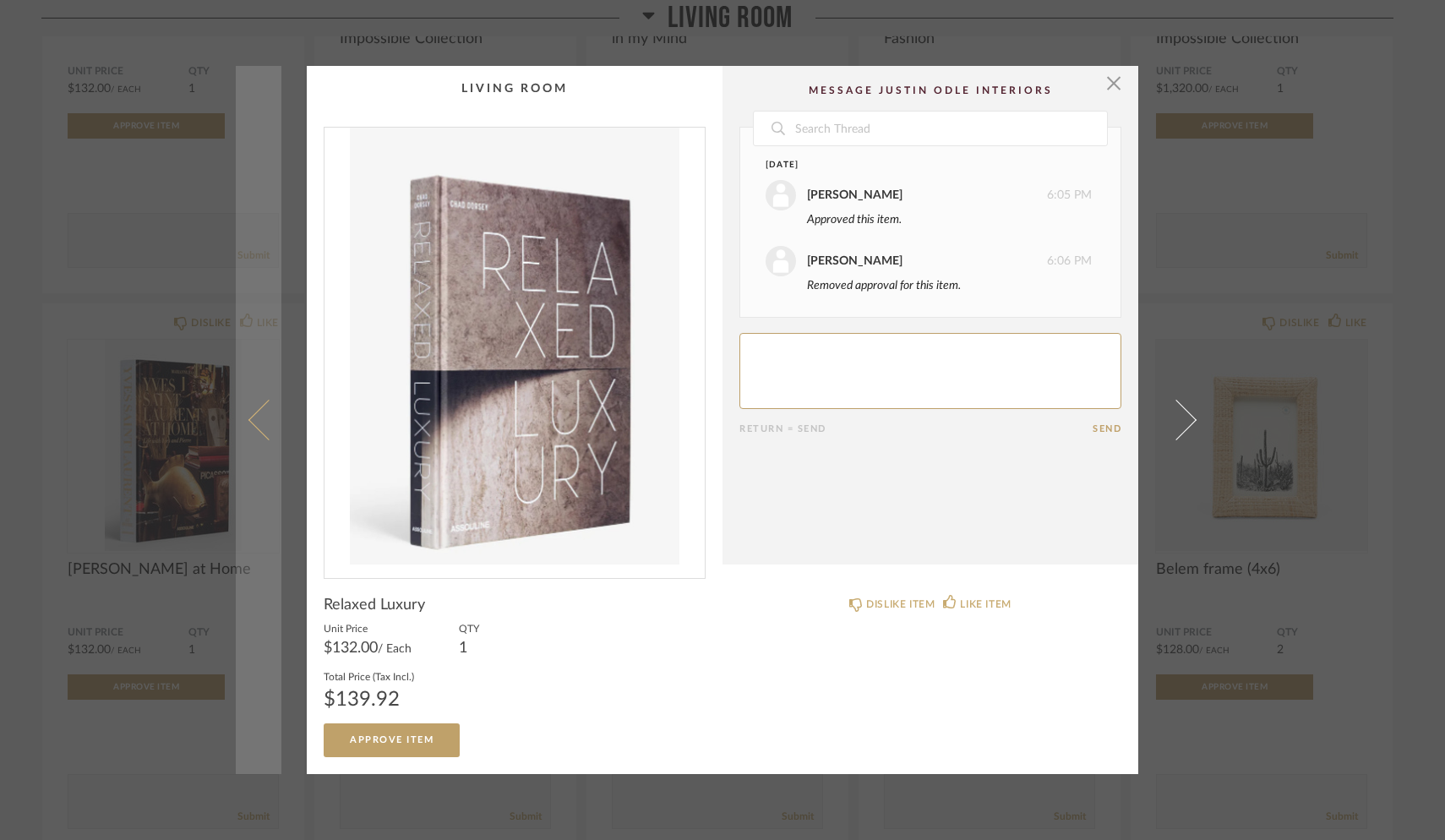
click at [249, 417] on span at bounding box center [269, 420] width 41 height 41
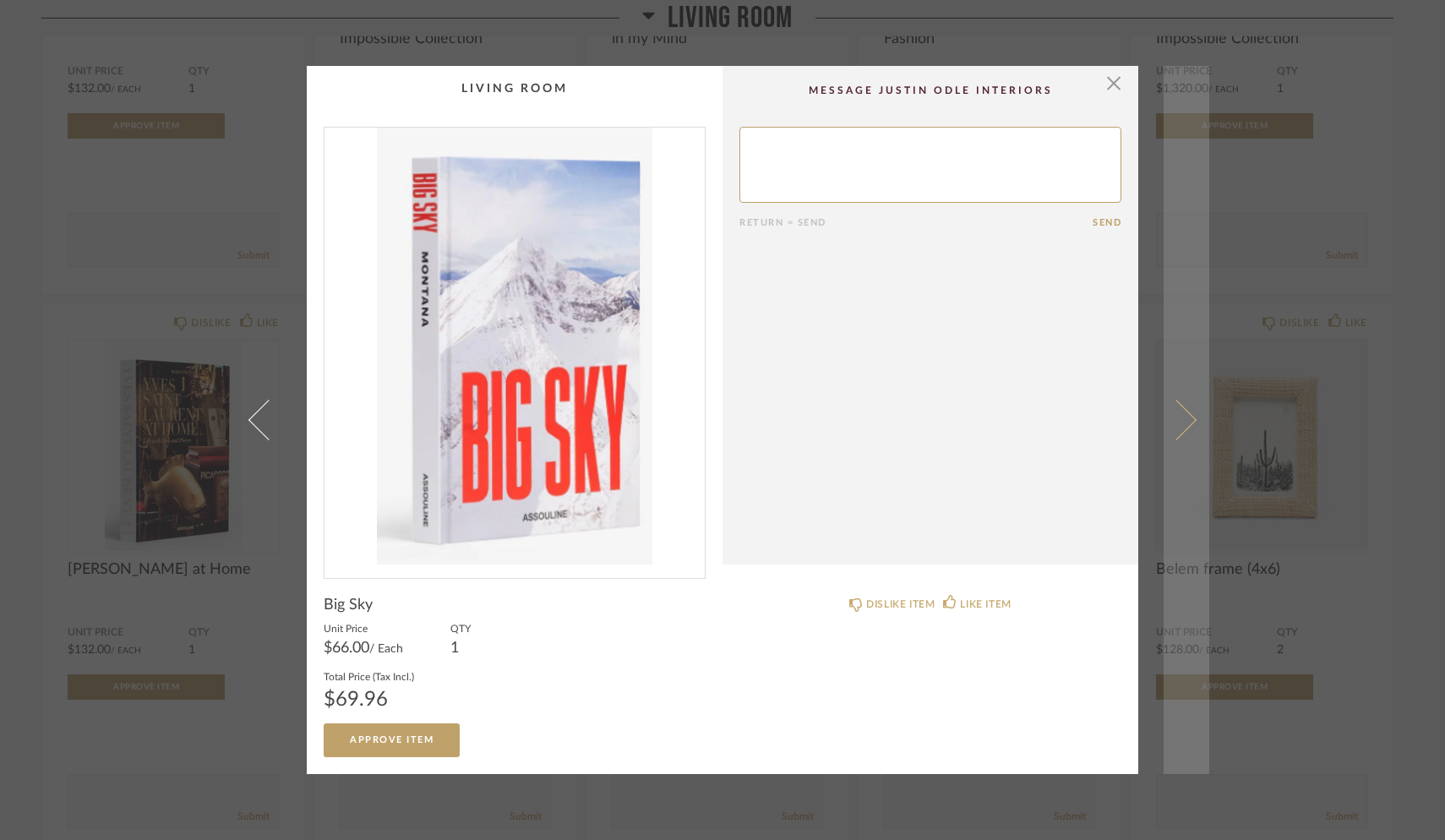
click at [1130, 417] on span at bounding box center [1176, 420] width 41 height 41
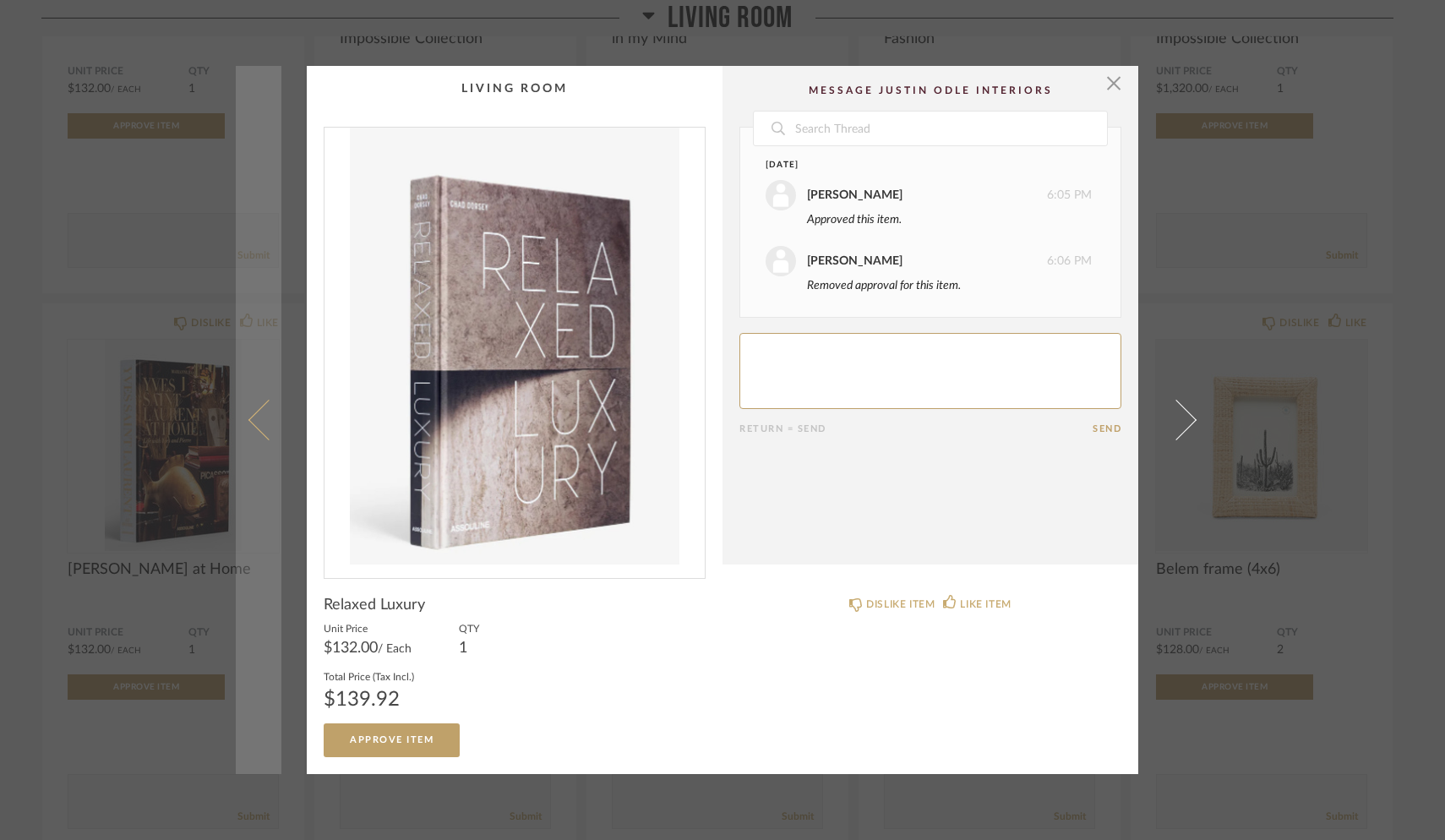
click at [248, 405] on link at bounding box center [259, 420] width 45 height 707
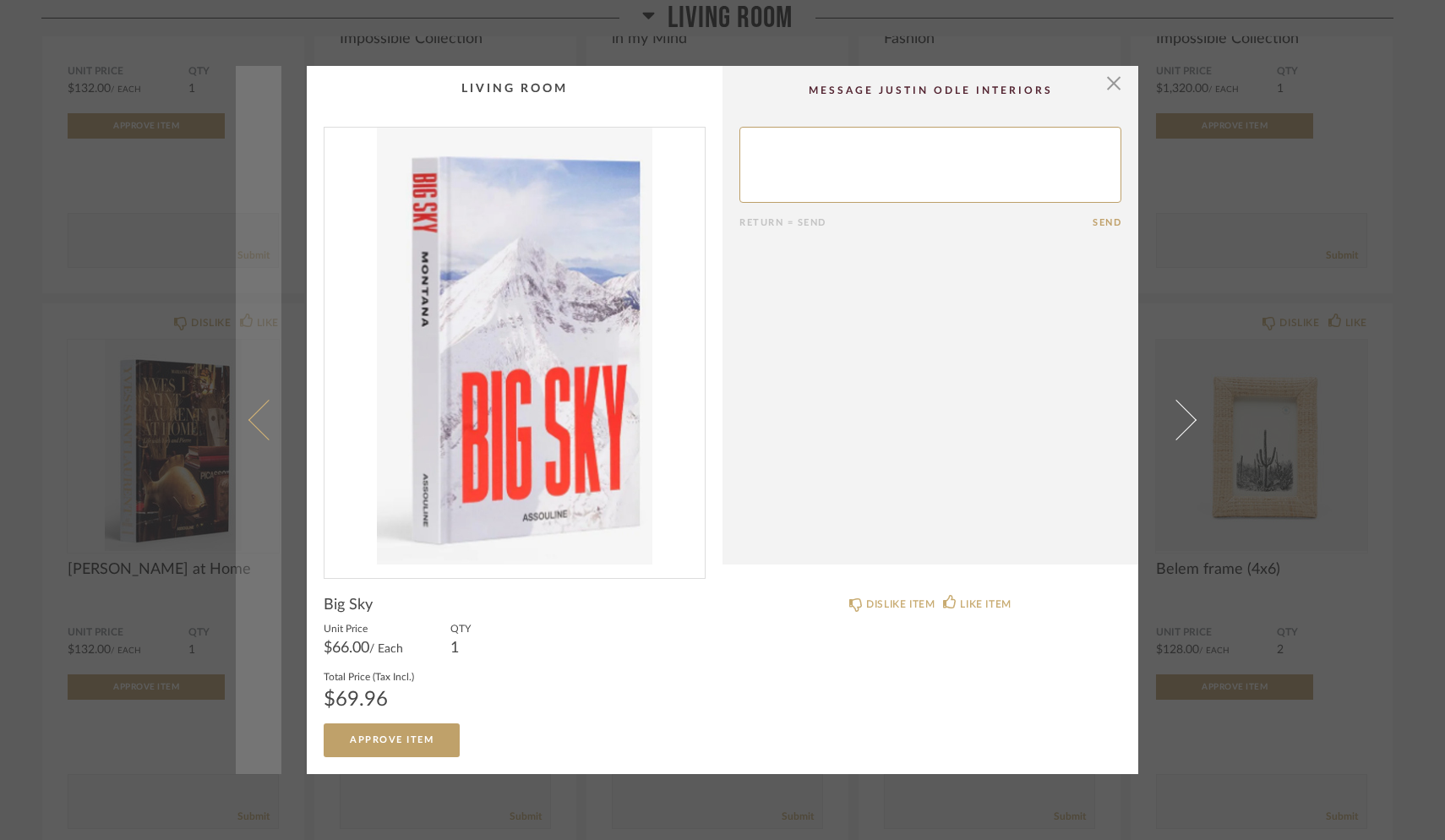
click at [248, 405] on link at bounding box center [259, 420] width 45 height 707
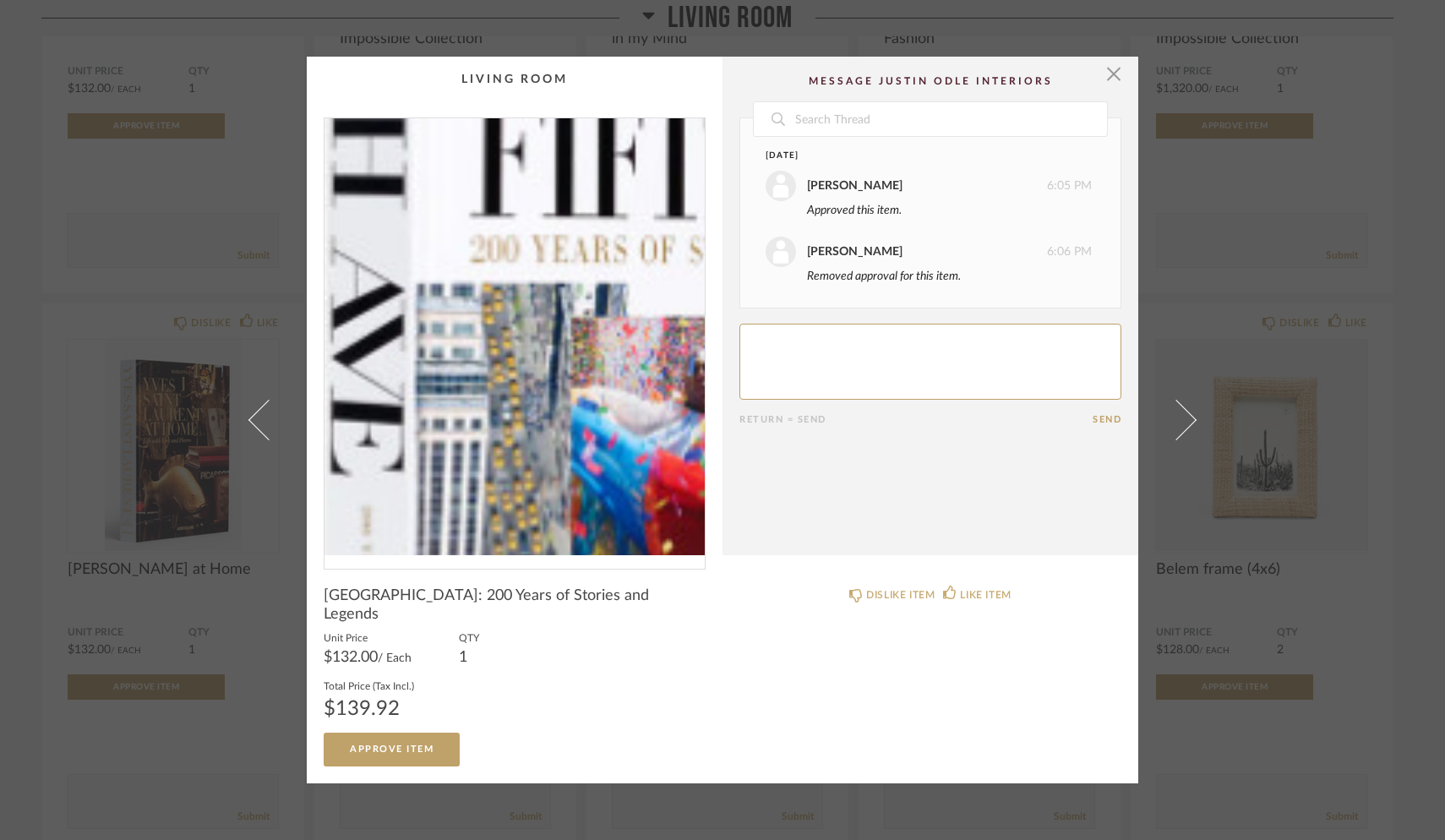
click at [452, 326] on img "0" at bounding box center [514, 336] width 381 height 437
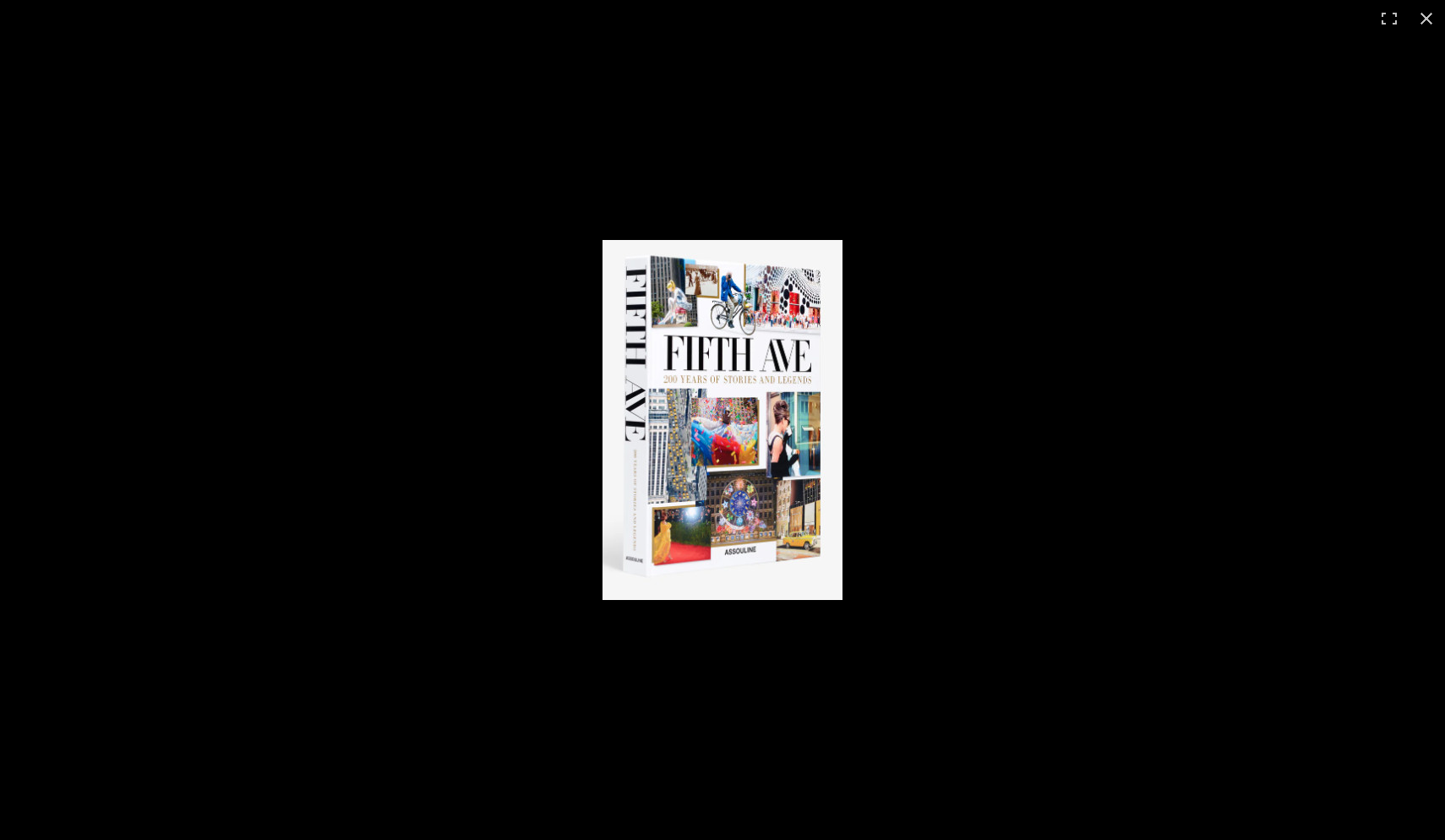
click at [706, 385] on img at bounding box center [723, 420] width 240 height 360
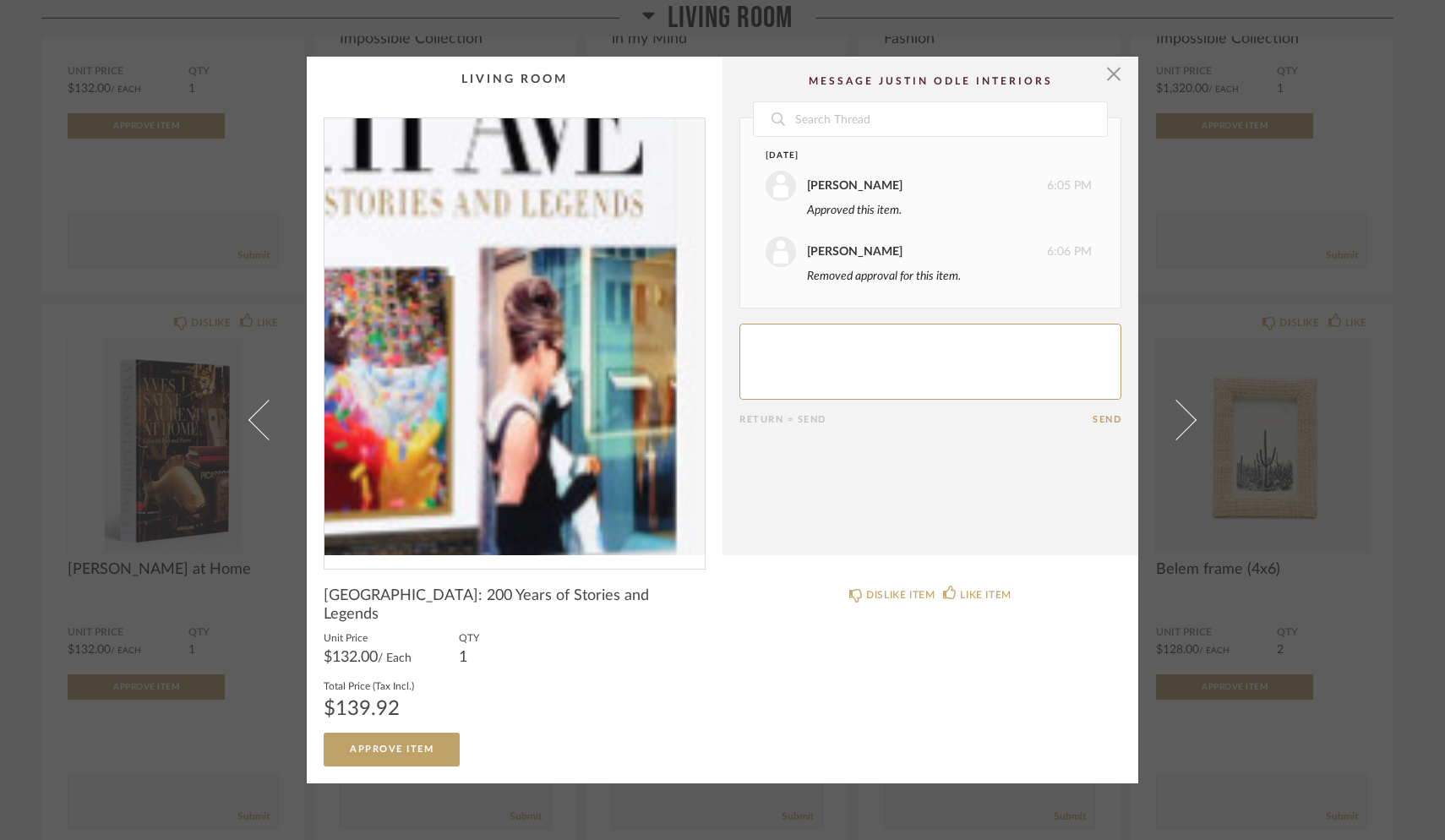
click at [574, 342] on img "0" at bounding box center [514, 336] width 381 height 437
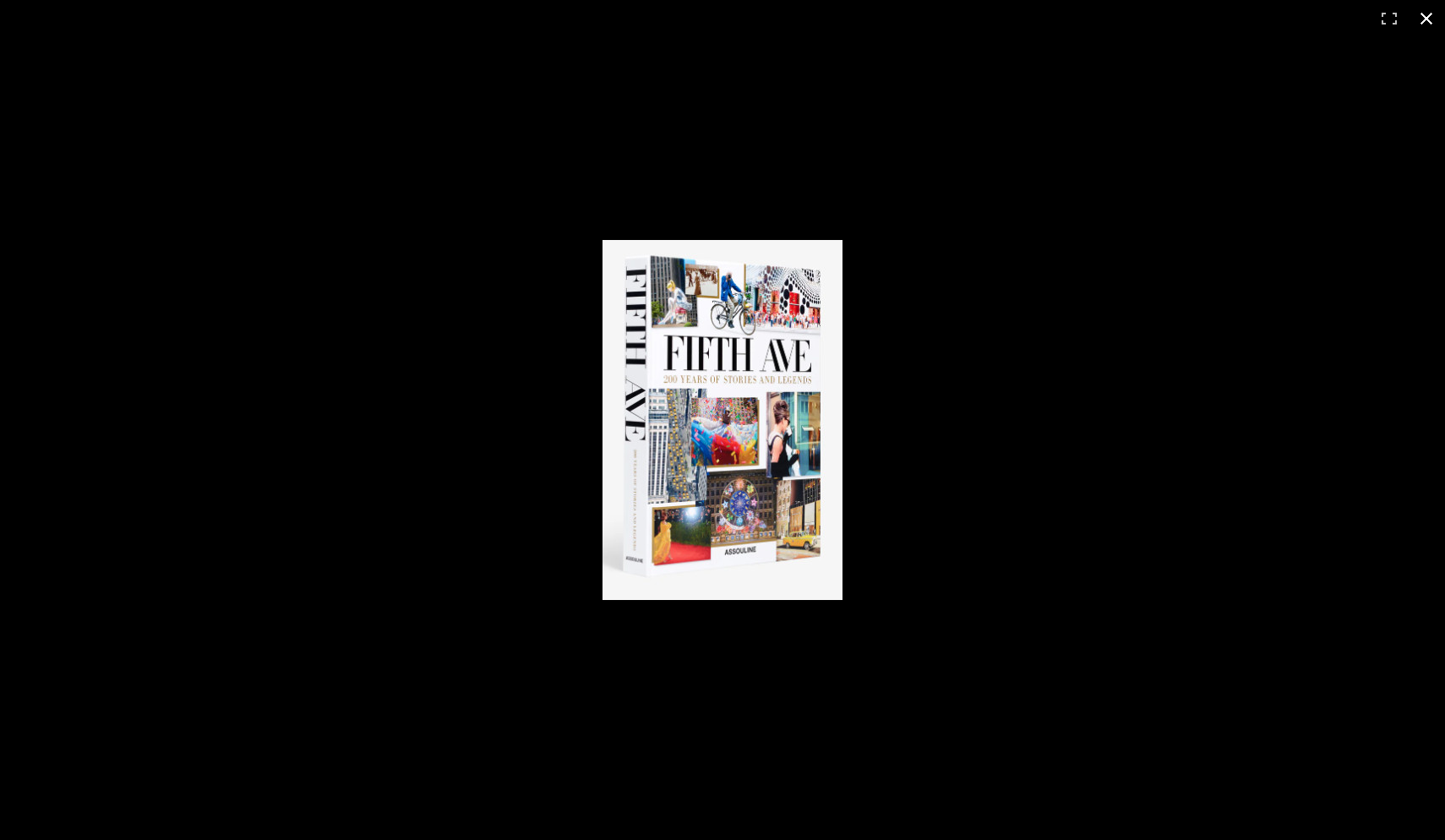
click at [1130, 16] on button at bounding box center [1426, 18] width 37 height 37
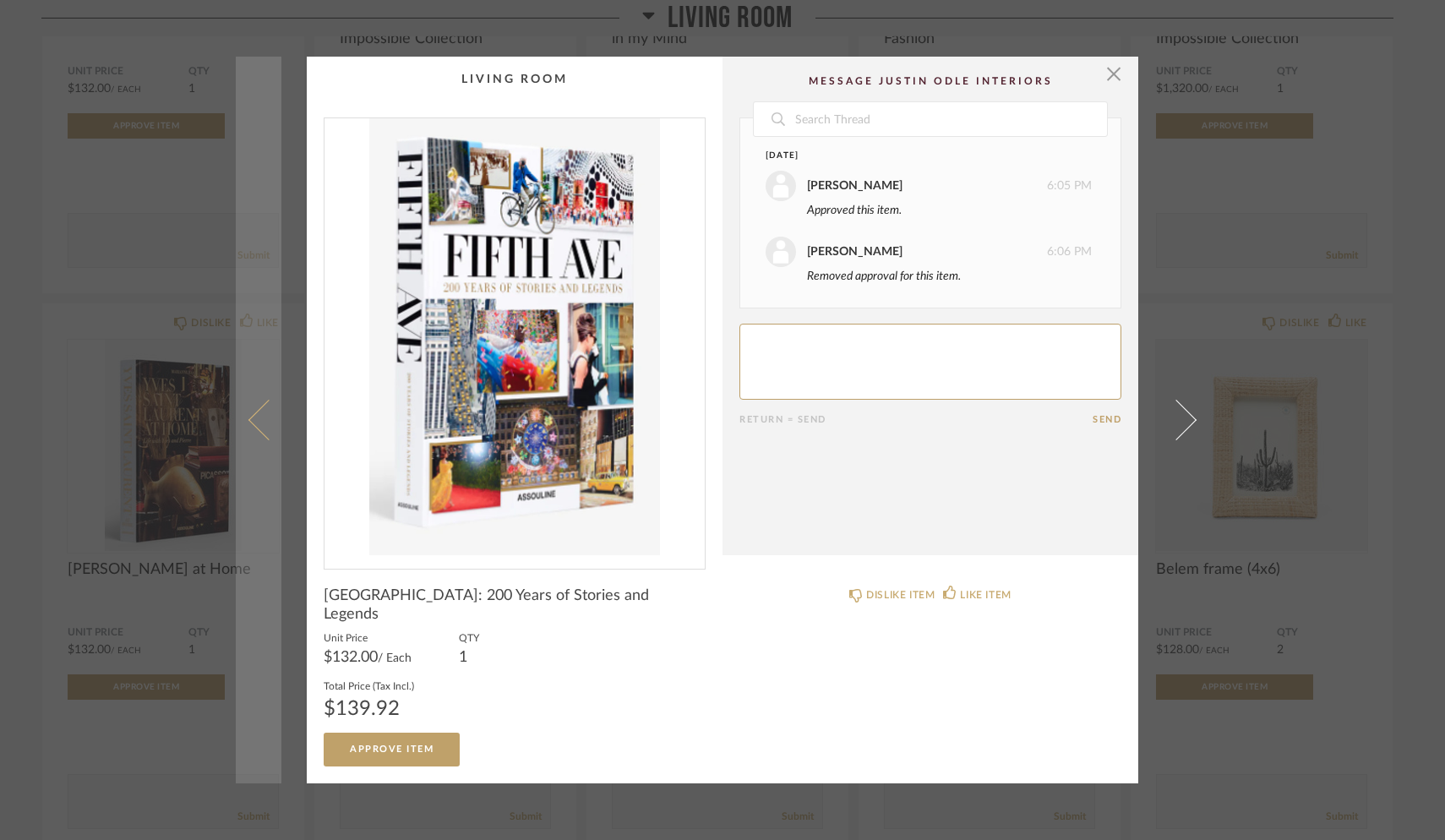
click at [251, 417] on span at bounding box center [269, 420] width 41 height 41
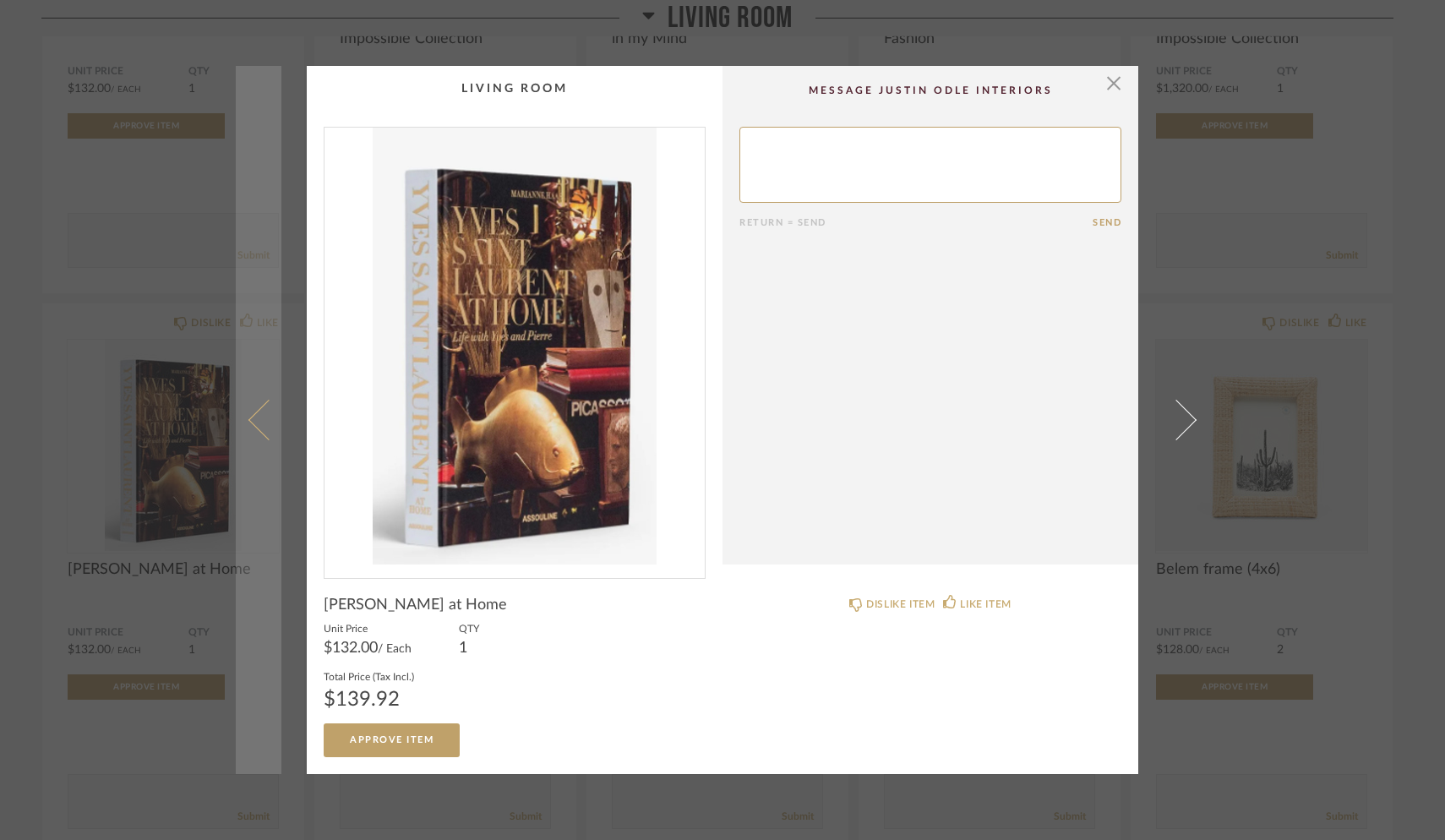
click at [258, 417] on span at bounding box center [269, 420] width 41 height 41
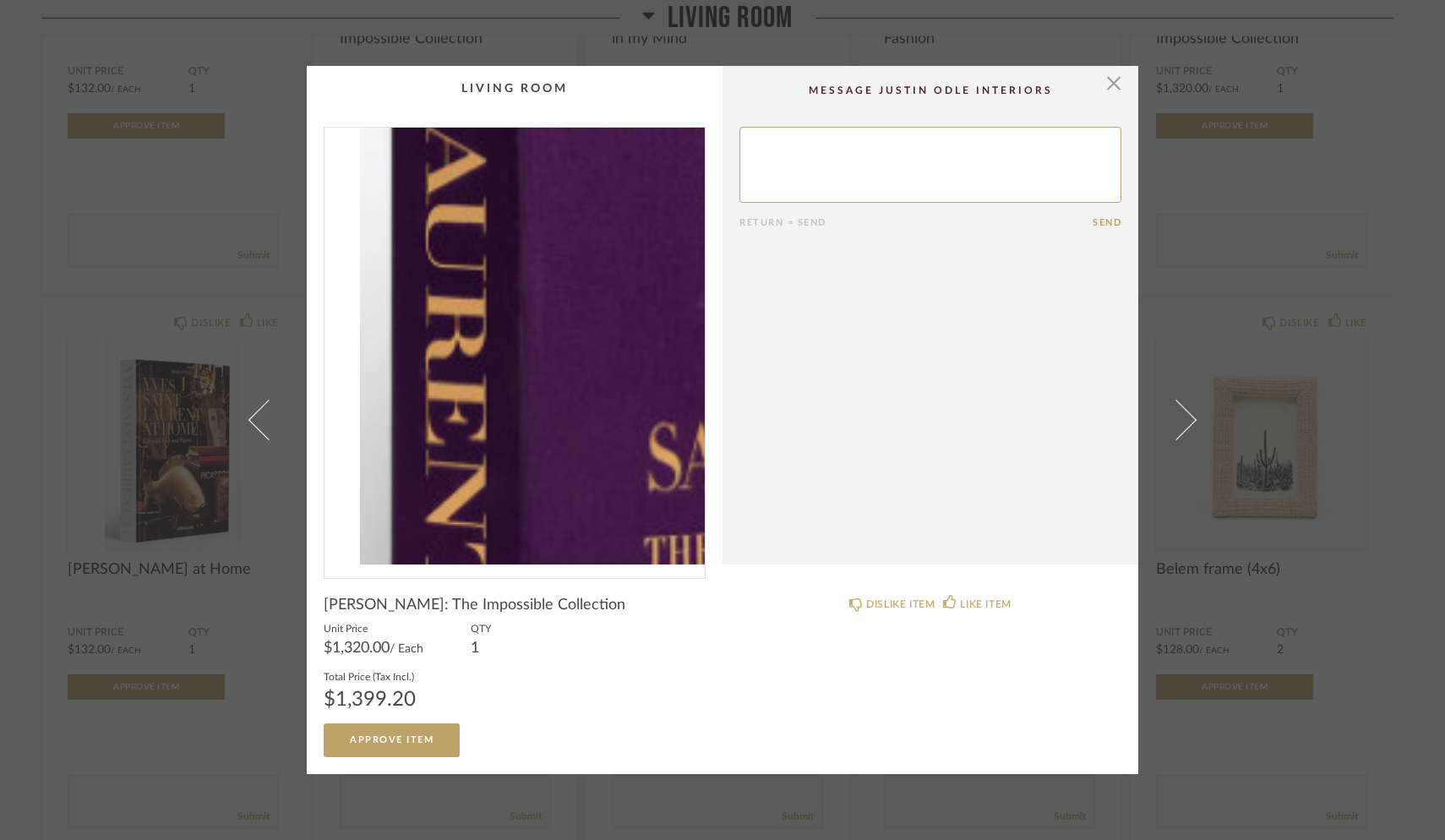
click at [404, 408] on img "0" at bounding box center [514, 346] width 381 height 437
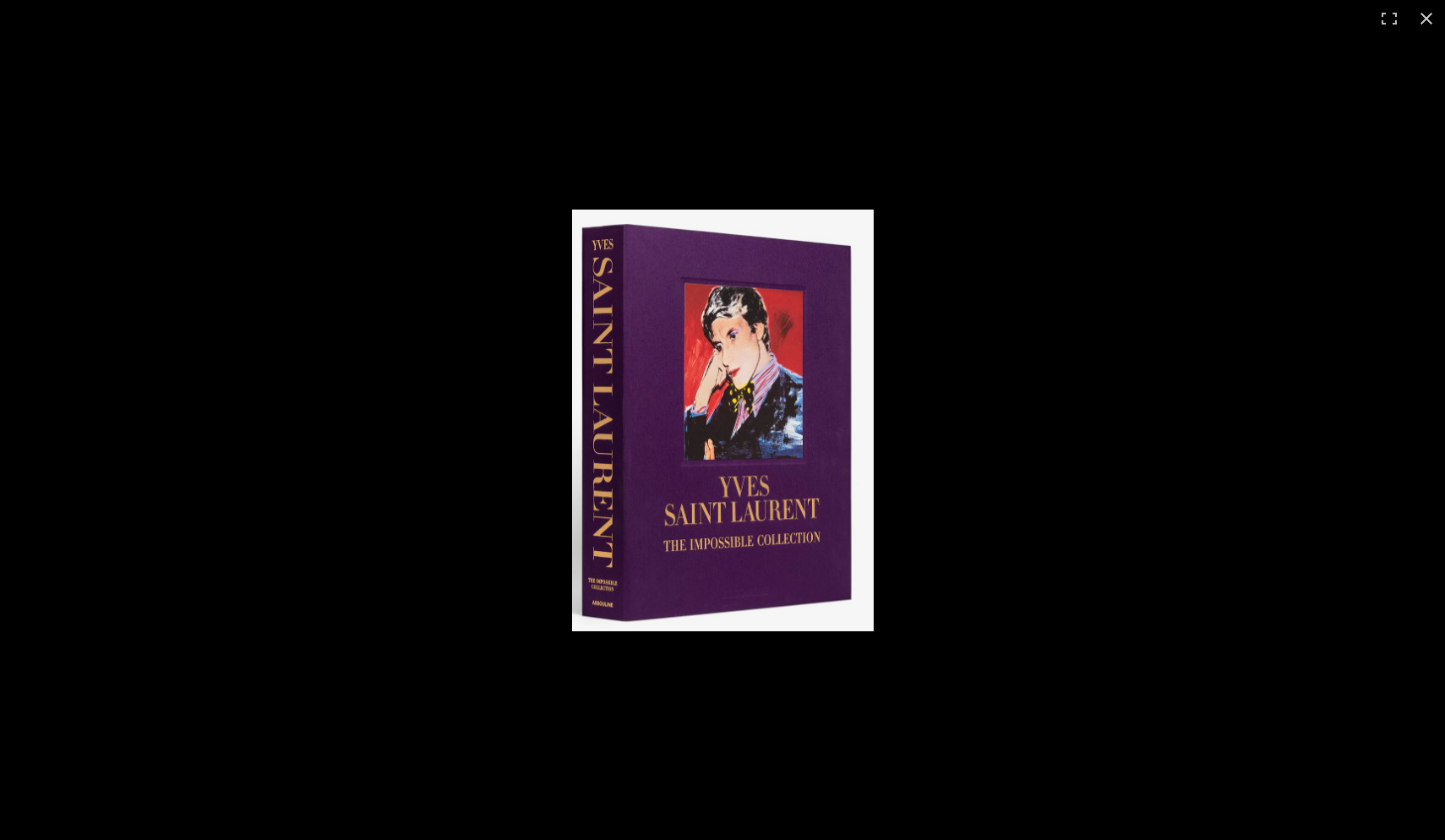
click at [604, 449] on img at bounding box center [723, 420] width 302 height 421
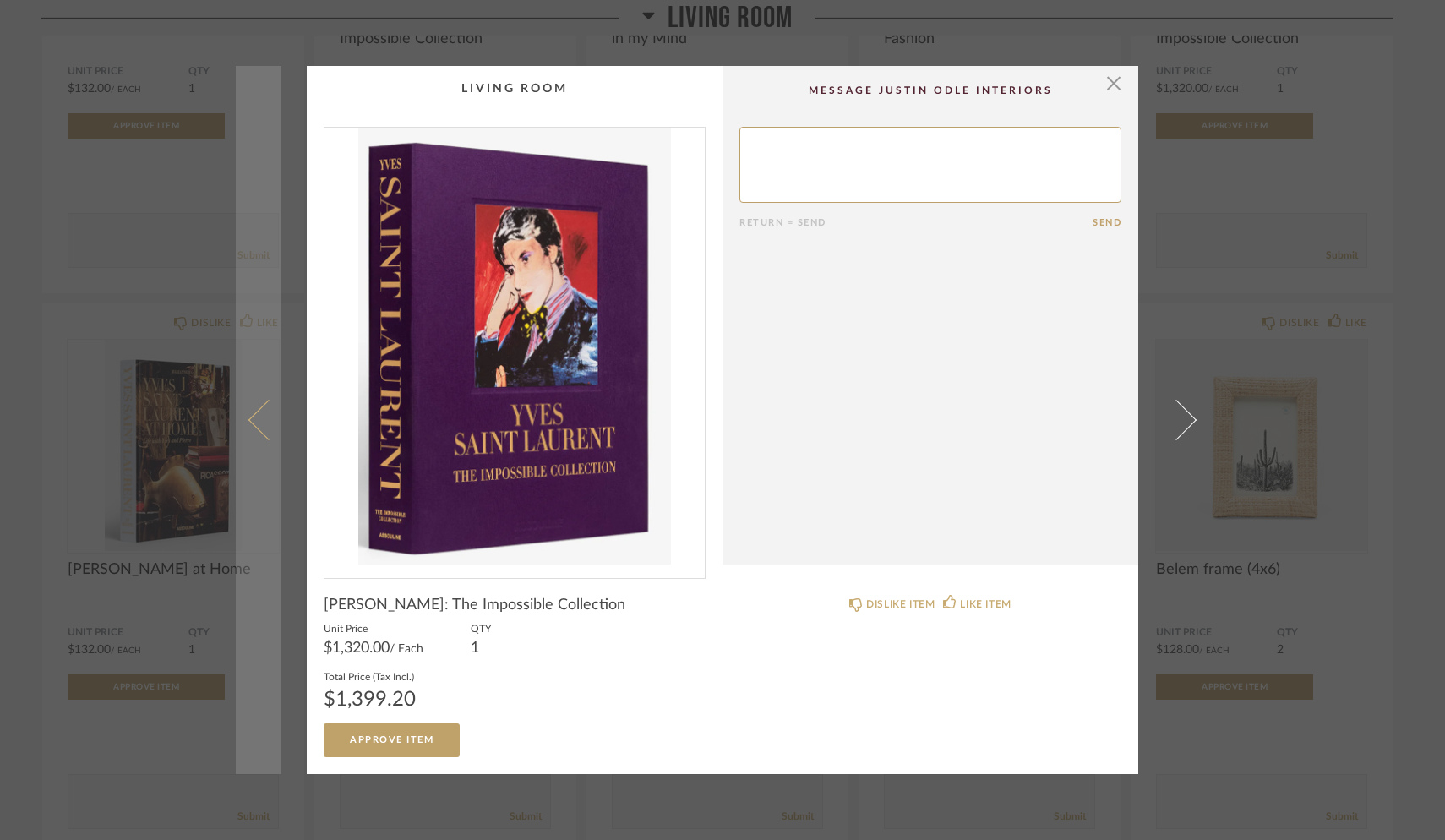
click at [247, 403] on link at bounding box center [259, 420] width 45 height 707
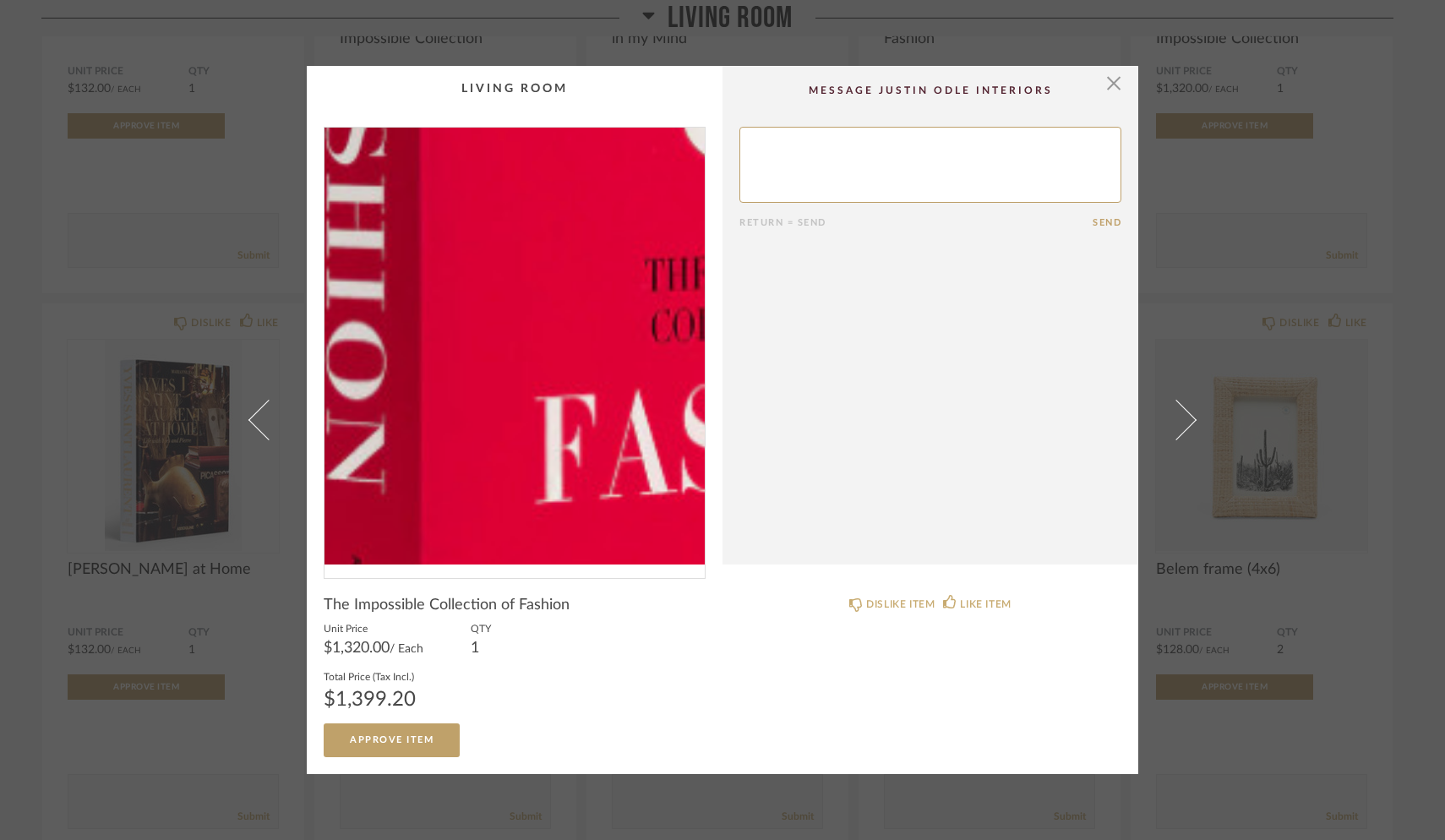
click at [444, 444] on img "0" at bounding box center [514, 346] width 381 height 437
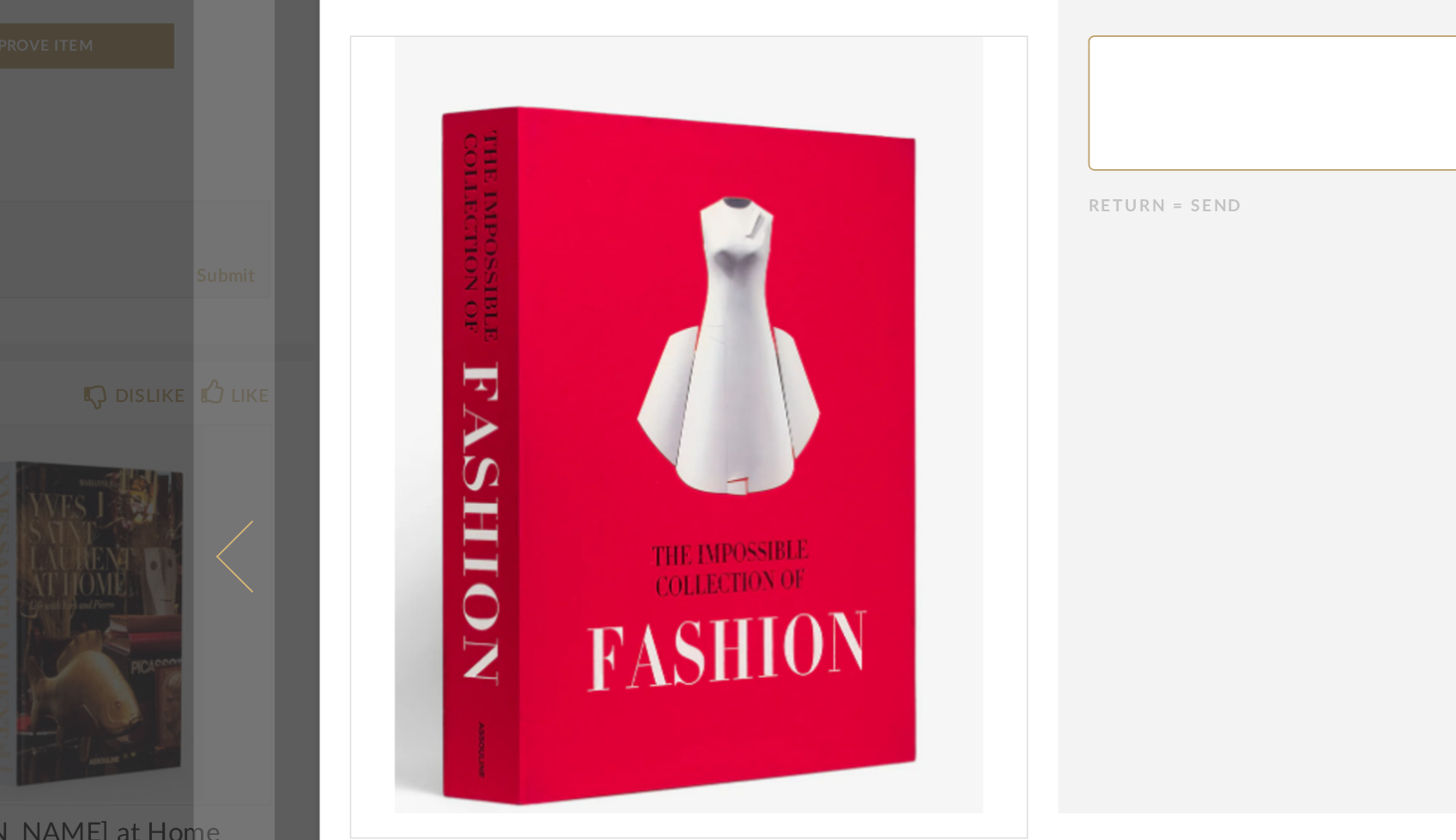
click at [246, 400] on span at bounding box center [267, 420] width 42 height 42
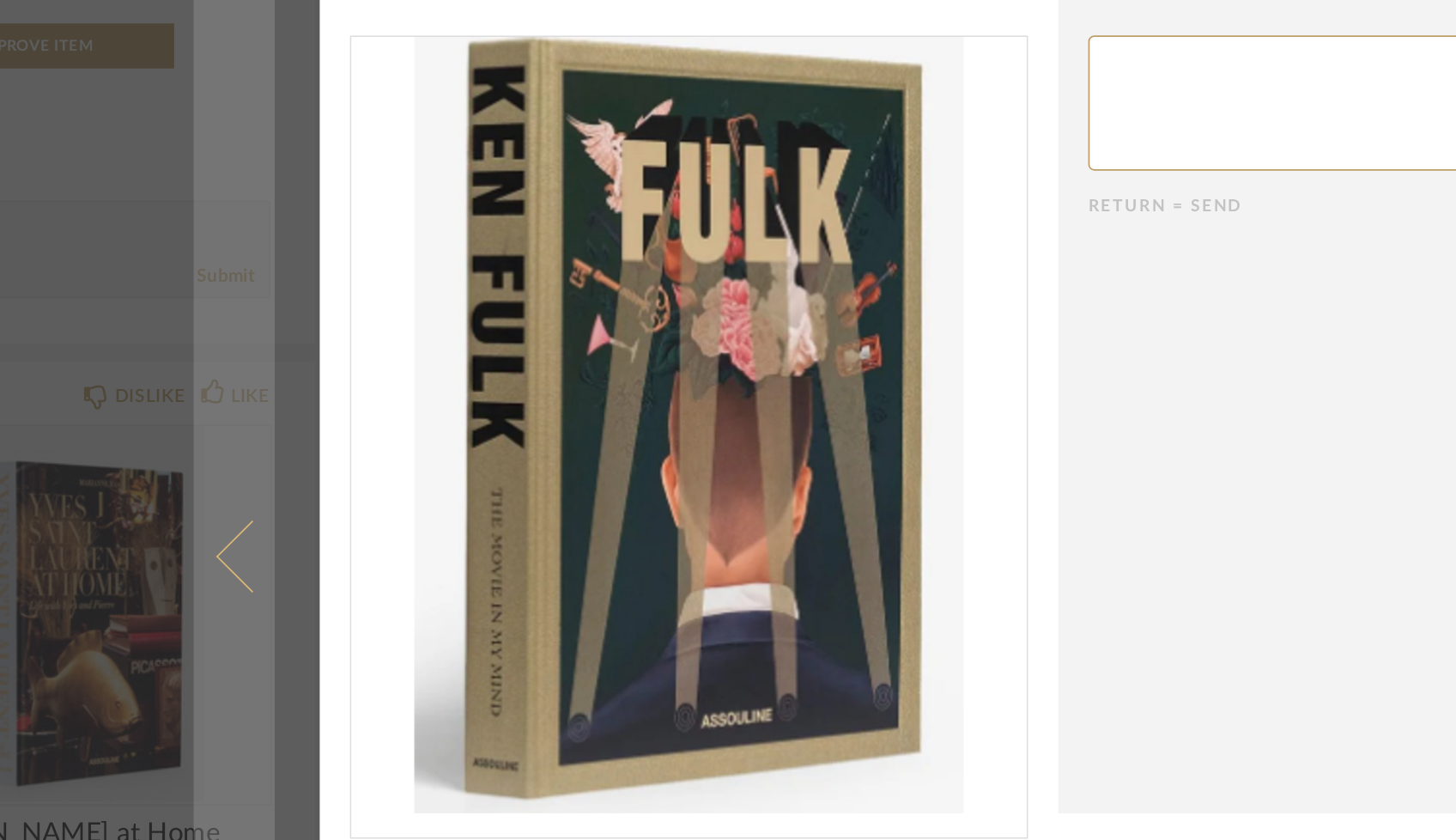
click at [246, 400] on span at bounding box center [267, 420] width 42 height 42
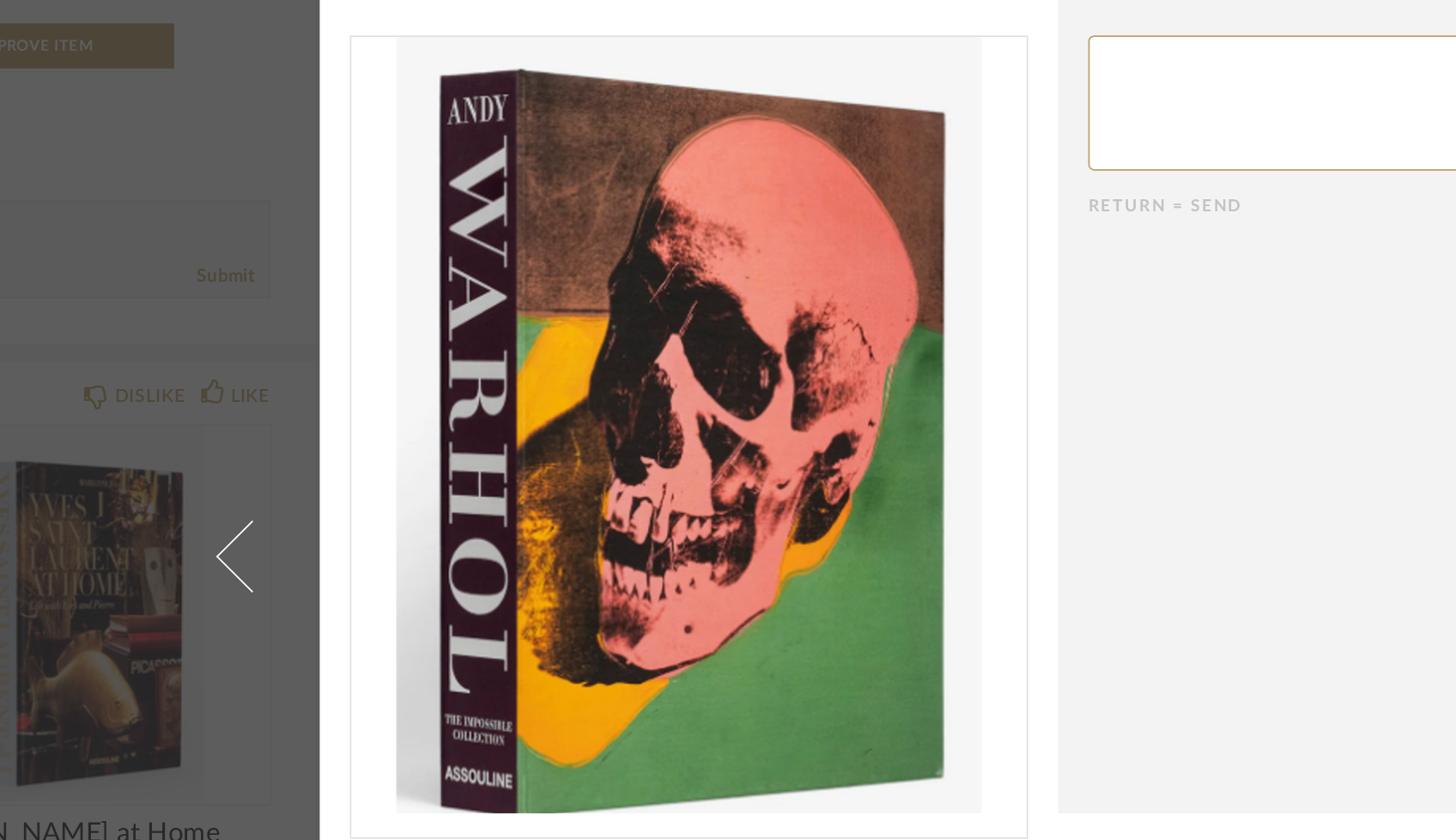
click at [246, 400] on span at bounding box center [267, 420] width 42 height 42
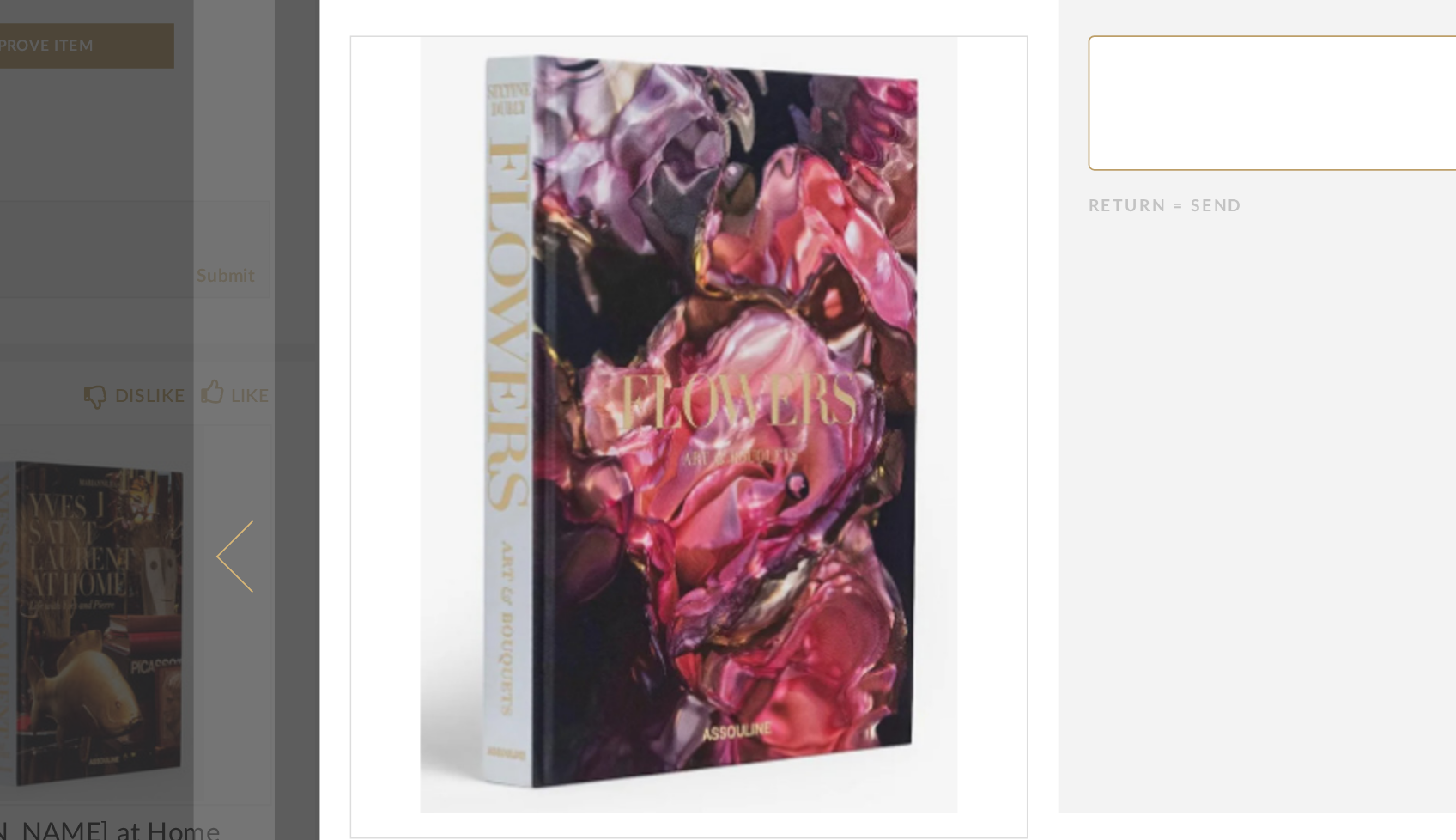
click at [246, 400] on span at bounding box center [267, 420] width 42 height 42
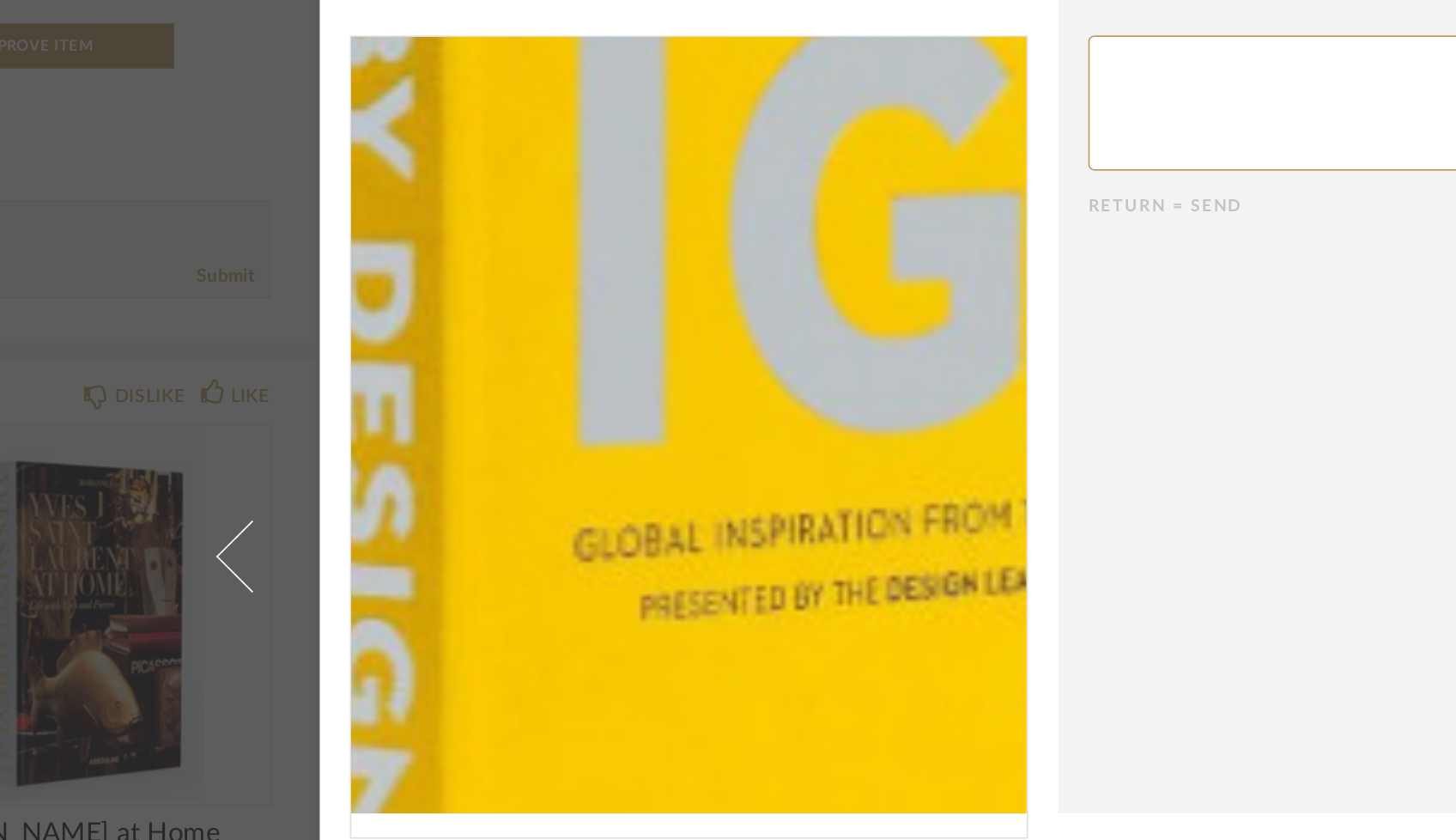
click at [361, 321] on img "0" at bounding box center [517, 344] width 387 height 444
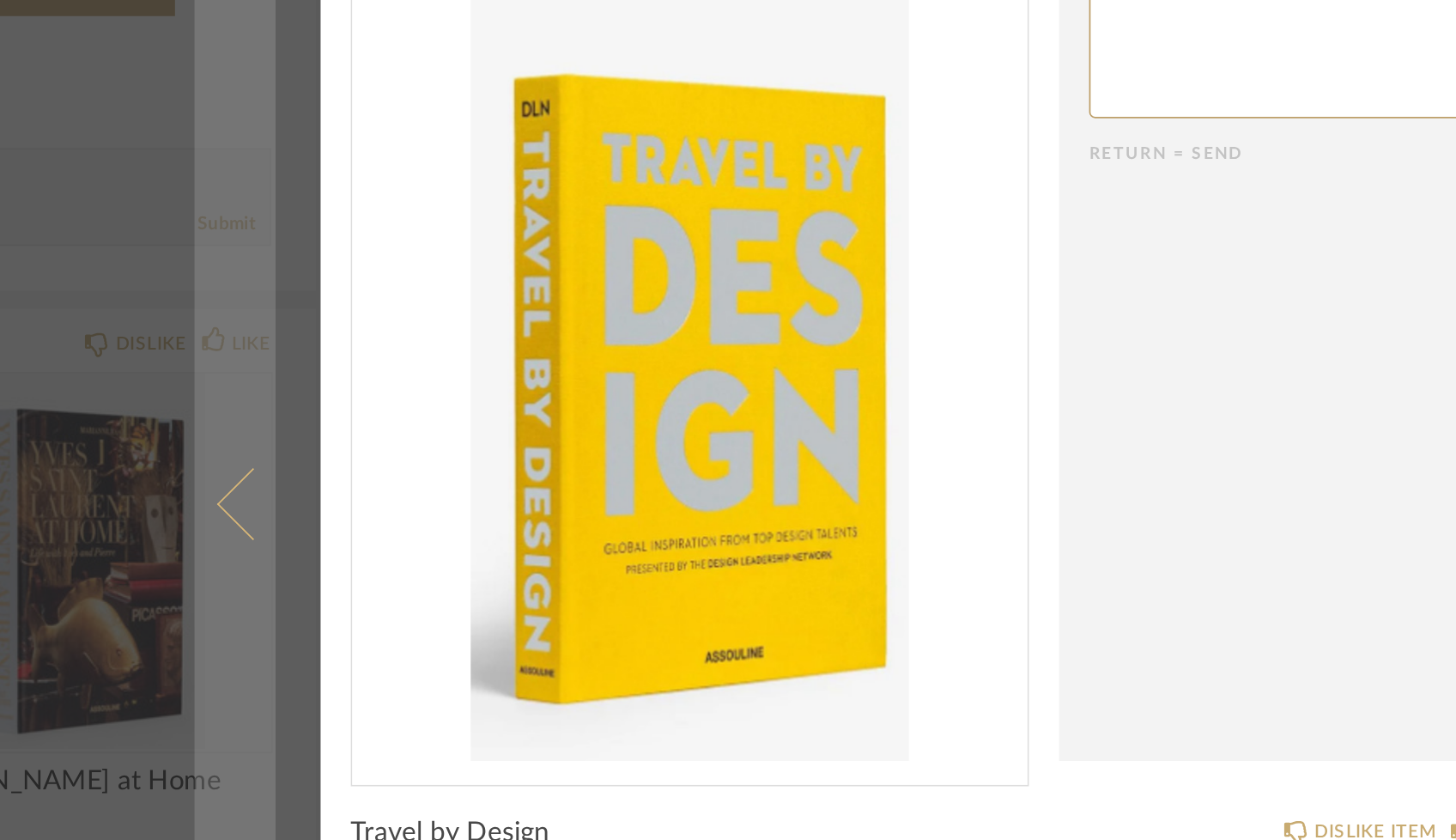
click at [233, 297] on link at bounding box center [257, 419] width 46 height 719
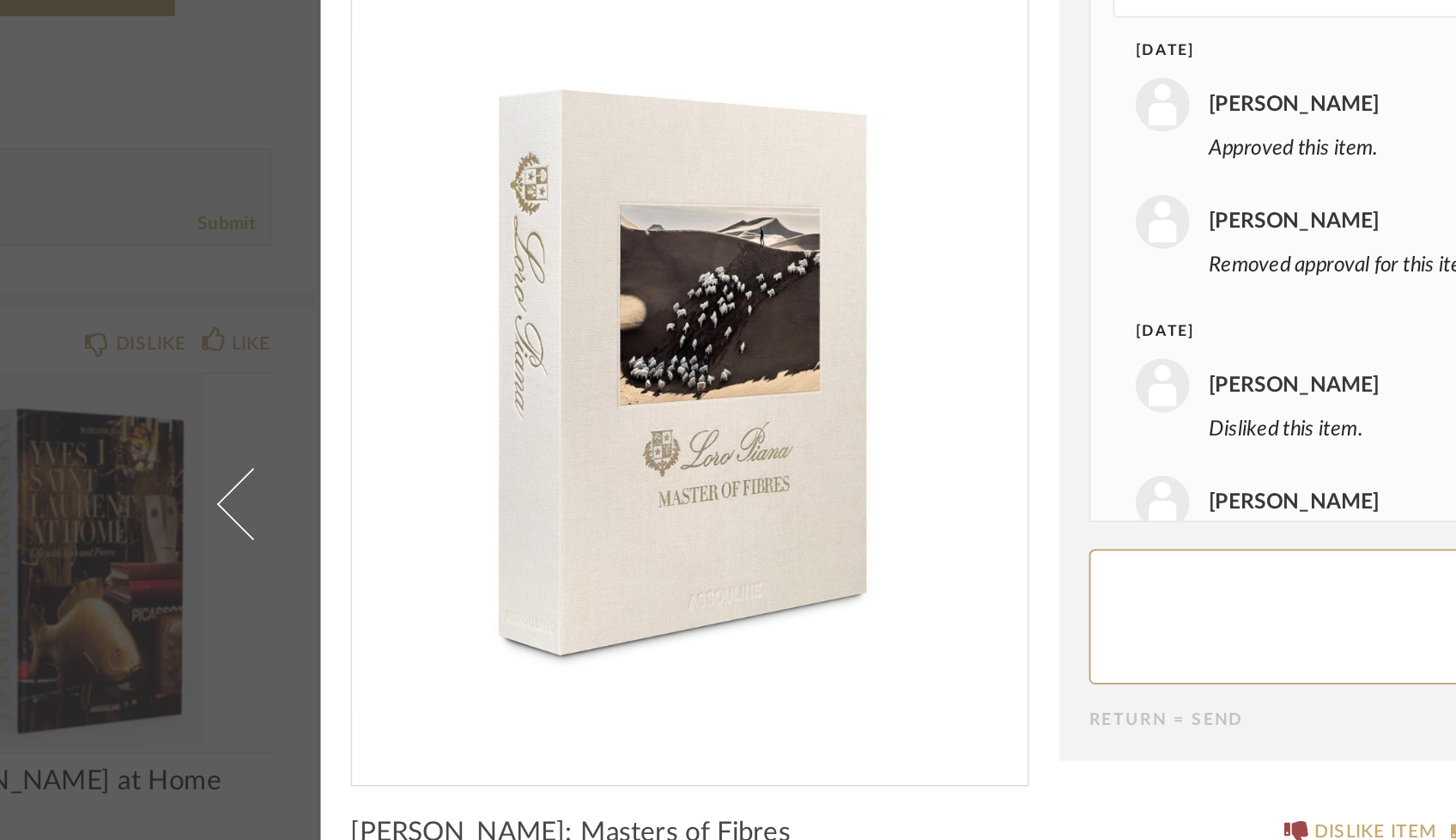
scroll to position [114, 0]
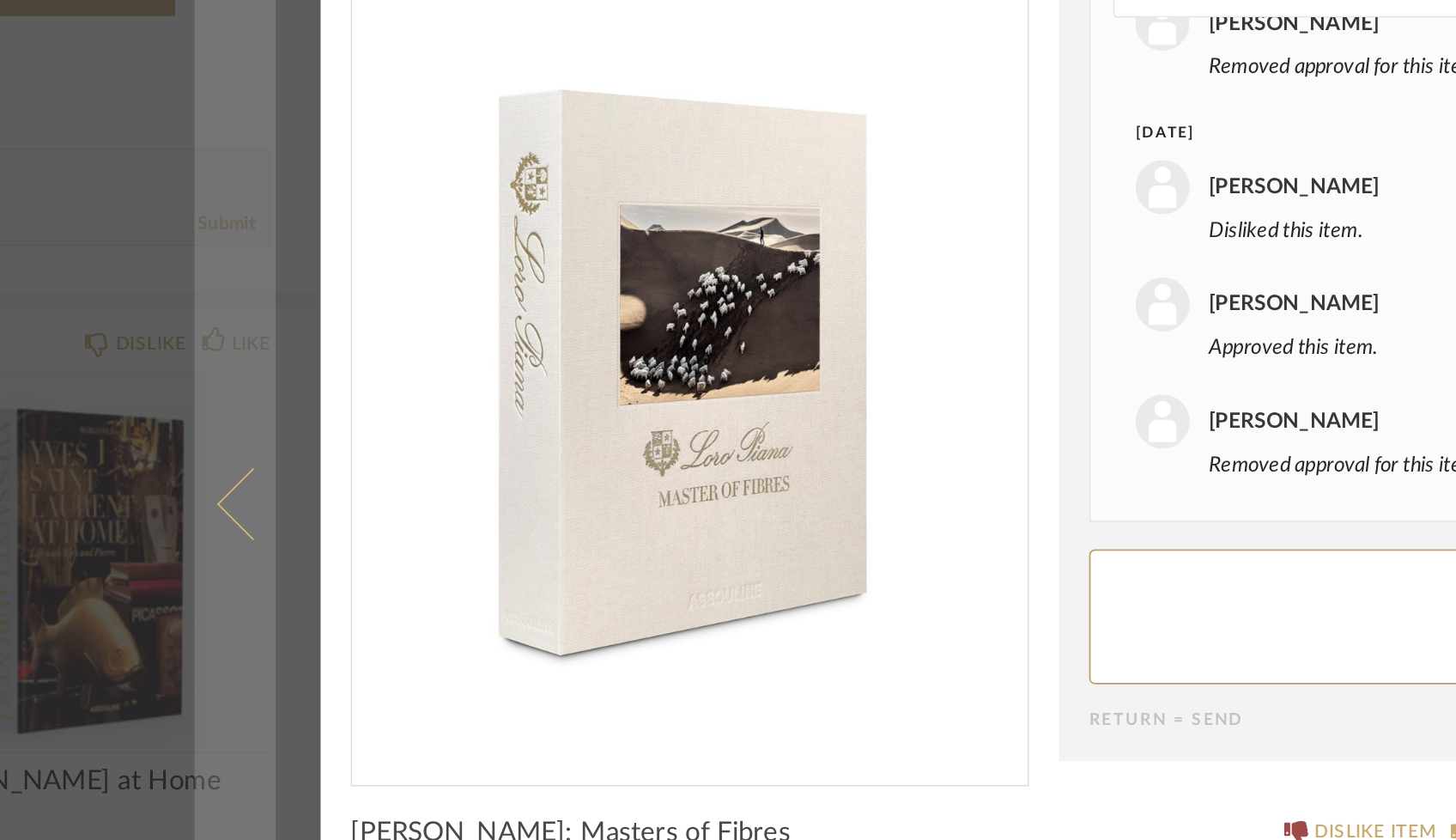
click at [246, 400] on span at bounding box center [267, 420] width 42 height 42
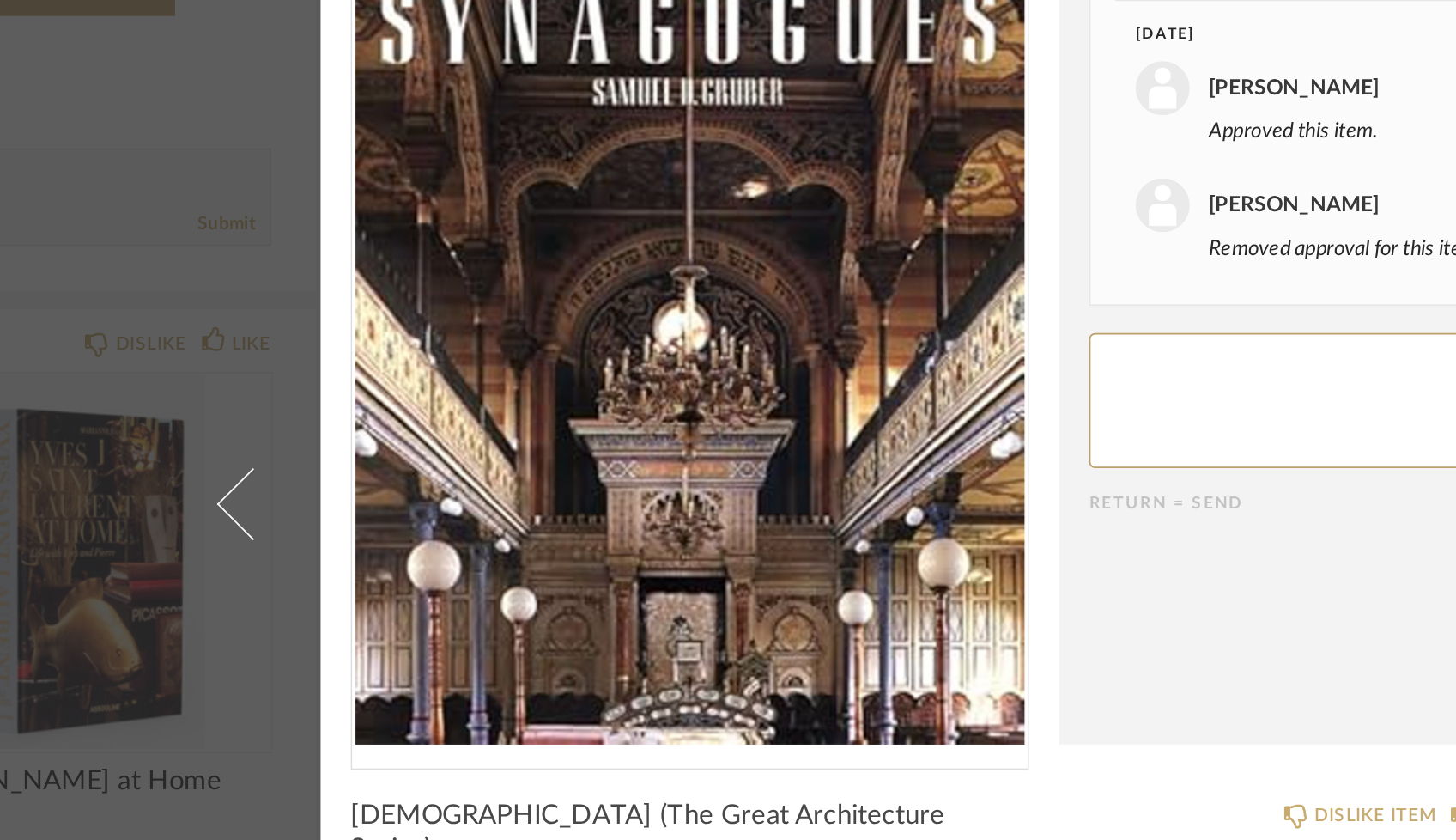
click at [246, 400] on span at bounding box center [267, 420] width 42 height 42
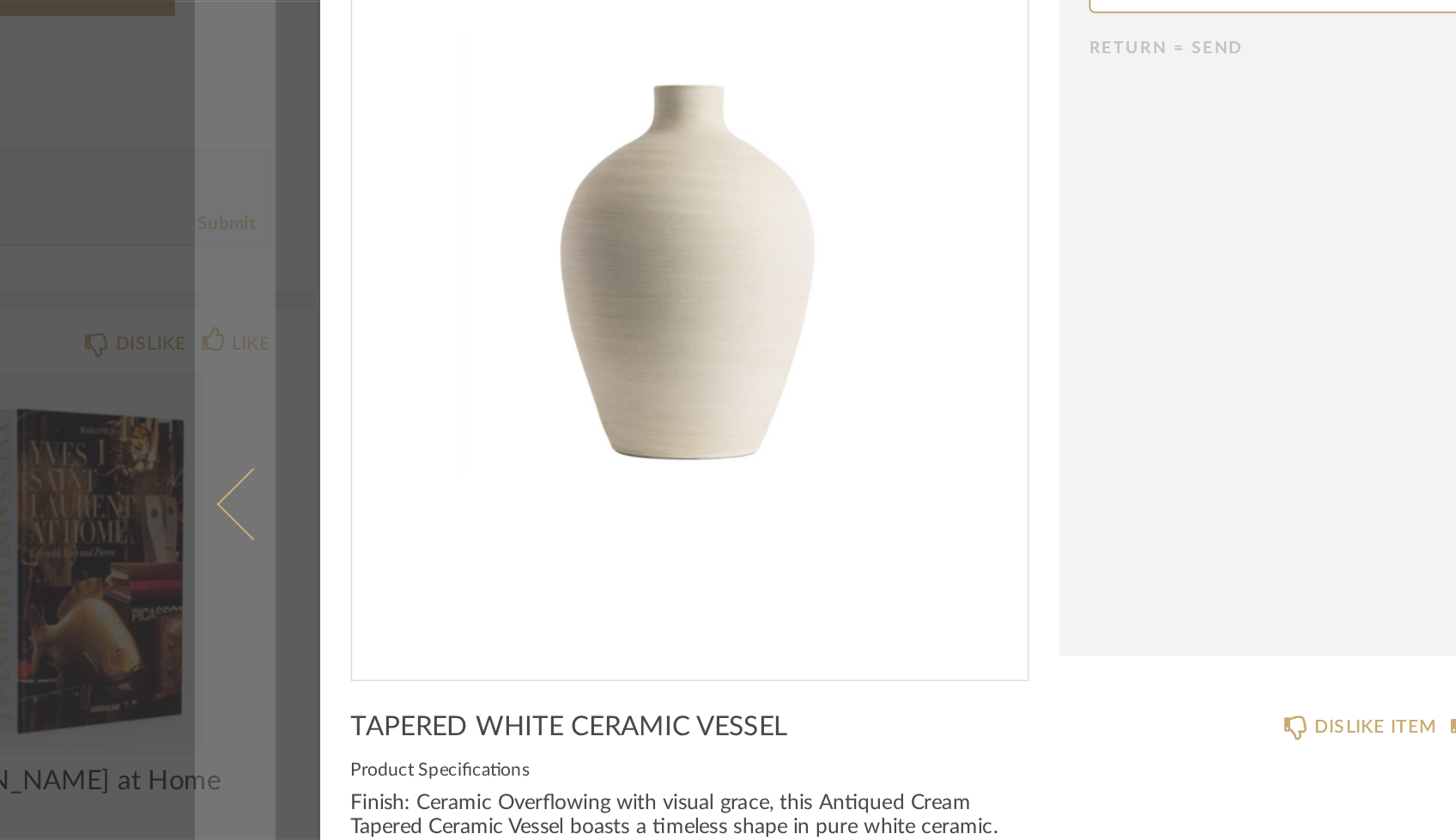
click at [233, 278] on link at bounding box center [257, 420] width 46 height 840
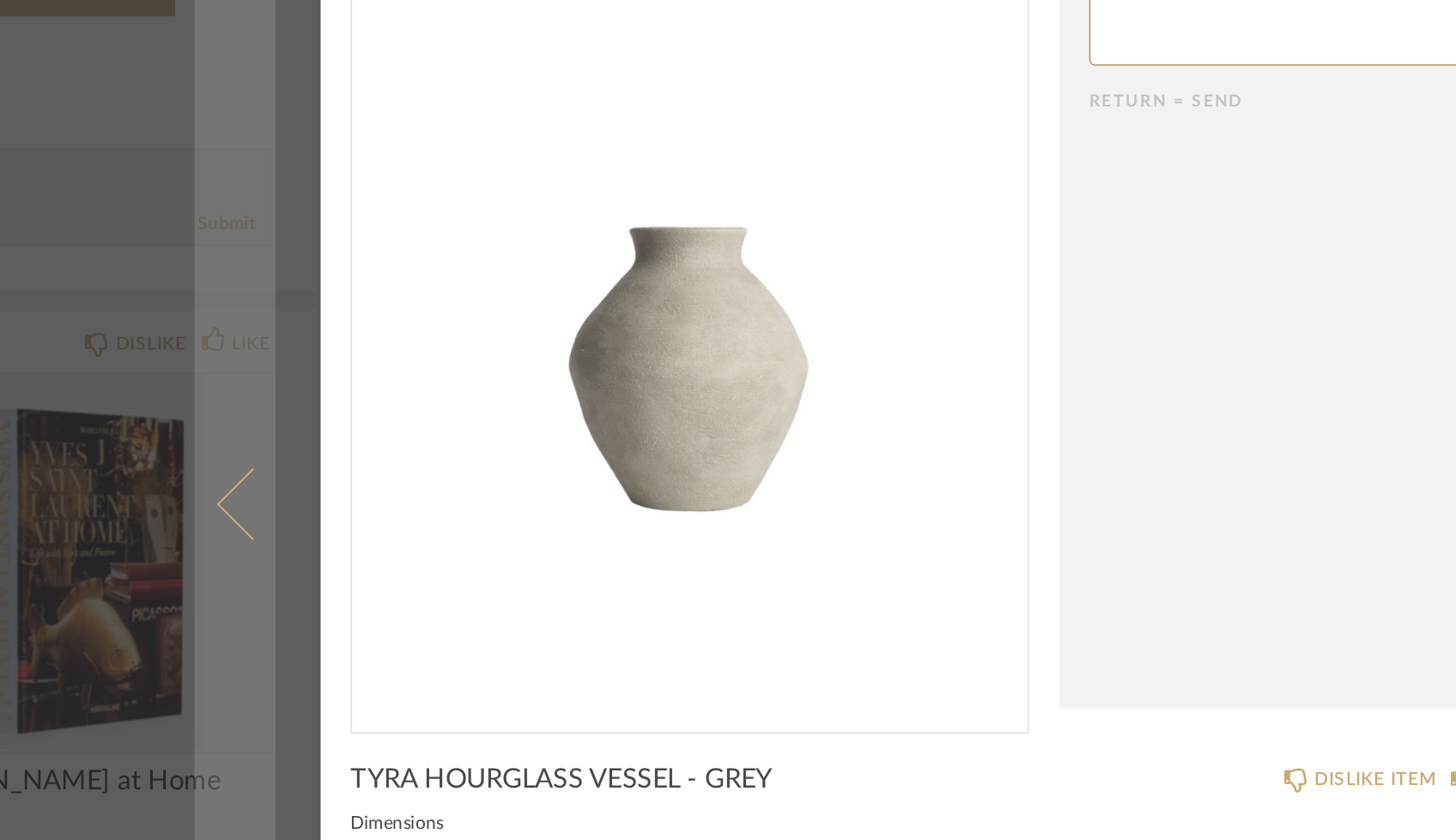
click at [233, 281] on link at bounding box center [257, 421] width 46 height 781
